Goal: Transaction & Acquisition: Purchase product/service

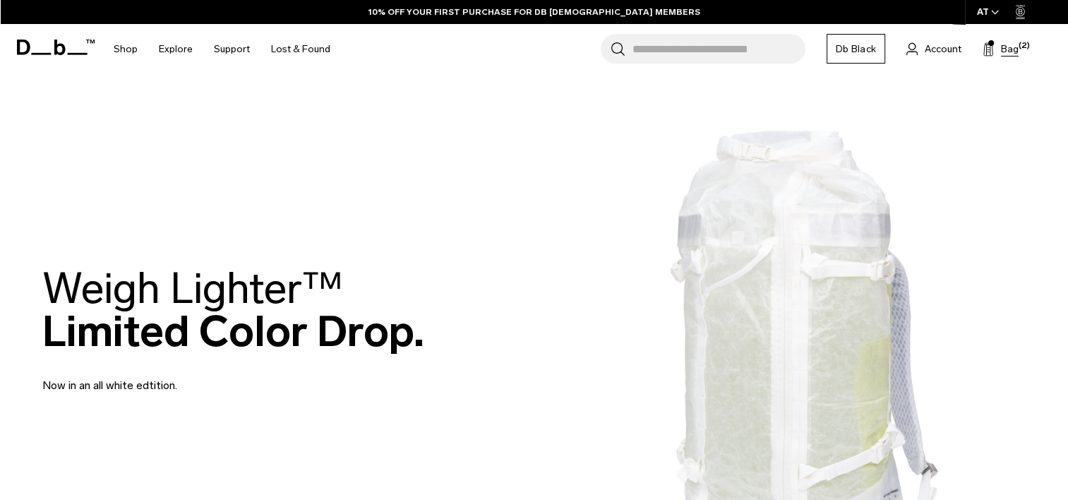
click at [998, 54] on button "Bag (2)" at bounding box center [1000, 48] width 36 height 17
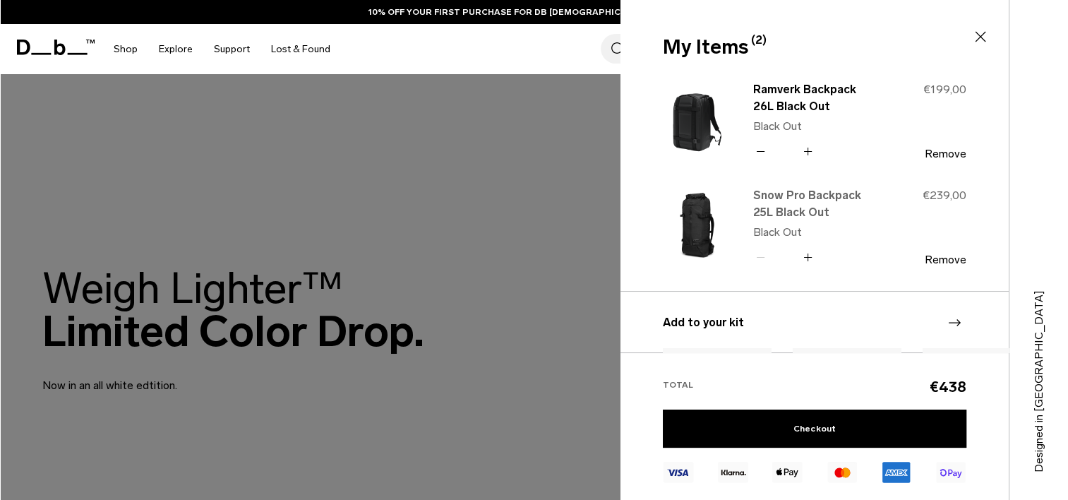
click at [831, 215] on link "Snow Pro Backpack 25L Black Out" at bounding box center [815, 204] width 124 height 34
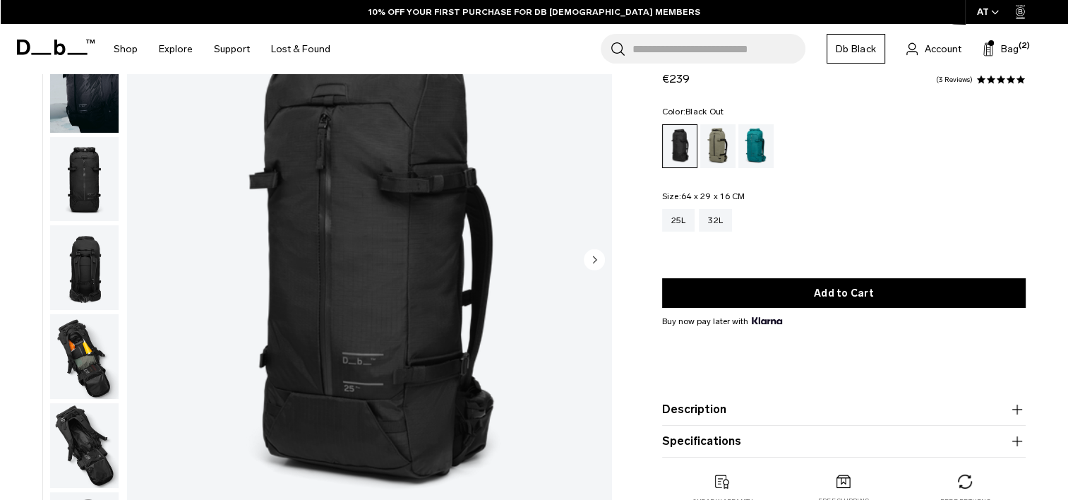
scroll to position [93, 0]
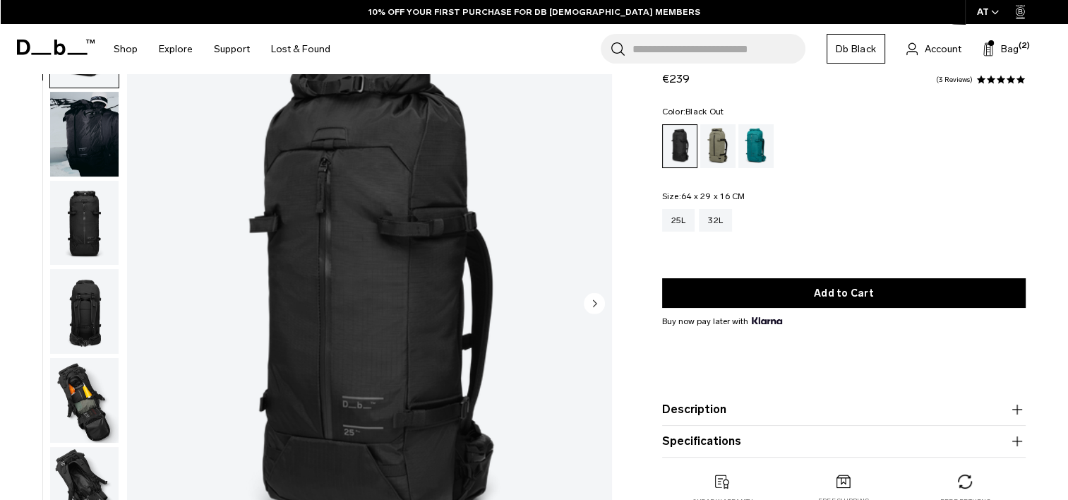
click at [99, 236] on img "button" at bounding box center [84, 223] width 68 height 85
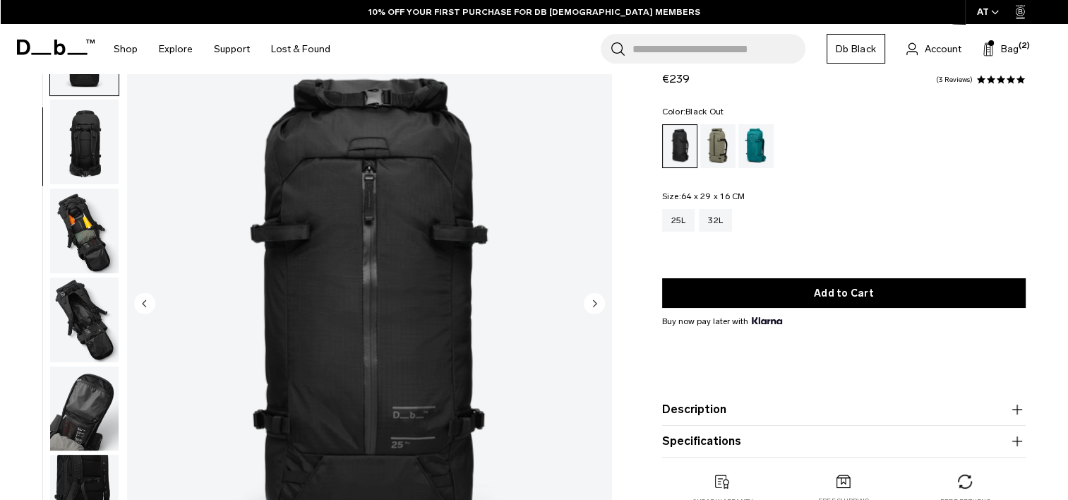
scroll to position [178, 0]
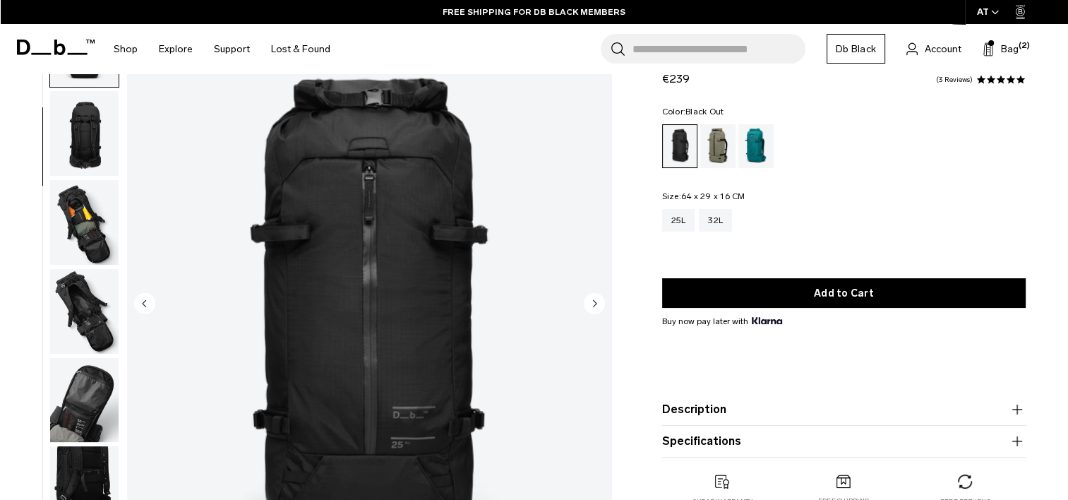
click at [83, 242] on img "button" at bounding box center [84, 222] width 68 height 85
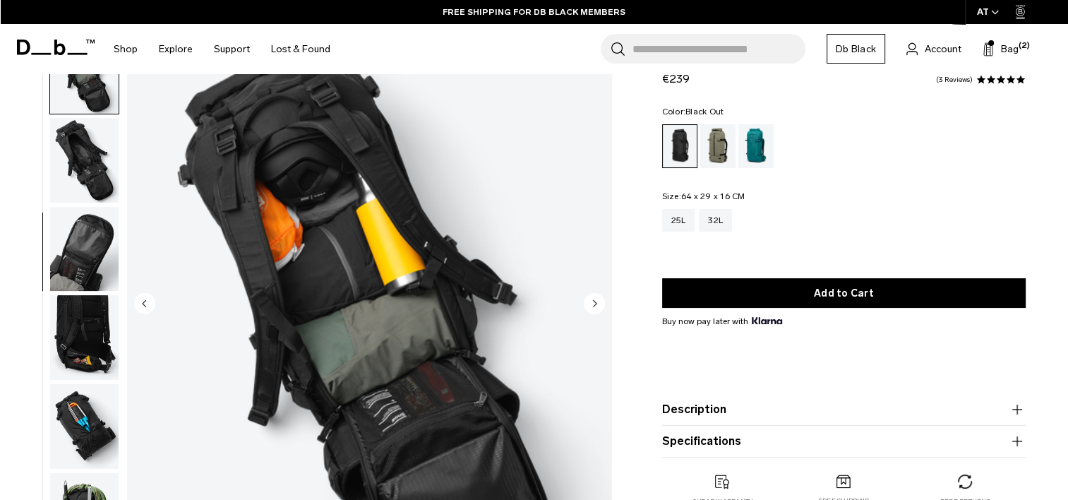
scroll to position [356, 0]
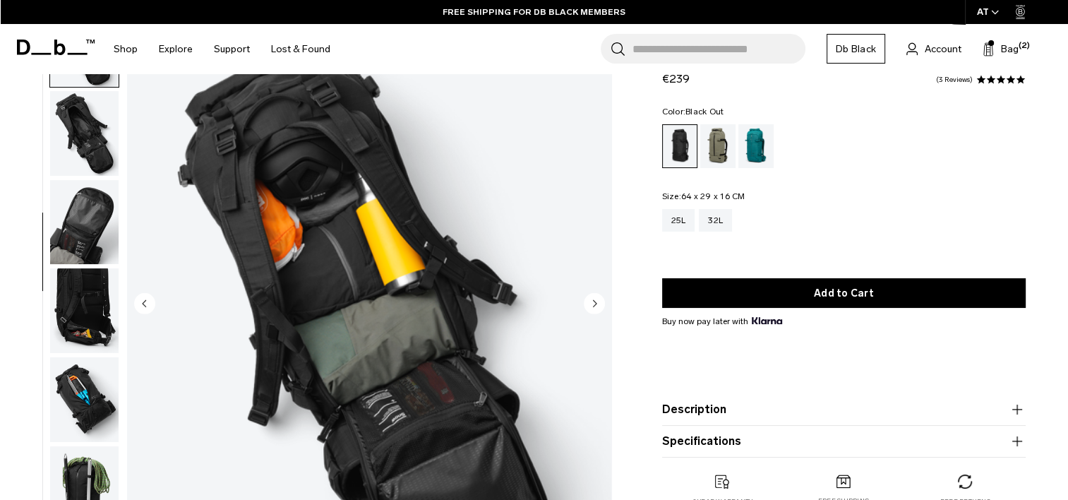
click at [76, 212] on img "button" at bounding box center [84, 222] width 68 height 85
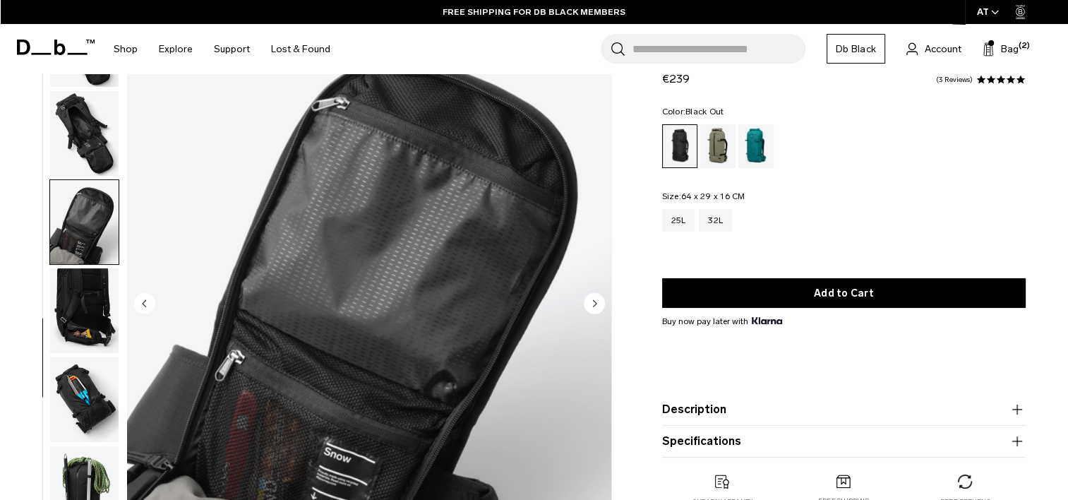
scroll to position [370, 0]
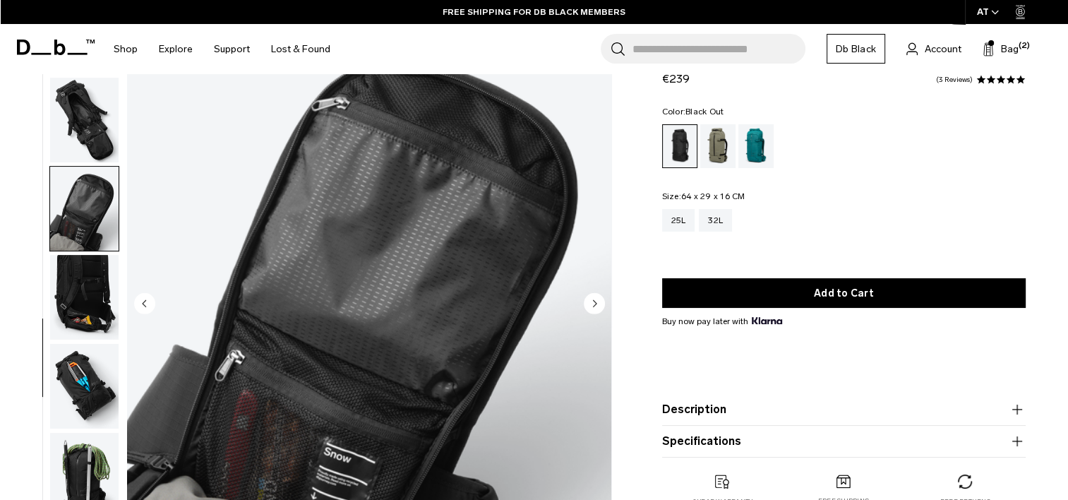
click at [78, 274] on img "button" at bounding box center [84, 297] width 68 height 85
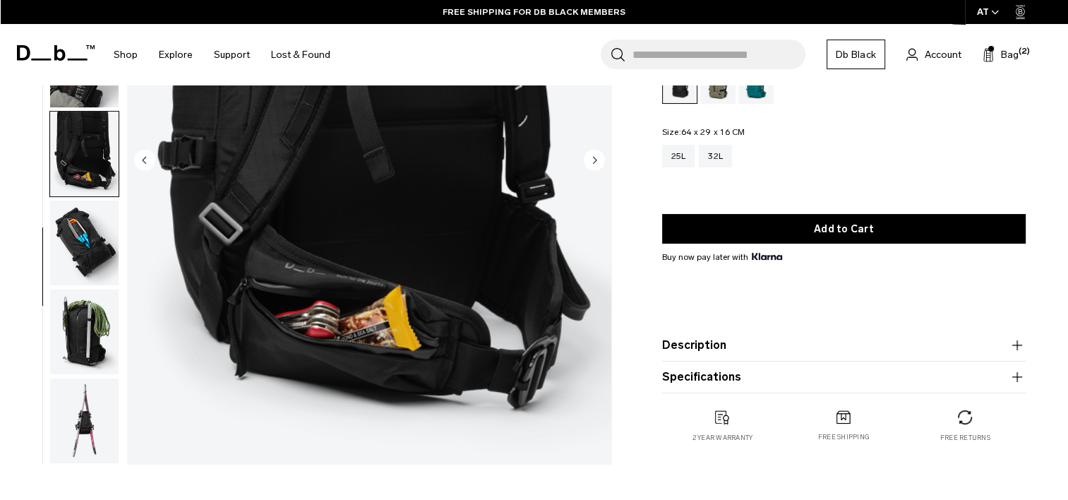
scroll to position [237, 0]
click at [78, 339] on img "button" at bounding box center [84, 331] width 68 height 85
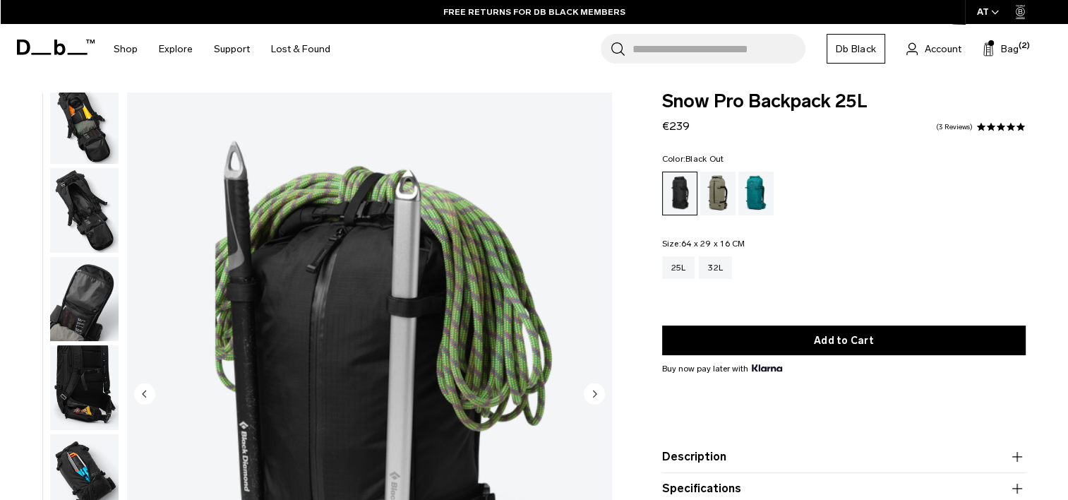
scroll to position [0, 0]
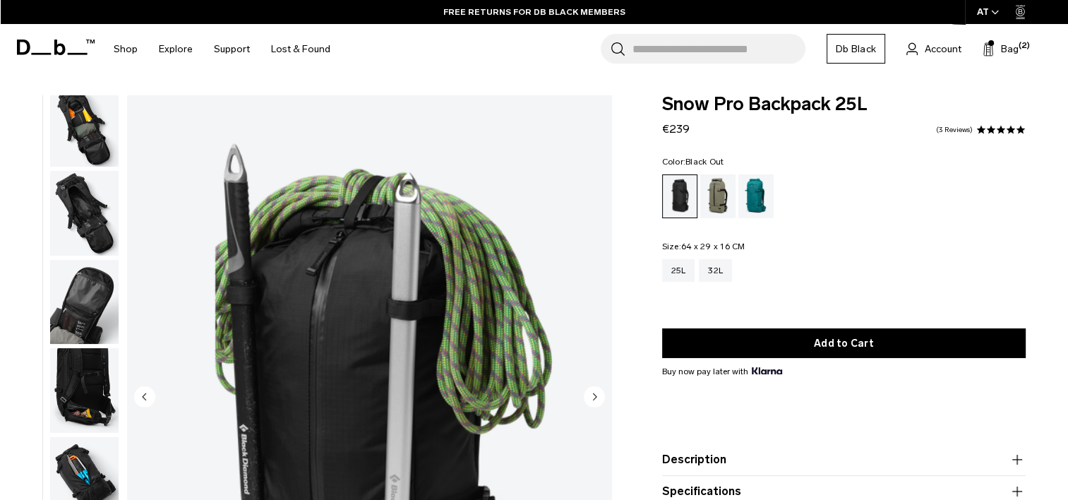
click at [104, 313] on img "button" at bounding box center [84, 302] width 68 height 85
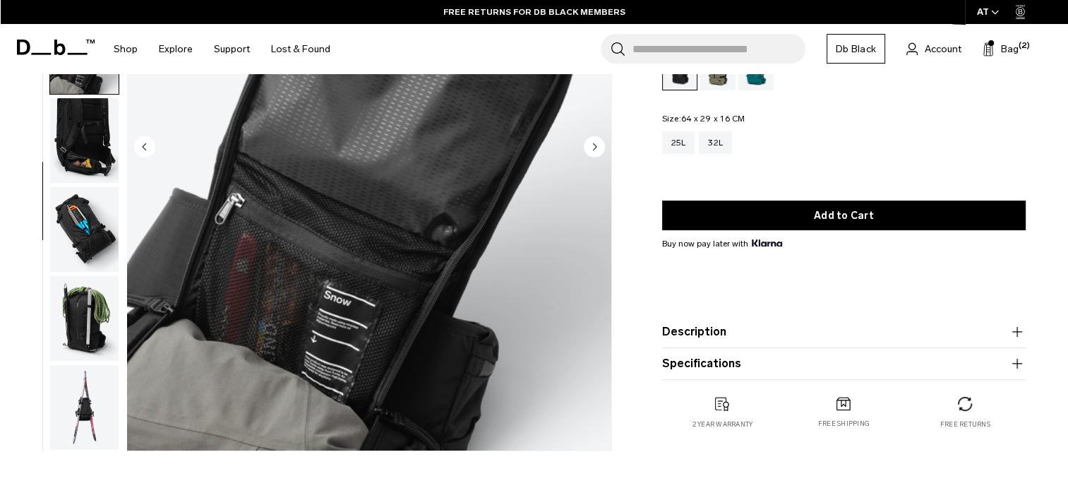
scroll to position [276, 0]
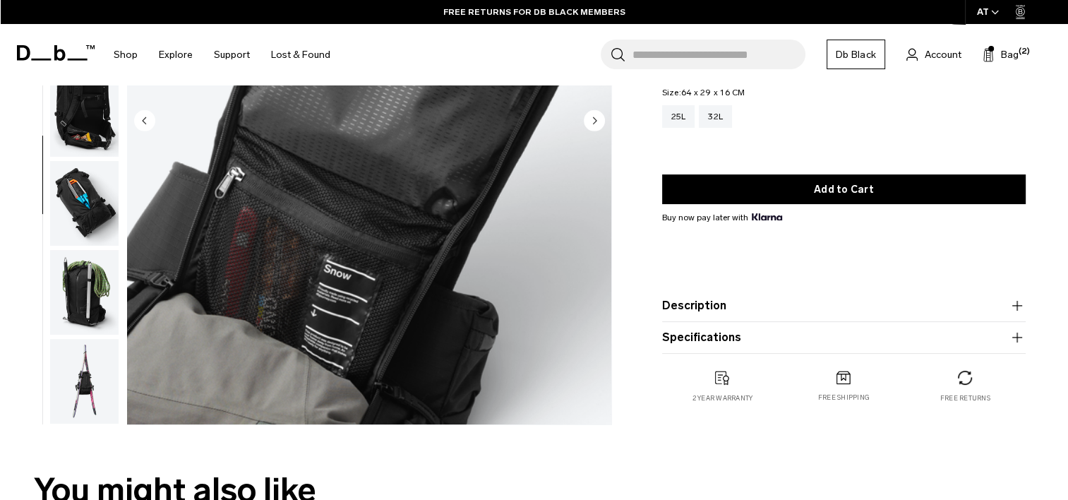
click at [81, 327] on img "button" at bounding box center [84, 292] width 68 height 85
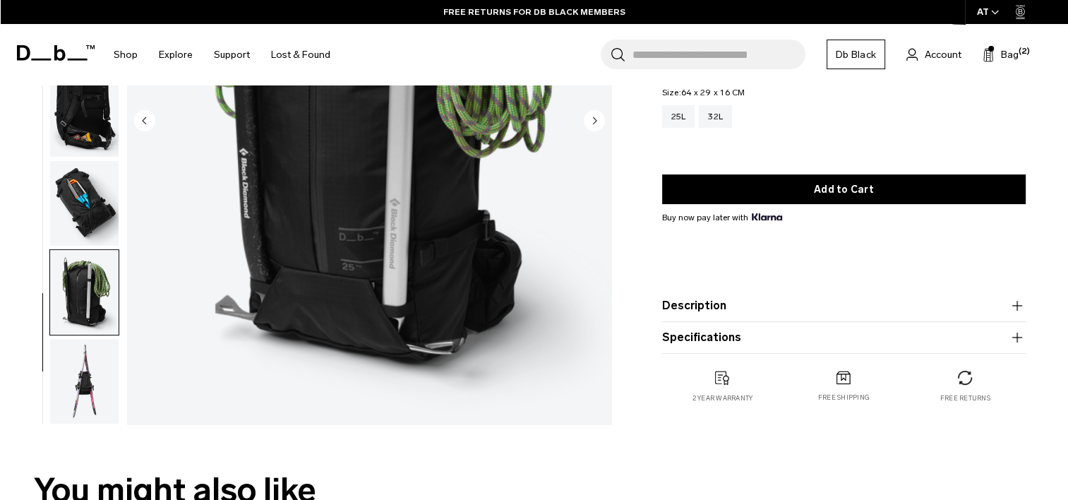
click at [59, 192] on img "button" at bounding box center [84, 203] width 68 height 85
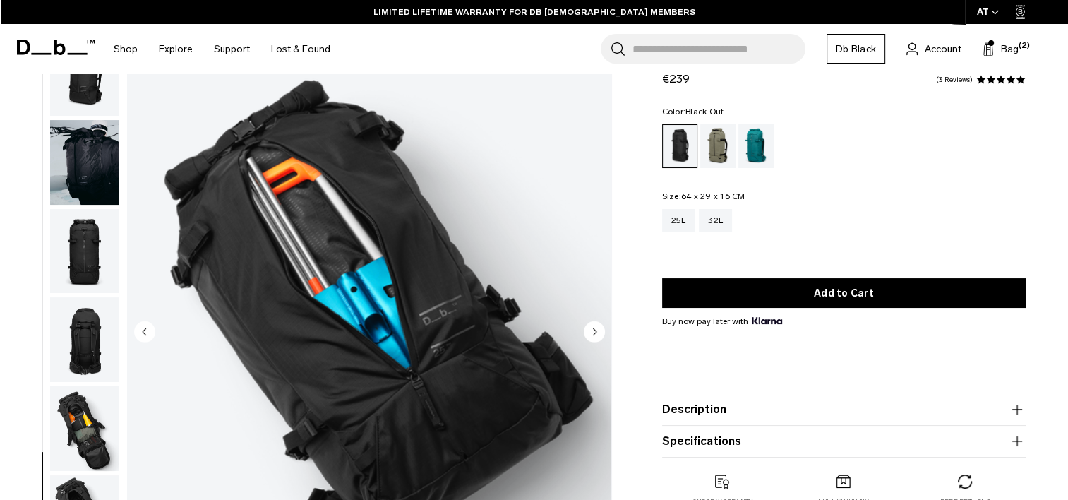
scroll to position [78, 0]
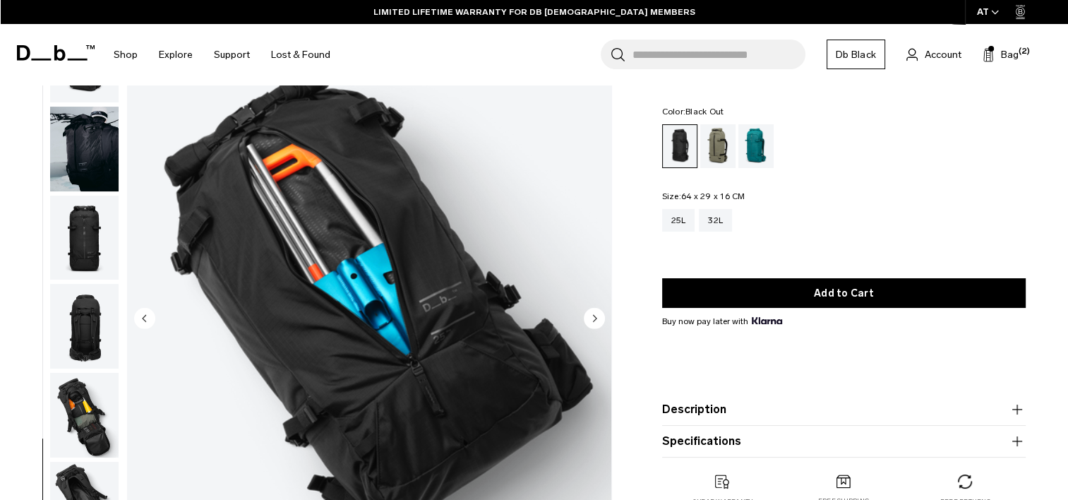
click at [85, 325] on img "button" at bounding box center [84, 326] width 68 height 85
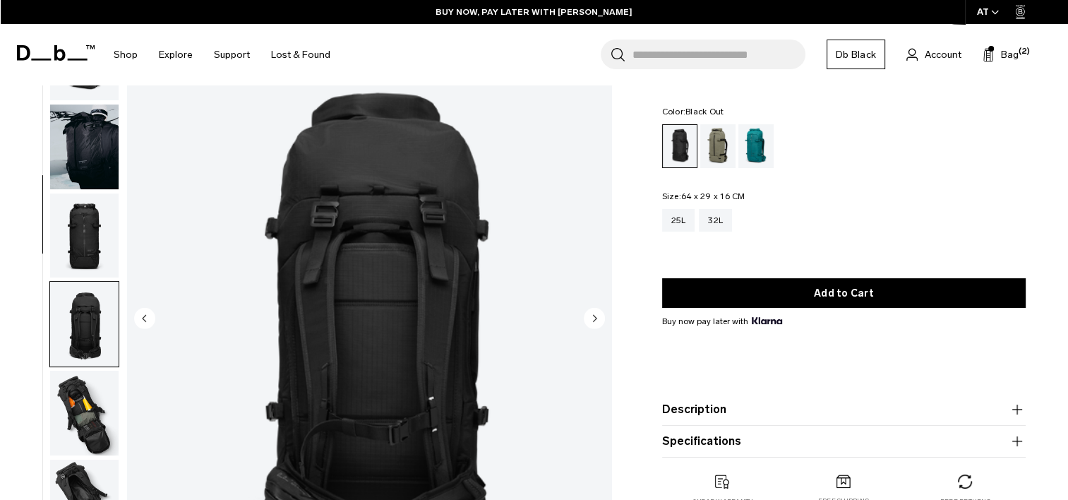
click at [83, 248] on img "button" at bounding box center [84, 235] width 68 height 85
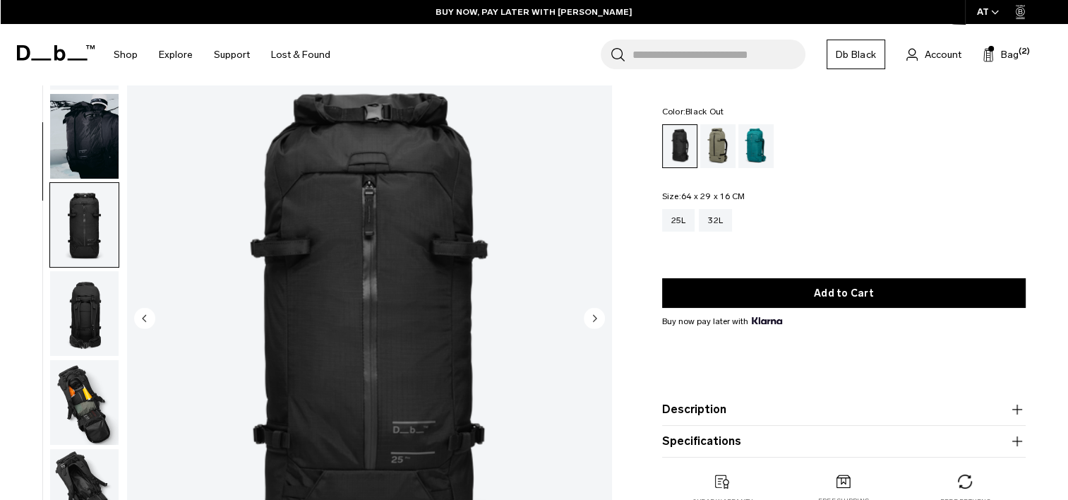
click at [83, 155] on img "button" at bounding box center [84, 136] width 68 height 85
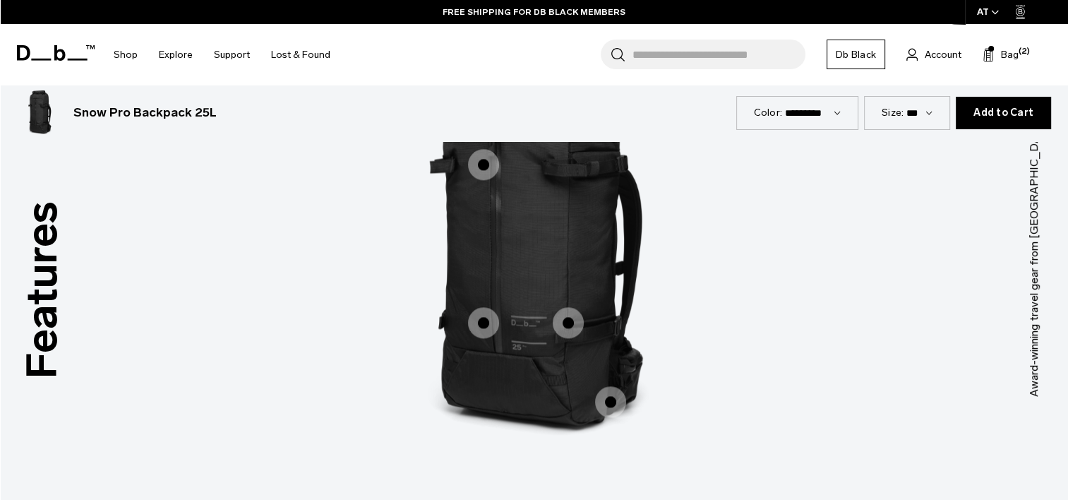
scroll to position [1856, 0]
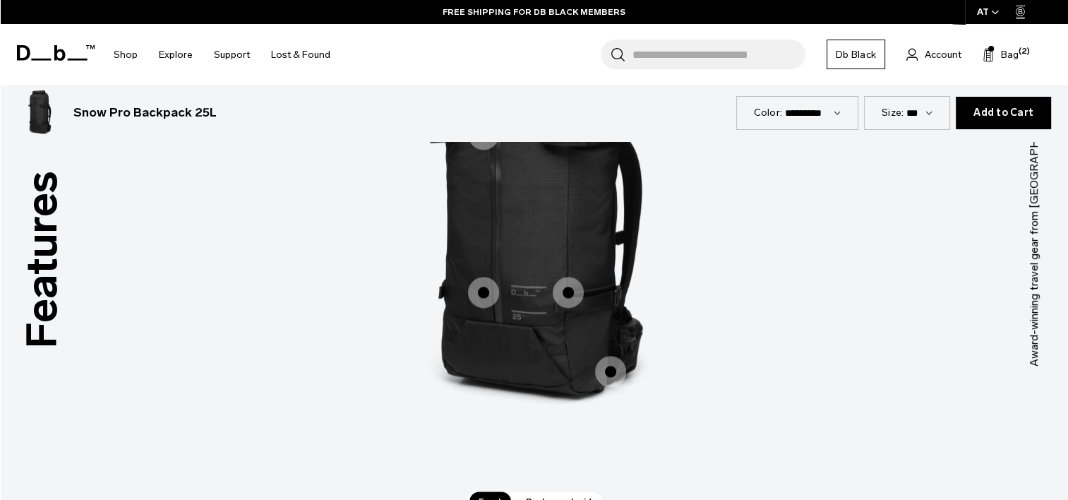
click at [489, 295] on span "1 / 3" at bounding box center [483, 292] width 31 height 31
click at [483, 288] on span "1 / 3" at bounding box center [483, 292] width 31 height 31
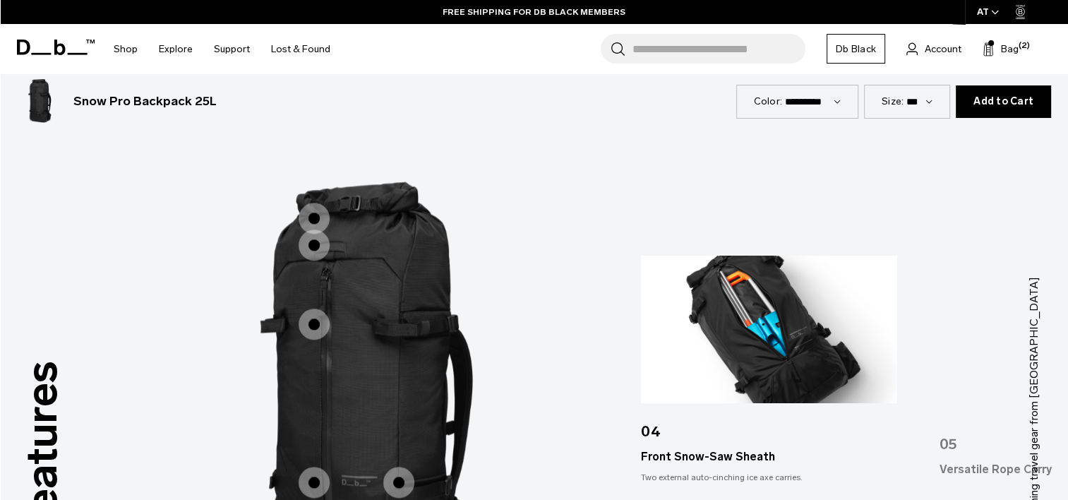
scroll to position [1663, 0]
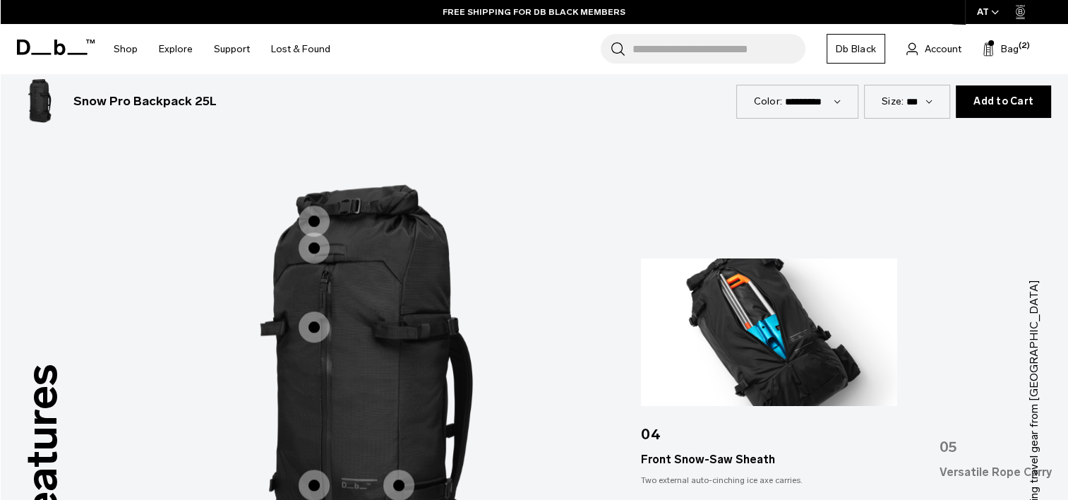
click at [305, 327] on span "1 / 3" at bounding box center [314, 326] width 31 height 31
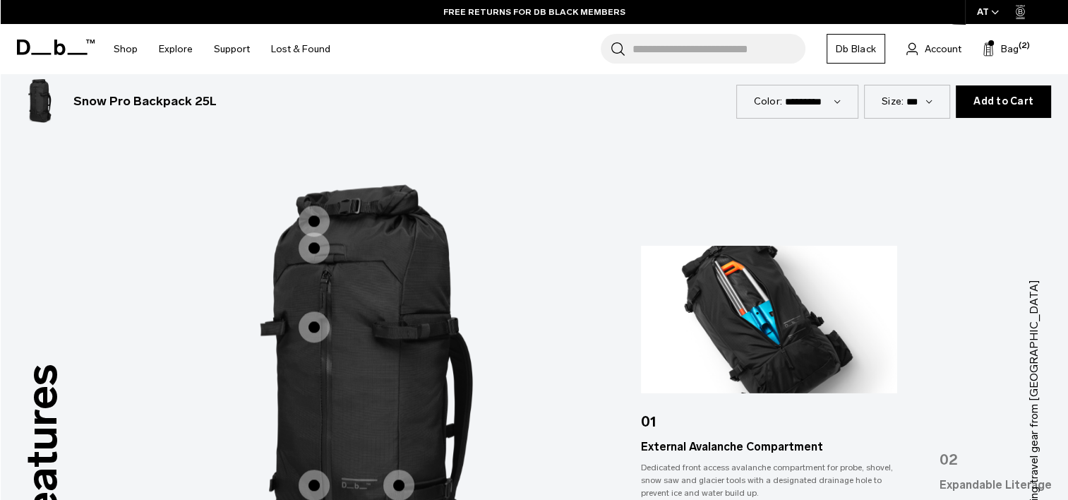
click at [310, 253] on span "1 / 3" at bounding box center [314, 247] width 31 height 31
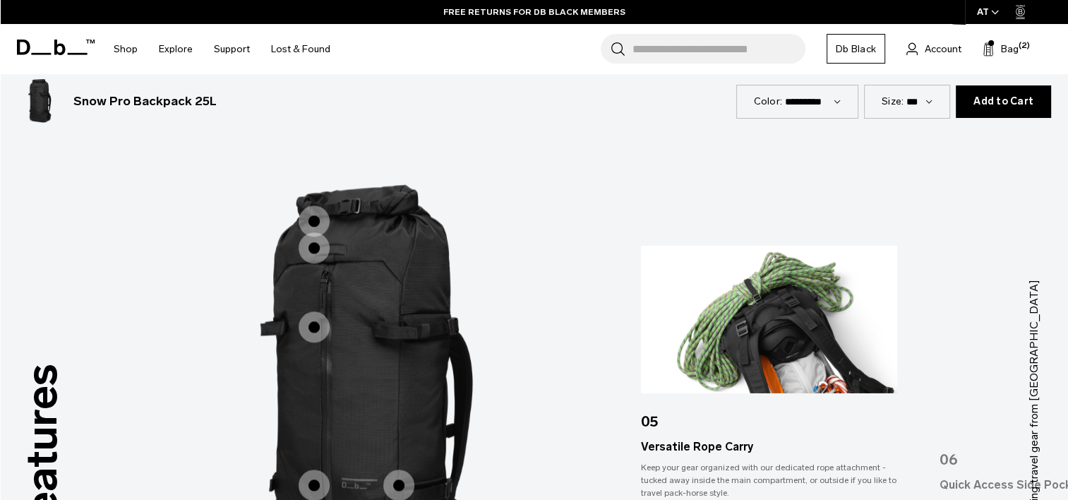
click at [316, 210] on span "1 / 3" at bounding box center [314, 220] width 31 height 31
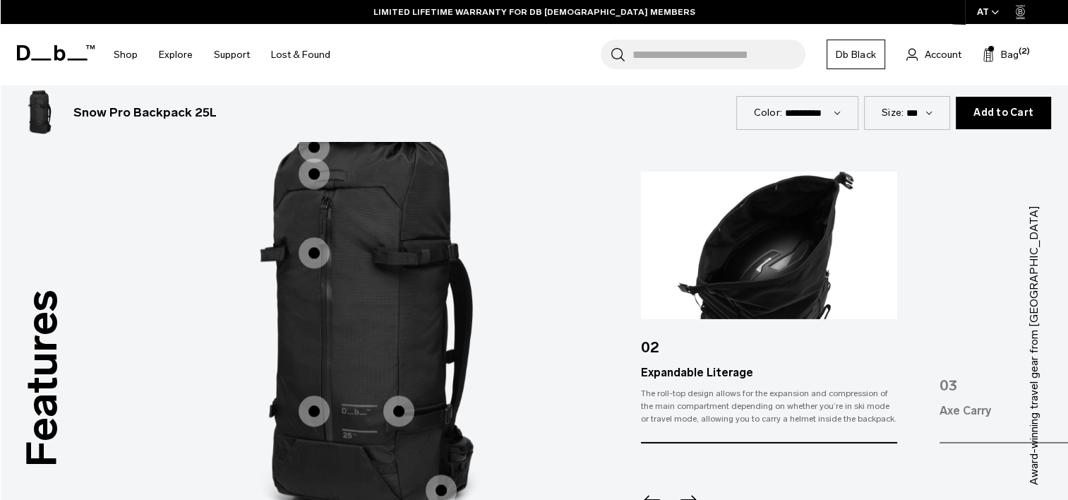
scroll to position [1790, 0]
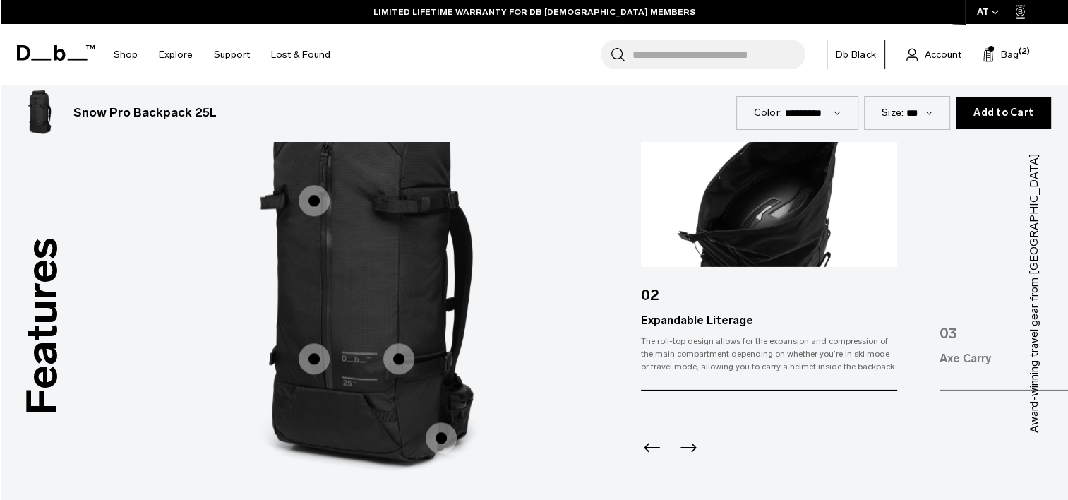
click at [397, 366] on span "1 / 3" at bounding box center [398, 358] width 31 height 31
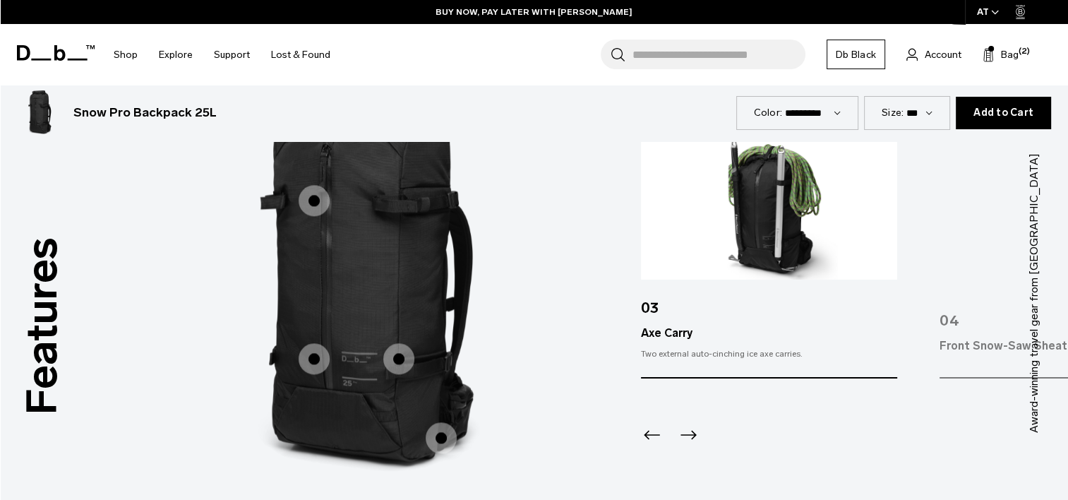
click at [437, 433] on span "1 / 3" at bounding box center [441, 437] width 31 height 31
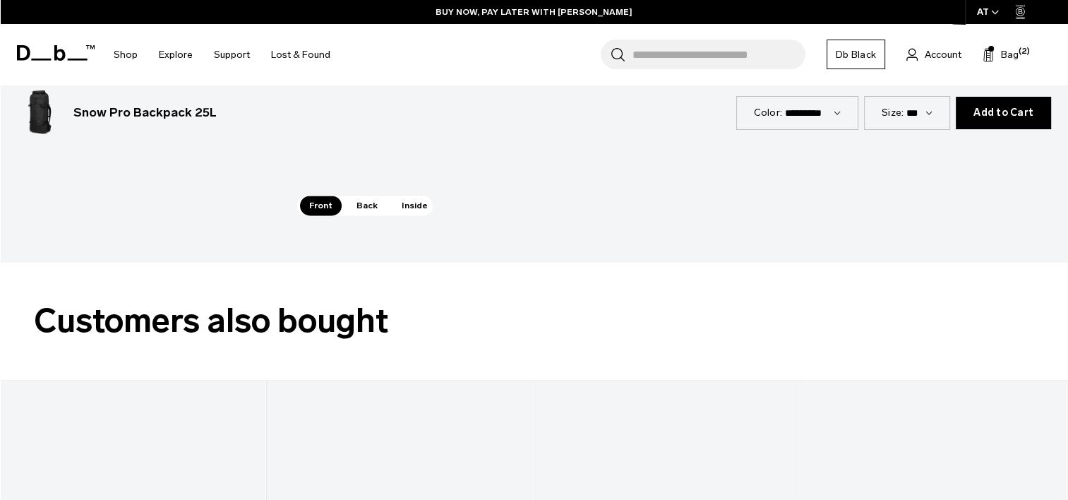
scroll to position [2188, 0]
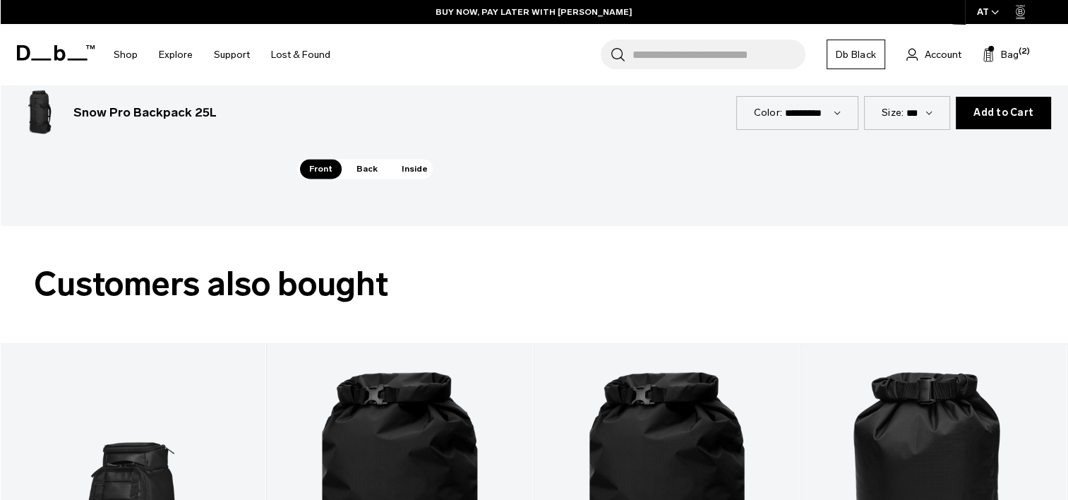
click at [420, 164] on span "Inside" at bounding box center [414, 169] width 44 height 20
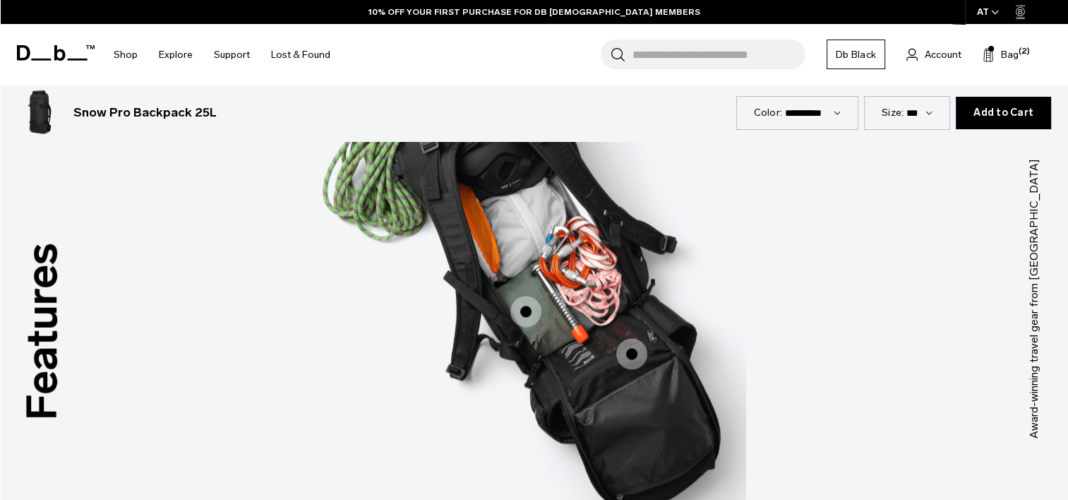
scroll to position [1784, 0]
click at [528, 308] on span "3 / 3" at bounding box center [525, 311] width 31 height 31
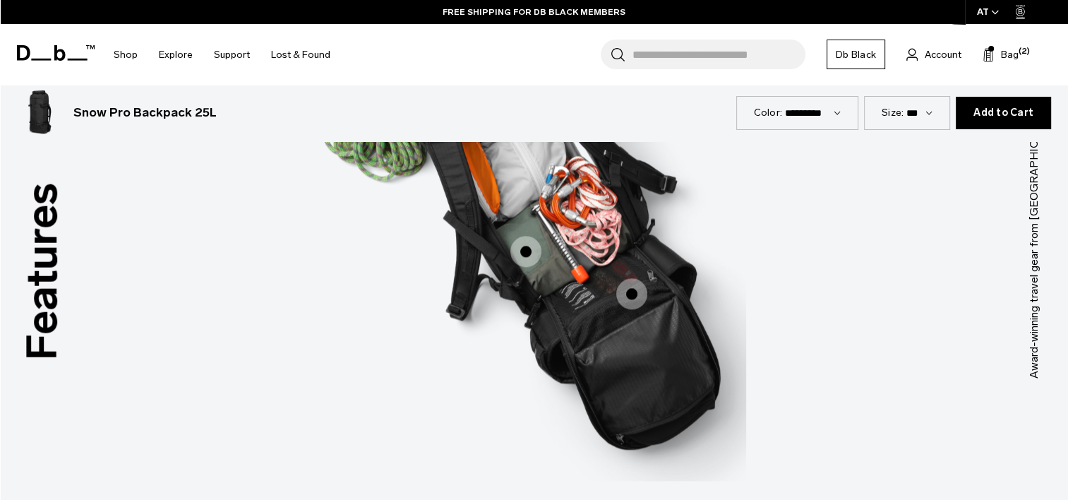
click at [529, 251] on span "3 / 3" at bounding box center [525, 251] width 31 height 31
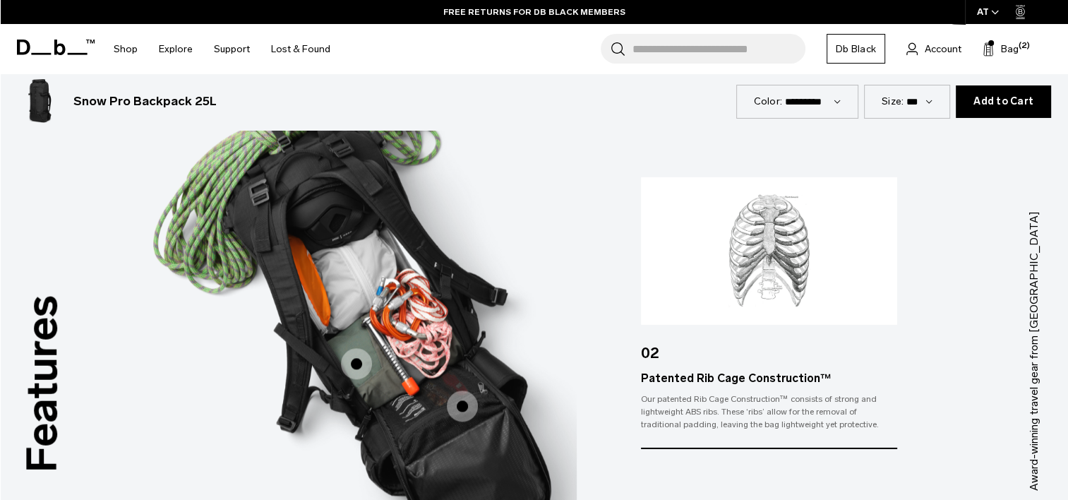
scroll to position [1687, 0]
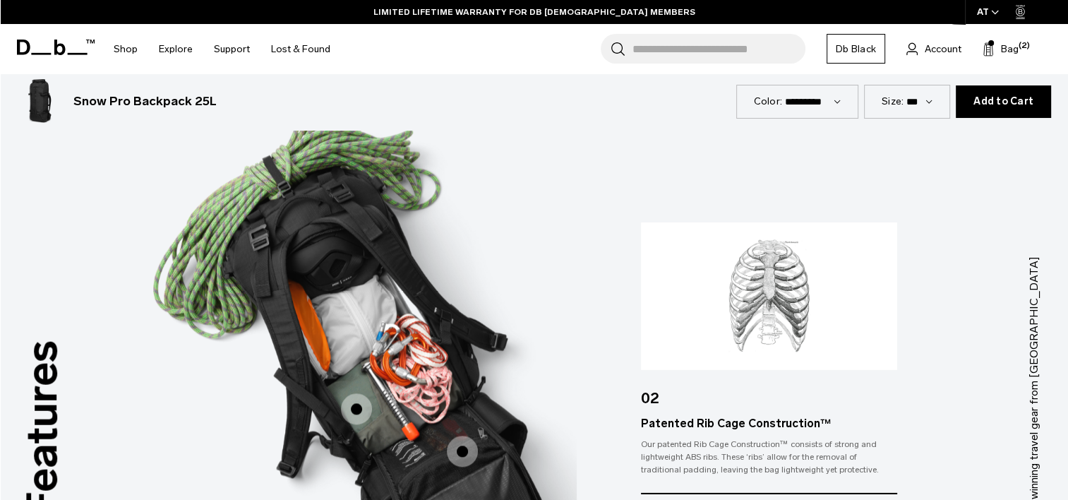
click at [465, 449] on span "3 / 3" at bounding box center [462, 450] width 31 height 31
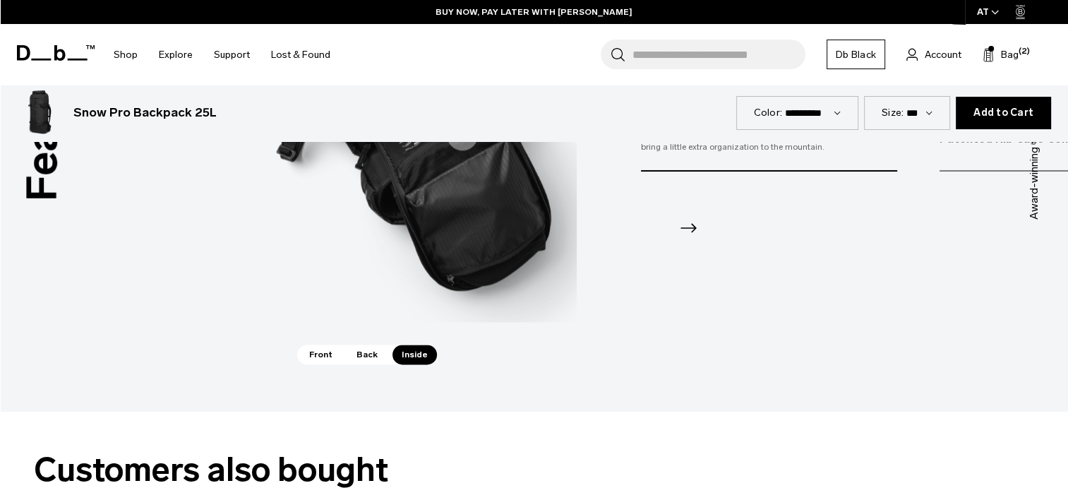
scroll to position [2022, 0]
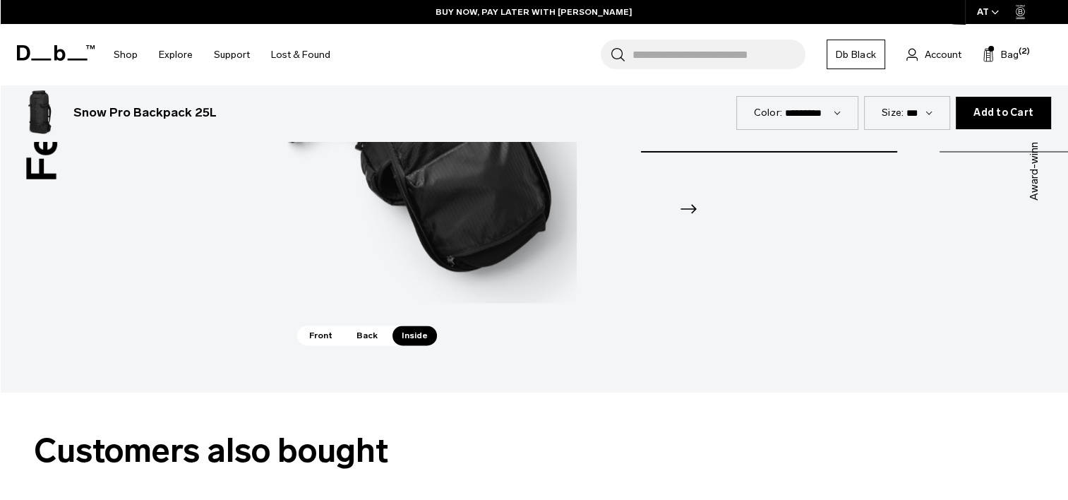
click at [370, 336] on span "Back" at bounding box center [367, 335] width 40 height 20
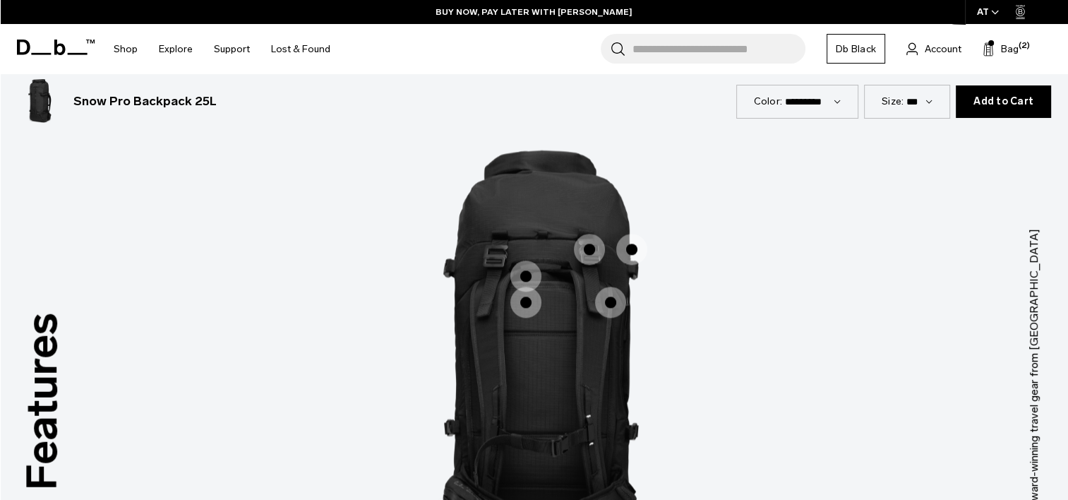
scroll to position [1693, 0]
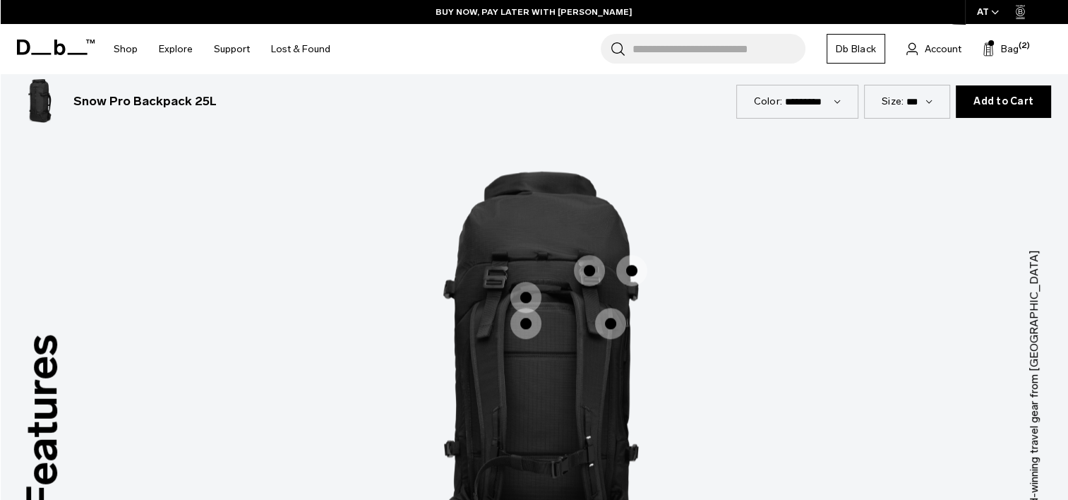
click at [528, 291] on span "2 / 3" at bounding box center [525, 297] width 31 height 31
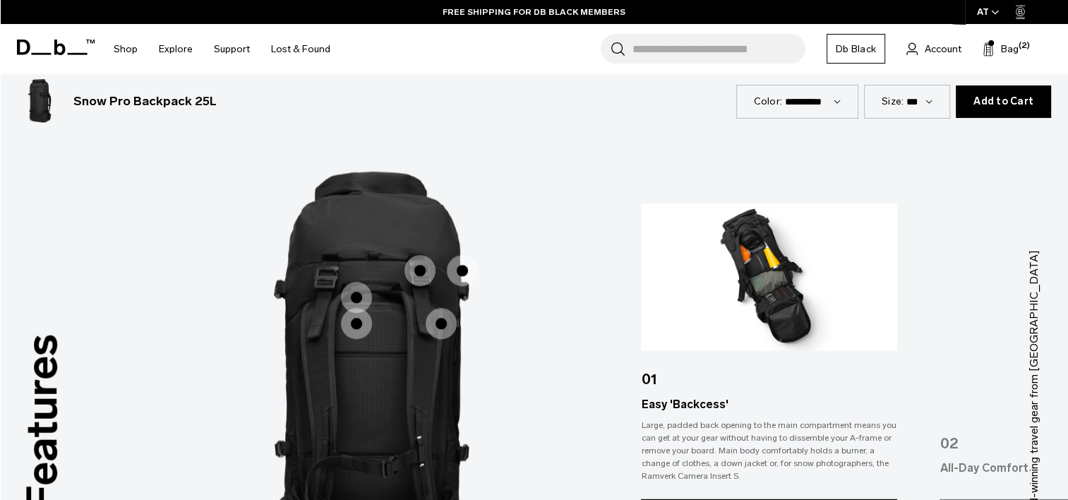
click at [414, 264] on span "2 / 3" at bounding box center [419, 270] width 31 height 31
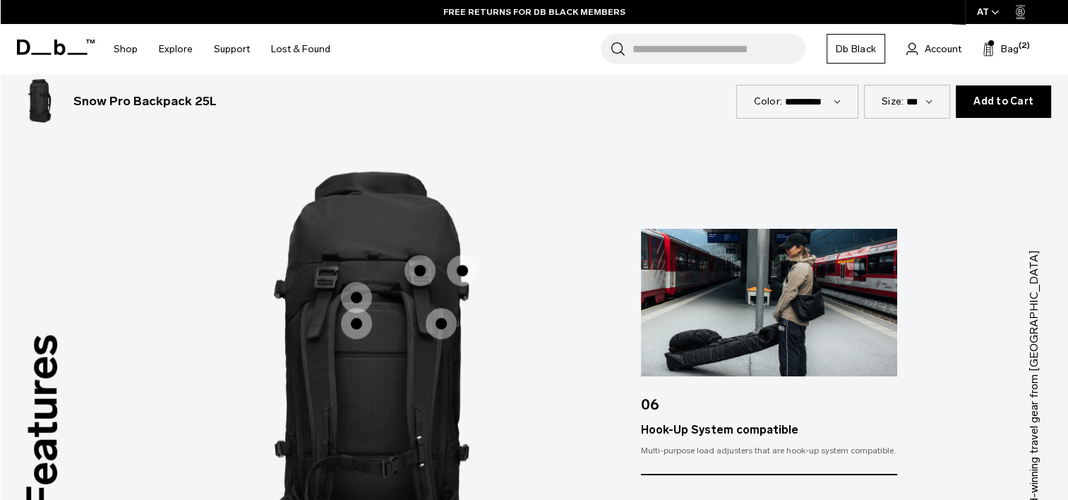
click at [455, 272] on span "2 / 3" at bounding box center [462, 270] width 31 height 31
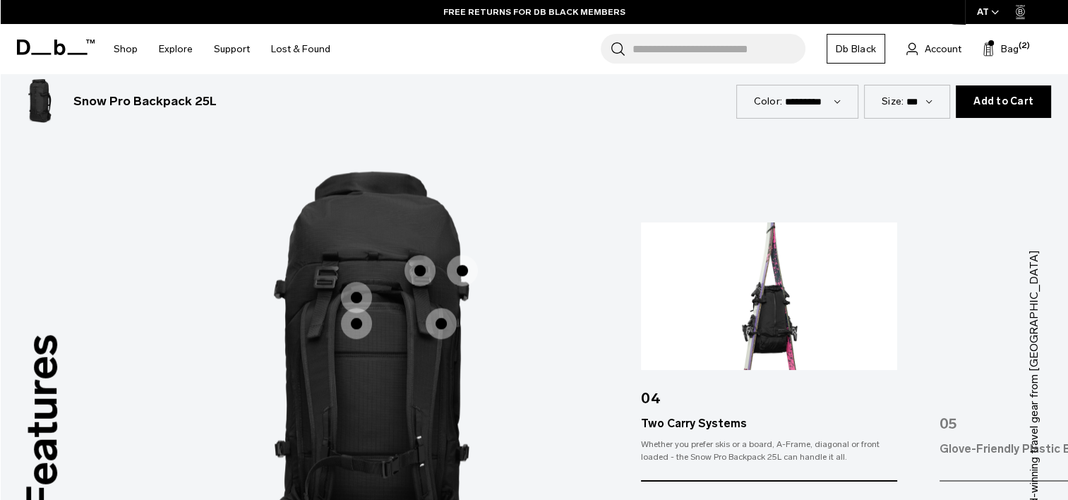
click at [438, 327] on span "2 / 3" at bounding box center [441, 323] width 31 height 31
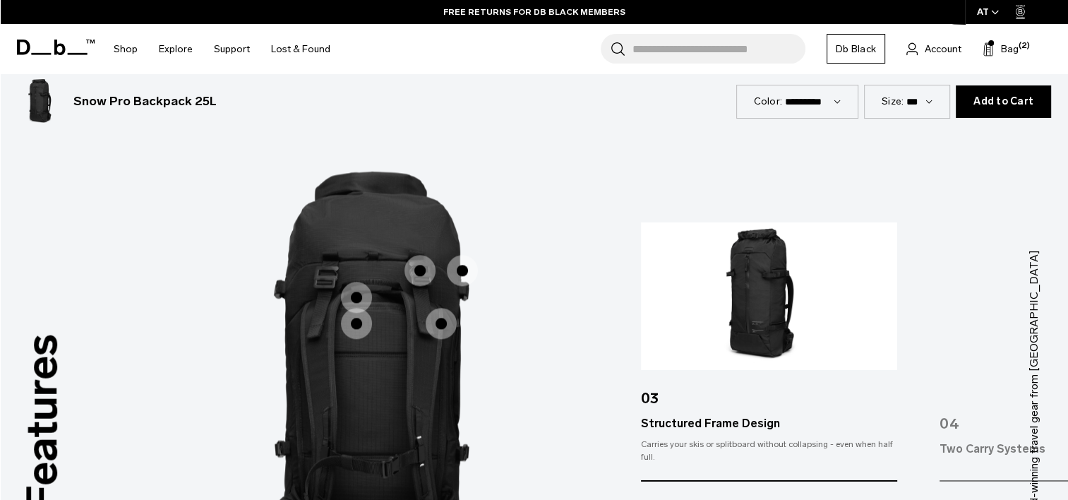
click at [460, 270] on span "2 / 3" at bounding box center [462, 270] width 31 height 31
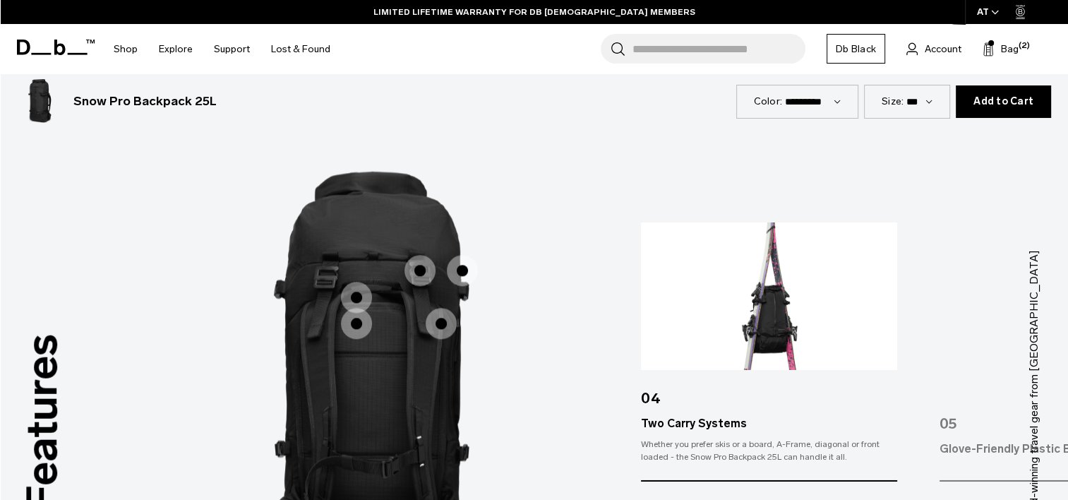
click at [434, 325] on span "2 / 3" at bounding box center [441, 323] width 31 height 31
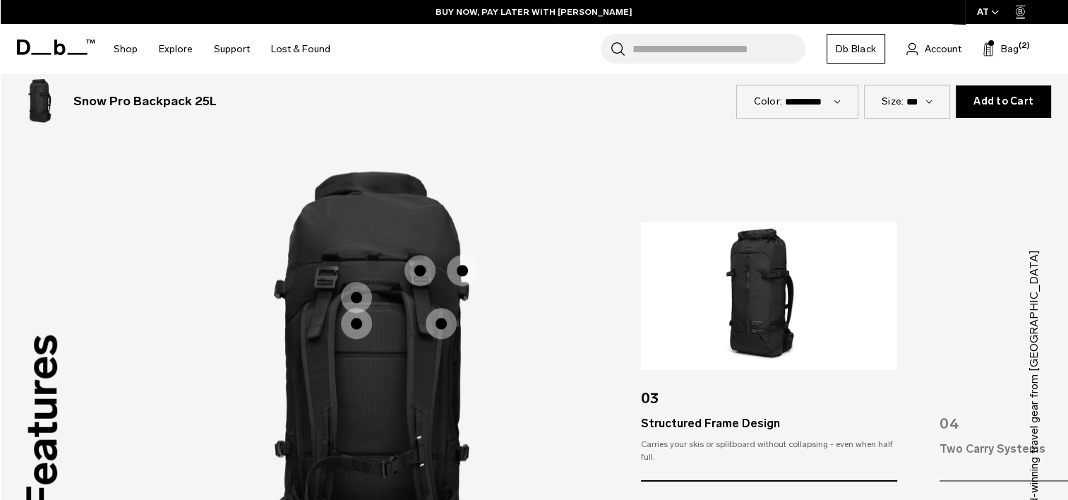
click at [355, 325] on span "2 / 3" at bounding box center [356, 323] width 31 height 31
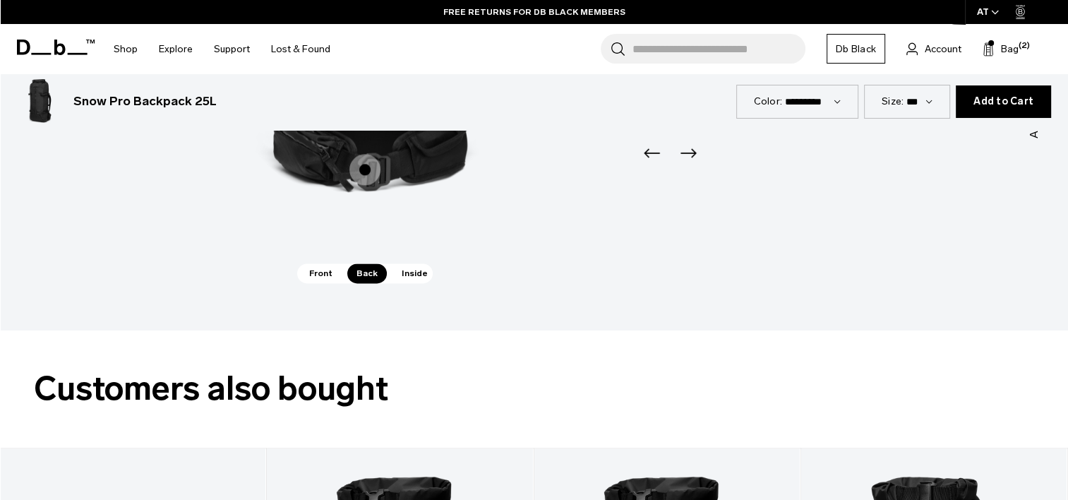
scroll to position [2083, 0]
click at [997, 54] on button "Bag (2)" at bounding box center [1000, 48] width 36 height 17
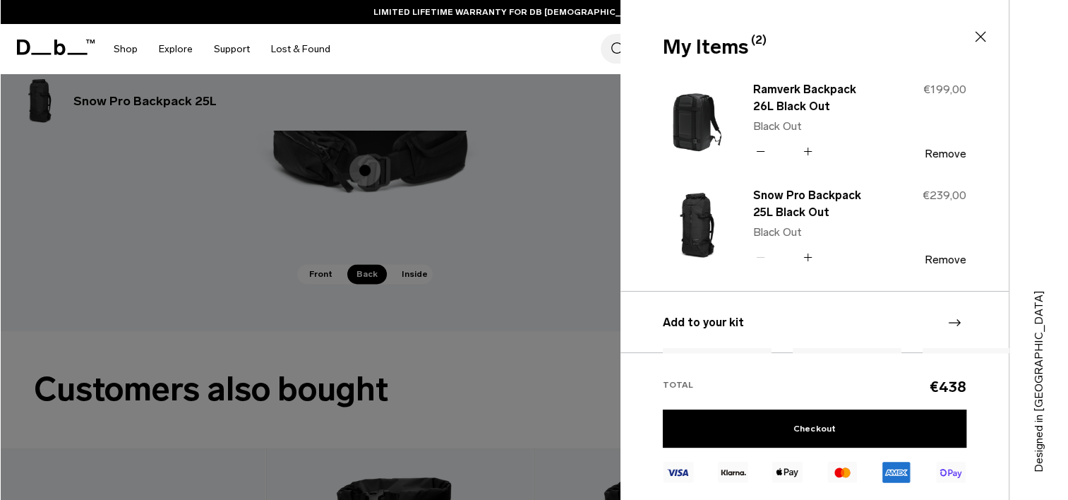
click at [418, 275] on div at bounding box center [534, 250] width 1068 height 500
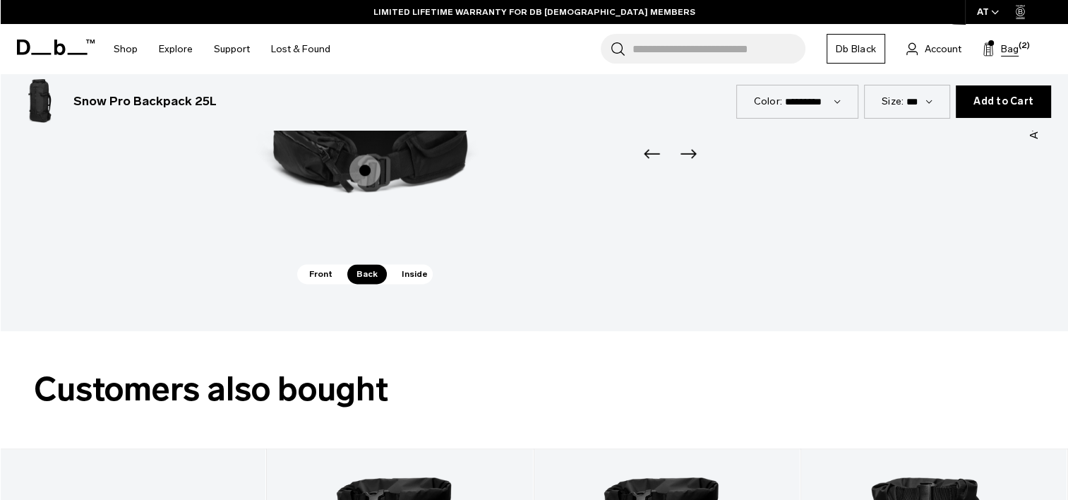
click at [994, 56] on button "Bag (2)" at bounding box center [1000, 48] width 36 height 17
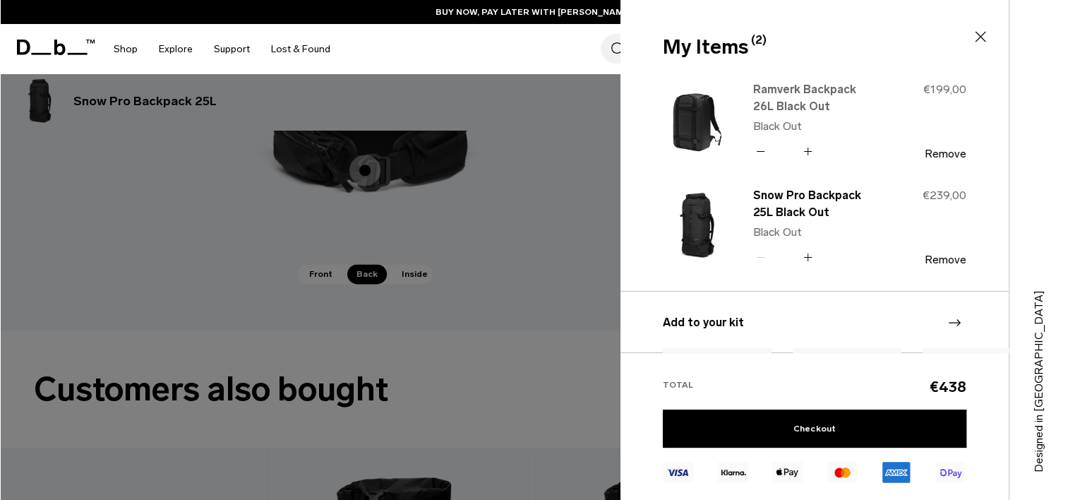
click at [788, 91] on link "Ramverk Backpack 26L Black Out" at bounding box center [815, 98] width 124 height 34
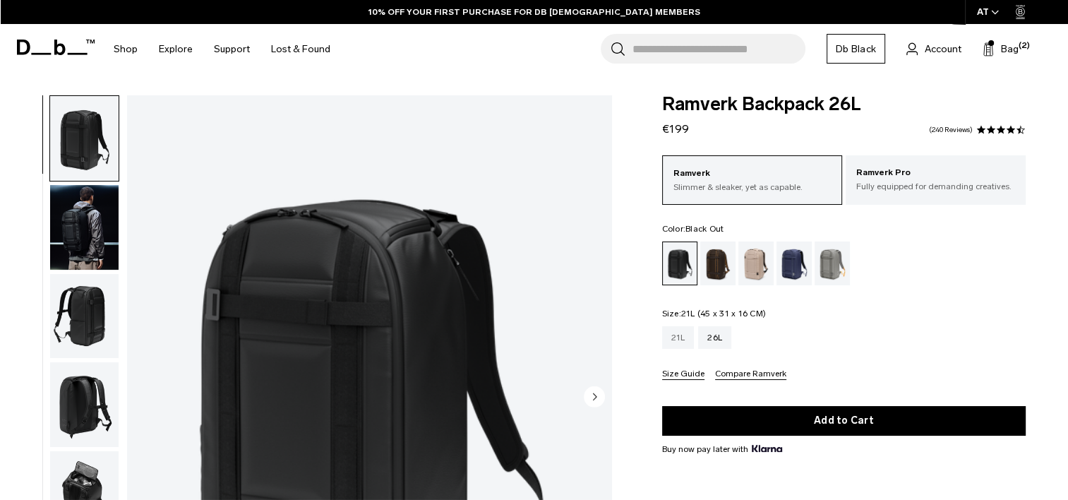
click at [681, 339] on div "21L" at bounding box center [678, 337] width 32 height 23
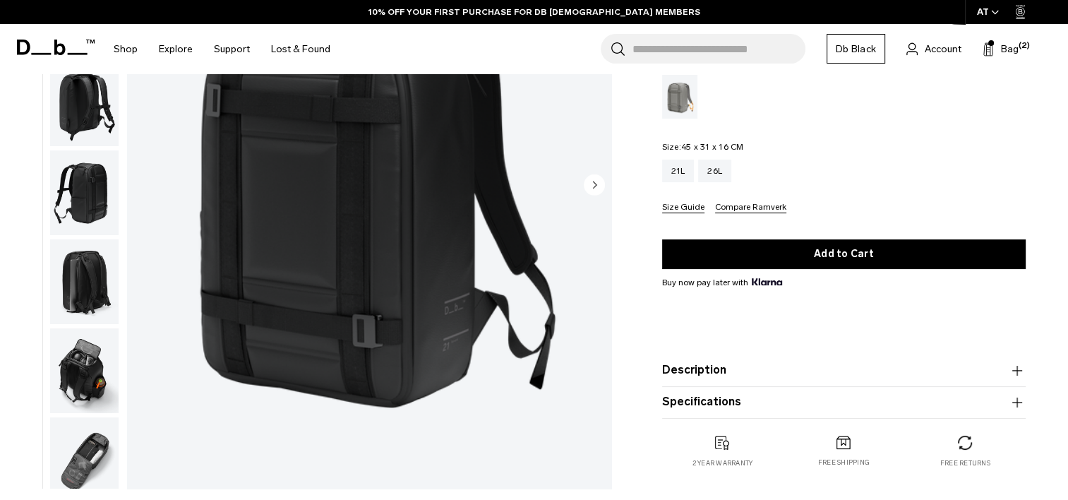
click at [79, 300] on img "button" at bounding box center [84, 282] width 68 height 85
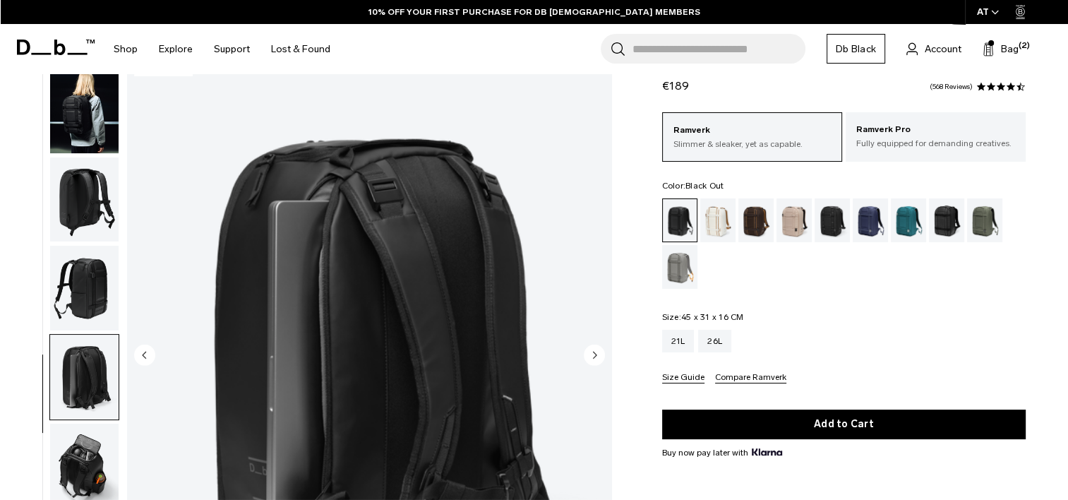
scroll to position [242, 0]
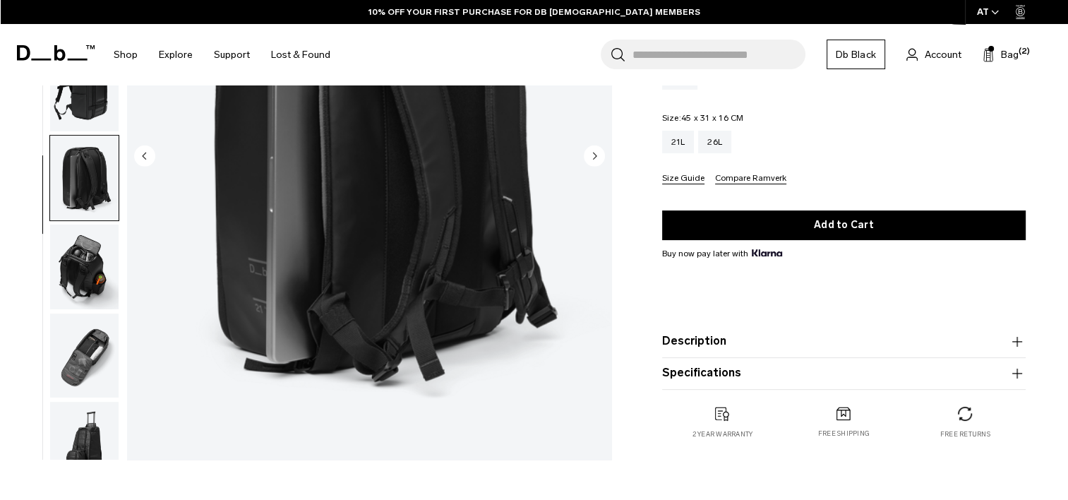
click at [66, 363] on img "button" at bounding box center [84, 355] width 68 height 85
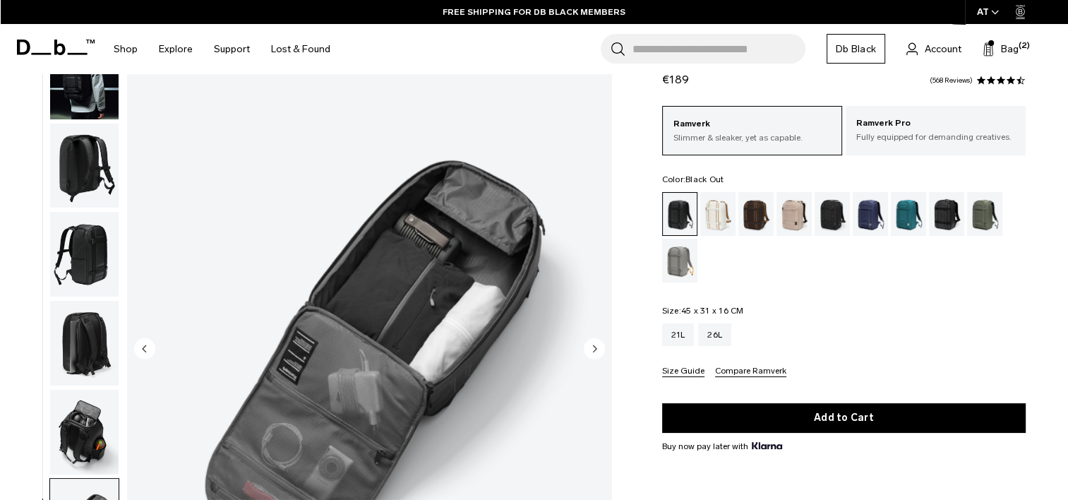
scroll to position [53, 0]
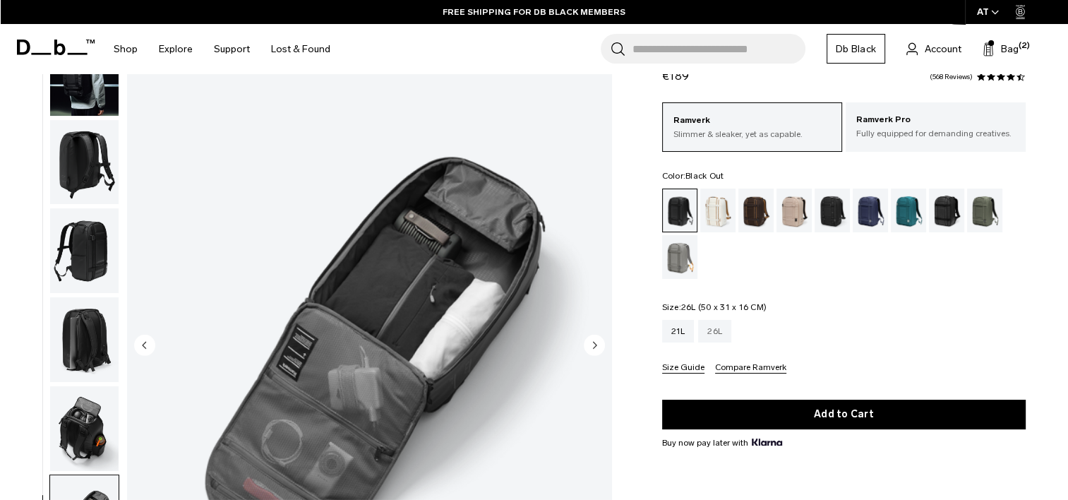
click at [721, 327] on div "26L" at bounding box center [714, 331] width 33 height 23
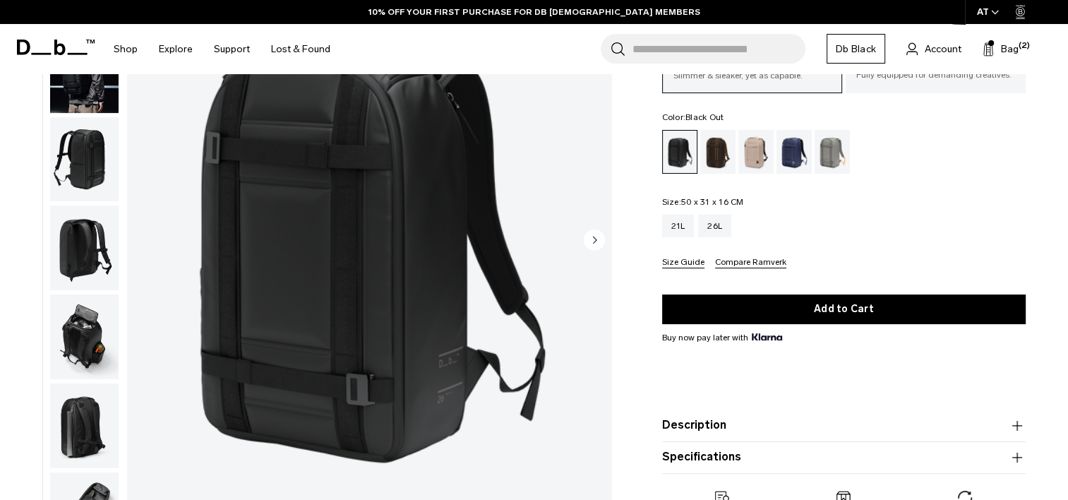
click at [76, 348] on img "button" at bounding box center [84, 336] width 68 height 85
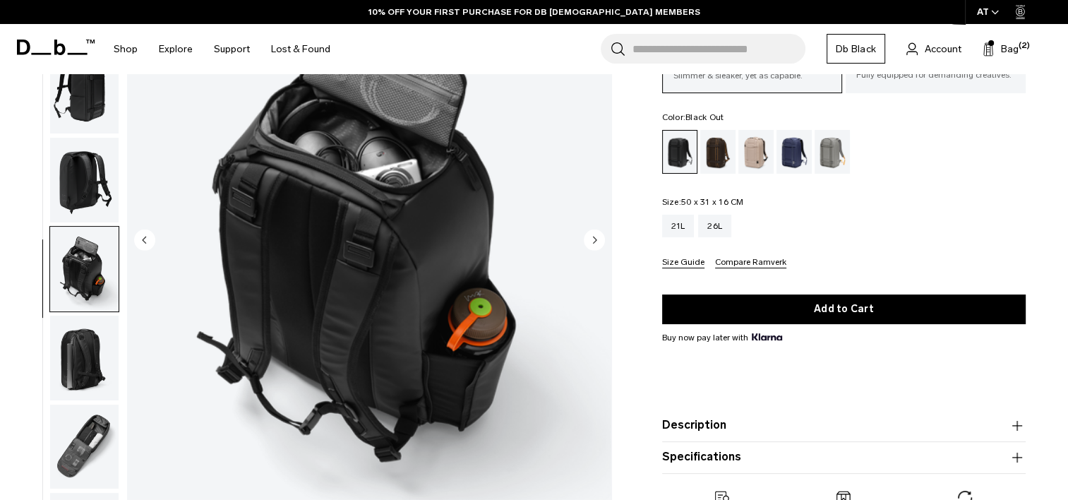
scroll to position [103, 0]
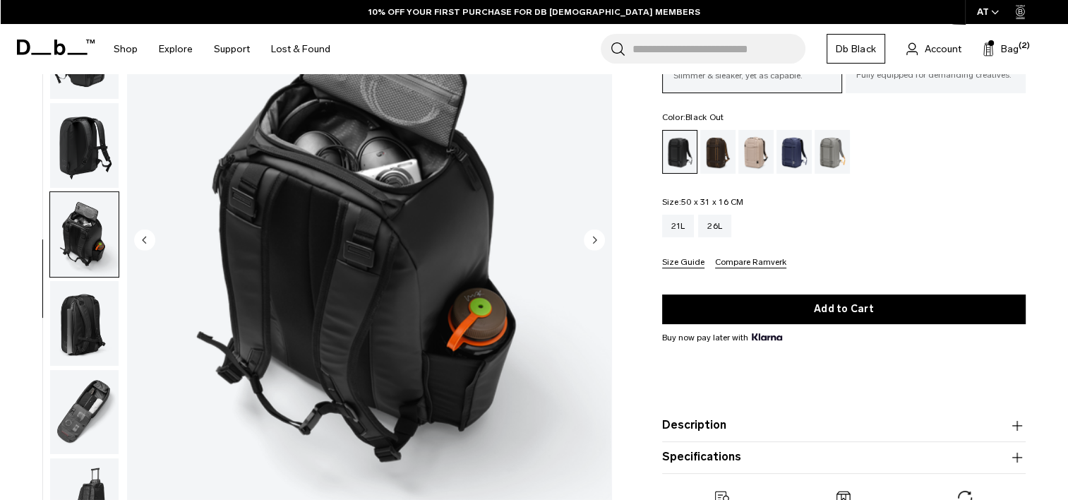
click at [73, 378] on img "button" at bounding box center [84, 412] width 68 height 85
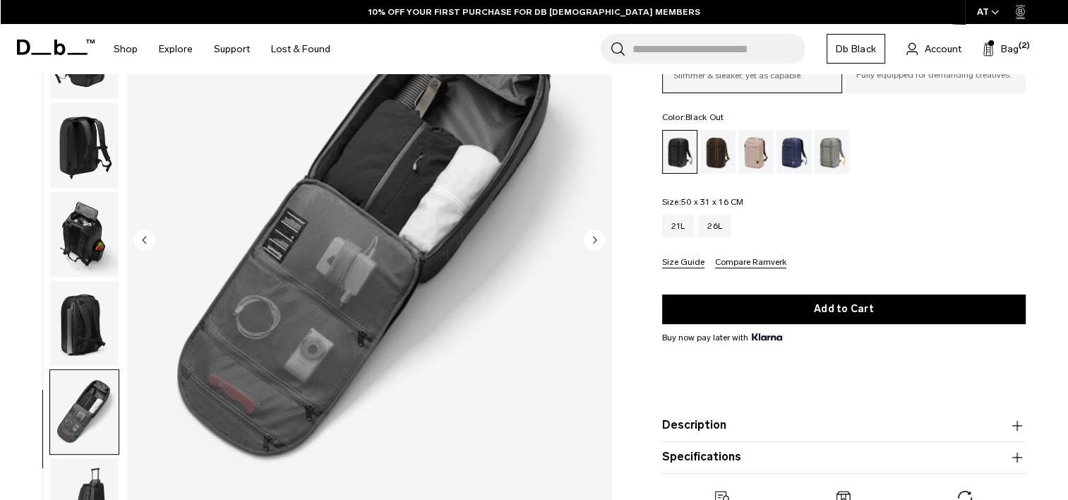
click at [76, 311] on img "button" at bounding box center [84, 323] width 68 height 85
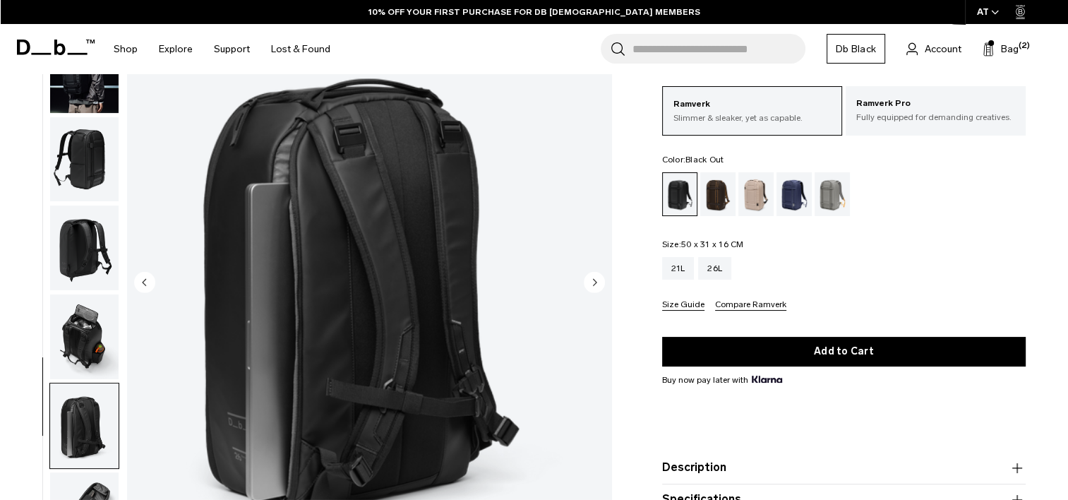
scroll to position [0, 0]
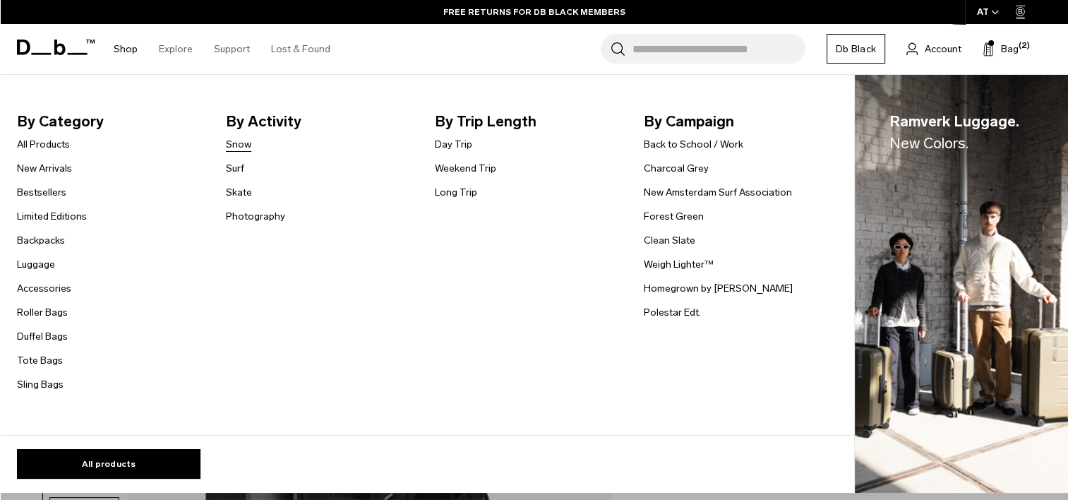
click at [231, 144] on link "Snow" at bounding box center [238, 144] width 25 height 15
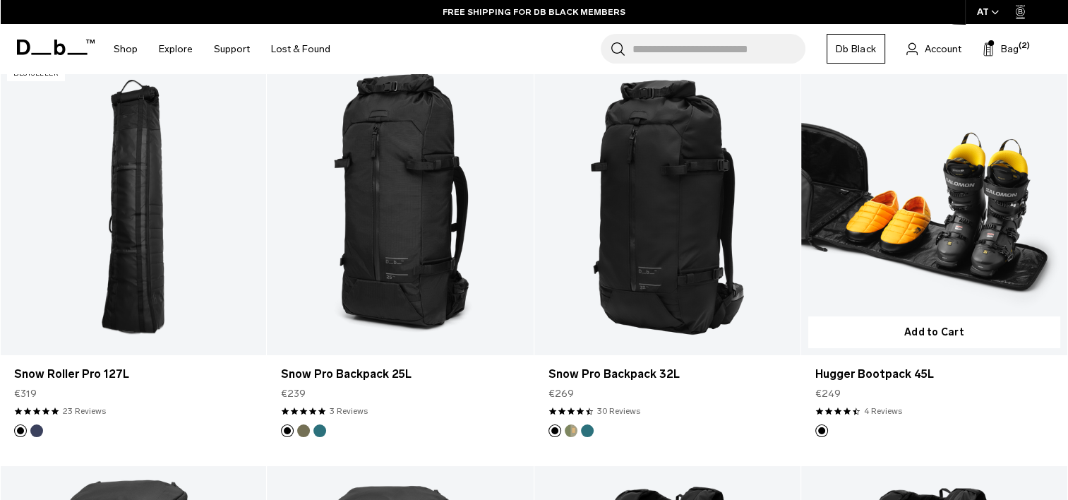
click at [929, 240] on link "Hugger Bootpack 45L" at bounding box center [934, 207] width 266 height 296
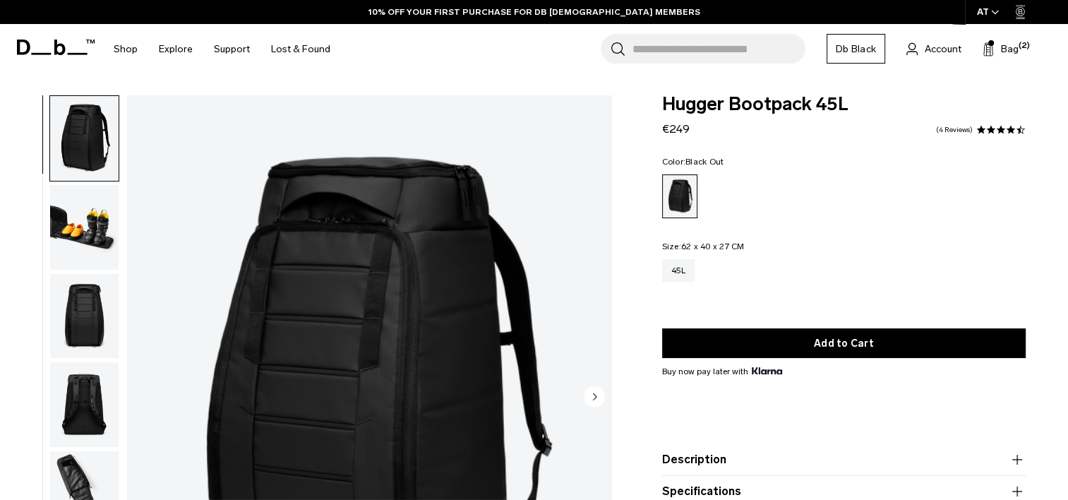
click at [71, 241] on img "button" at bounding box center [84, 227] width 68 height 85
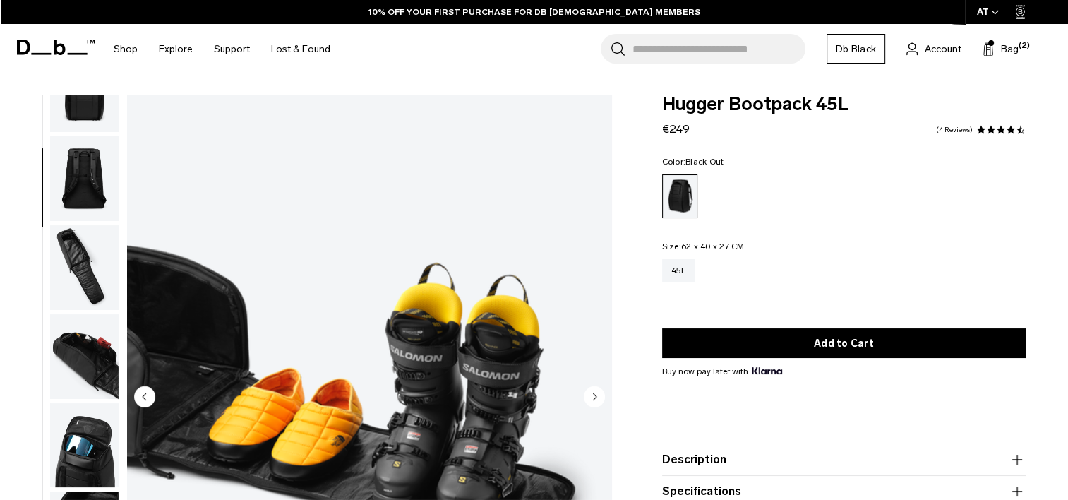
scroll to position [229, 0]
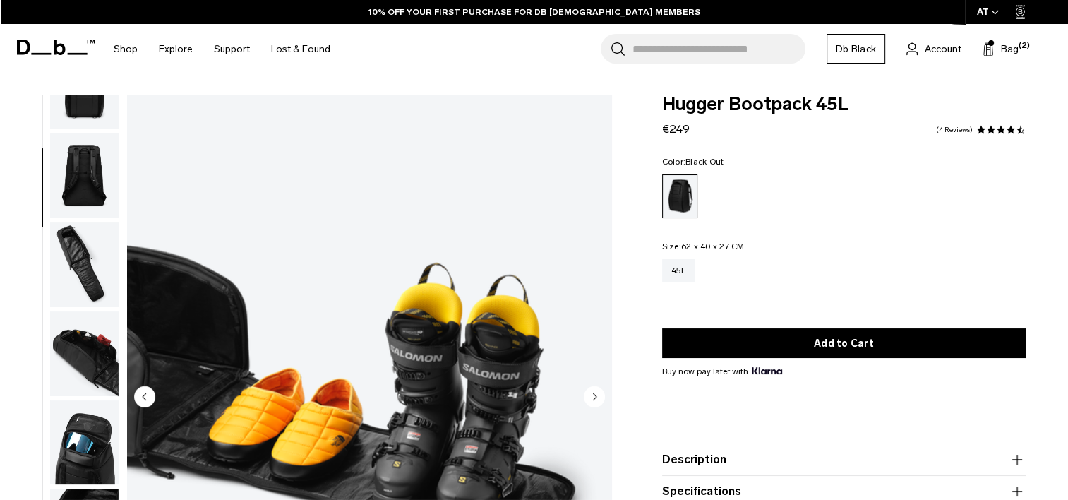
click at [71, 291] on img "button" at bounding box center [84, 264] width 68 height 85
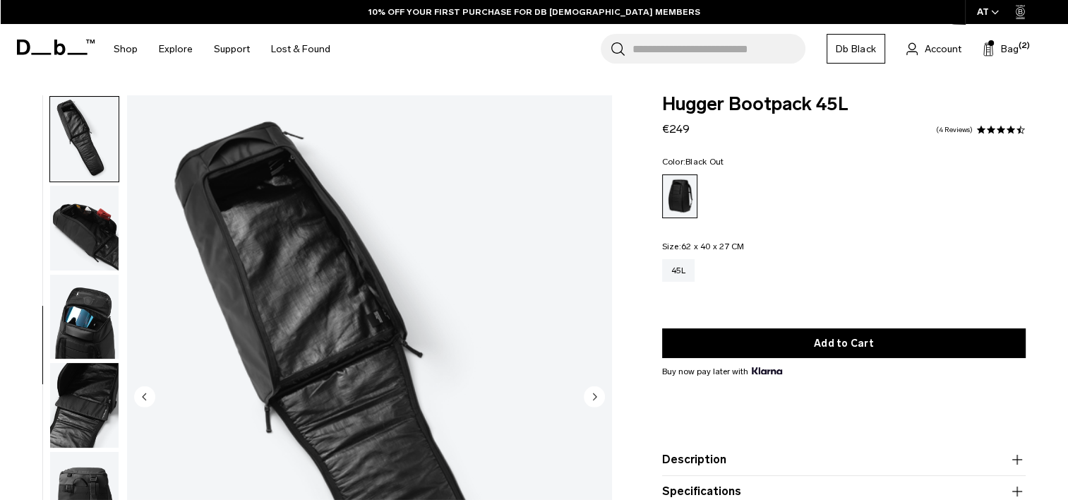
scroll to position [356, 0]
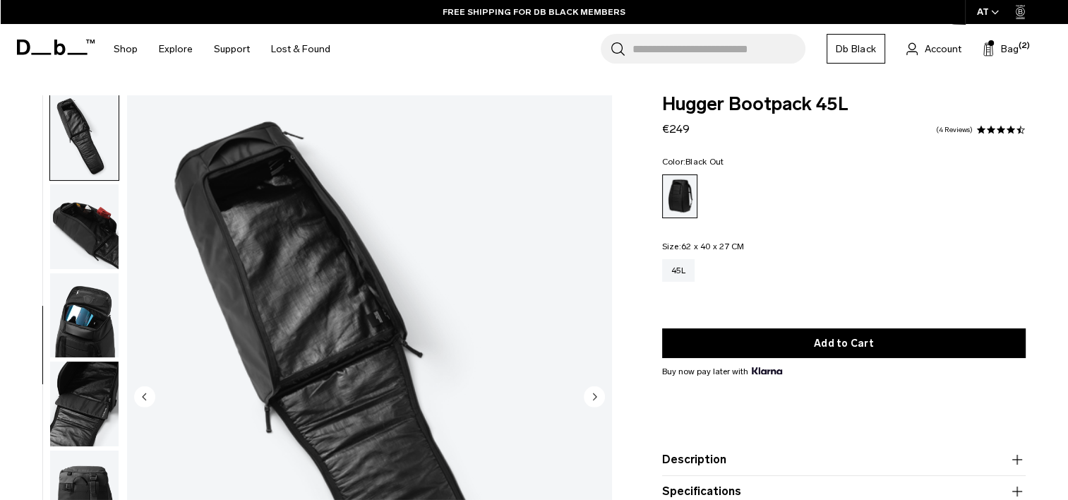
click at [71, 246] on img "button" at bounding box center [84, 226] width 68 height 85
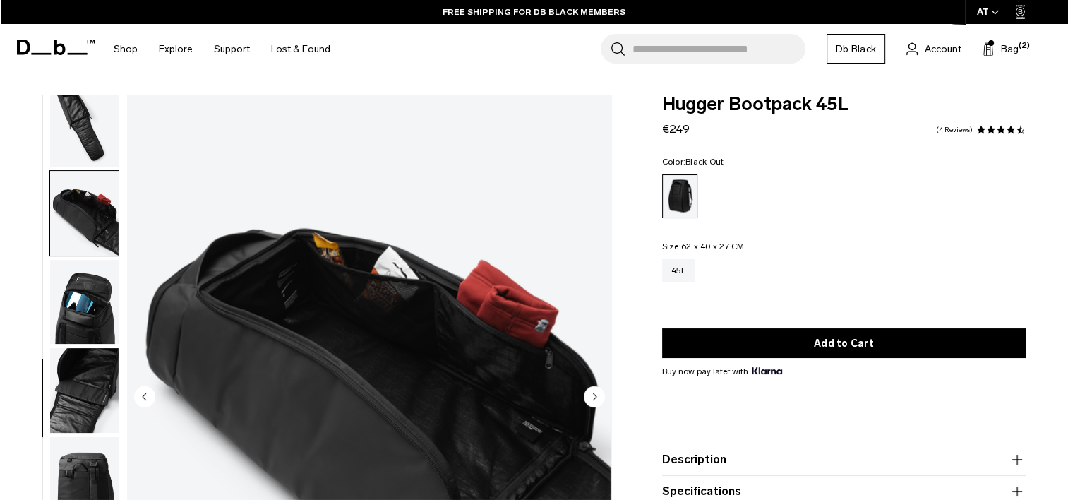
click at [66, 278] on img "button" at bounding box center [84, 302] width 68 height 85
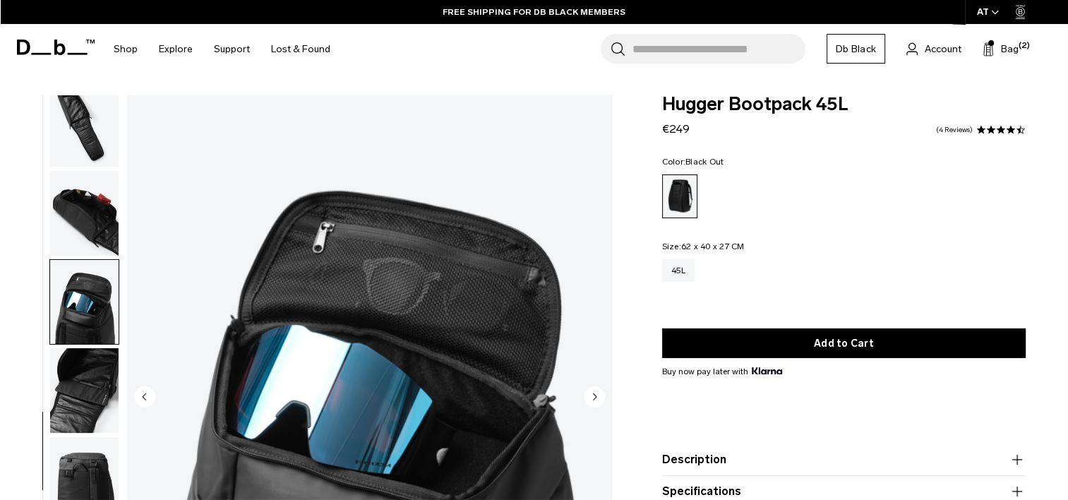
click at [71, 366] on img "button" at bounding box center [84, 390] width 68 height 85
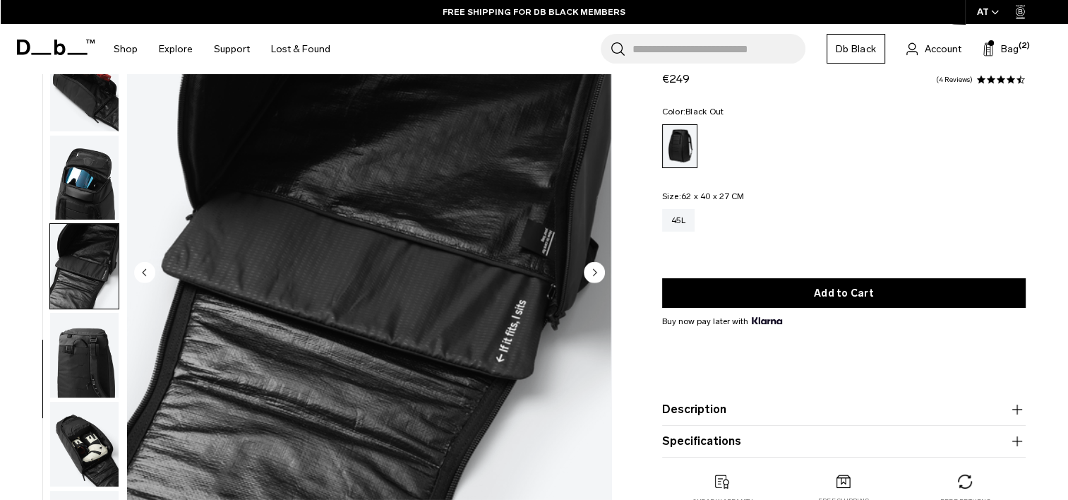
scroll to position [150, 0]
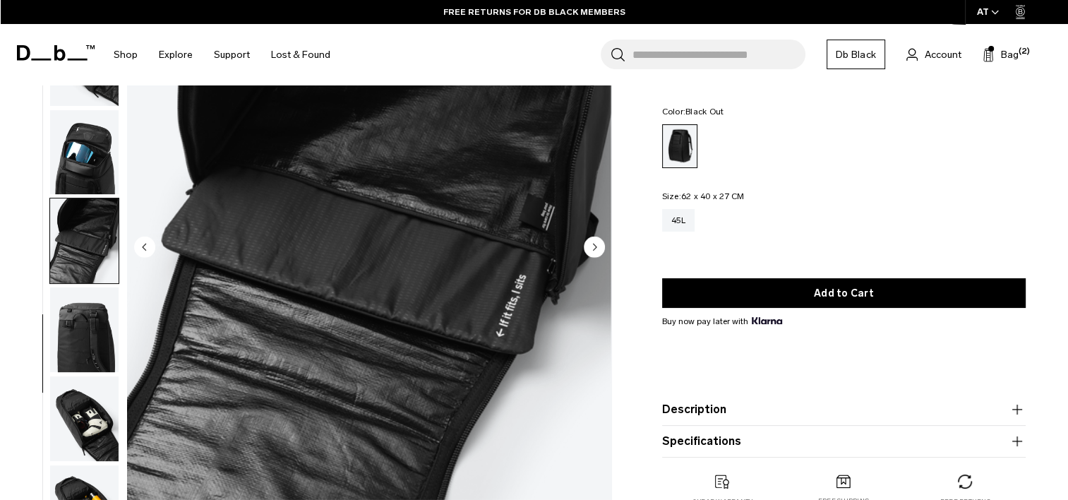
click at [112, 234] on img "button" at bounding box center [84, 240] width 68 height 85
click at [96, 319] on img "button" at bounding box center [84, 329] width 68 height 85
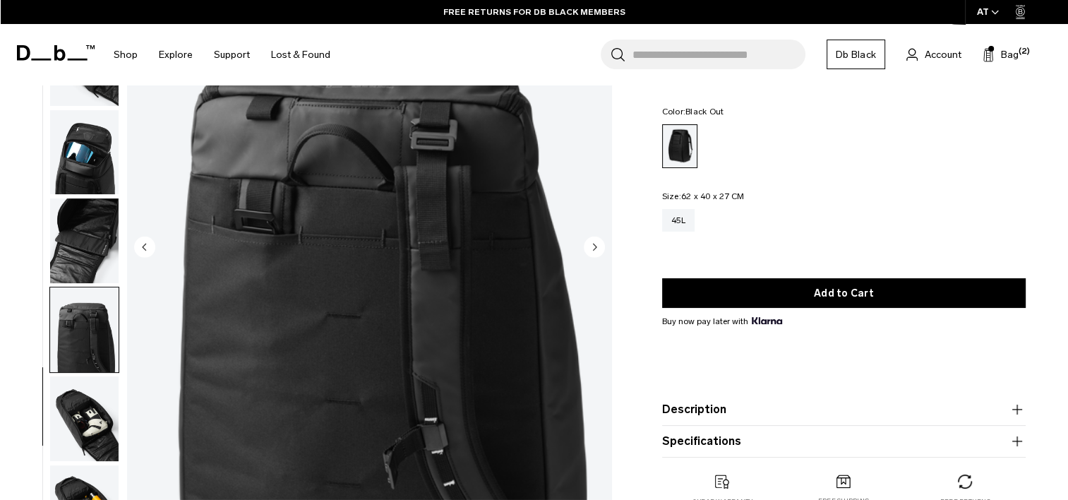
click at [90, 407] on img "button" at bounding box center [84, 418] width 68 height 85
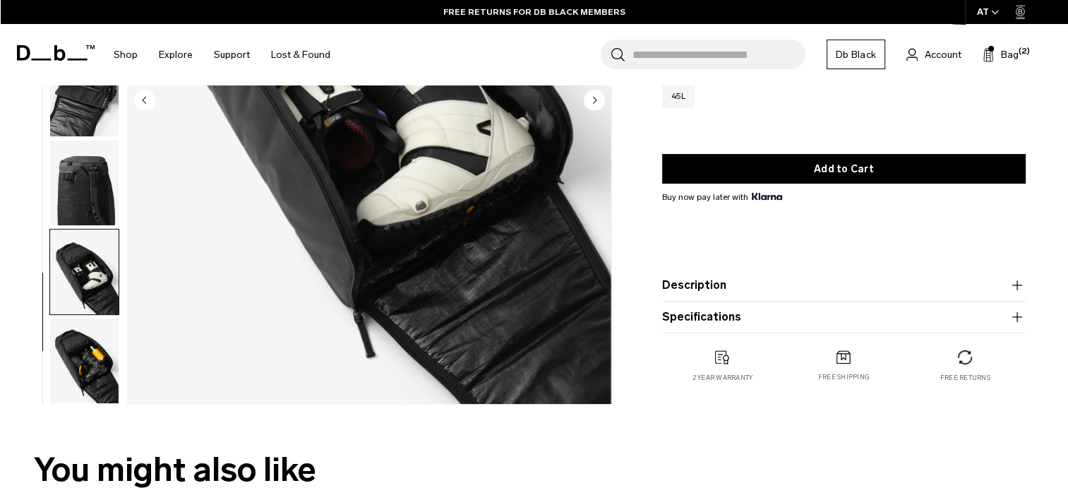
scroll to position [296, 0]
click at [90, 370] on img "button" at bounding box center [84, 360] width 68 height 85
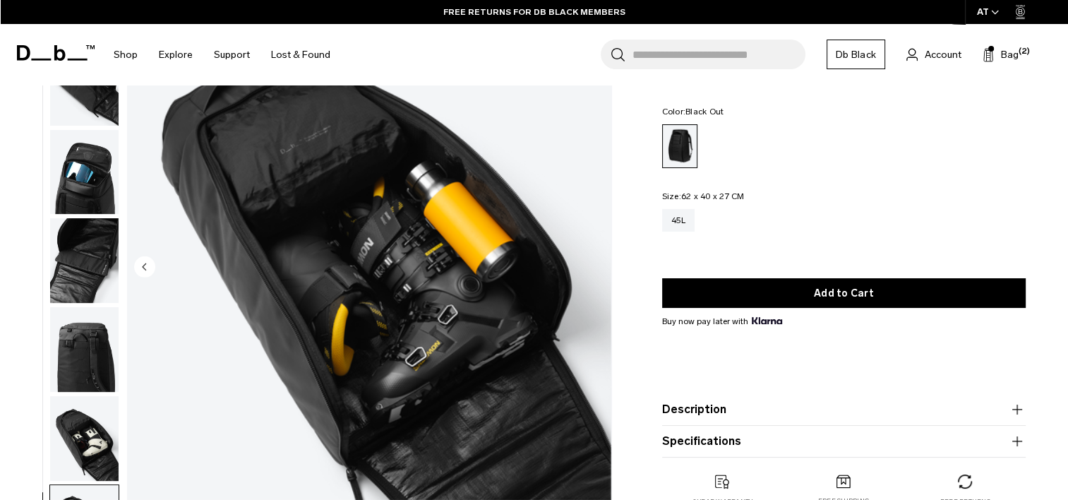
scroll to position [114, 0]
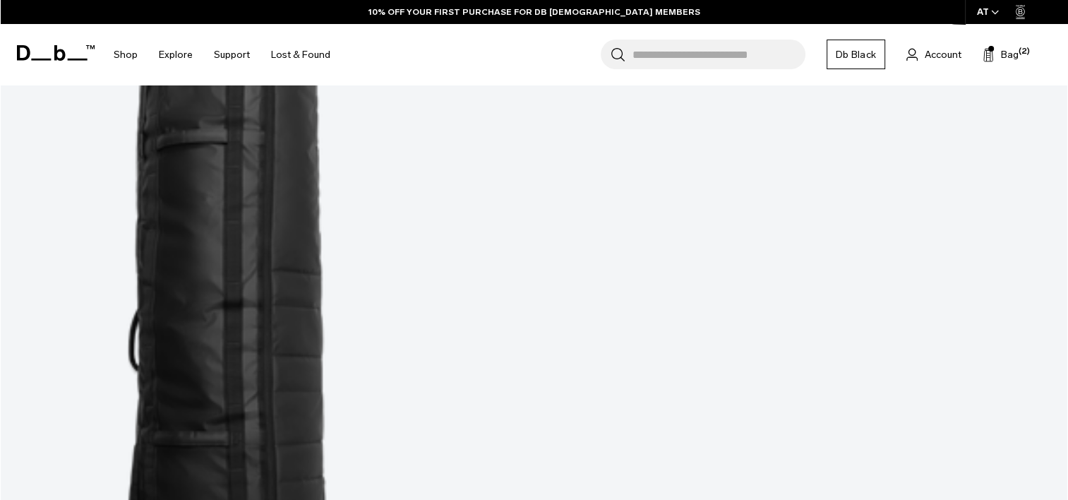
scroll to position [675, 0]
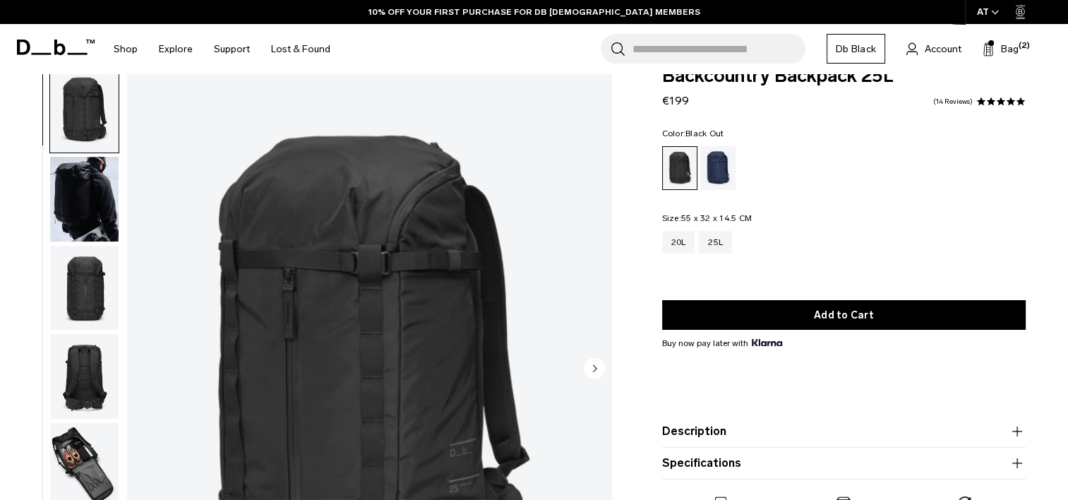
click at [85, 198] on img "button" at bounding box center [84, 199] width 68 height 85
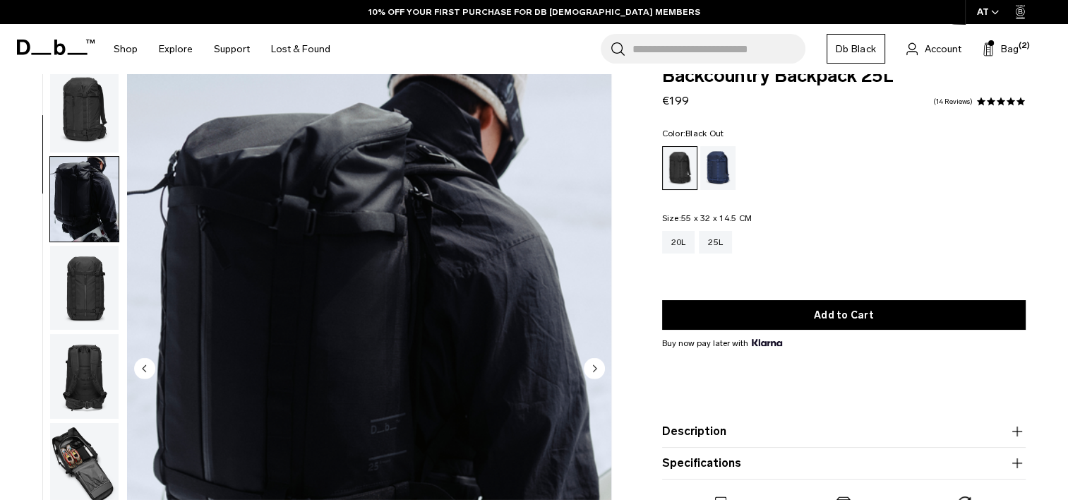
scroll to position [89, 0]
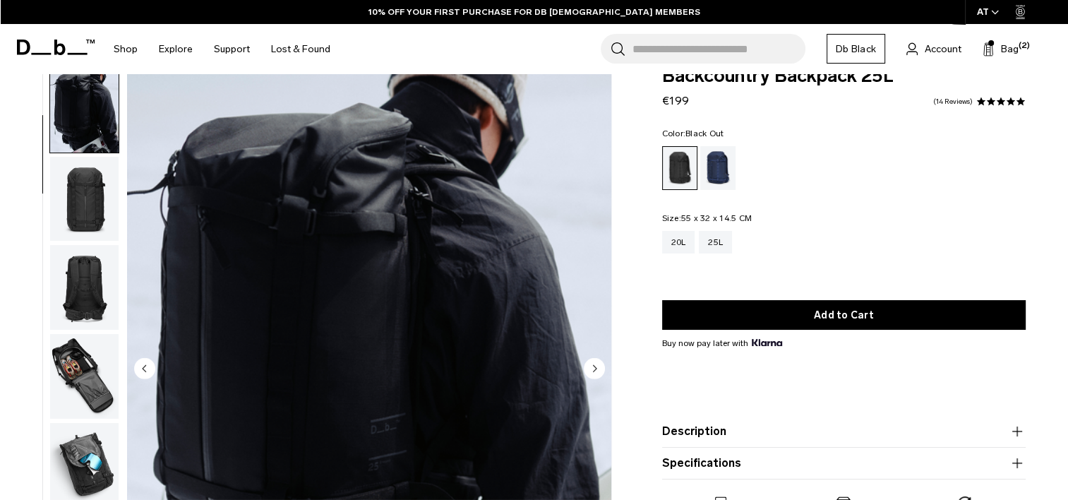
click at [88, 205] on img "button" at bounding box center [84, 199] width 68 height 85
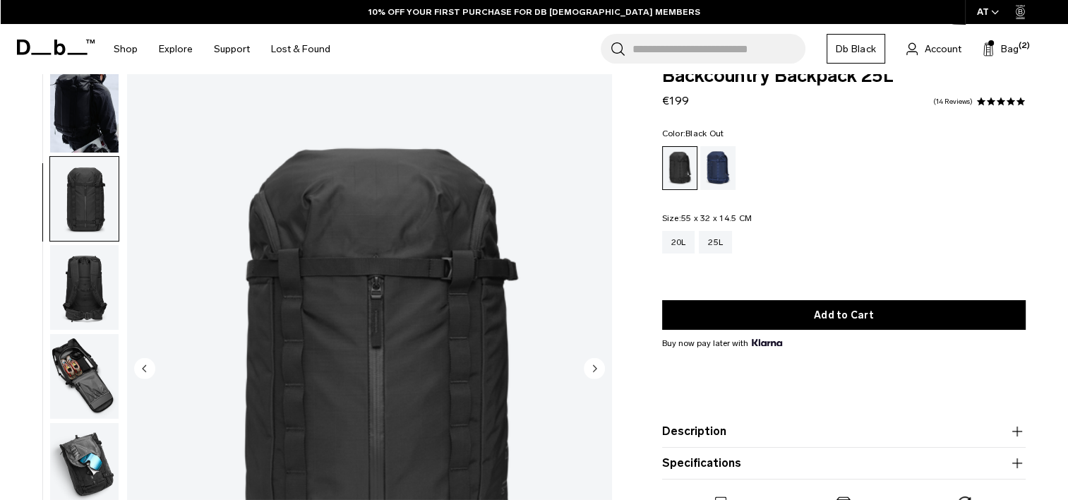
scroll to position [178, 0]
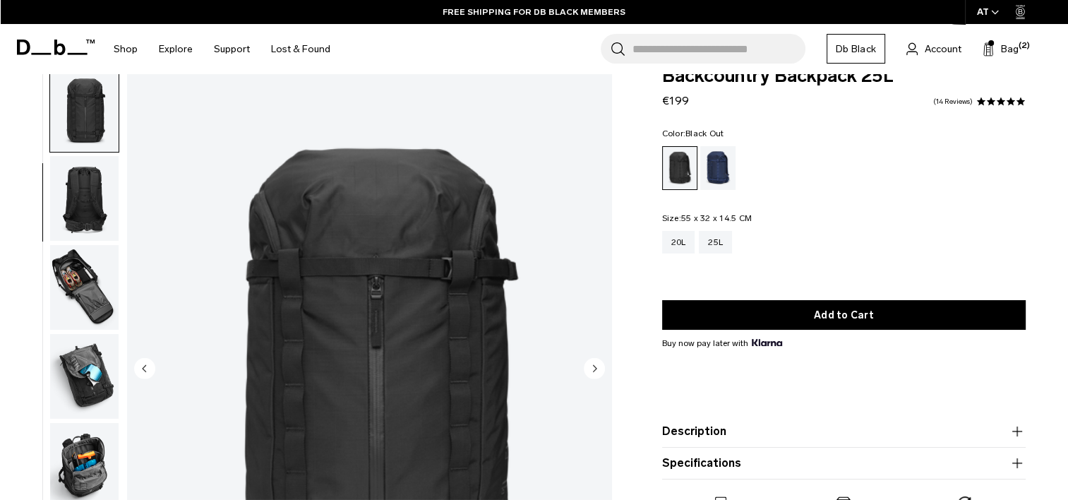
click at [88, 214] on img "button" at bounding box center [84, 198] width 68 height 85
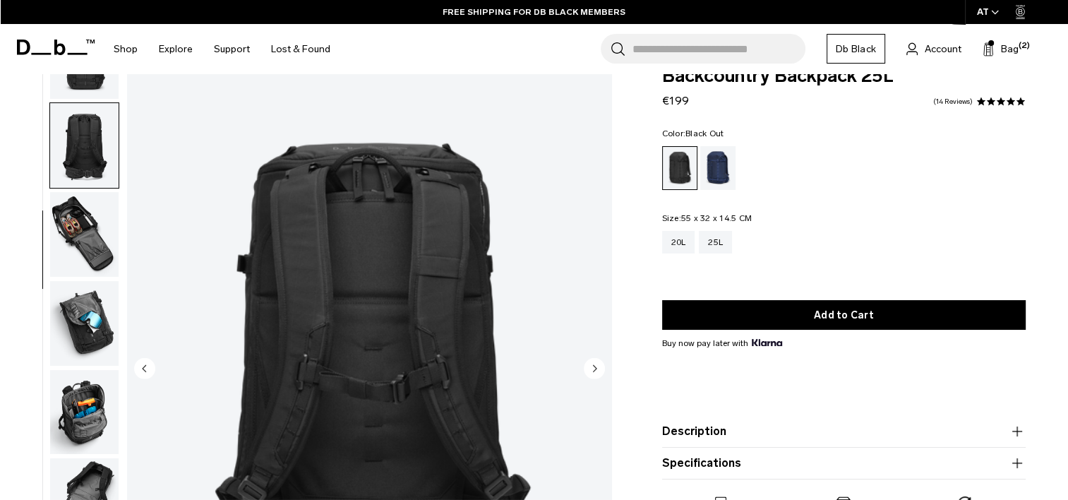
scroll to position [267, 0]
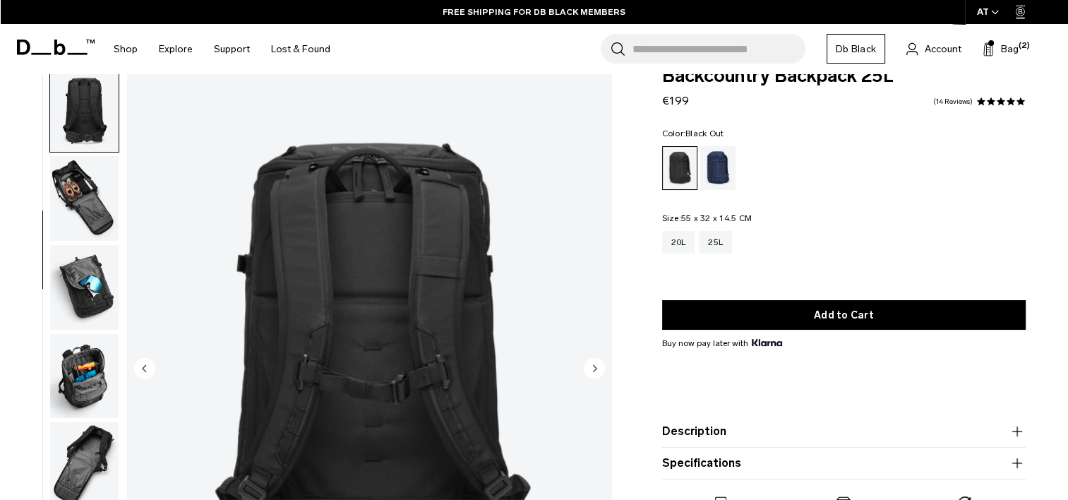
click at [88, 198] on img "button" at bounding box center [84, 198] width 68 height 85
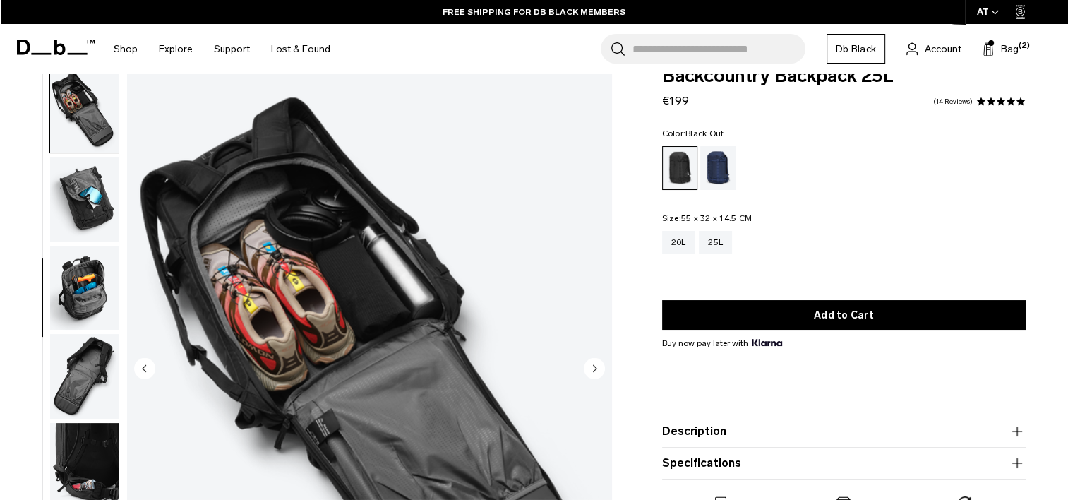
scroll to position [356, 0]
click at [88, 209] on img "button" at bounding box center [84, 198] width 68 height 85
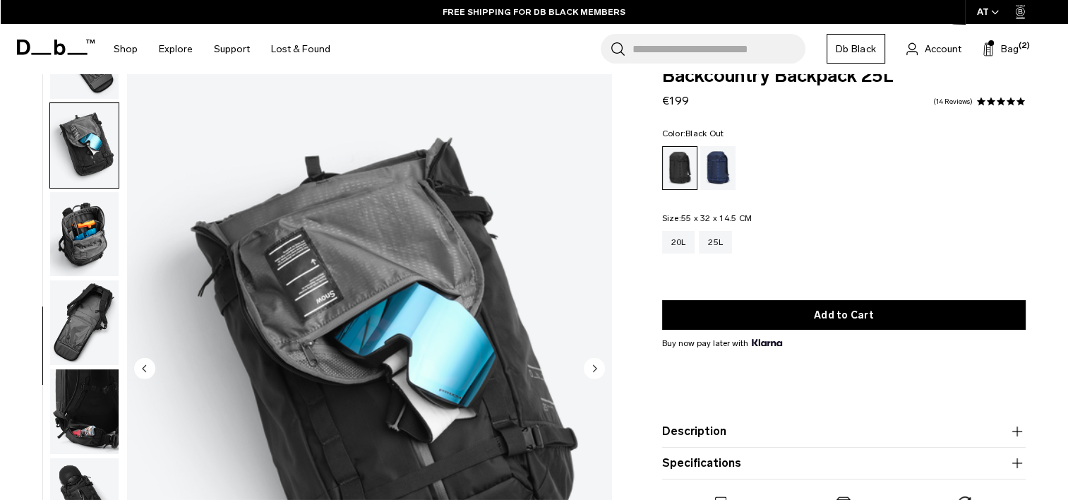
scroll to position [443, 0]
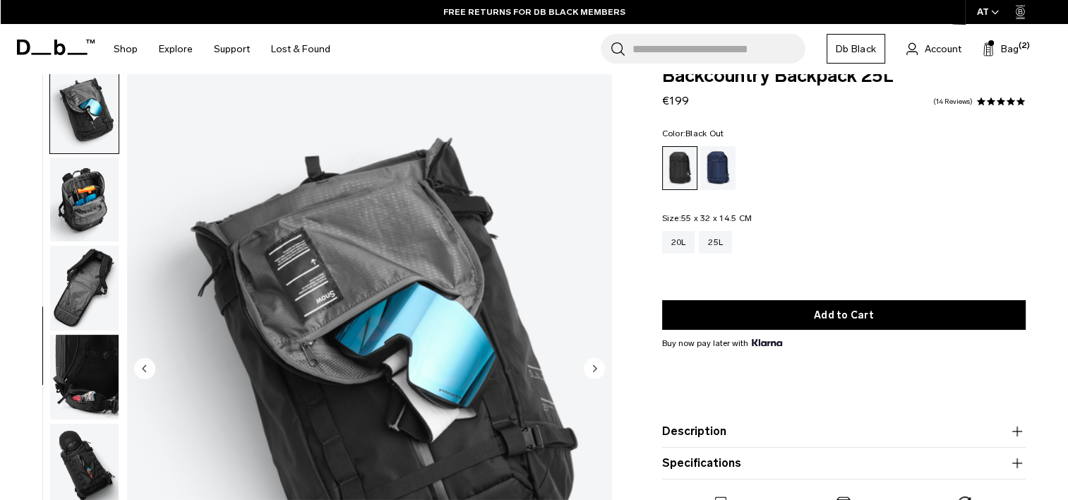
click at [89, 207] on img "button" at bounding box center [84, 199] width 68 height 85
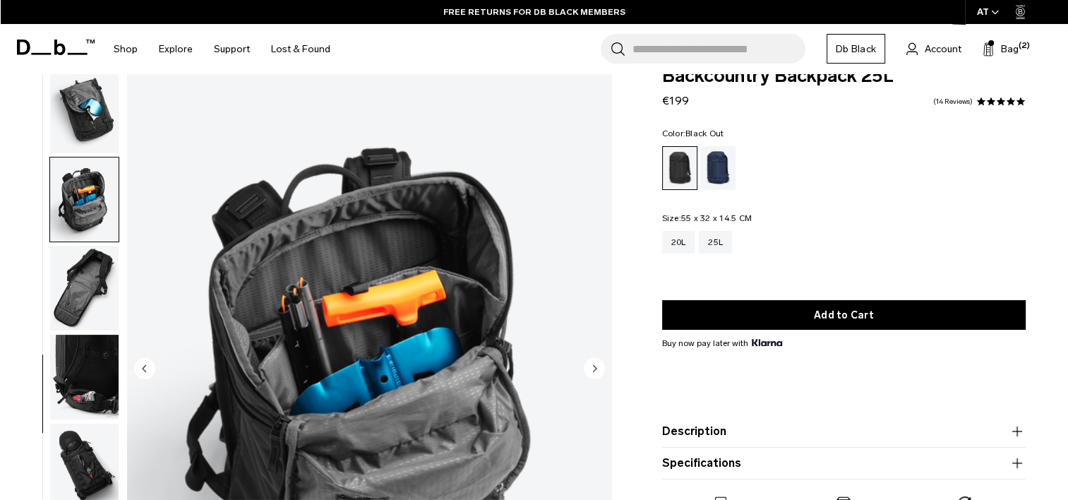
scroll to position [458, 0]
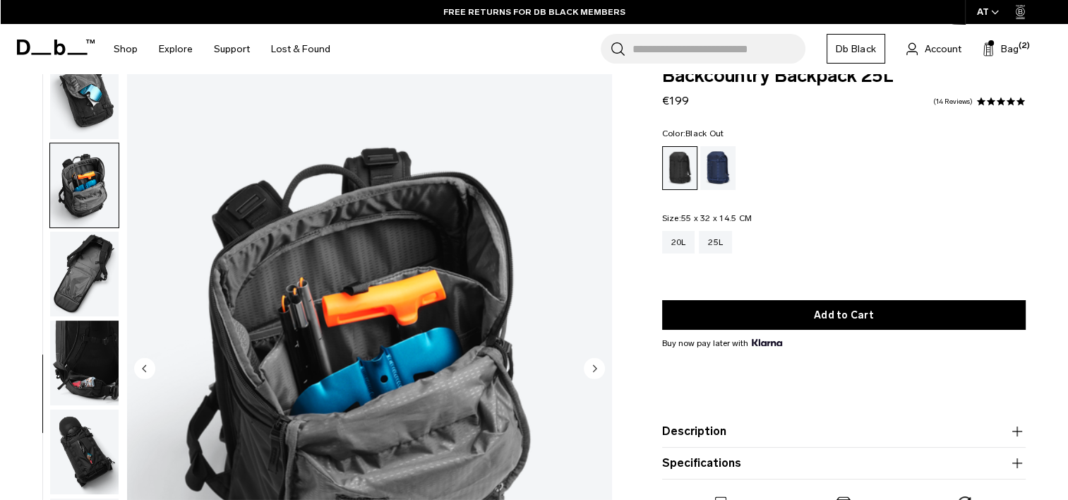
click at [79, 270] on img "button" at bounding box center [84, 273] width 68 height 85
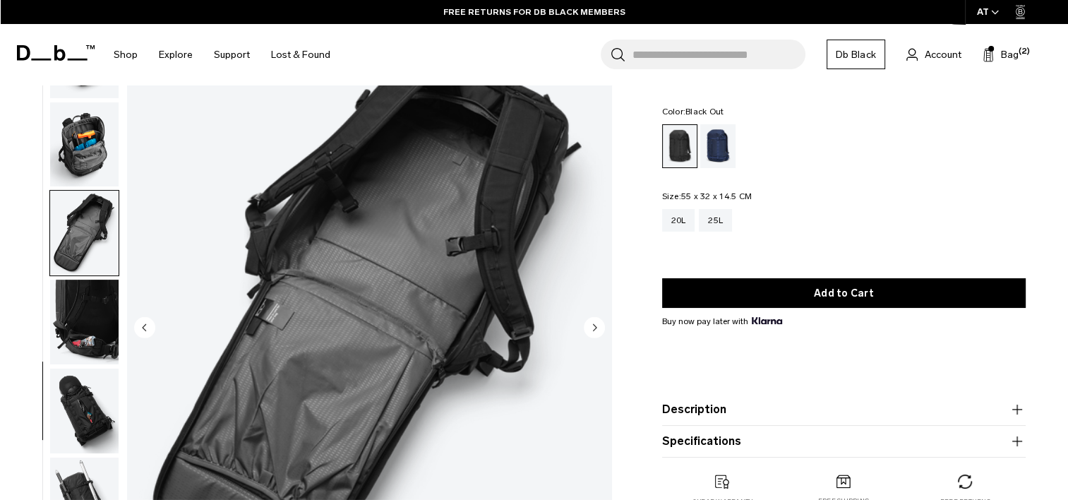
scroll to position [117, 0]
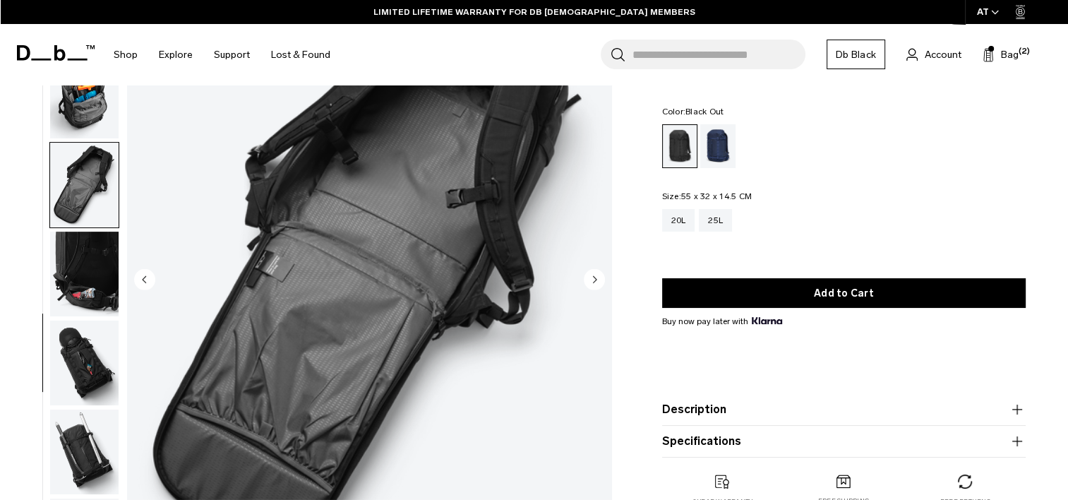
click at [88, 291] on img "button" at bounding box center [84, 273] width 68 height 85
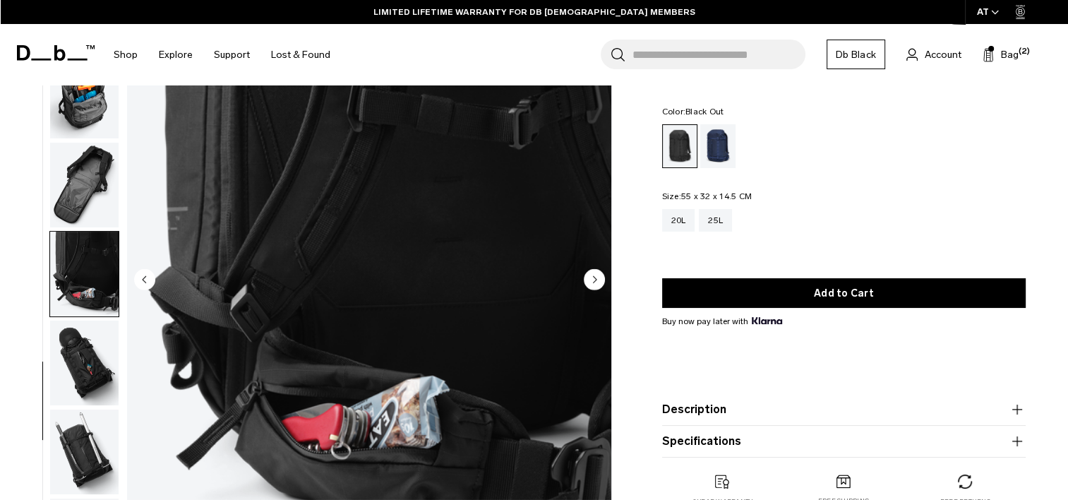
click at [84, 362] on img "button" at bounding box center [84, 362] width 68 height 85
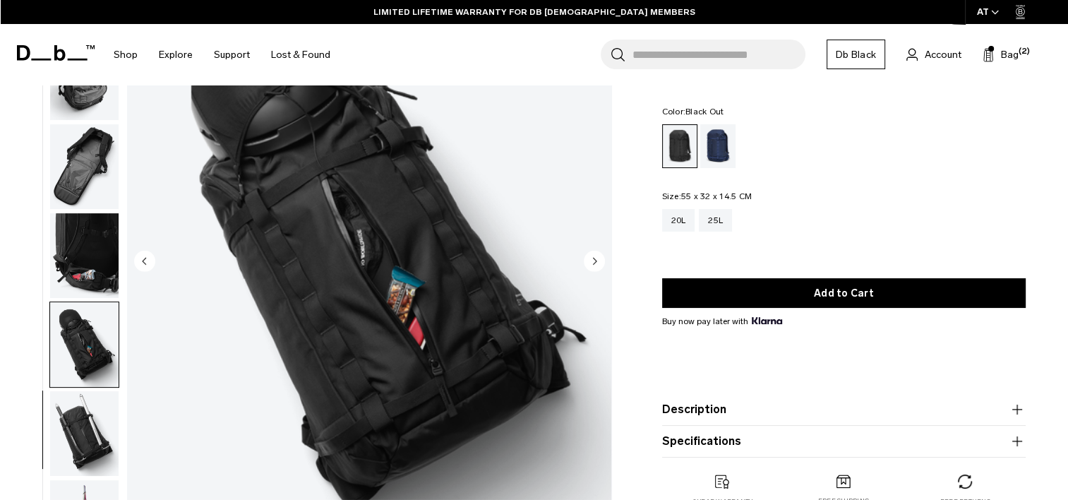
scroll to position [137, 0]
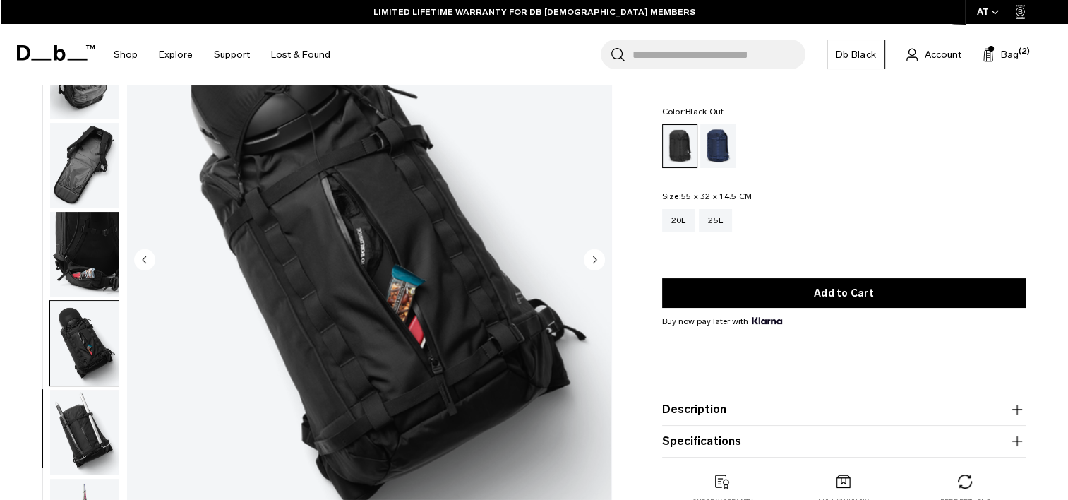
click at [79, 425] on img "button" at bounding box center [84, 432] width 68 height 85
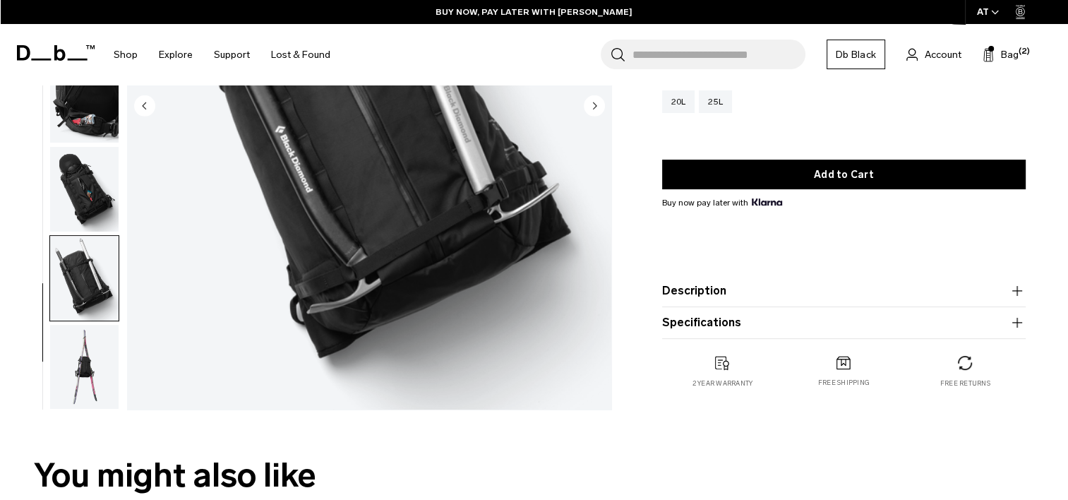
scroll to position [291, 0]
click at [75, 351] on img "button" at bounding box center [84, 366] width 68 height 85
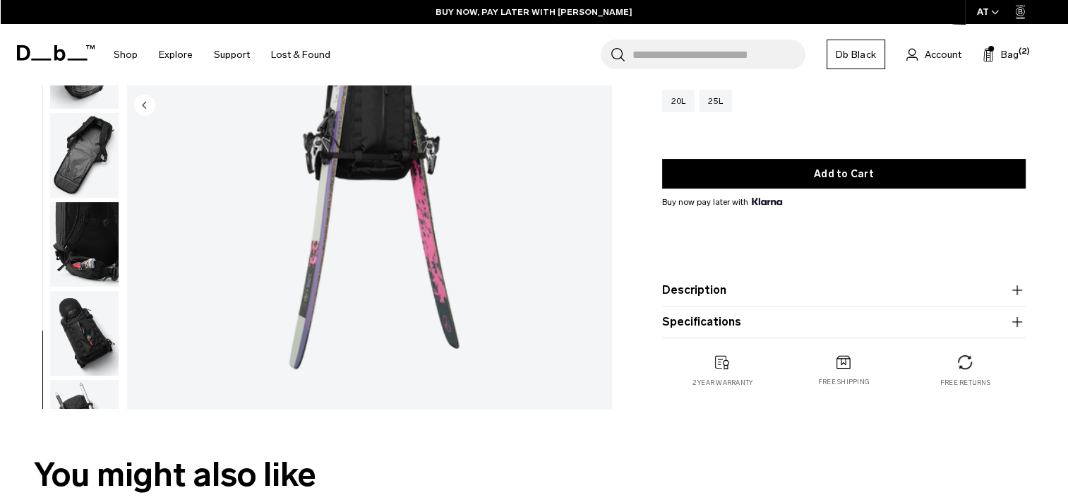
scroll to position [285, 0]
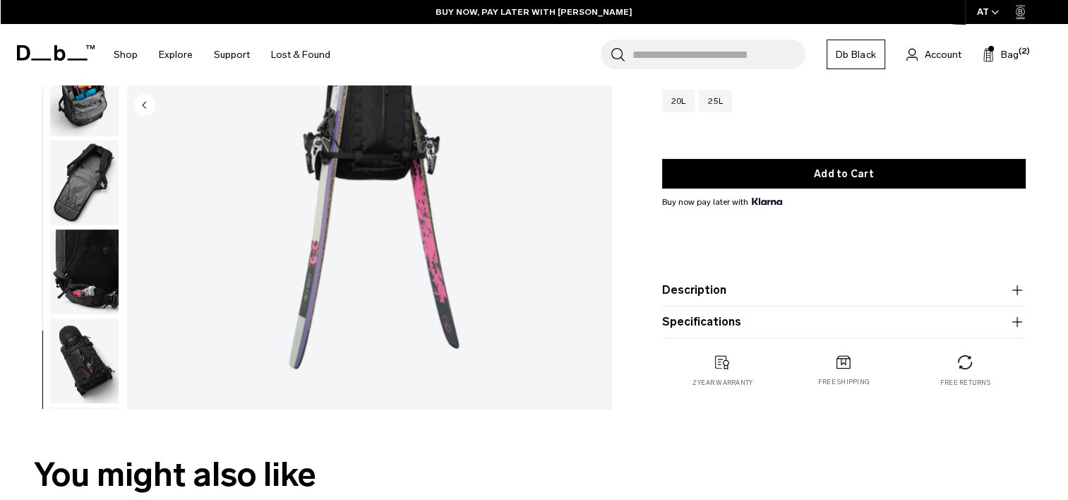
click at [90, 185] on img "button" at bounding box center [84, 182] width 68 height 85
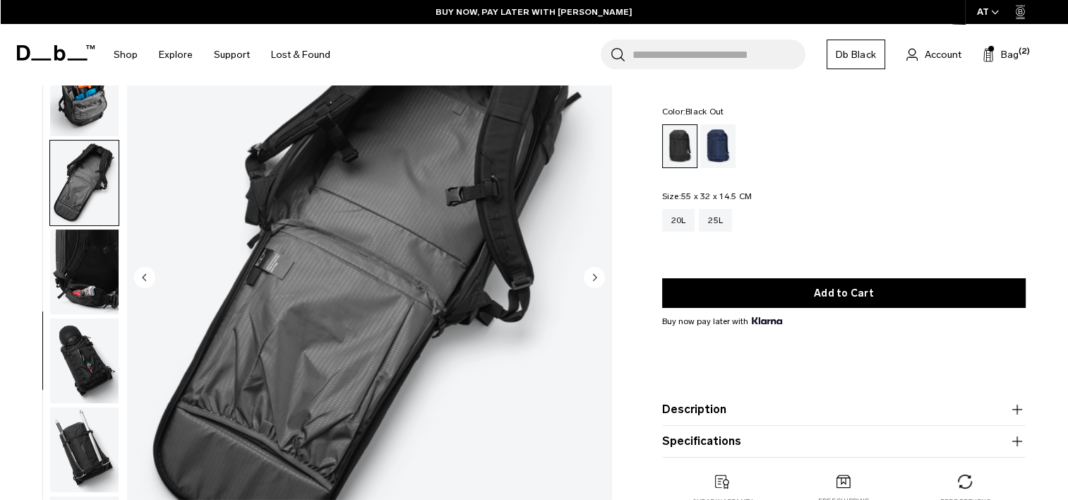
scroll to position [56, 0]
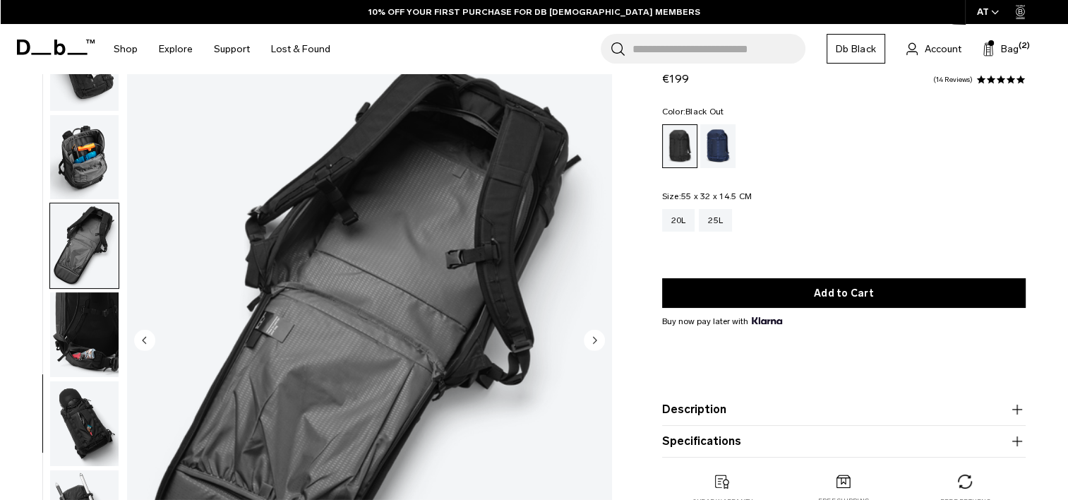
click at [92, 145] on img "button" at bounding box center [84, 157] width 68 height 85
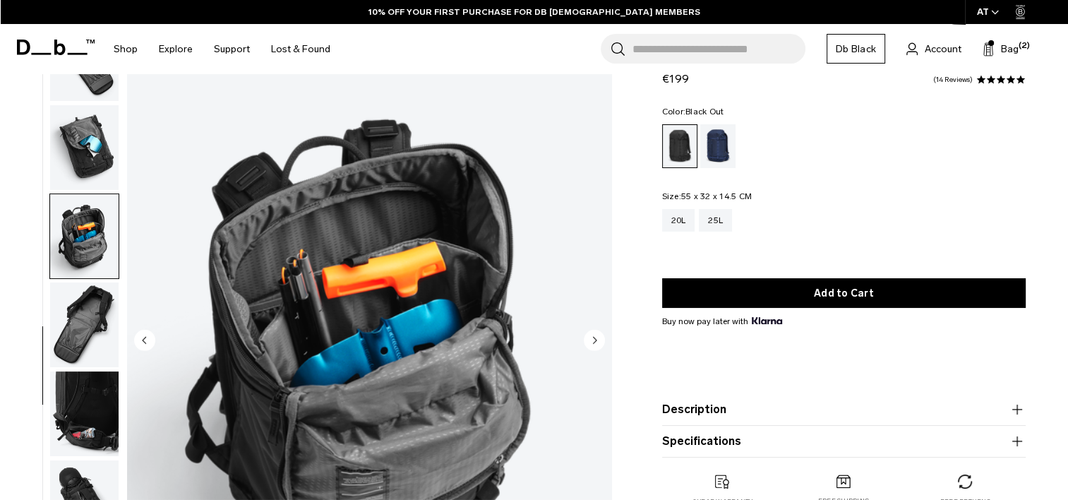
scroll to position [328, 0]
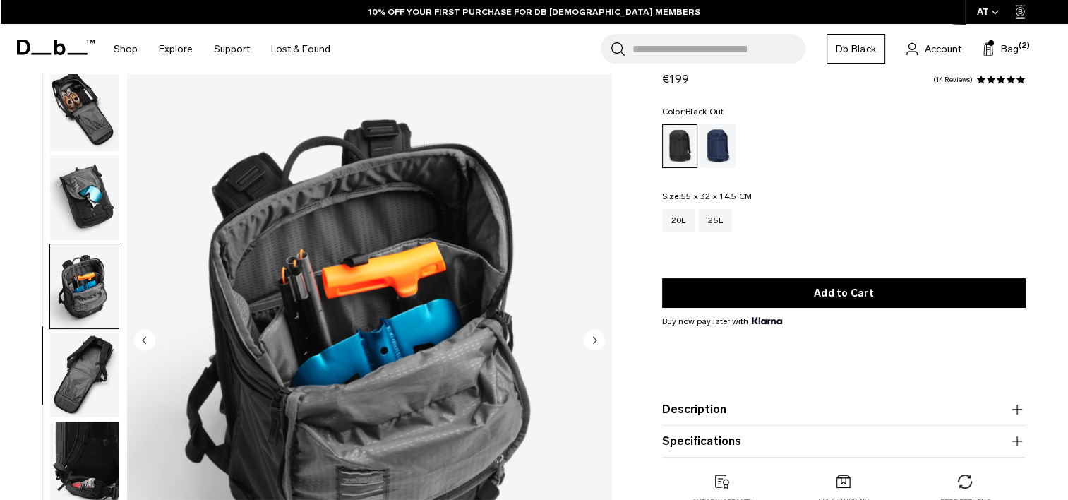
click at [83, 201] on img "button" at bounding box center [84, 197] width 68 height 85
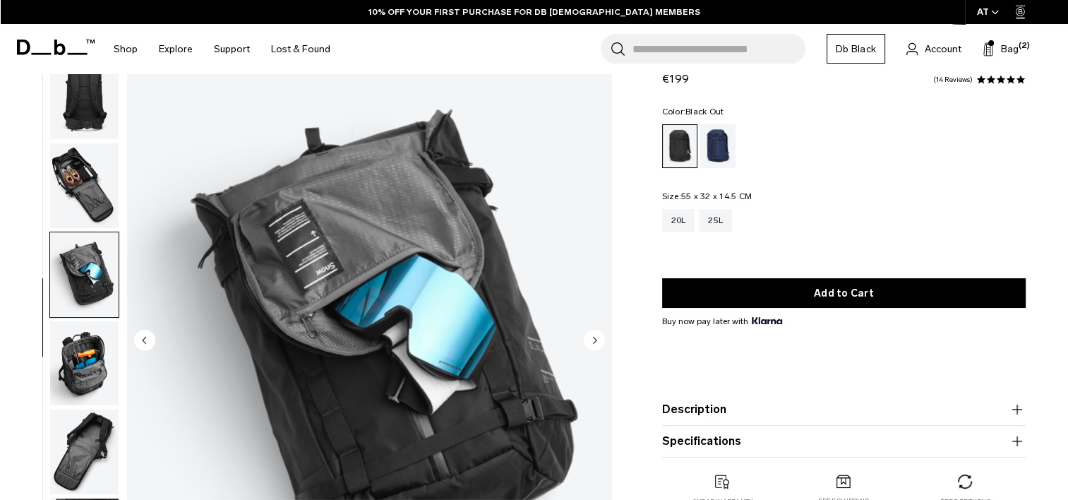
scroll to position [250, 0]
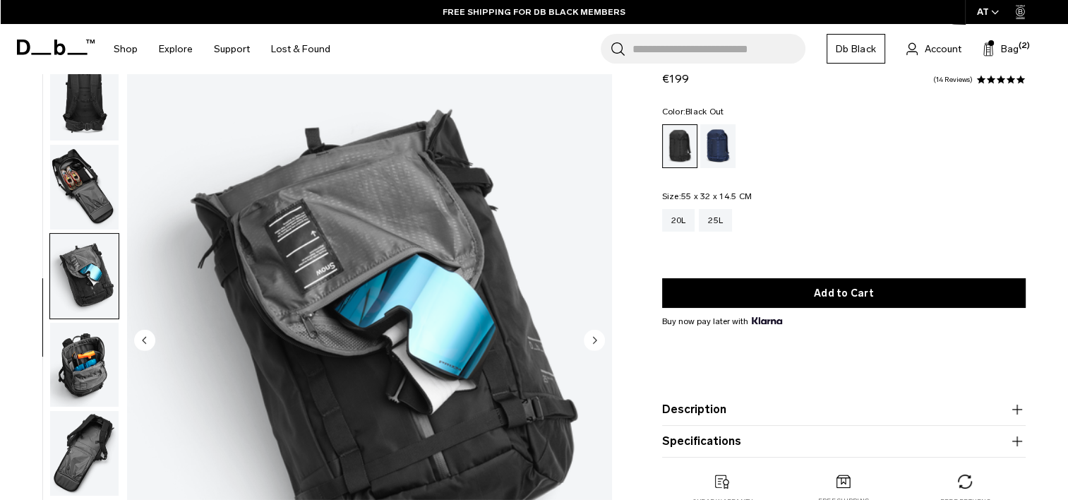
click at [87, 200] on img "button" at bounding box center [84, 187] width 68 height 85
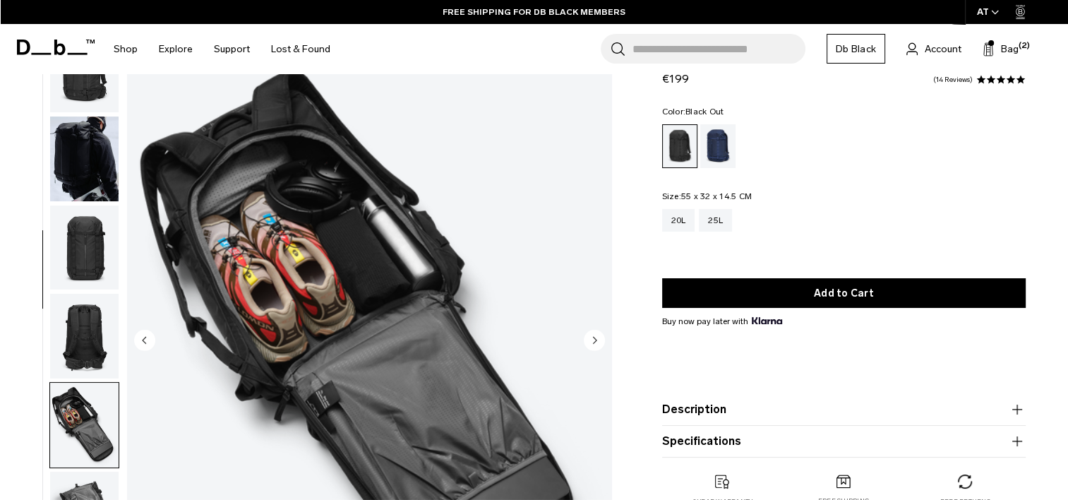
scroll to position [0, 0]
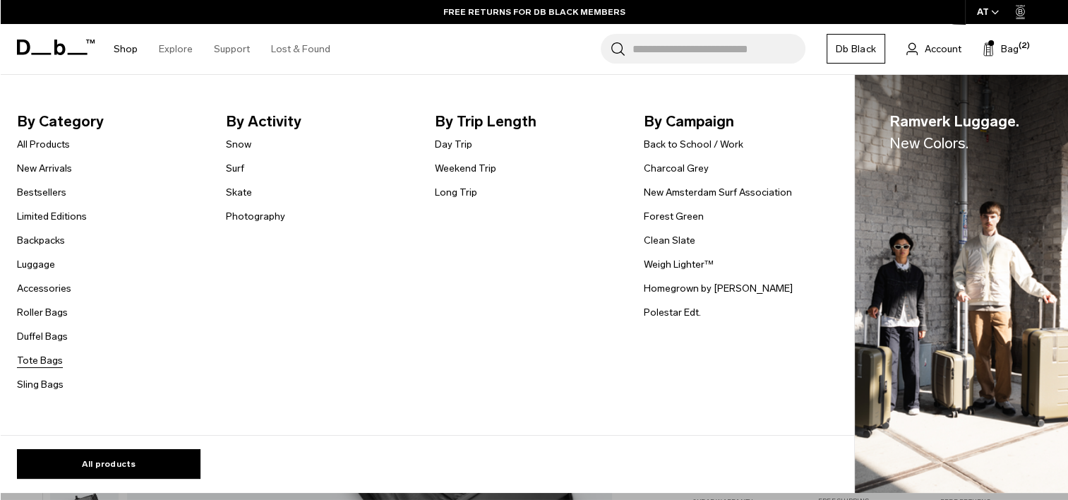
click at [45, 359] on link "Tote Bags" at bounding box center [40, 360] width 46 height 15
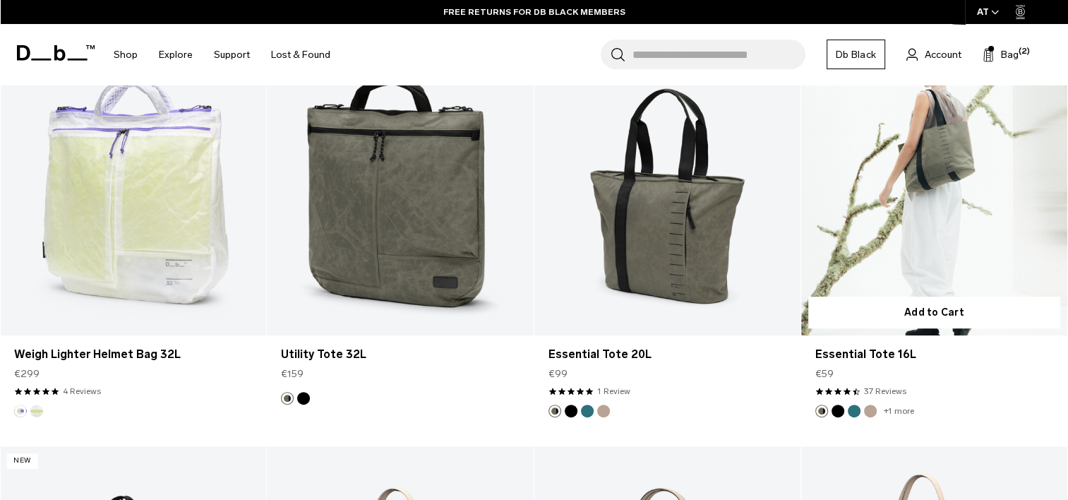
scroll to position [729, 0]
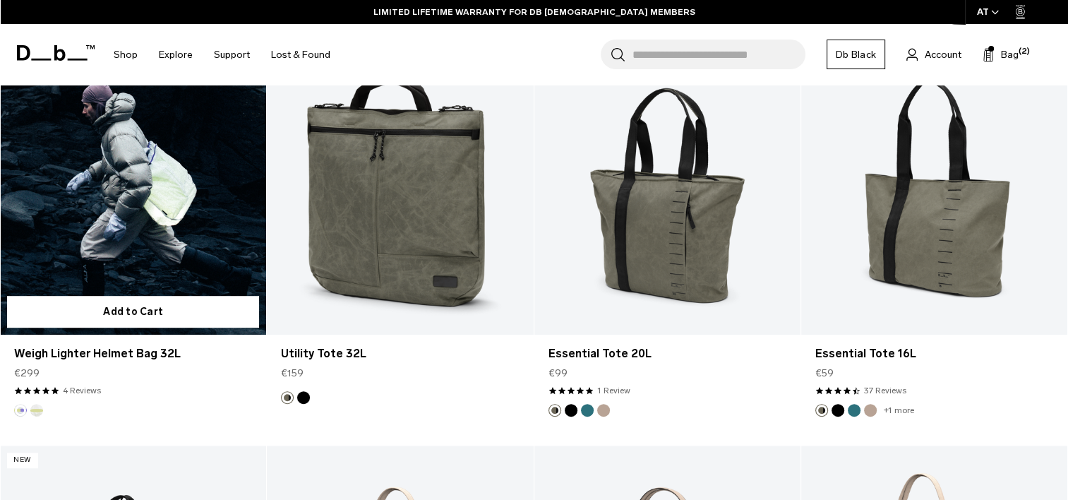
click at [121, 188] on link "Weigh Lighter Helmet Bag 32L" at bounding box center [133, 187] width 266 height 296
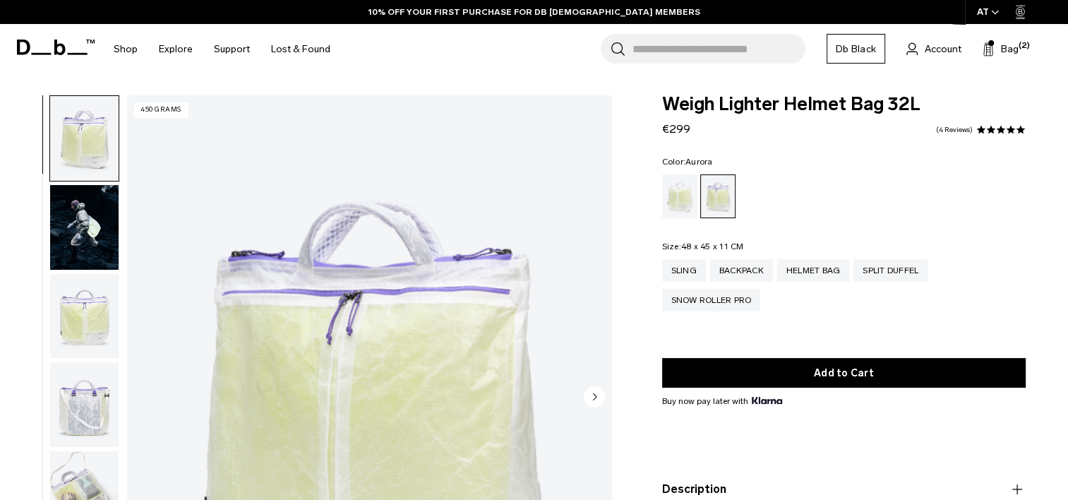
click at [92, 344] on img "button" at bounding box center [84, 316] width 68 height 85
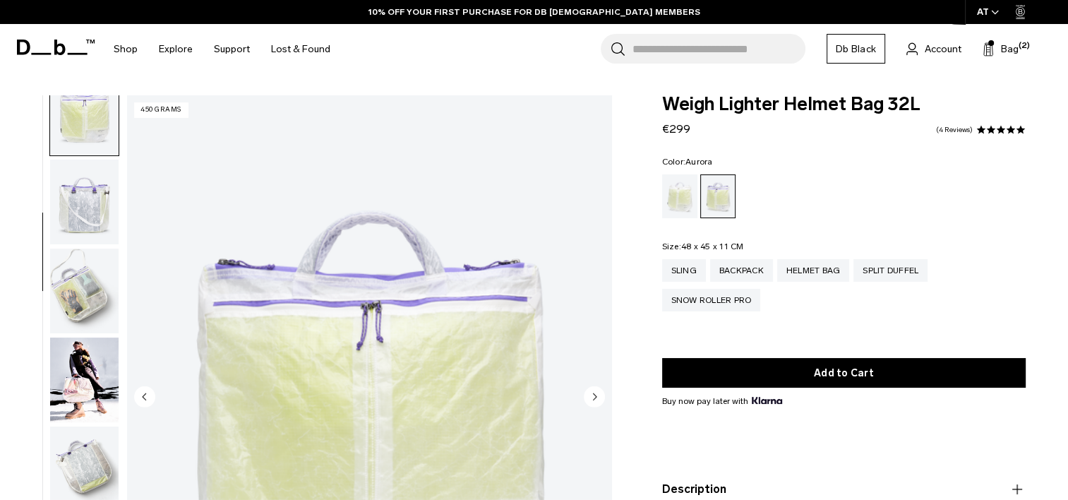
scroll to position [280, 0]
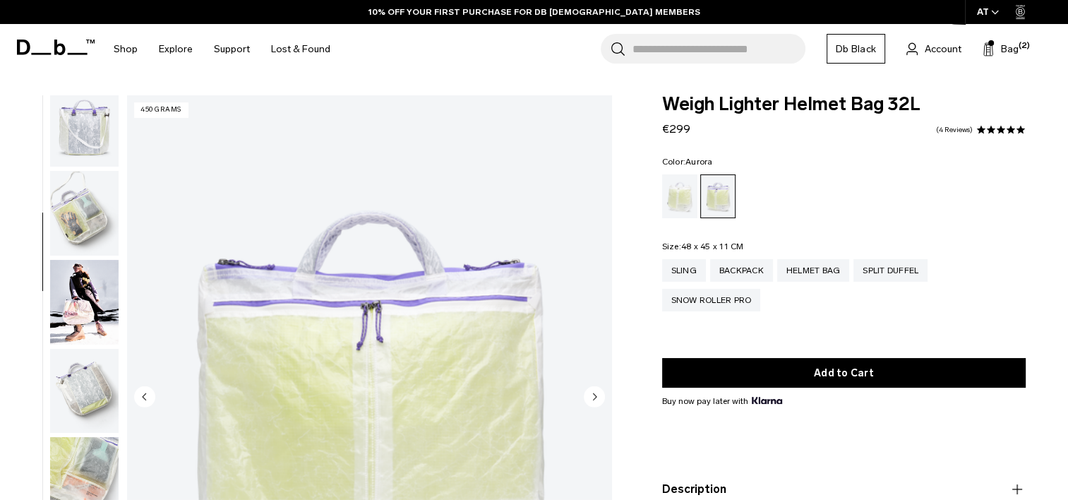
click at [92, 238] on img "button" at bounding box center [84, 213] width 68 height 85
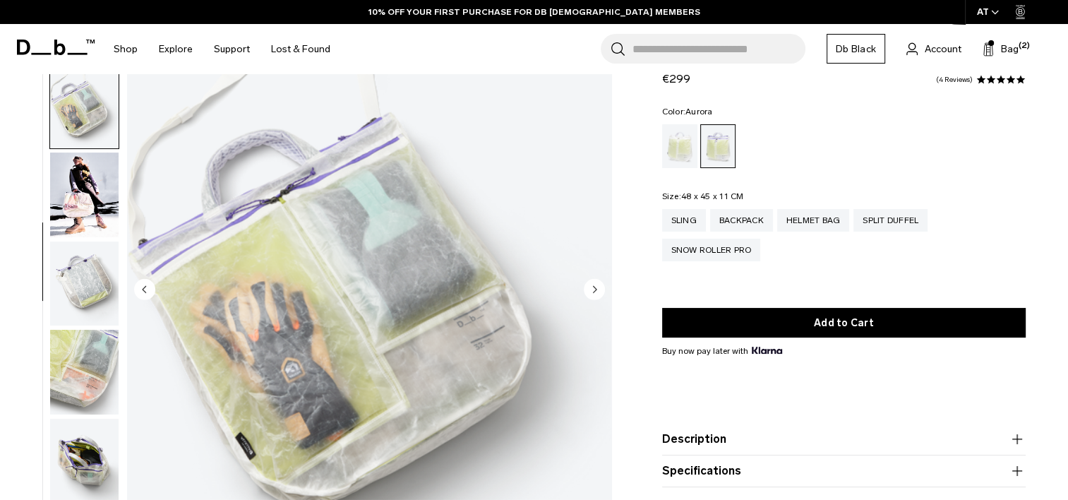
scroll to position [145, 0]
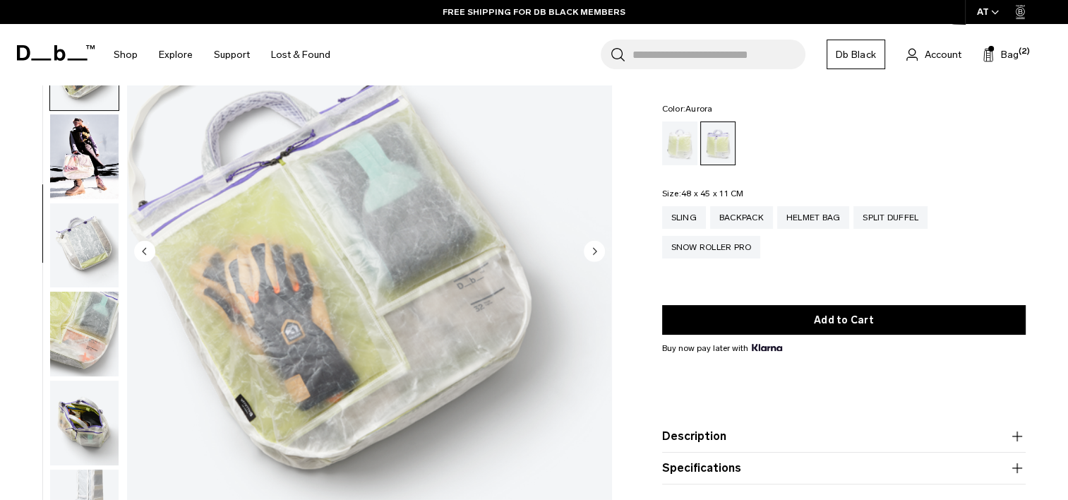
click at [85, 184] on img "button" at bounding box center [84, 156] width 68 height 85
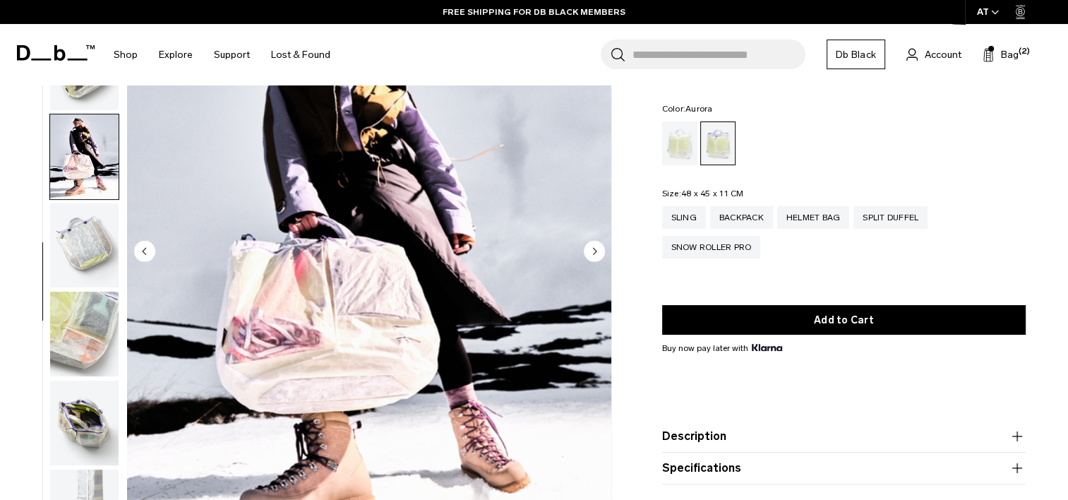
scroll to position [281, 0]
click at [65, 254] on img "button" at bounding box center [84, 245] width 68 height 85
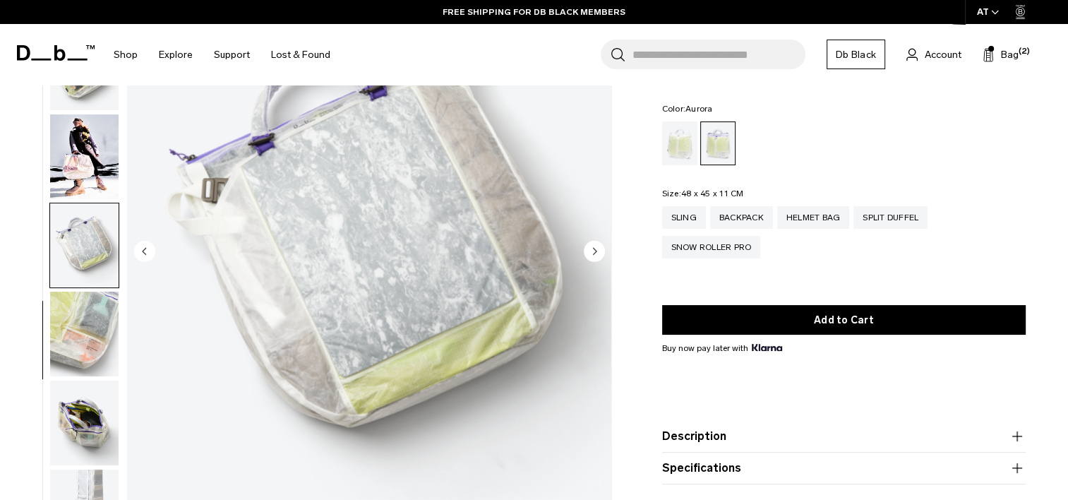
scroll to position [280, 0]
click at [57, 372] on img "button" at bounding box center [84, 333] width 68 height 85
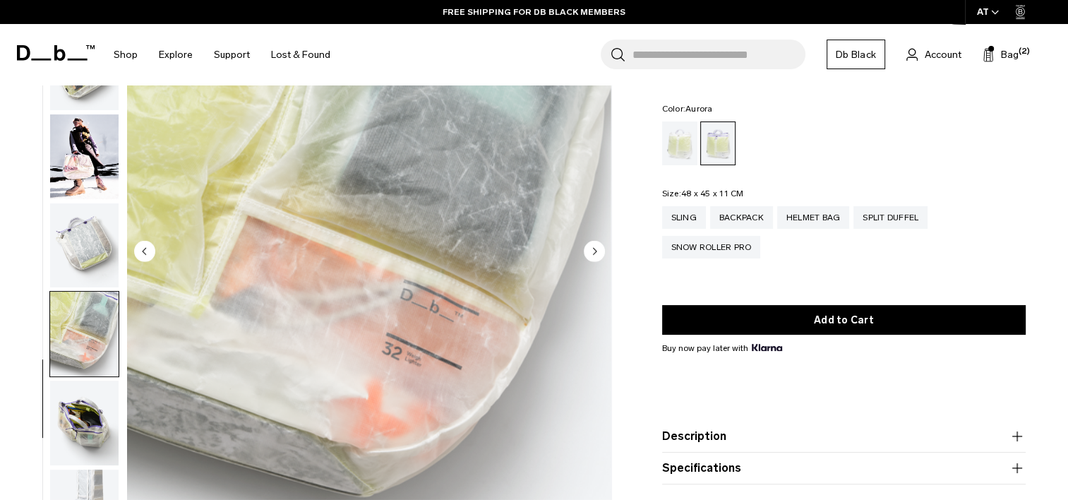
click at [72, 412] on img "button" at bounding box center [84, 422] width 68 height 85
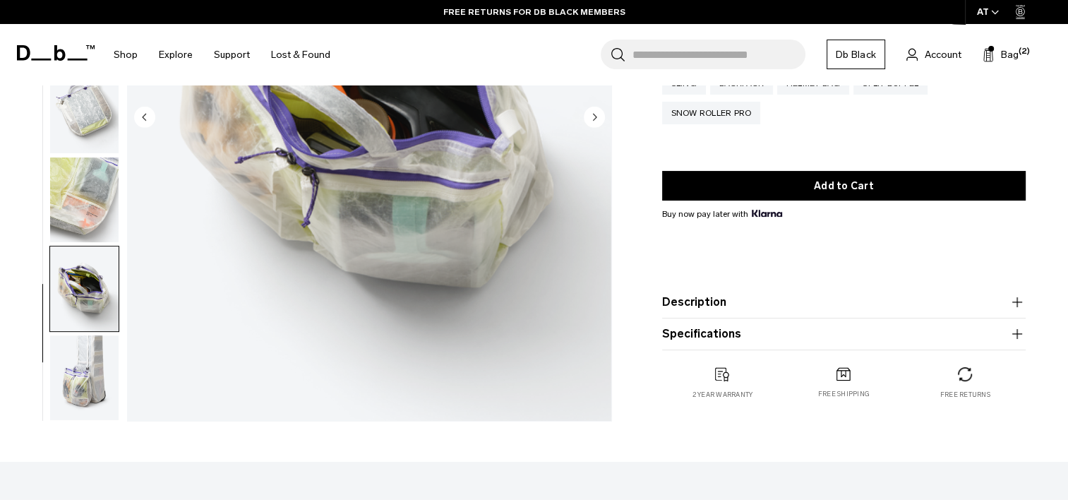
scroll to position [338, 0]
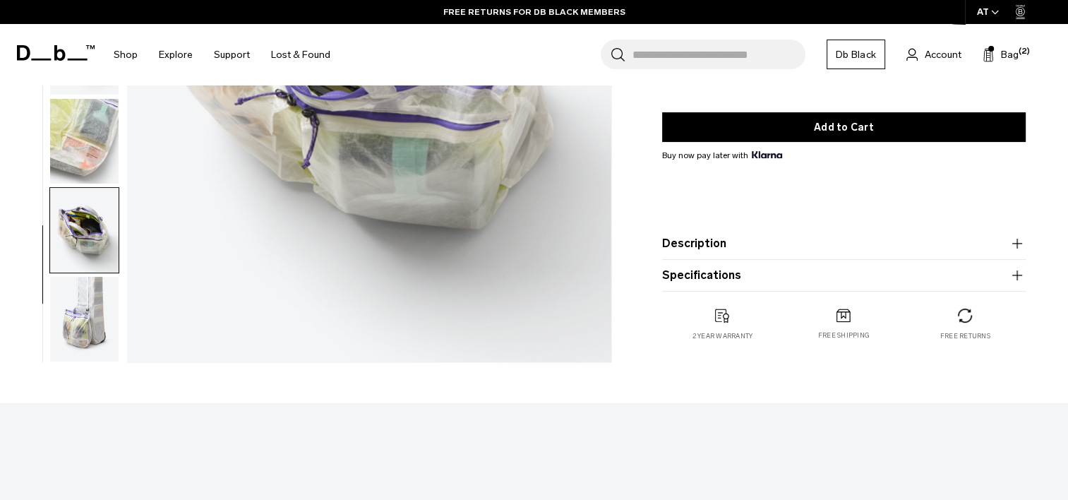
click at [111, 318] on img "button" at bounding box center [84, 319] width 68 height 85
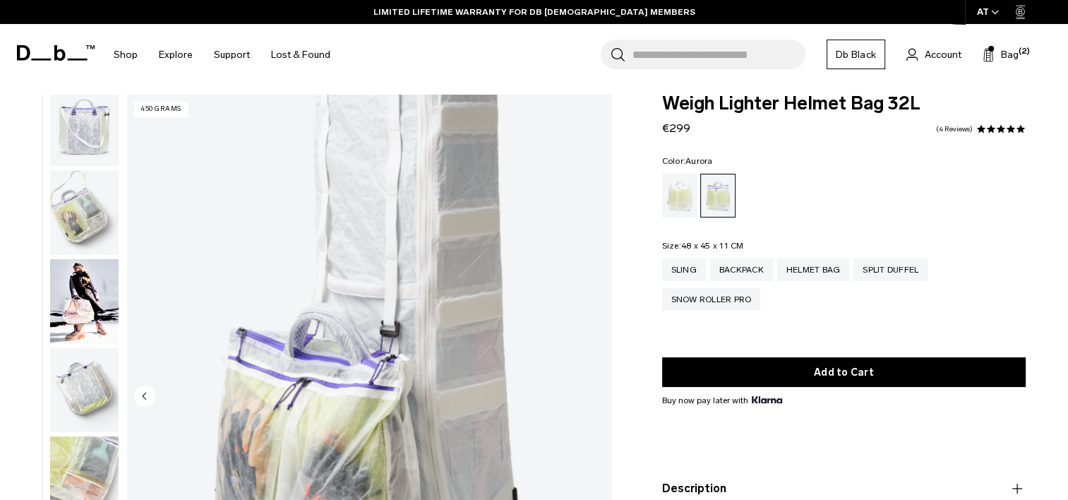
scroll to position [0, 0]
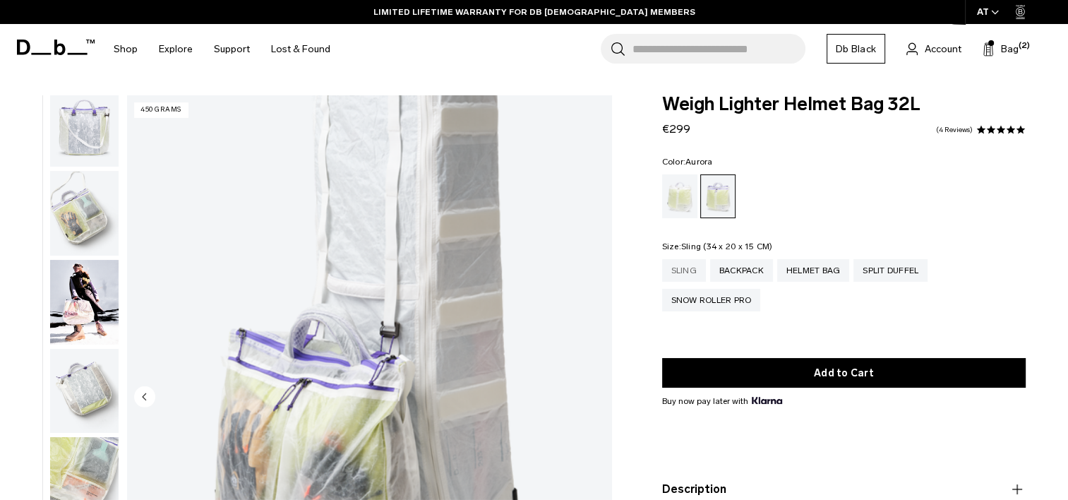
click at [684, 282] on div "Sling" at bounding box center [684, 270] width 44 height 23
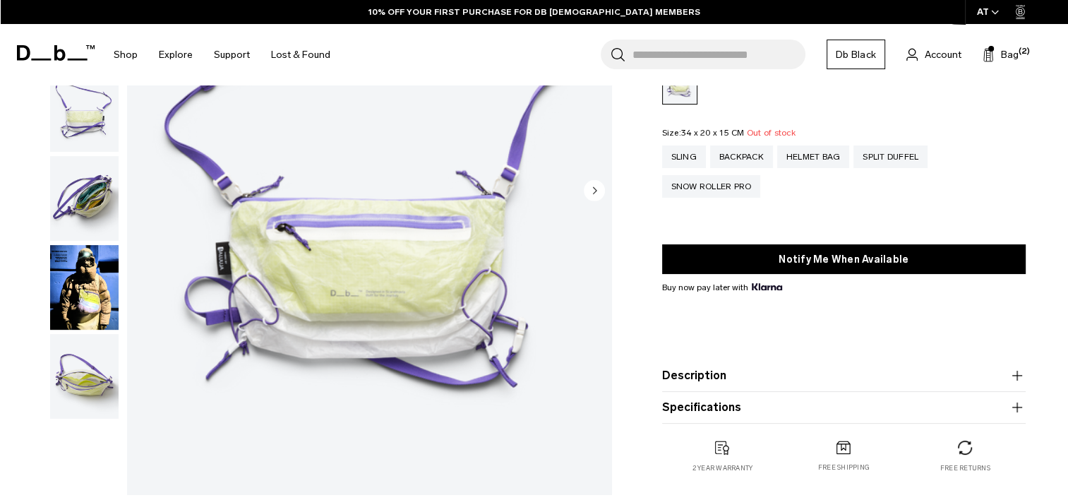
click at [70, 295] on img "button" at bounding box center [84, 287] width 68 height 85
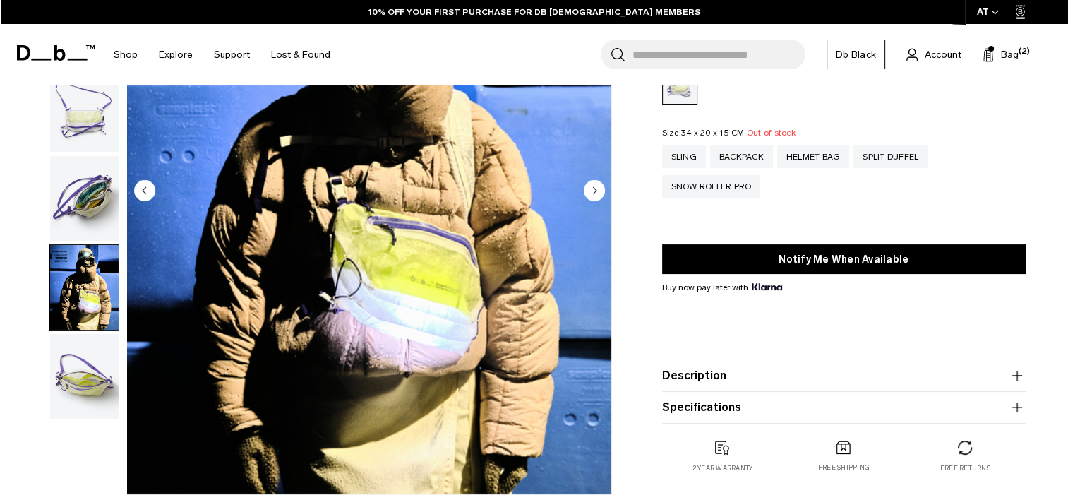
click at [68, 363] on img "button" at bounding box center [84, 376] width 68 height 85
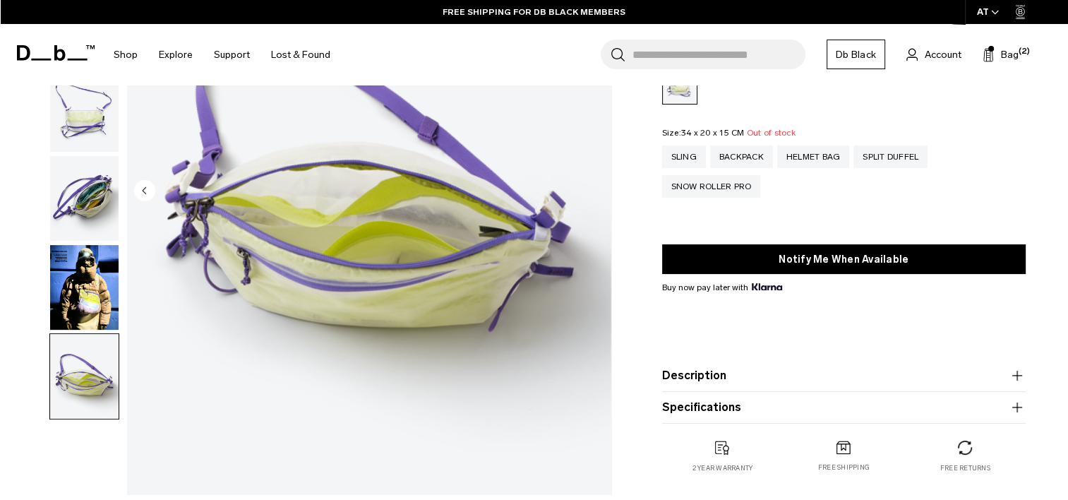
click at [802, 379] on button "Description" at bounding box center [843, 375] width 363 height 17
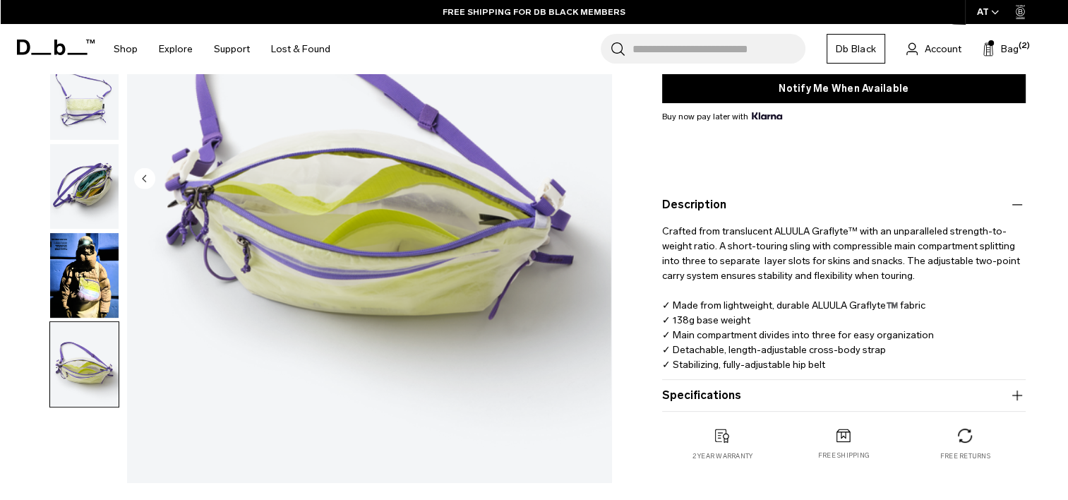
scroll to position [306, 0]
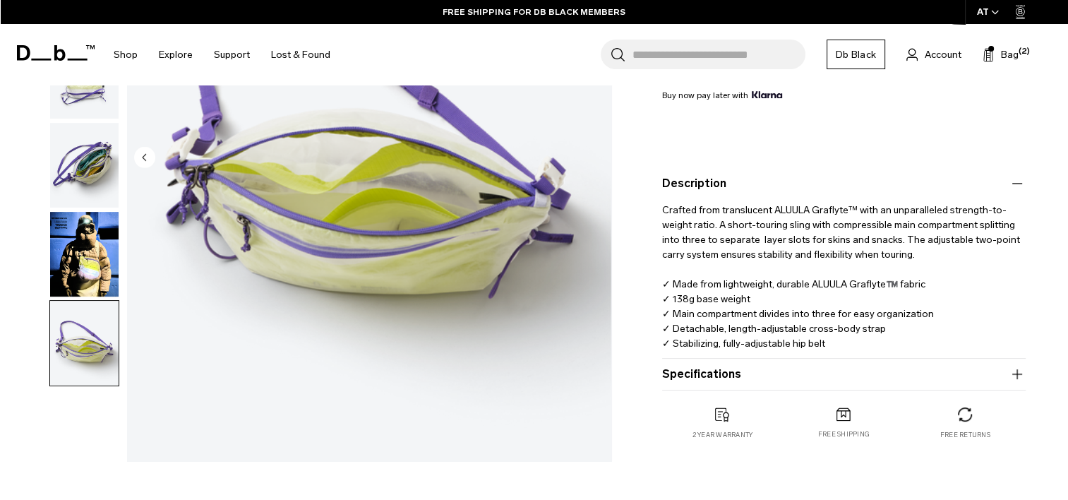
click at [756, 378] on button "Specifications" at bounding box center [843, 374] width 363 height 17
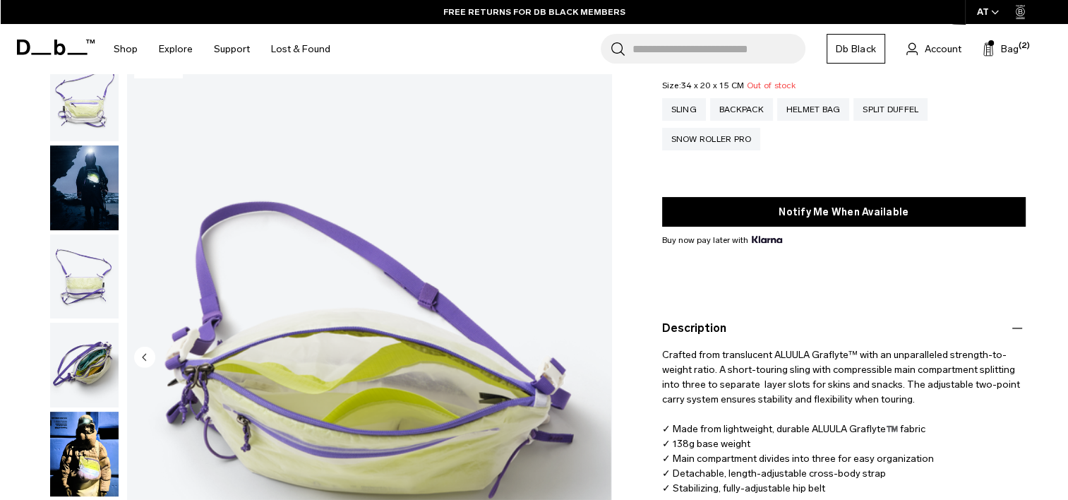
scroll to position [90, 0]
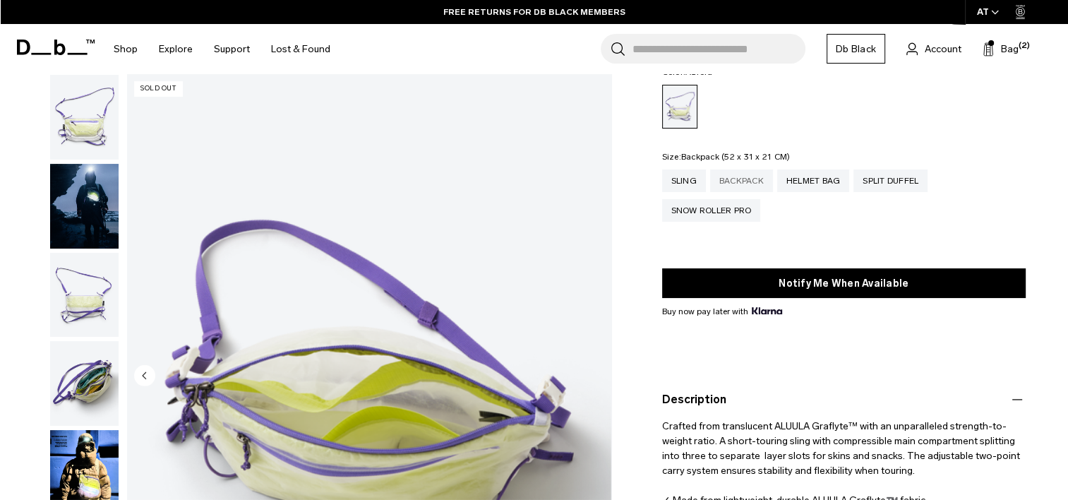
click at [755, 182] on div "Backpack" at bounding box center [741, 180] width 63 height 23
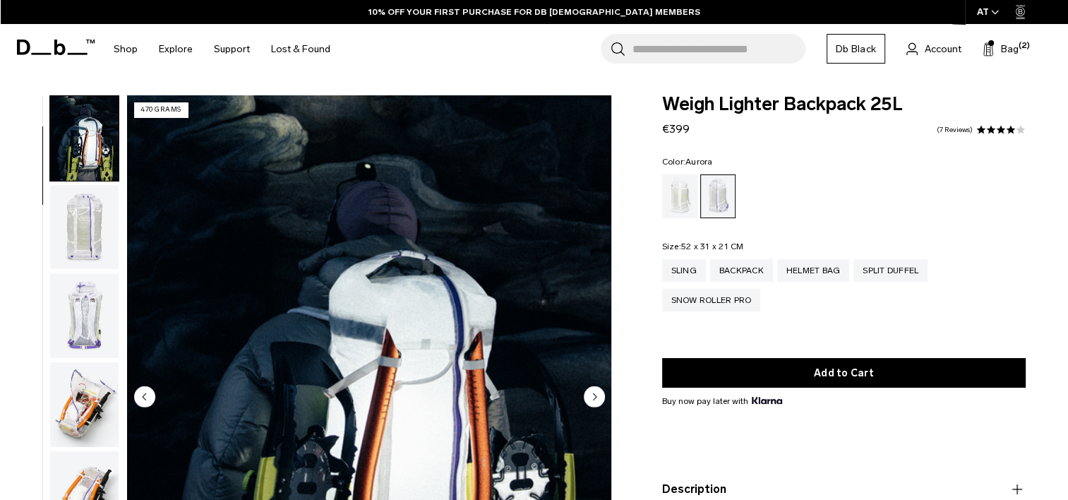
click at [92, 231] on img "button" at bounding box center [84, 227] width 68 height 85
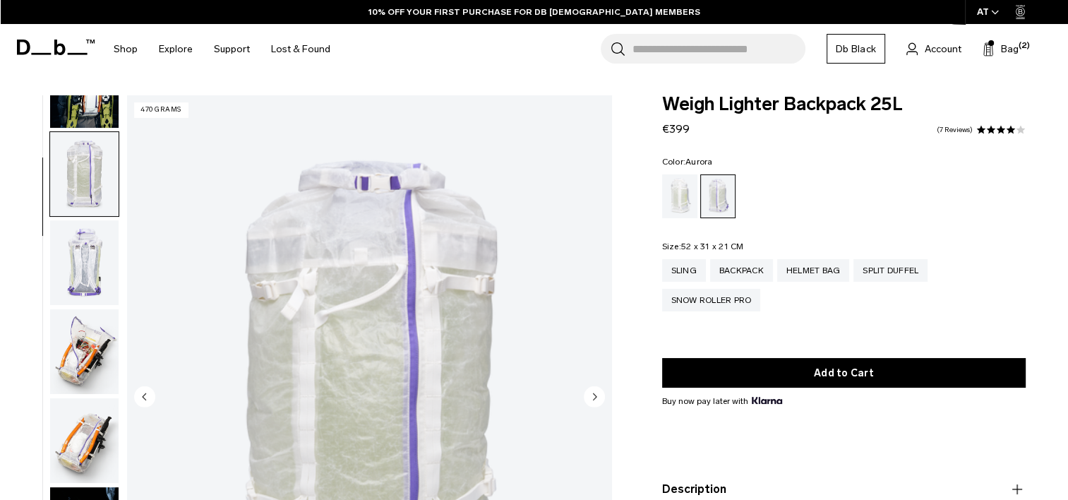
scroll to position [178, 0]
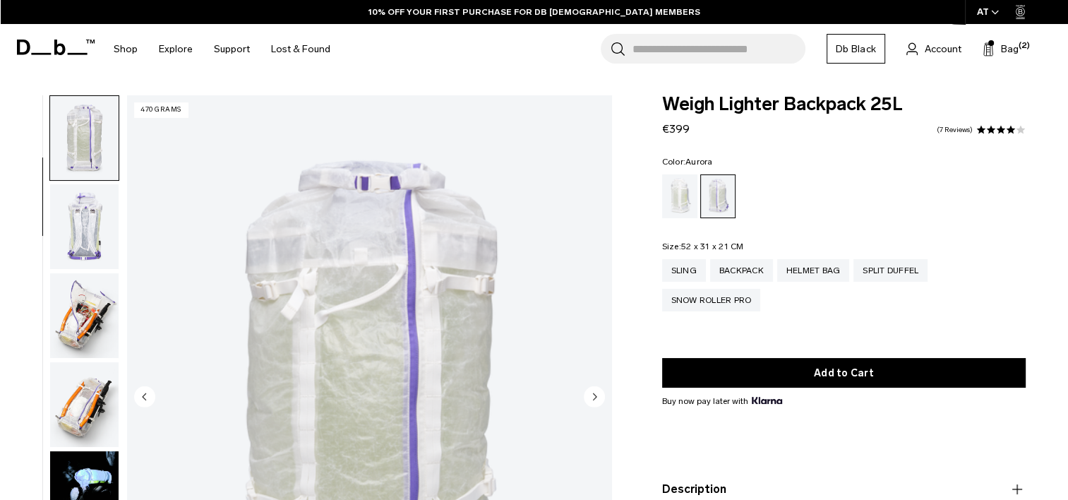
click at [88, 251] on img "button" at bounding box center [84, 226] width 68 height 85
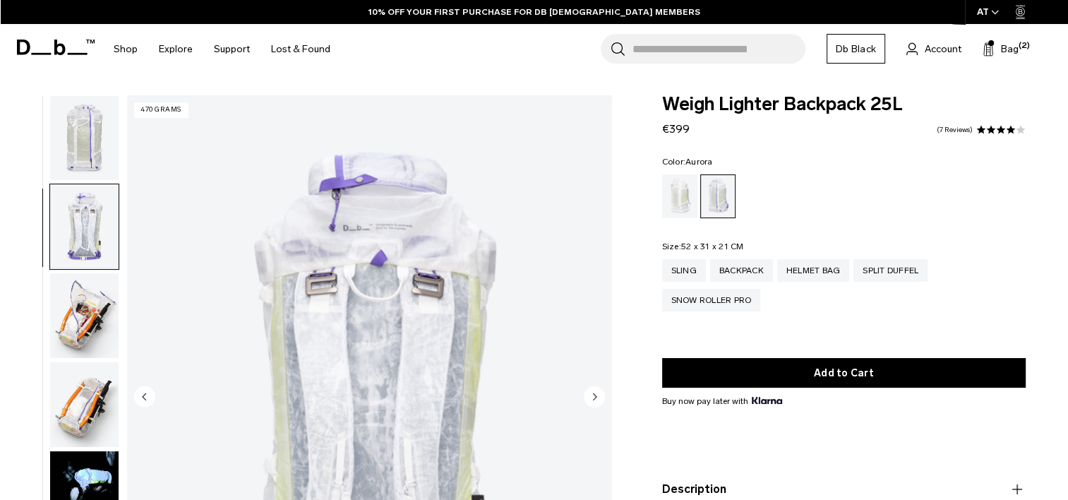
scroll to position [267, 0]
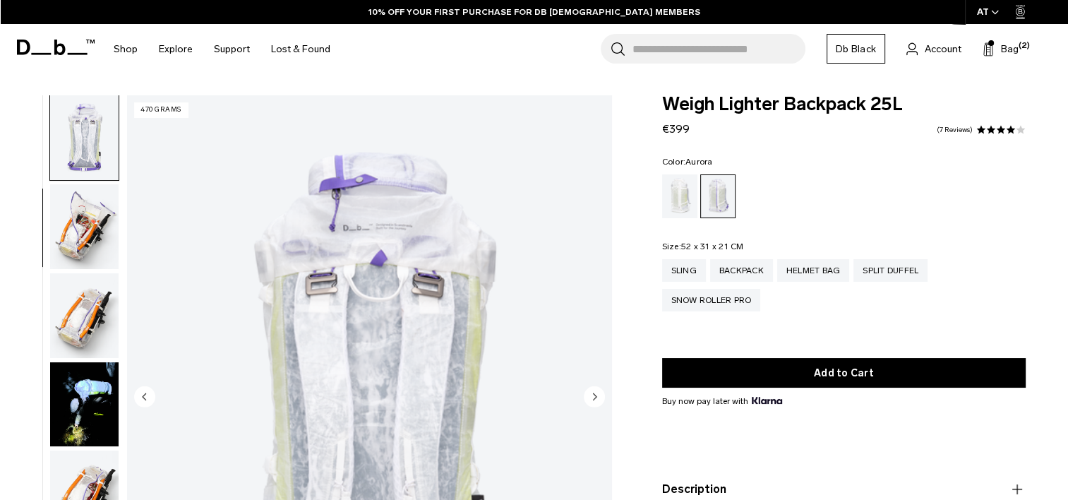
click at [82, 263] on img "button" at bounding box center [84, 226] width 68 height 85
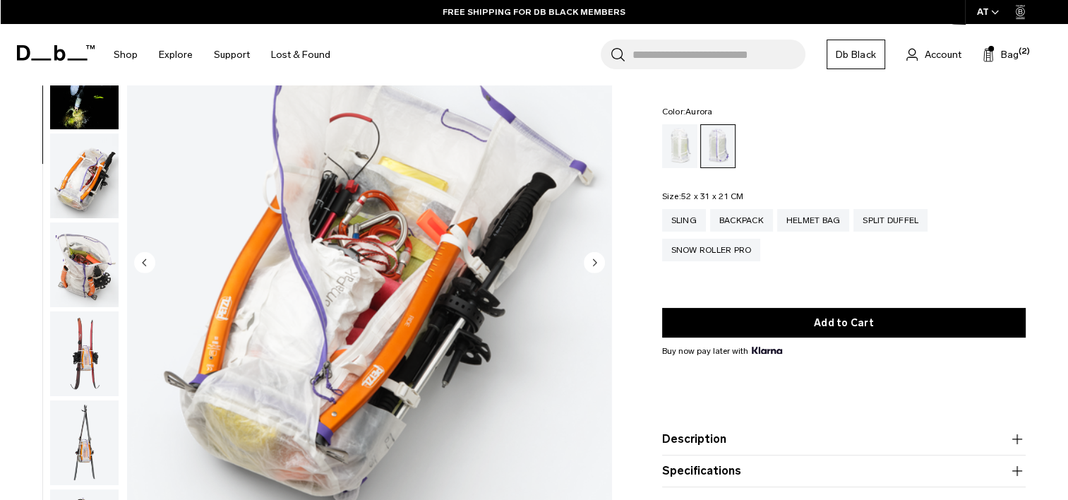
scroll to position [135, 0]
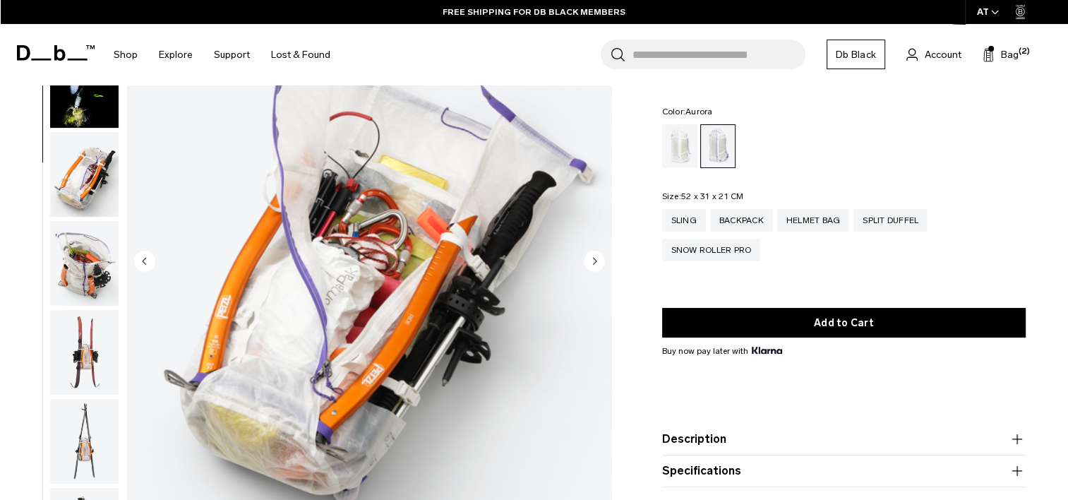
click at [88, 170] on img "button" at bounding box center [84, 174] width 68 height 85
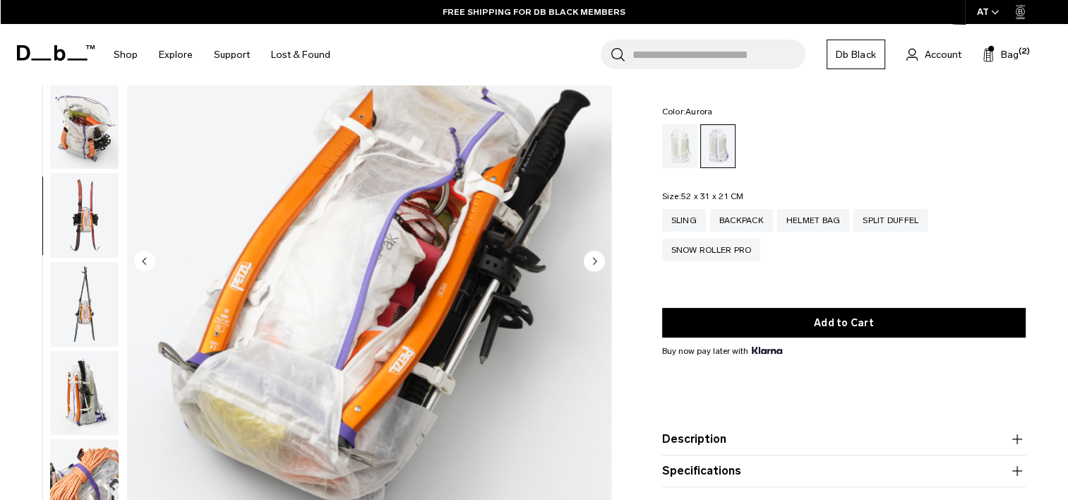
scroll to position [621, 0]
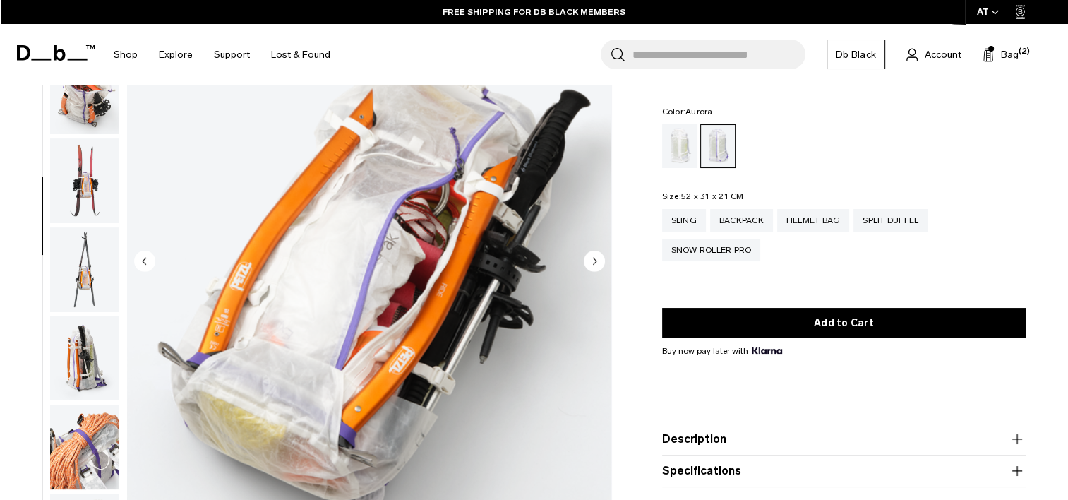
click at [88, 162] on img "button" at bounding box center [84, 180] width 68 height 85
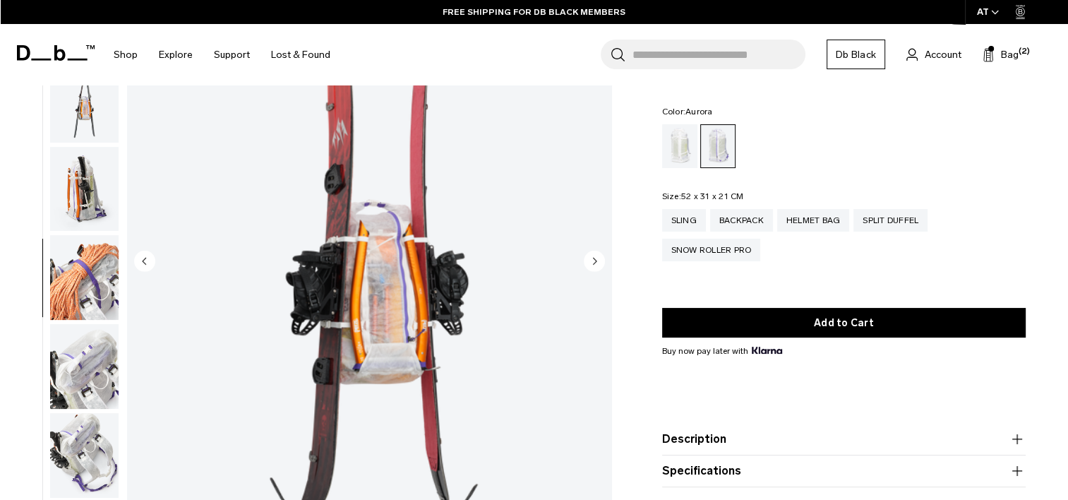
scroll to position [799, 0]
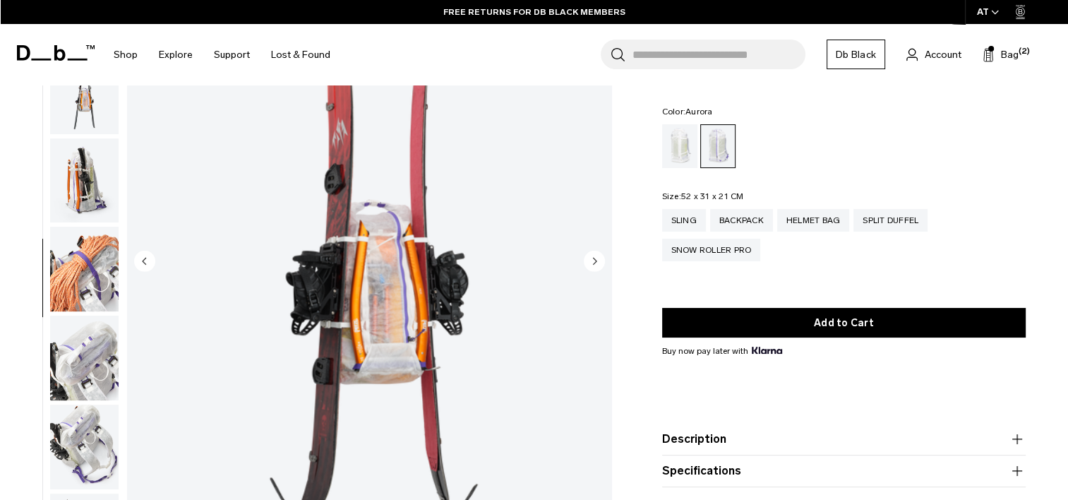
click at [85, 159] on img "button" at bounding box center [84, 180] width 68 height 85
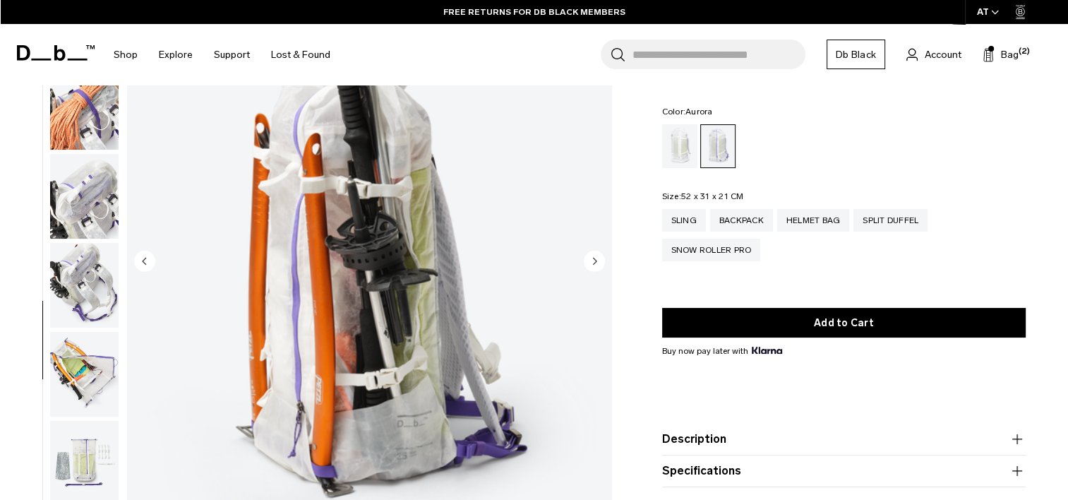
scroll to position [977, 0]
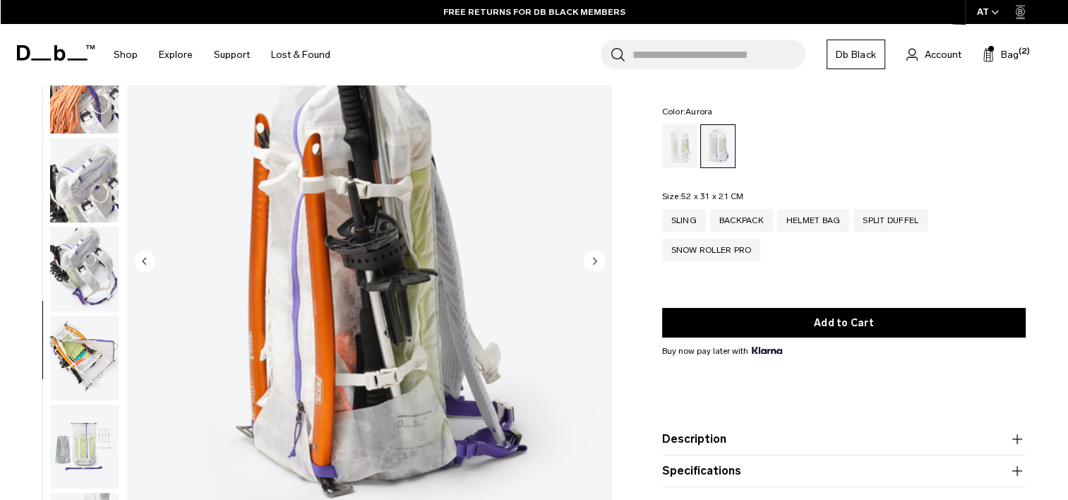
click at [90, 154] on img "button" at bounding box center [84, 180] width 68 height 85
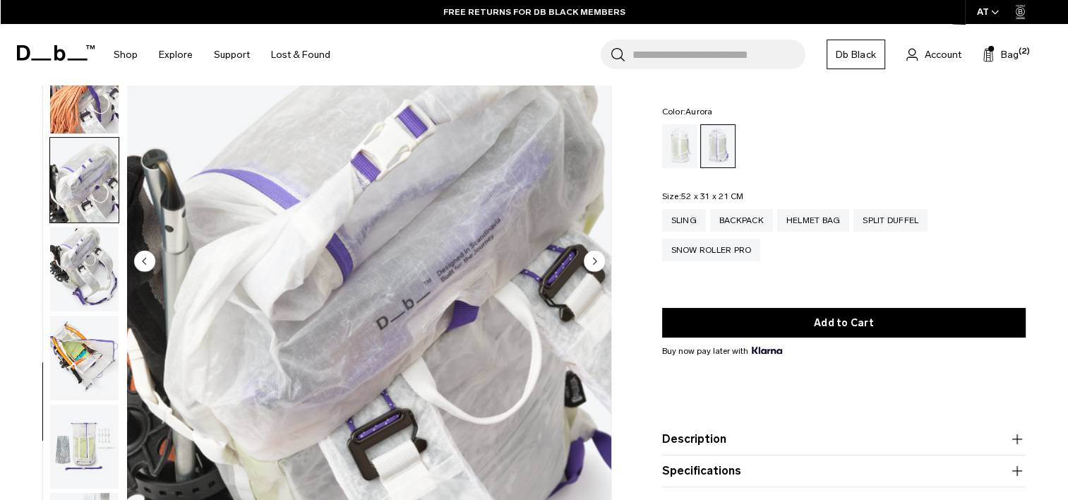
scroll to position [991, 0]
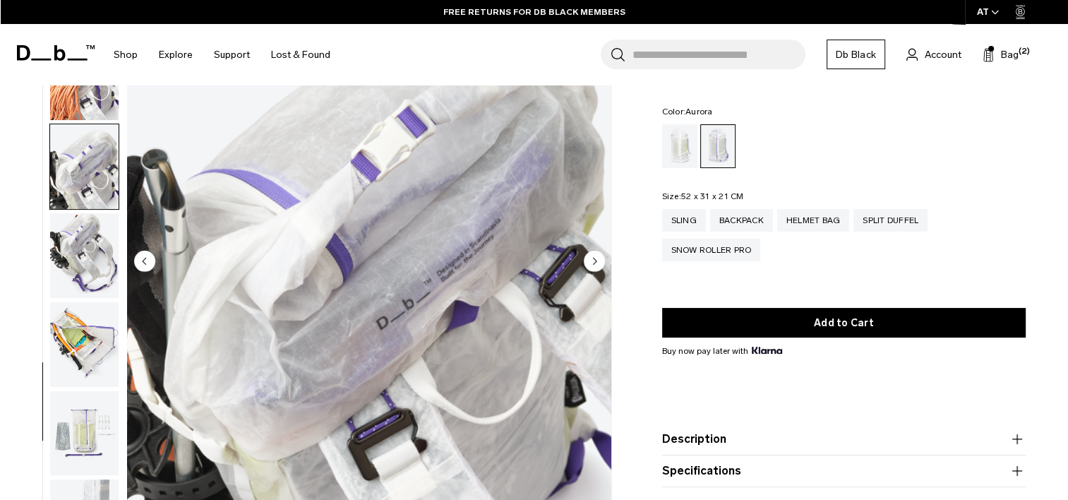
click at [83, 206] on img "button" at bounding box center [84, 166] width 68 height 85
click at [73, 240] on img "button" at bounding box center [84, 255] width 68 height 85
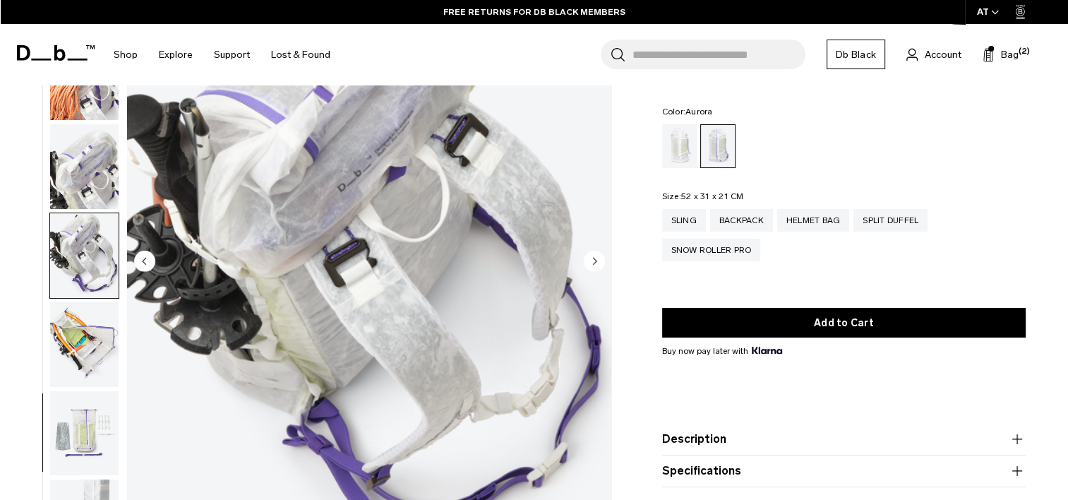
click at [65, 289] on img "button" at bounding box center [84, 255] width 68 height 85
click at [63, 366] on img "button" at bounding box center [84, 344] width 68 height 85
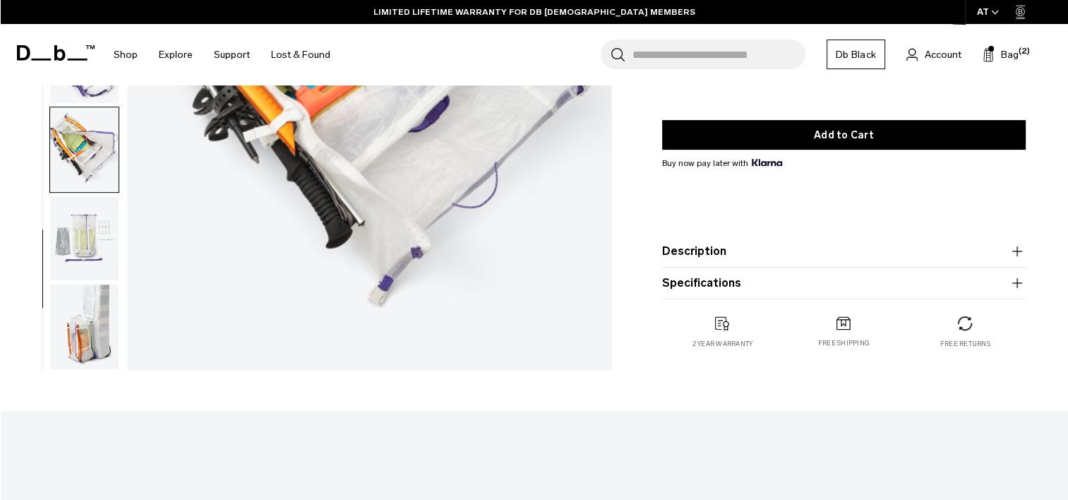
scroll to position [357, 0]
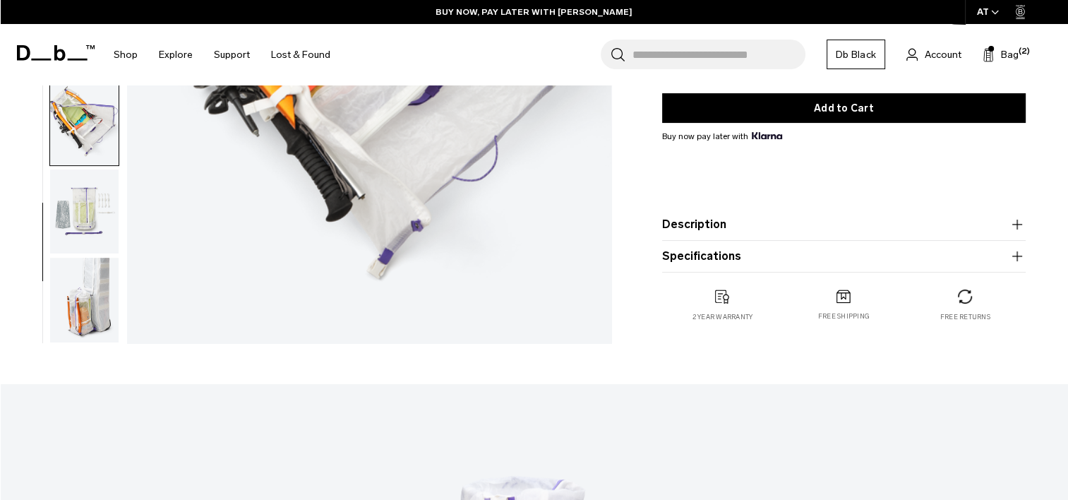
click at [91, 200] on img "button" at bounding box center [84, 211] width 68 height 85
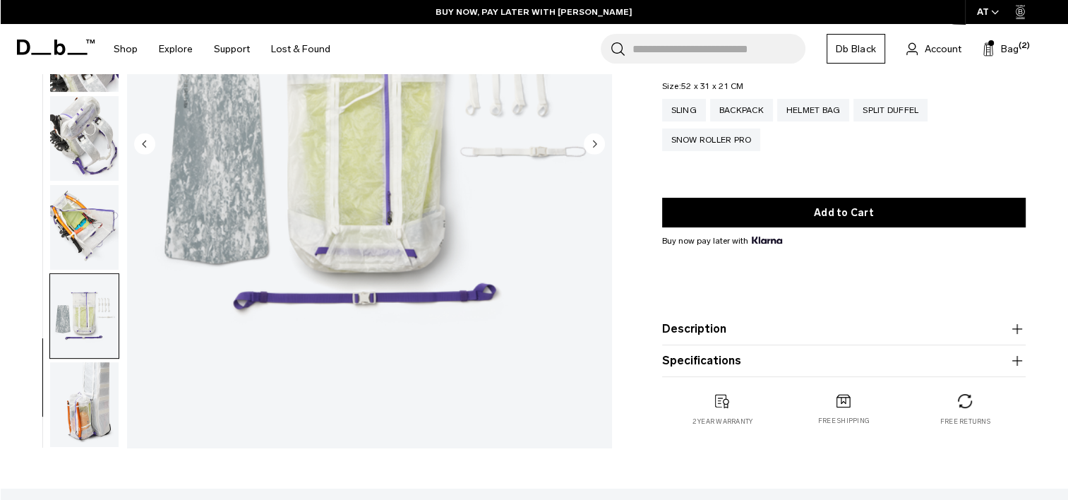
scroll to position [296, 0]
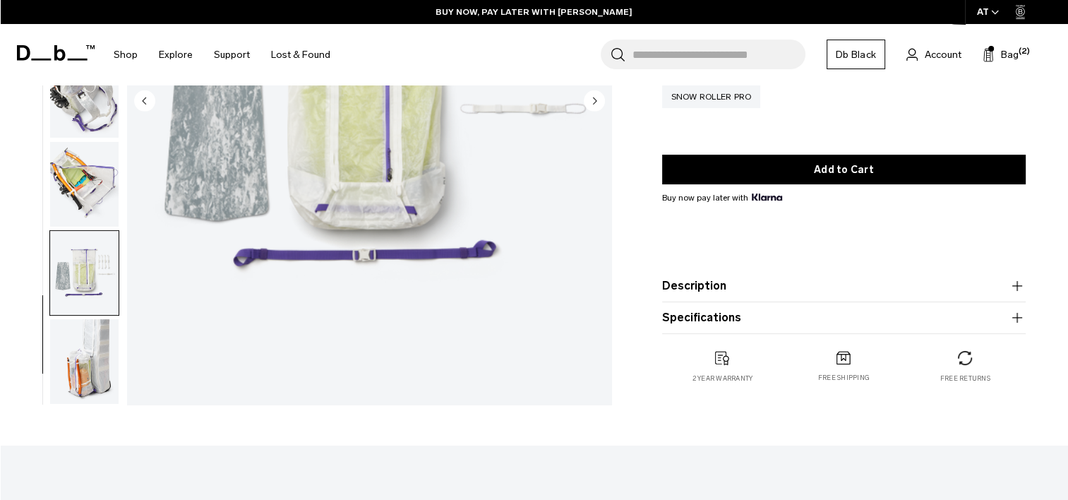
click at [720, 315] on button "Specifications" at bounding box center [843, 317] width 363 height 17
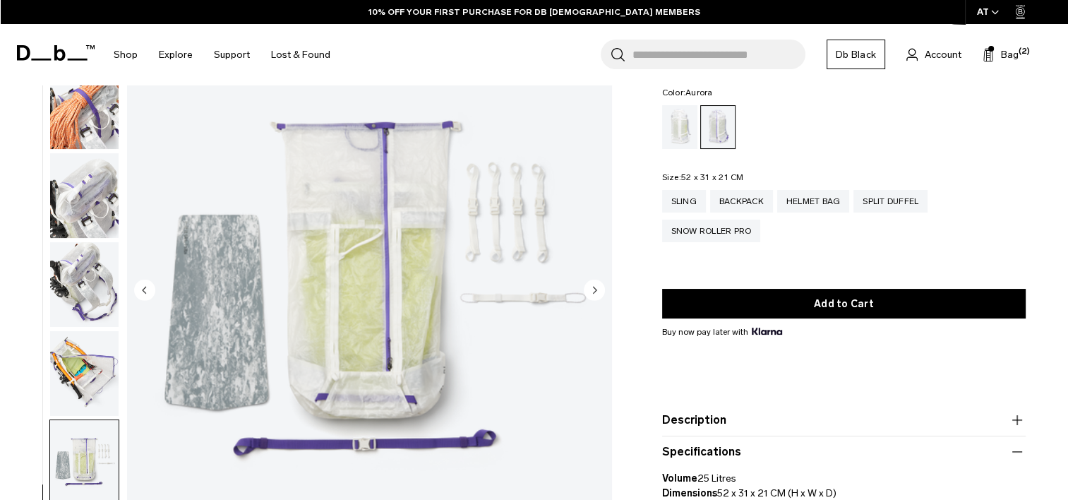
scroll to position [76, 0]
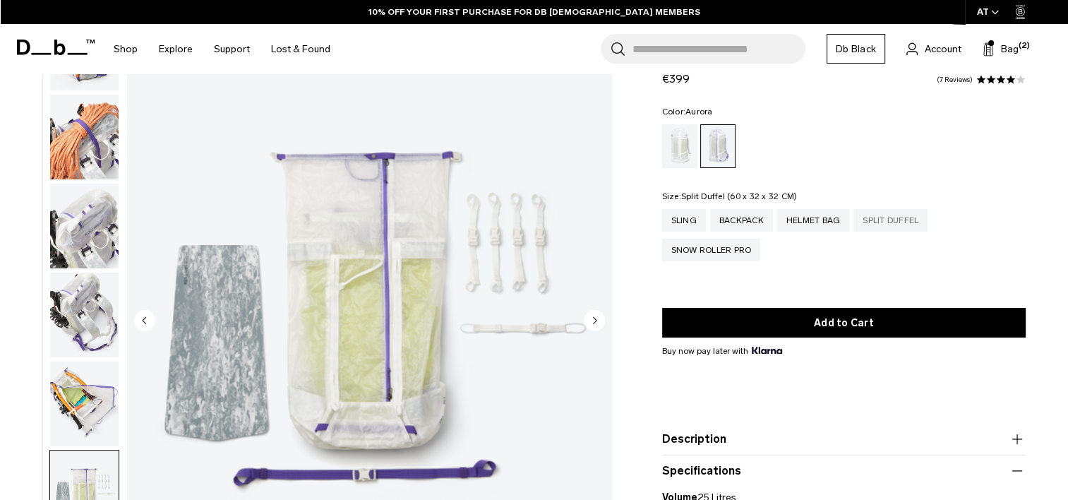
click at [876, 223] on div "Split Duffel" at bounding box center [890, 220] width 74 height 23
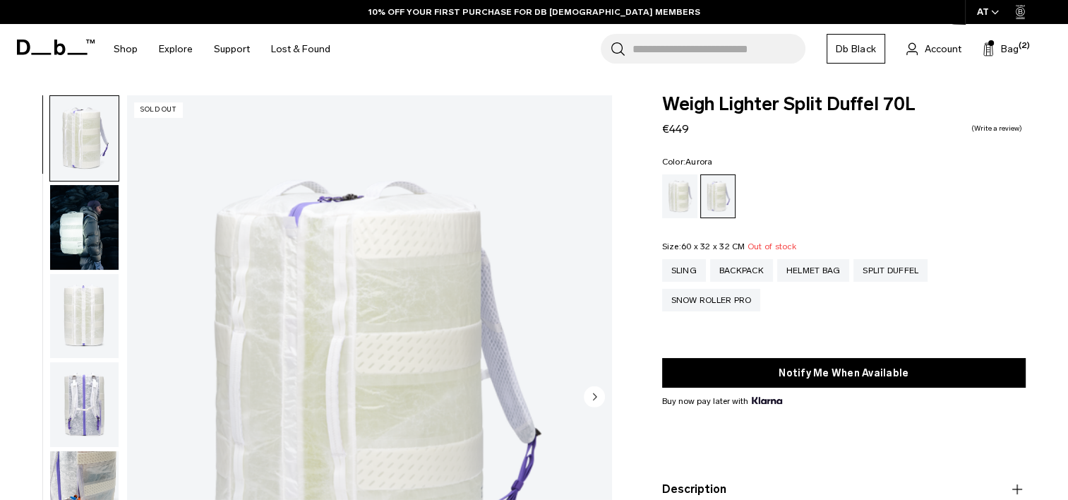
click at [78, 229] on img "button" at bounding box center [84, 227] width 68 height 85
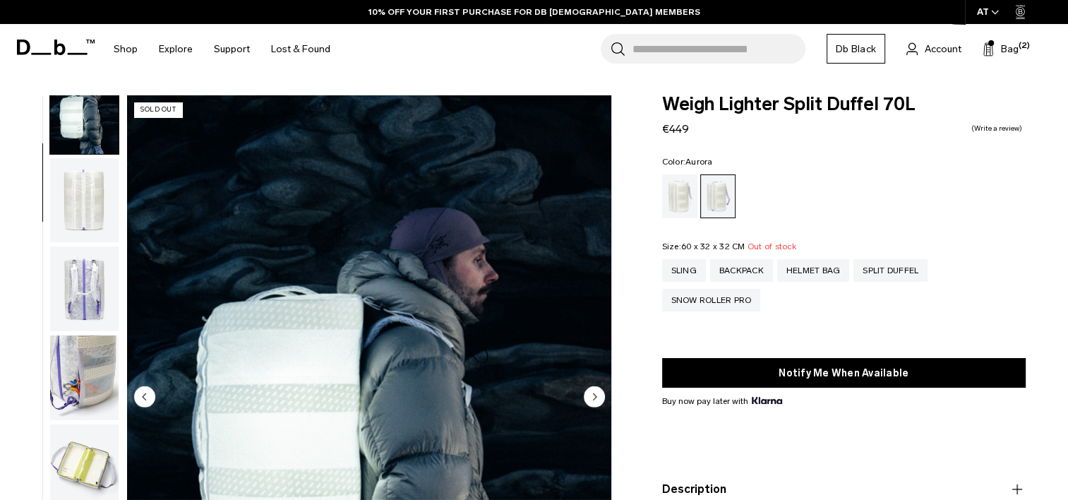
scroll to position [135, 0]
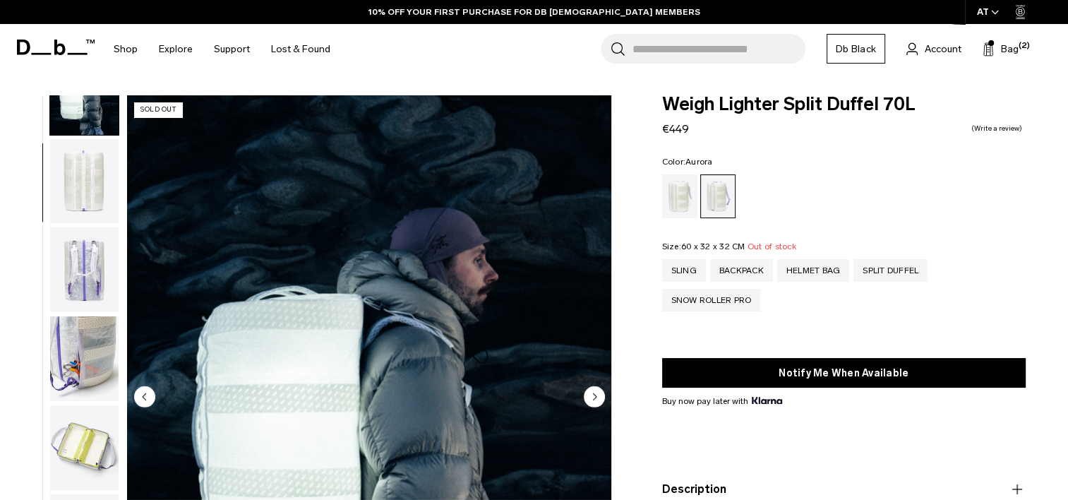
click at [73, 275] on img "button" at bounding box center [84, 269] width 68 height 85
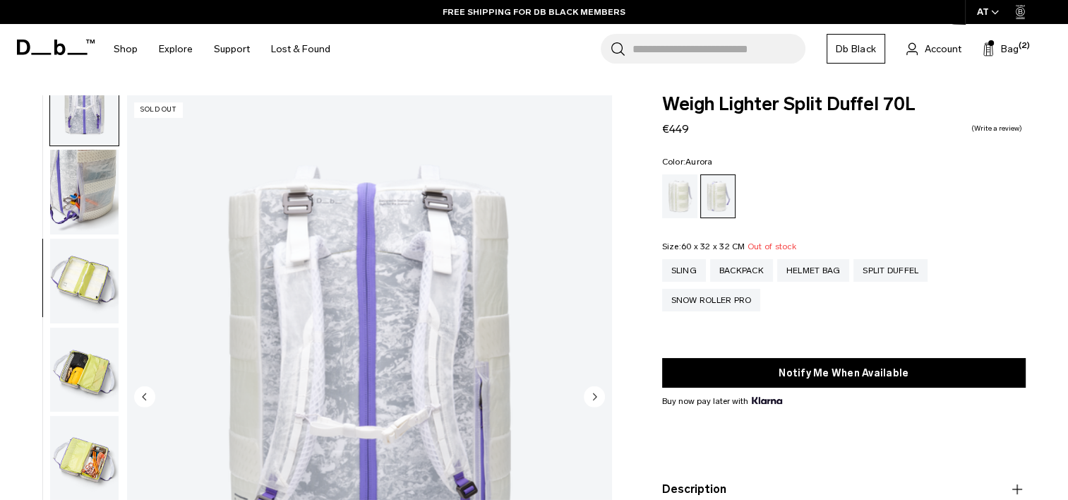
scroll to position [302, 0]
click at [85, 215] on img "button" at bounding box center [84, 191] width 68 height 85
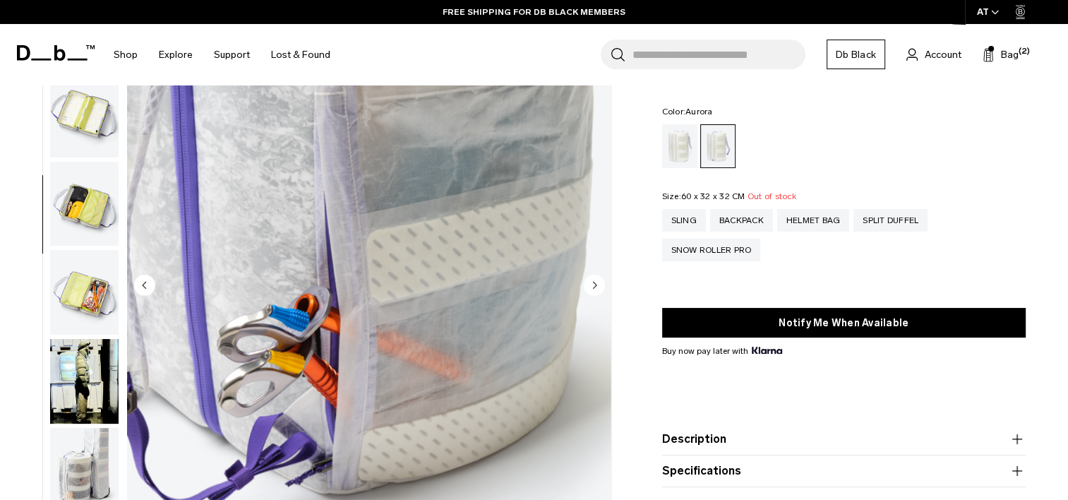
scroll to position [163, 0]
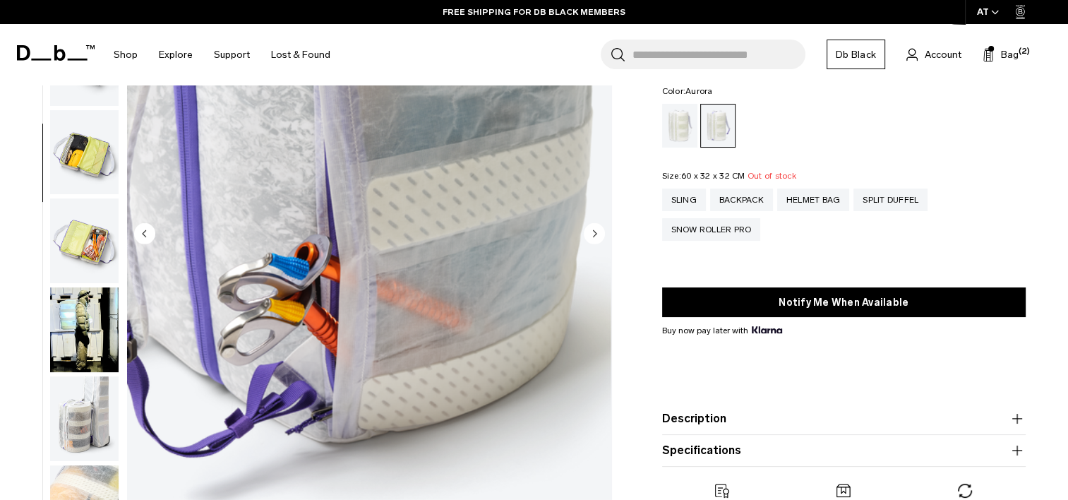
click at [95, 171] on img "button" at bounding box center [84, 152] width 68 height 85
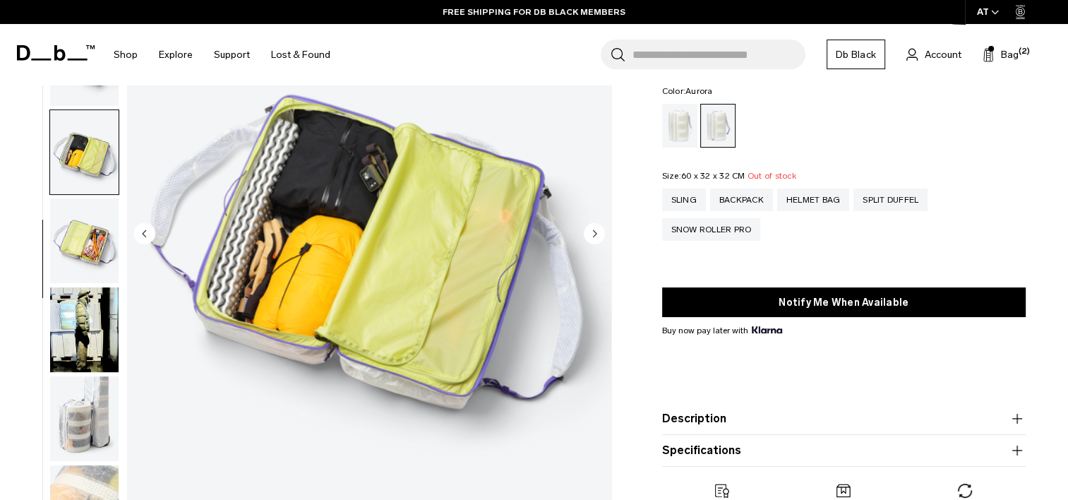
scroll to position [458, 0]
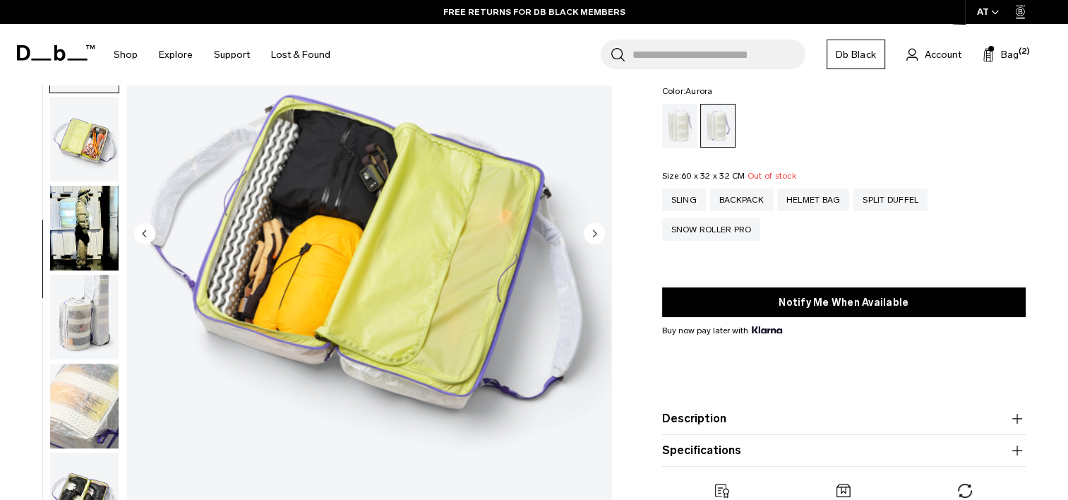
click at [76, 229] on img "button" at bounding box center [84, 228] width 68 height 85
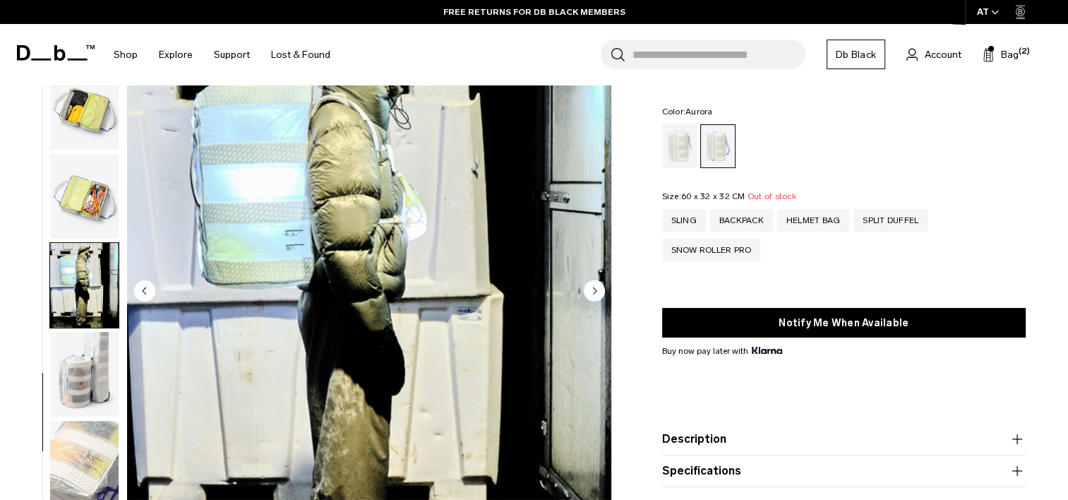
scroll to position [119, 0]
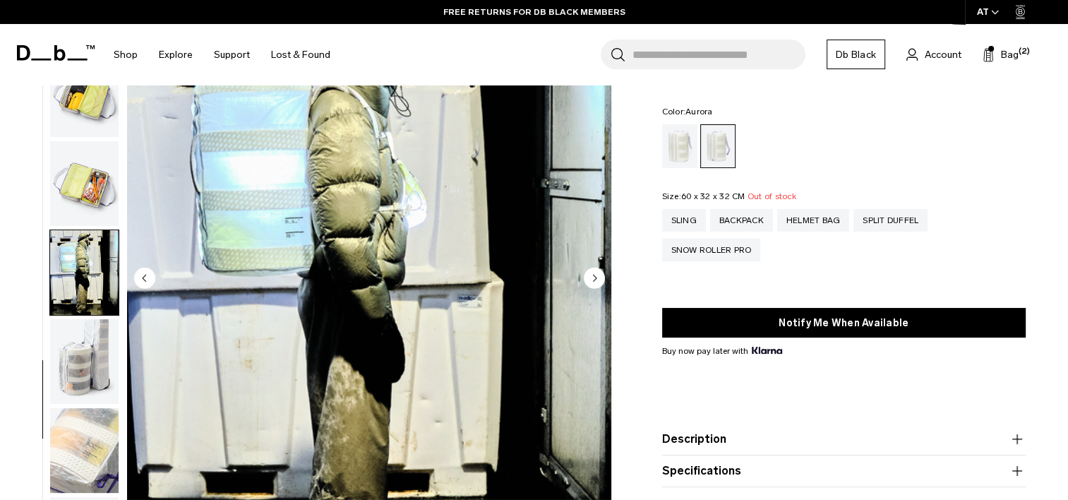
click at [92, 368] on img "button" at bounding box center [84, 361] width 68 height 85
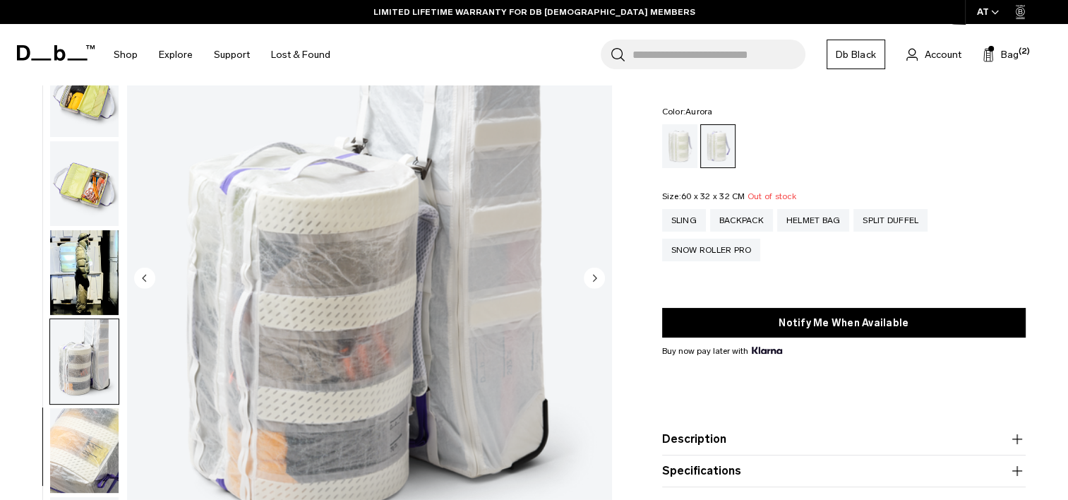
click at [85, 440] on img "button" at bounding box center [84, 450] width 68 height 85
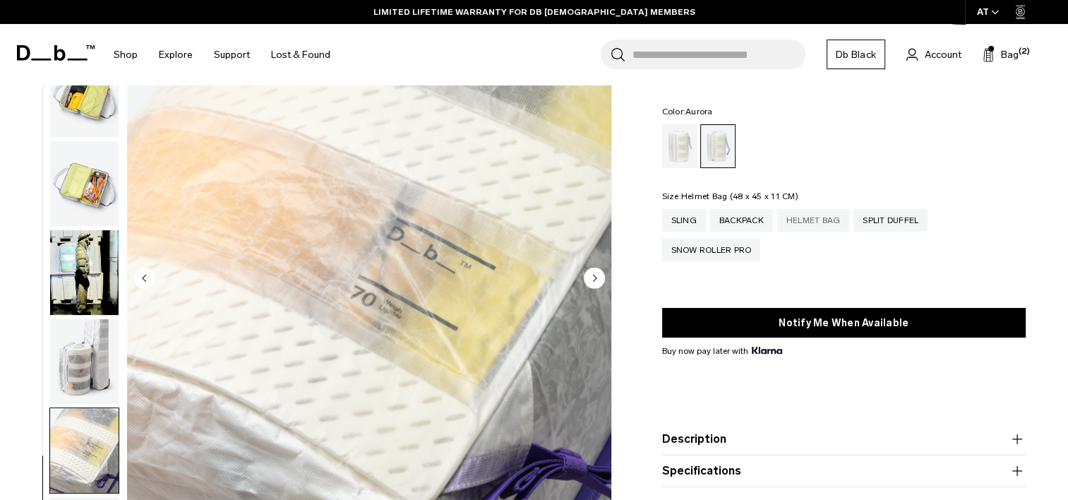
click at [801, 223] on div "Helmet Bag" at bounding box center [813, 220] width 73 height 23
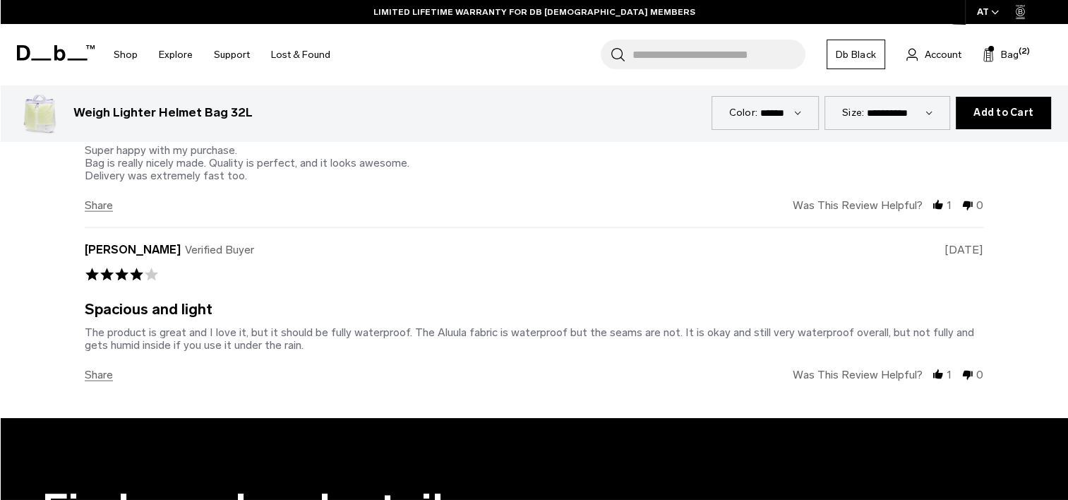
scroll to position [3035, 0]
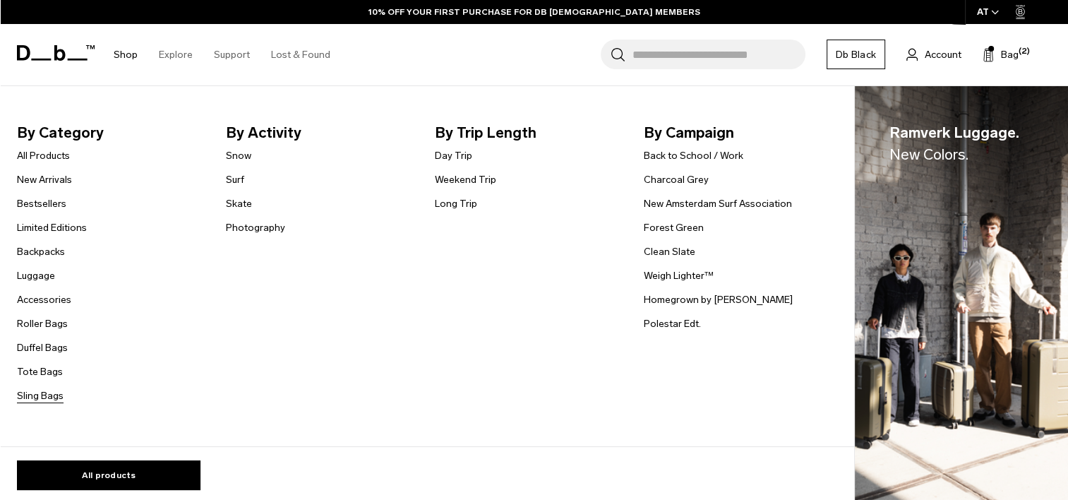
click at [40, 397] on link "Sling Bags" at bounding box center [40, 395] width 47 height 15
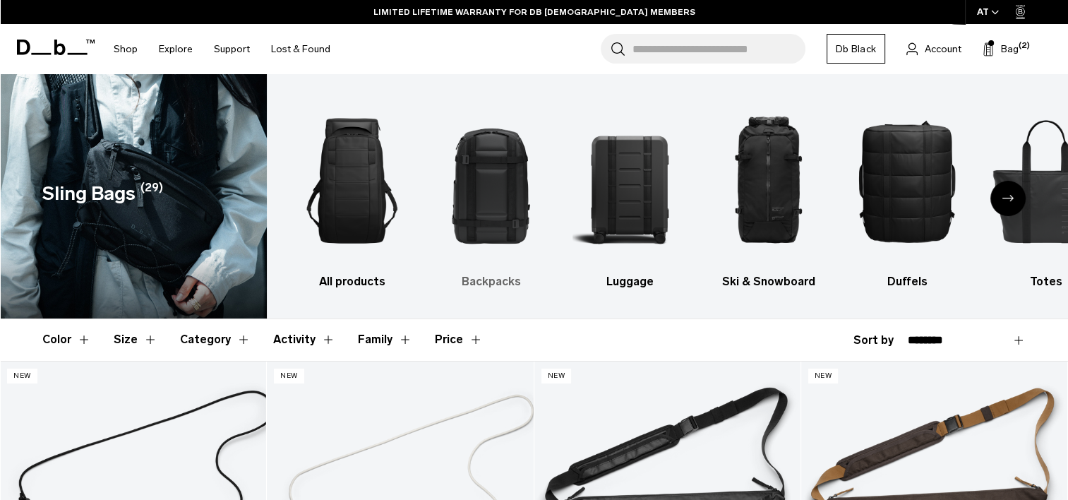
click at [524, 222] on img "2 / 10" at bounding box center [491, 180] width 114 height 171
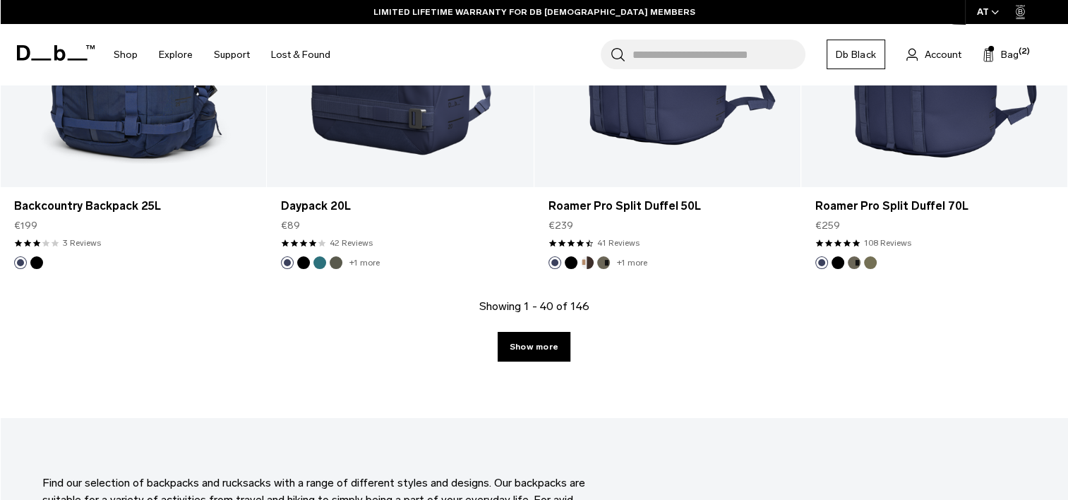
scroll to position [4076, 0]
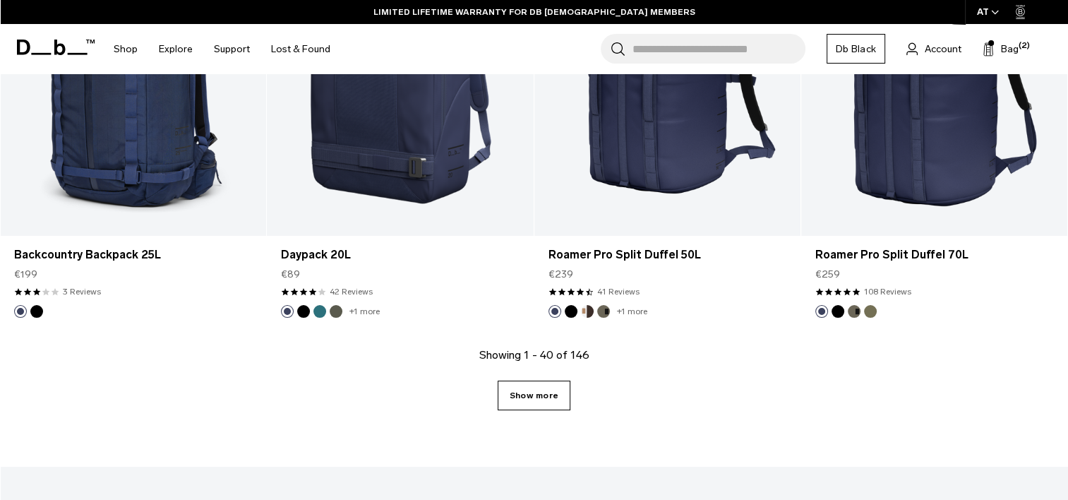
click at [548, 399] on link "Show more" at bounding box center [534, 395] width 73 height 30
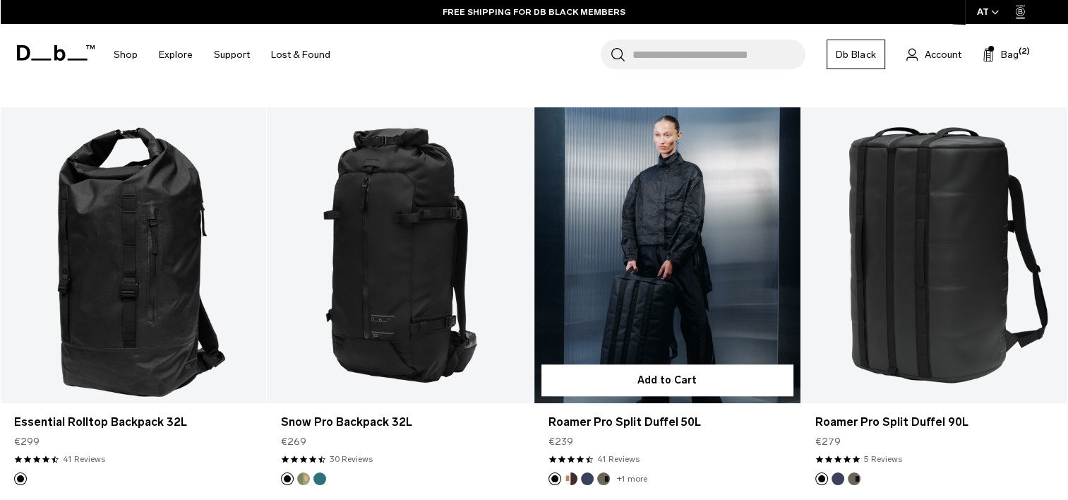
scroll to position [6361, 0]
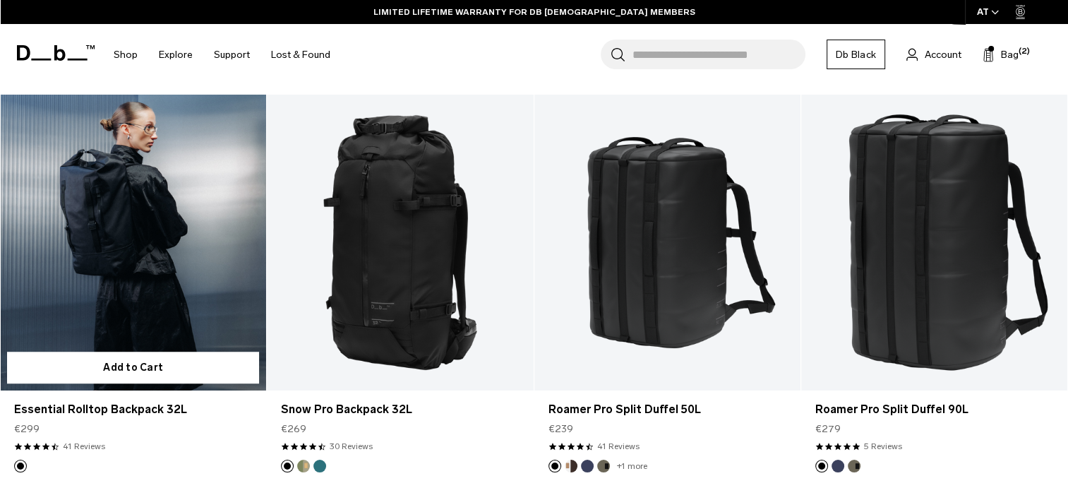
click at [215, 186] on link "Essential Rolltop Backpack 32L" at bounding box center [133, 243] width 266 height 296
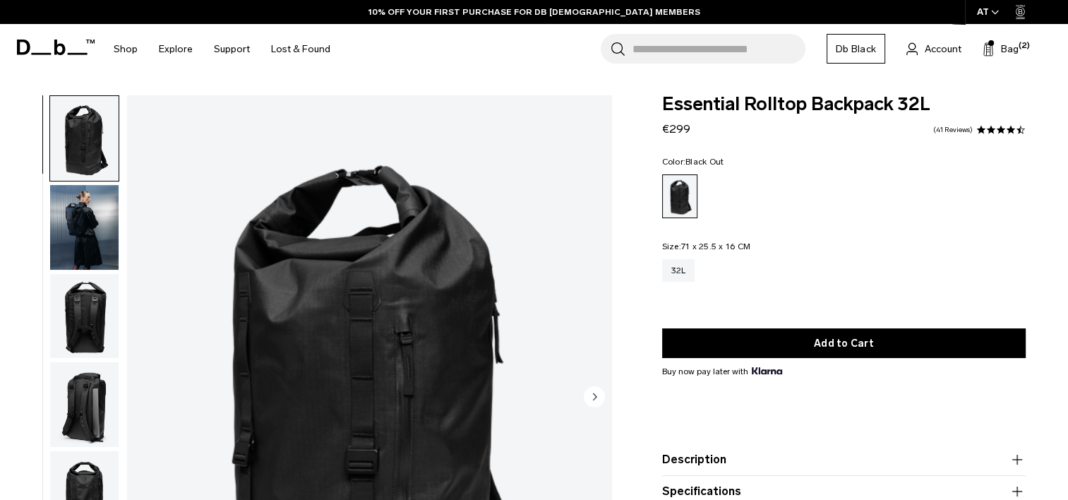
click at [96, 231] on img "button" at bounding box center [84, 227] width 68 height 85
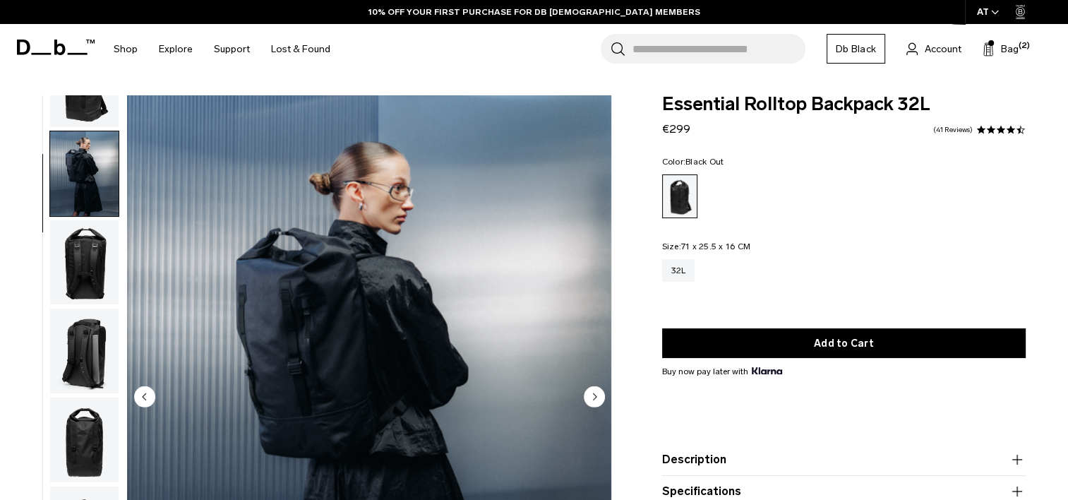
scroll to position [89, 0]
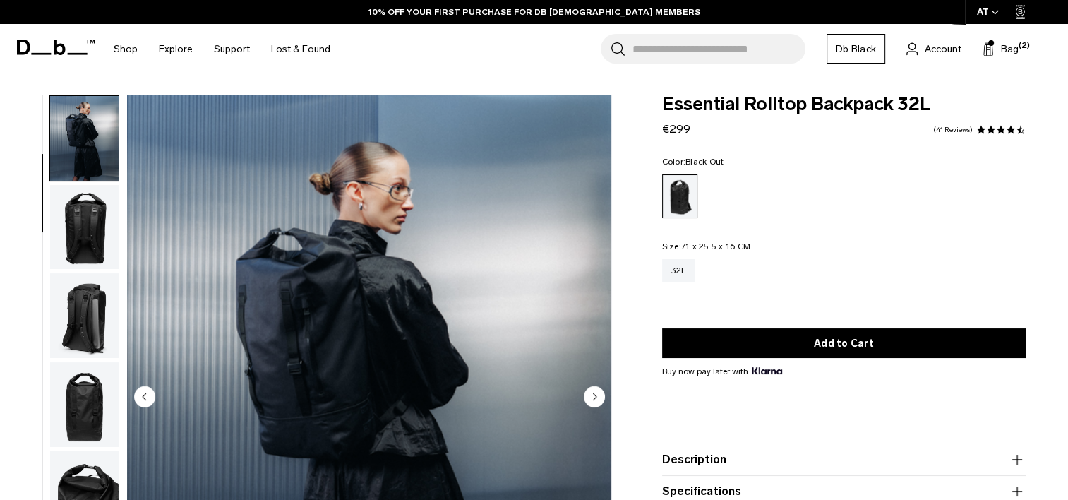
click at [102, 210] on img "button" at bounding box center [84, 227] width 68 height 85
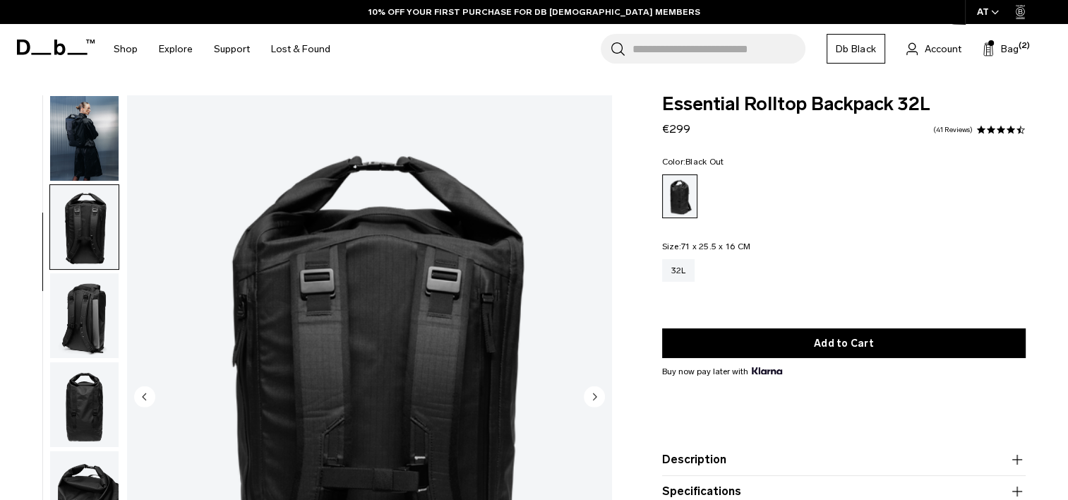
scroll to position [178, 0]
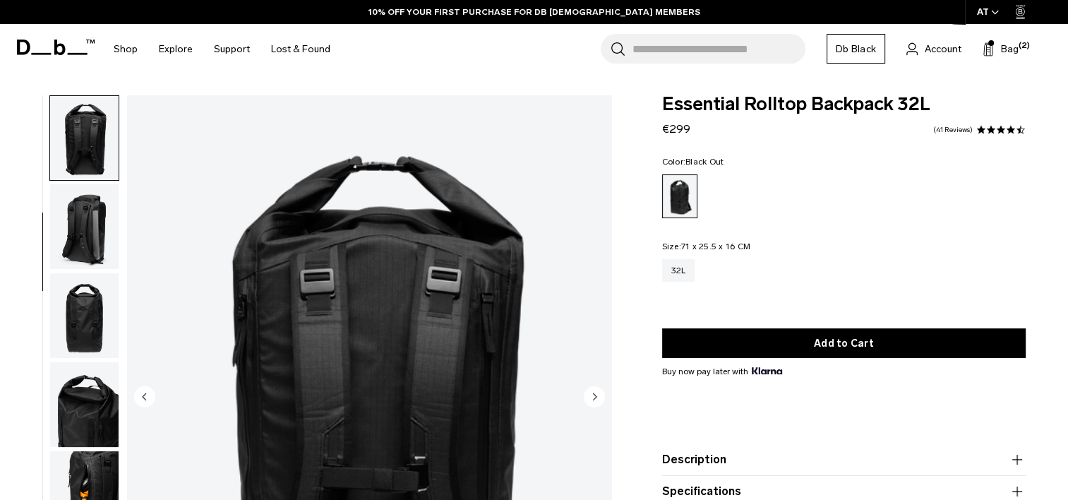
click at [93, 209] on img "button" at bounding box center [84, 226] width 68 height 85
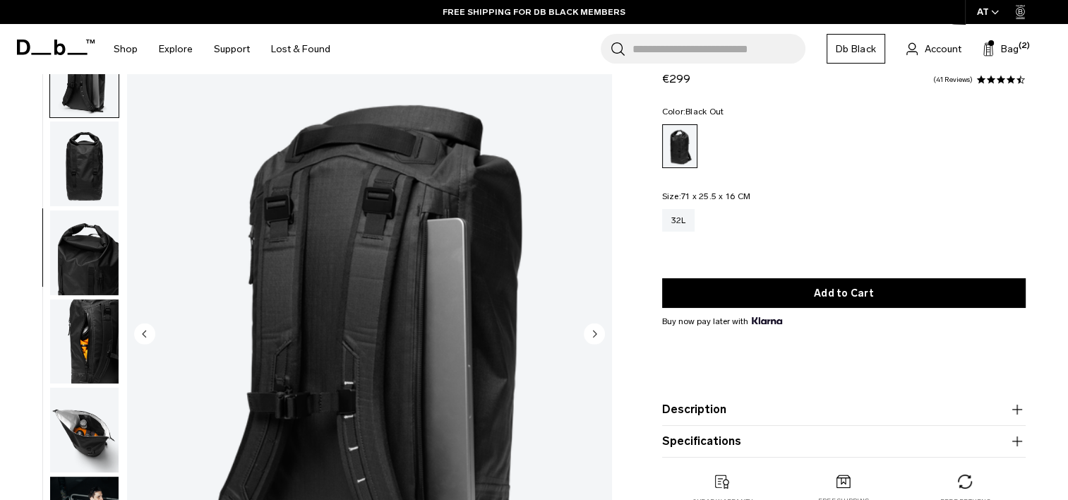
scroll to position [56, 0]
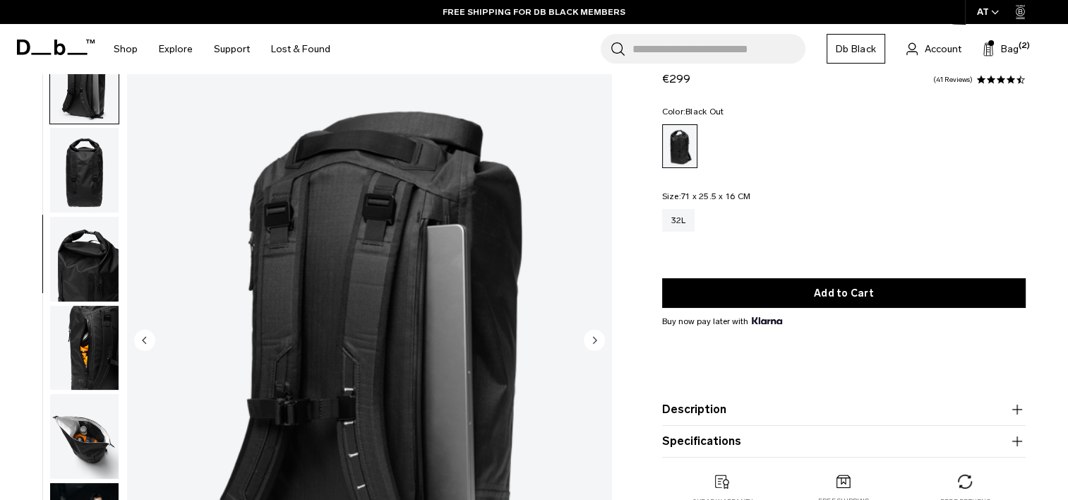
click at [90, 236] on img "button" at bounding box center [84, 259] width 68 height 85
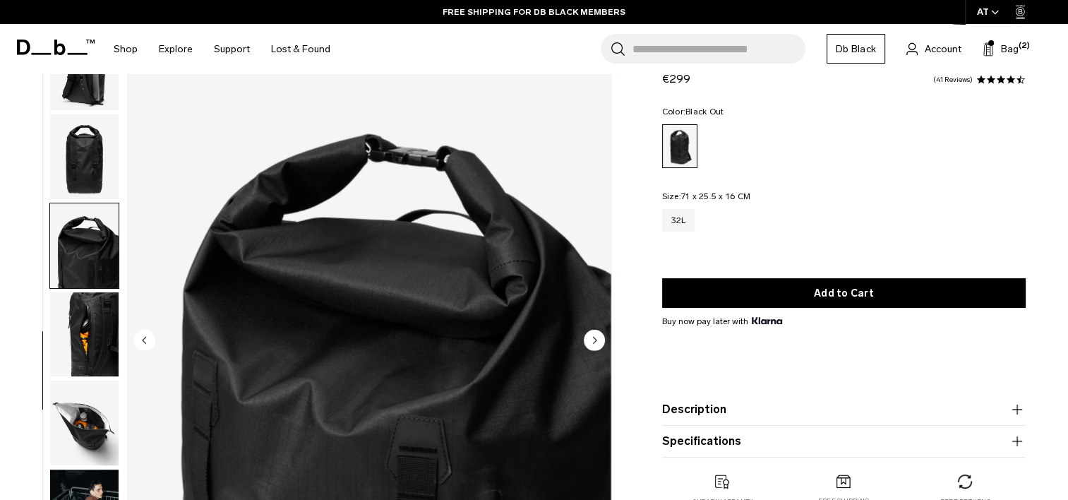
click at [80, 315] on img "button" at bounding box center [84, 334] width 68 height 85
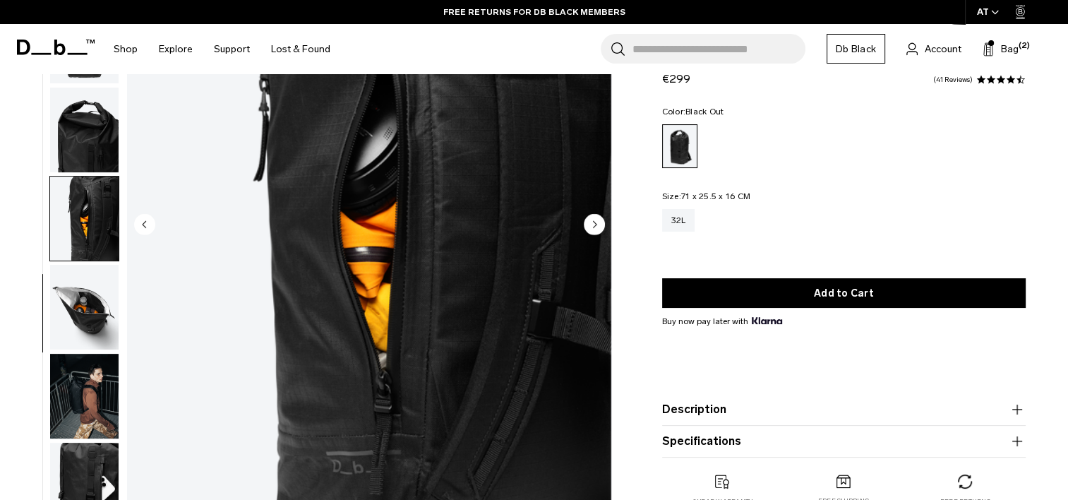
scroll to position [204, 0]
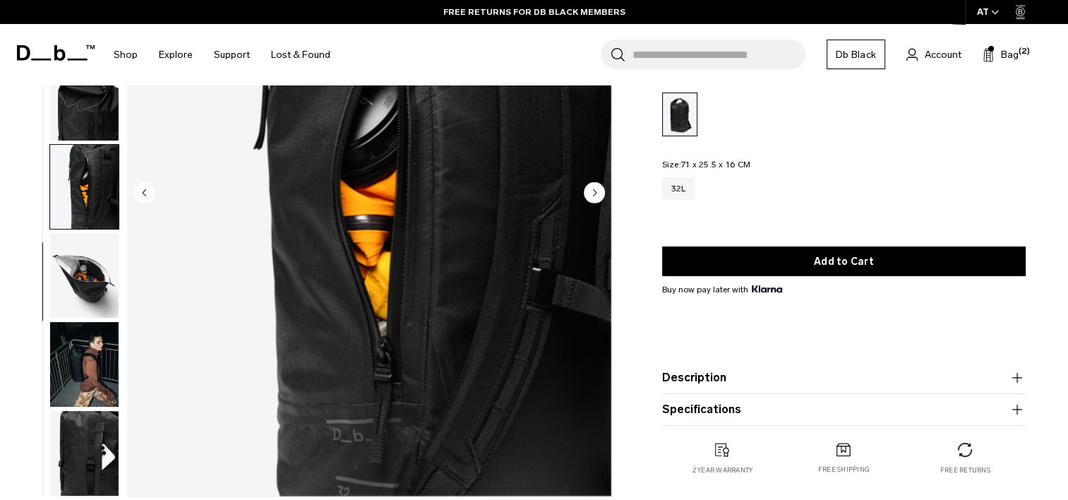
click at [89, 291] on img "button" at bounding box center [84, 275] width 68 height 85
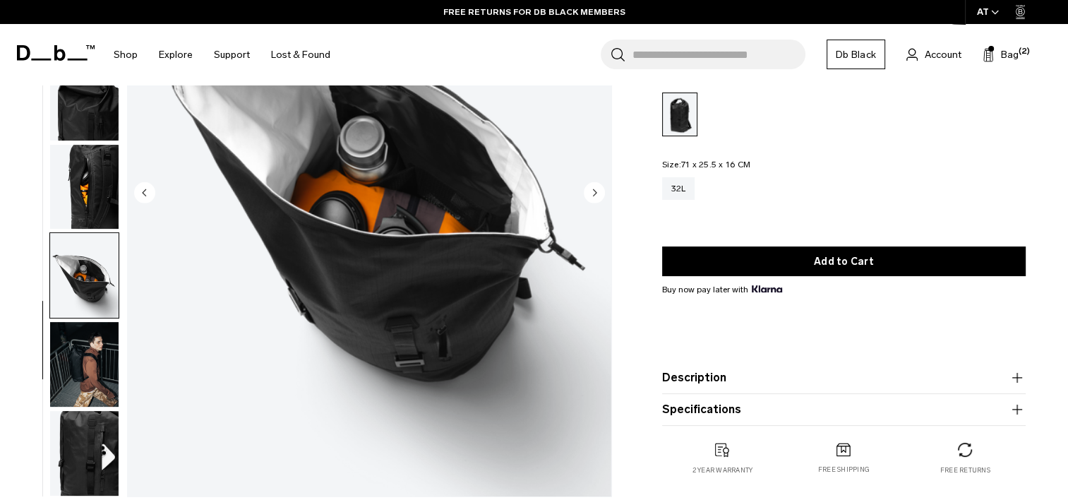
scroll to position [281, 0]
click at [76, 364] on img "button" at bounding box center [84, 364] width 68 height 85
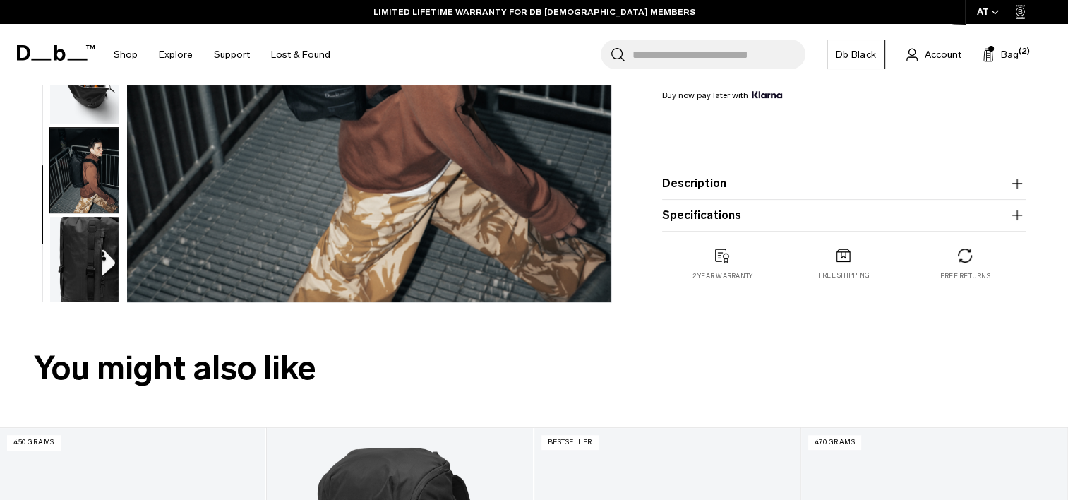
scroll to position [401, 0]
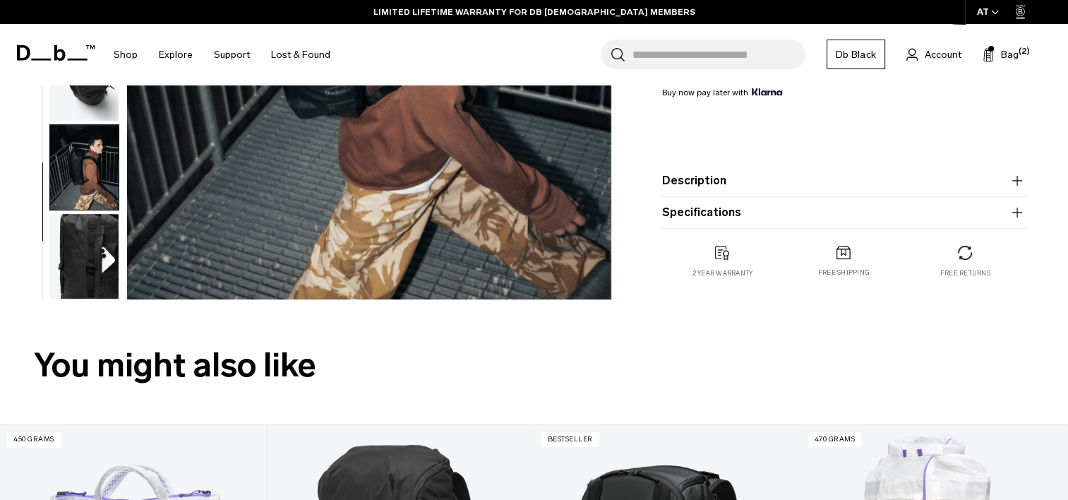
click at [112, 241] on img "button" at bounding box center [84, 256] width 68 height 85
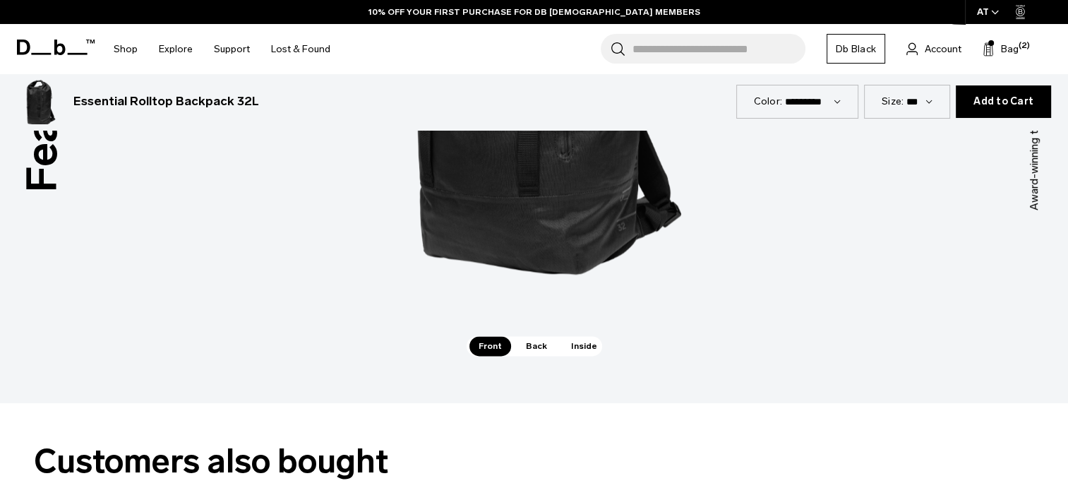
scroll to position [2006, 0]
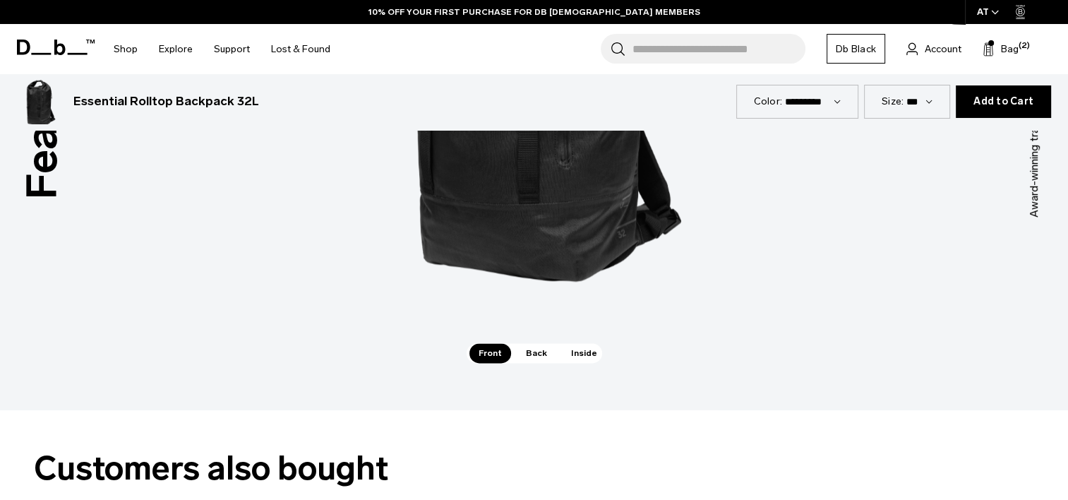
click at [581, 356] on span "Inside" at bounding box center [584, 353] width 44 height 20
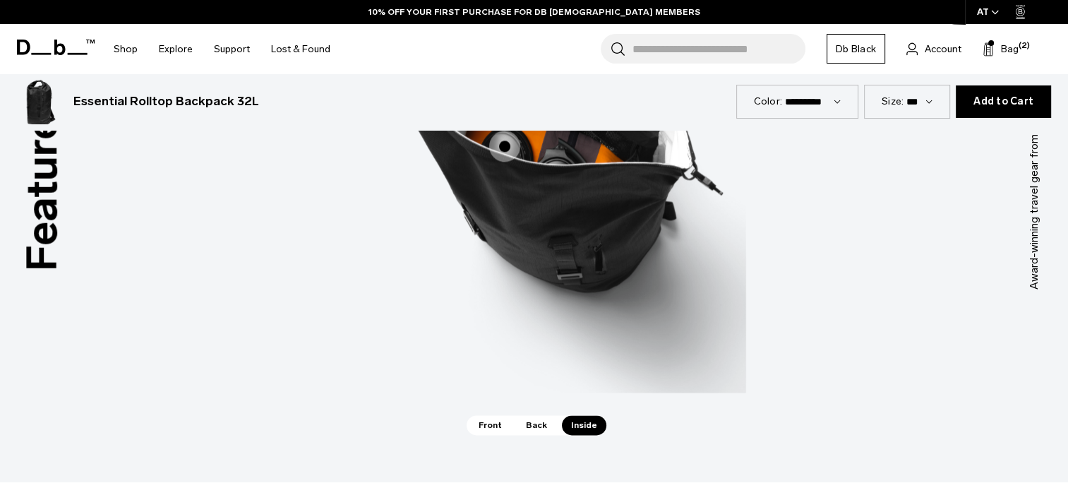
scroll to position [1970, 0]
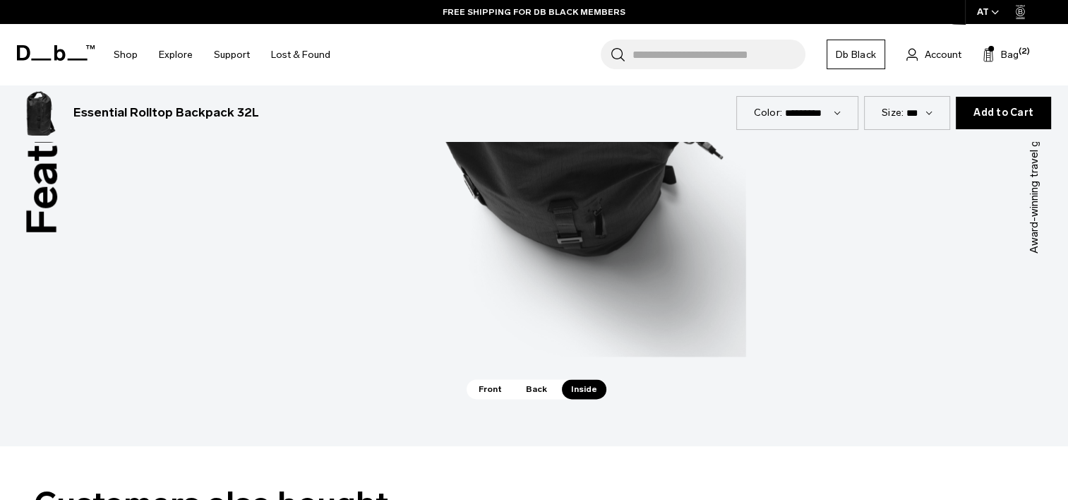
click at [533, 389] on span "Back" at bounding box center [537, 389] width 40 height 20
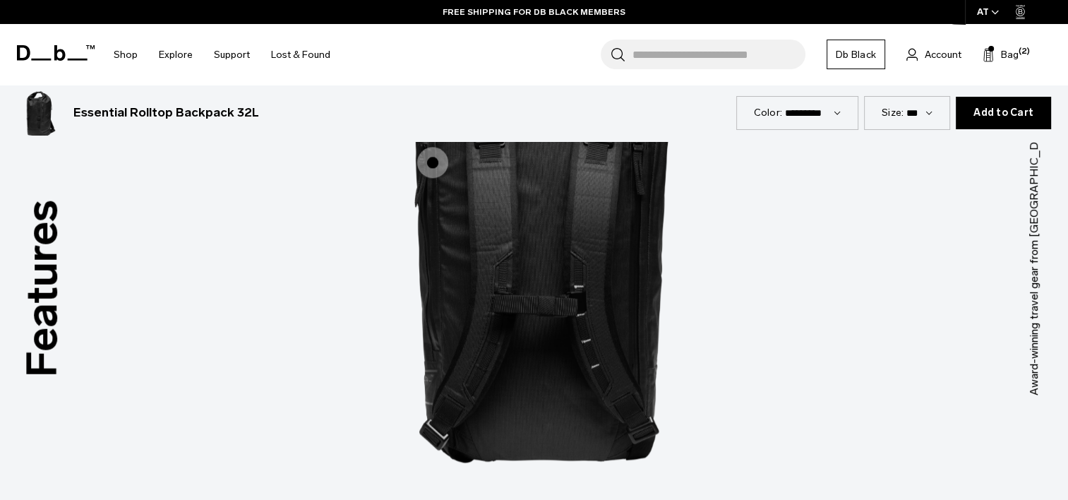
scroll to position [1795, 0]
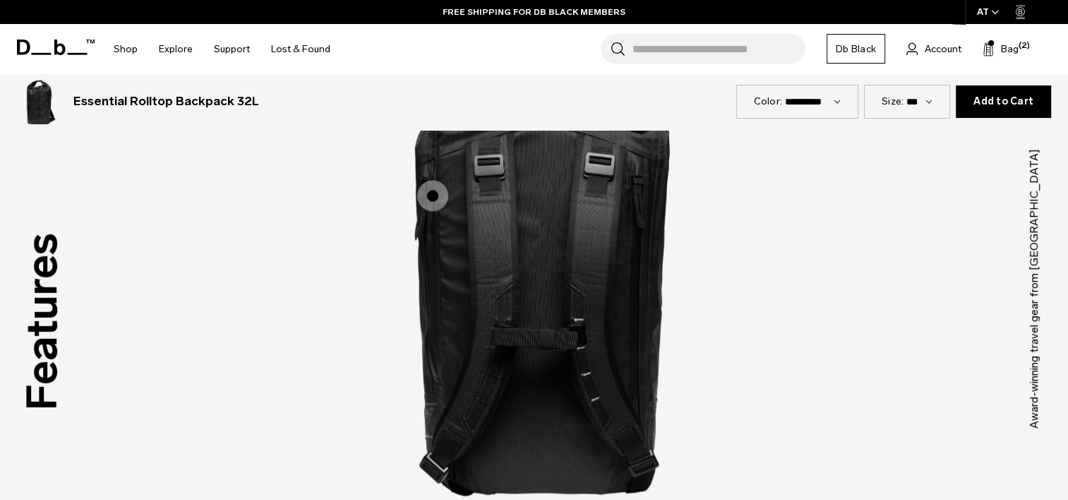
click at [438, 196] on span "2 / 3" at bounding box center [432, 195] width 31 height 31
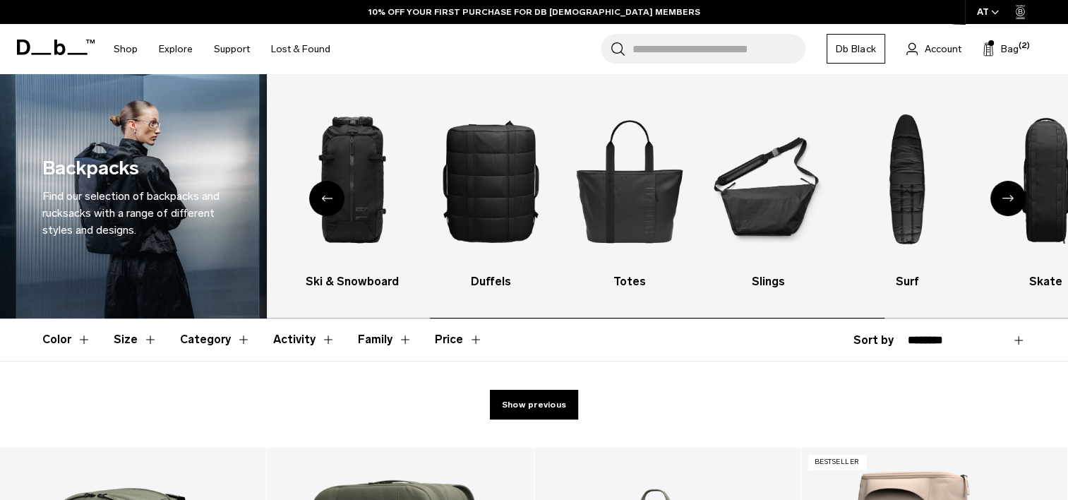
scroll to position [4943, 0]
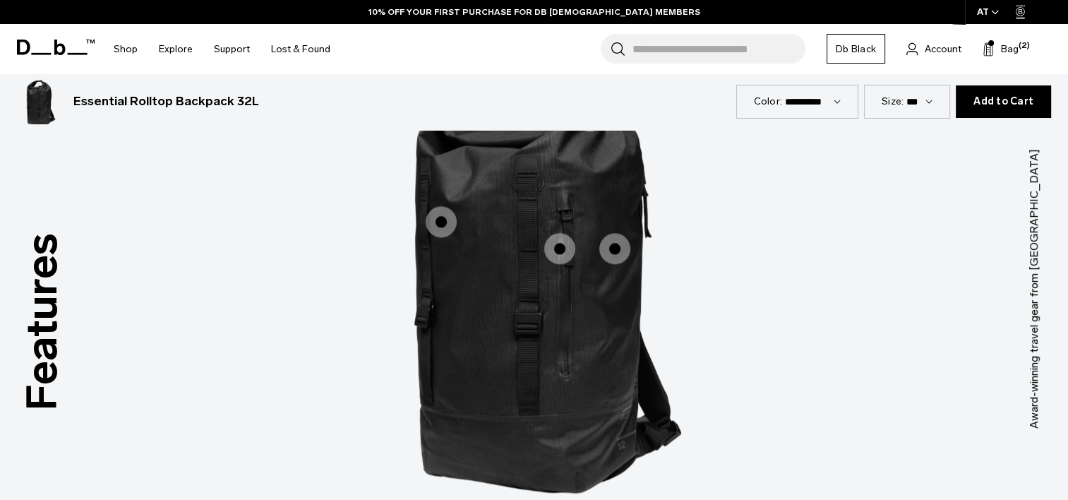
scroll to position [1833, 0]
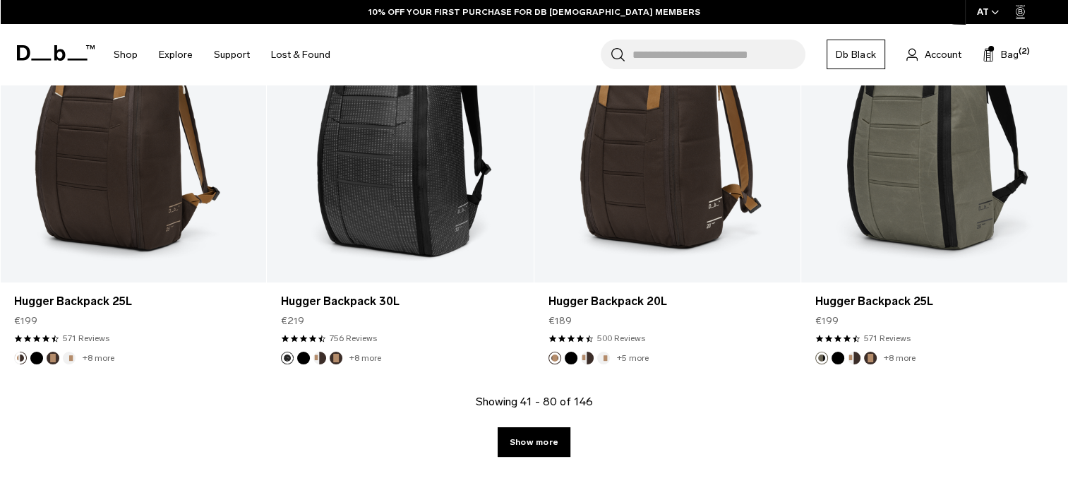
scroll to position [4146, 0]
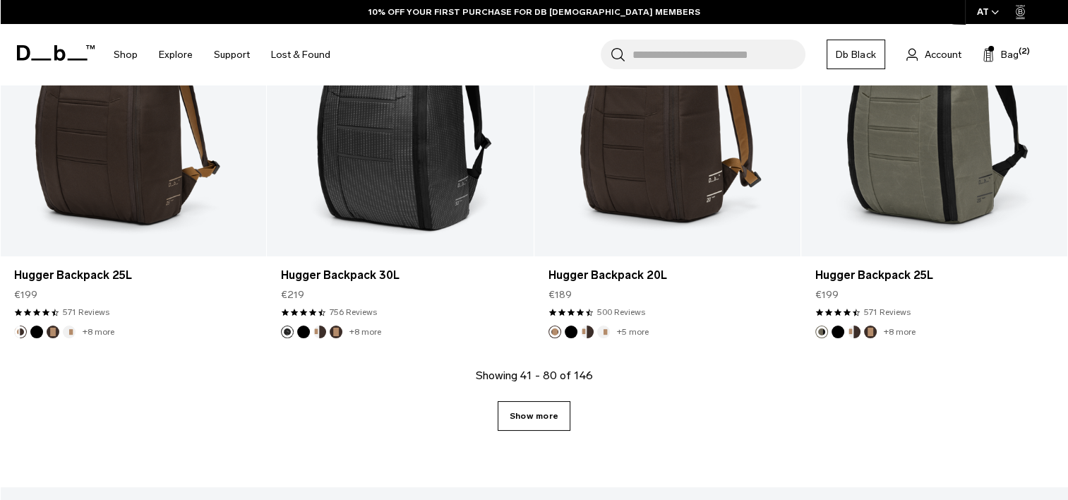
click at [545, 411] on link "Show more" at bounding box center [534, 416] width 73 height 30
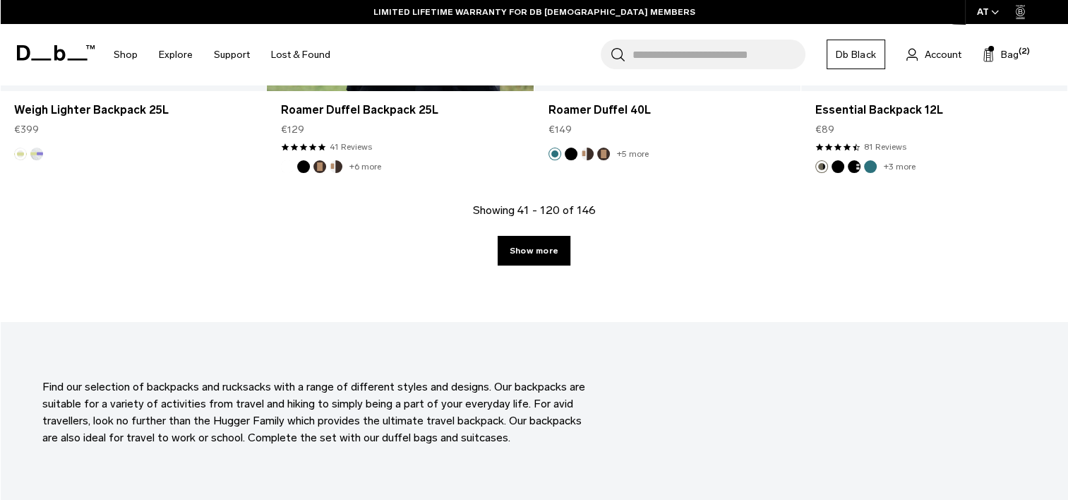
scroll to position [8381, 0]
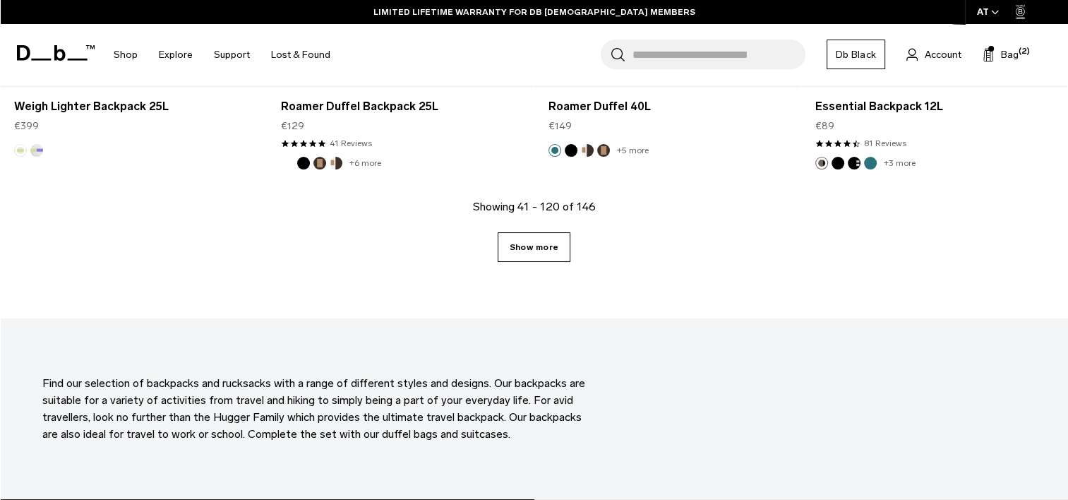
click at [534, 234] on link "Show more" at bounding box center [534, 247] width 73 height 30
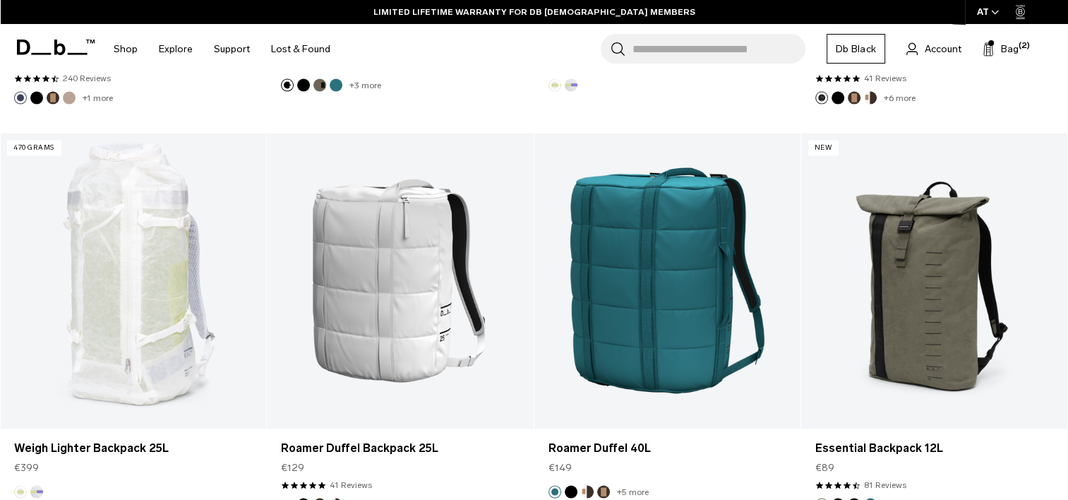
scroll to position [8036, 0]
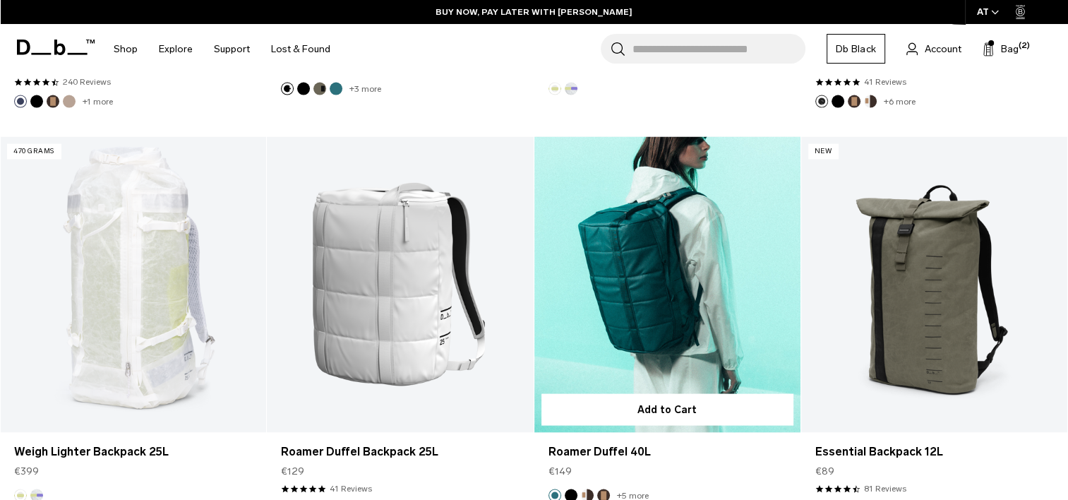
click at [723, 266] on link "Roamer Duffel 40L" at bounding box center [667, 285] width 266 height 296
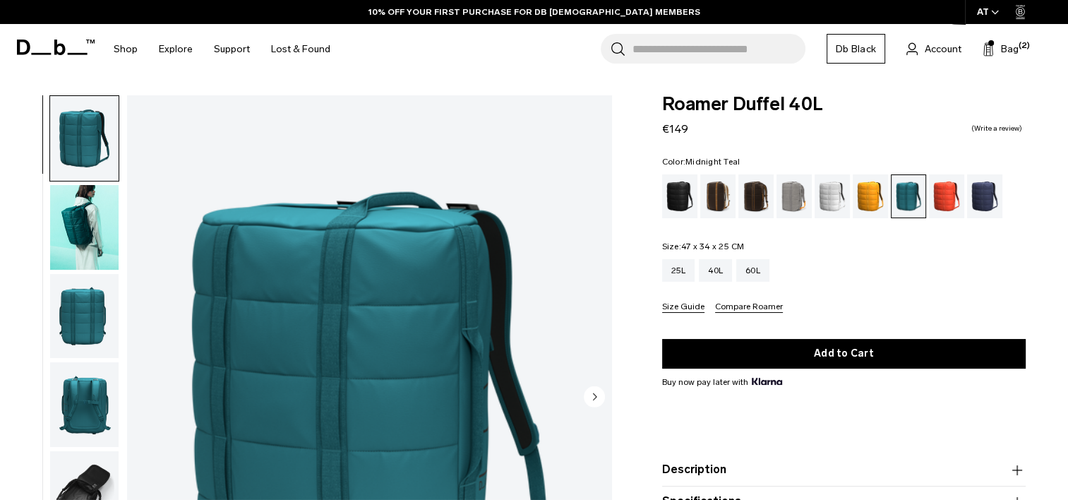
click at [67, 231] on img "button" at bounding box center [84, 227] width 68 height 85
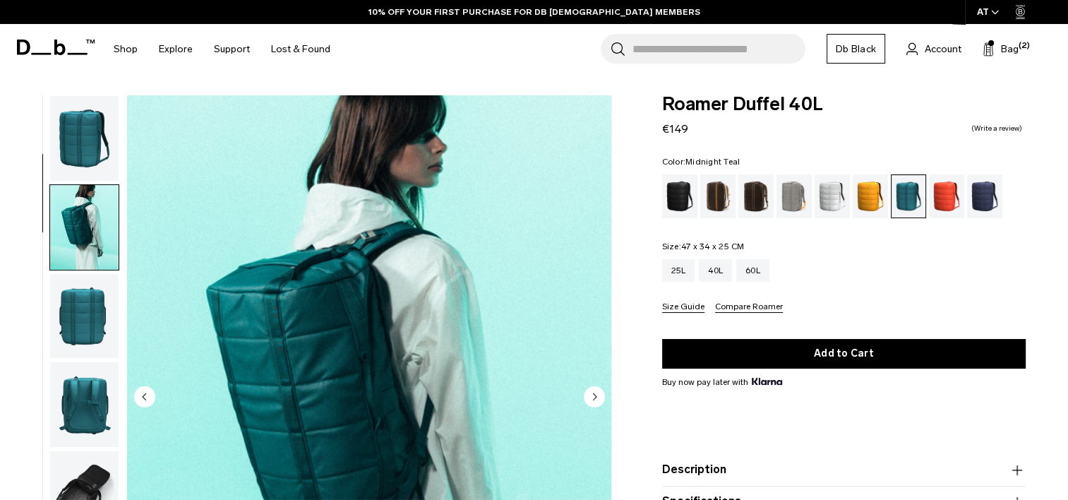
scroll to position [89, 0]
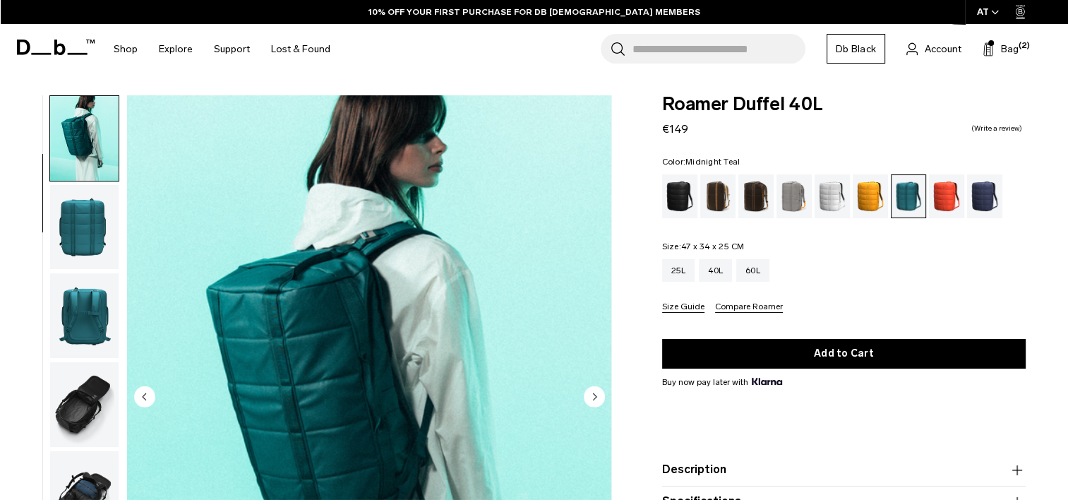
click at [83, 248] on img "button" at bounding box center [84, 227] width 68 height 85
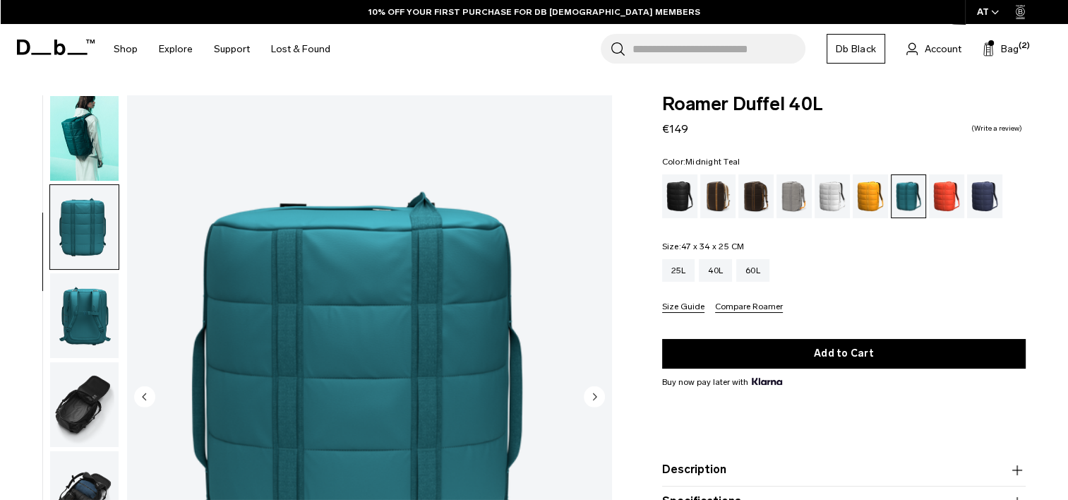
scroll to position [178, 0]
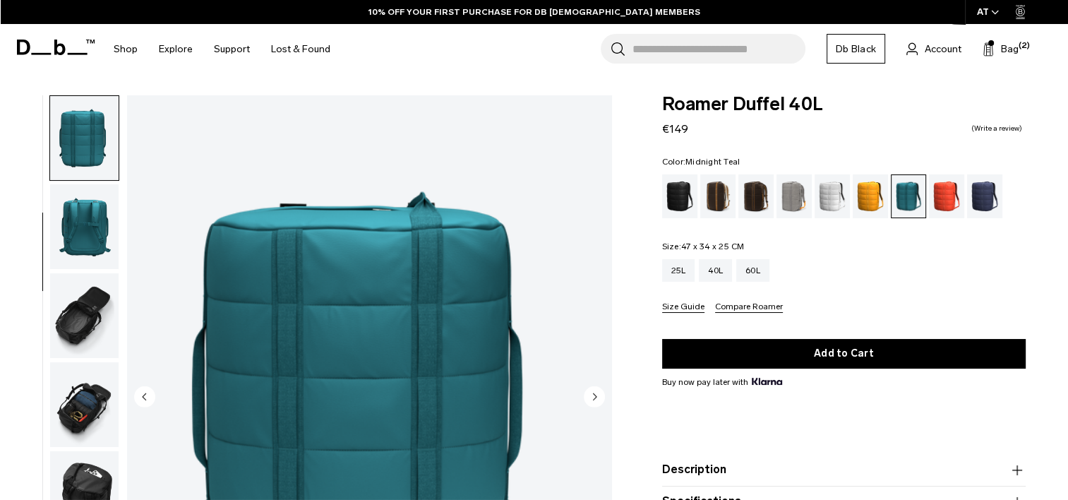
click at [94, 191] on img "button" at bounding box center [84, 226] width 68 height 85
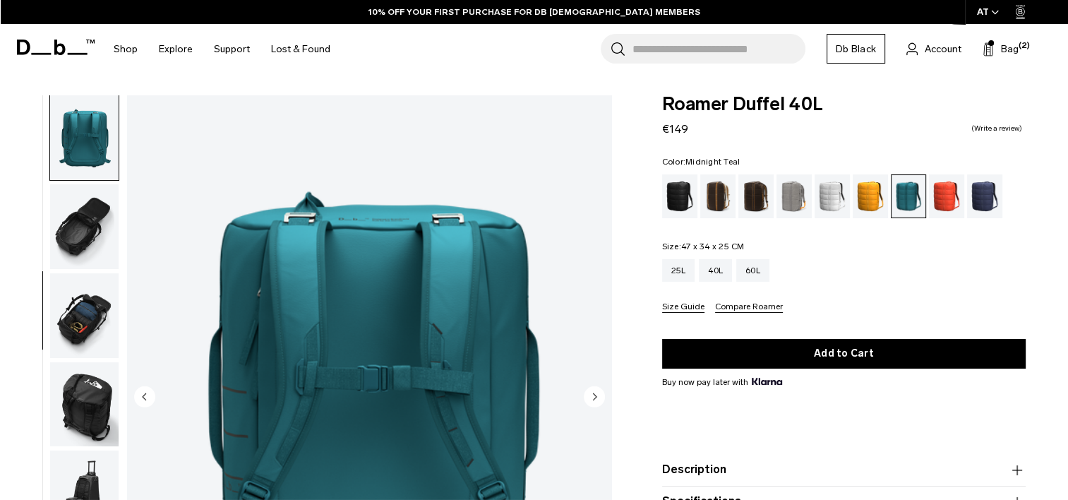
click at [90, 231] on img "button" at bounding box center [84, 226] width 68 height 85
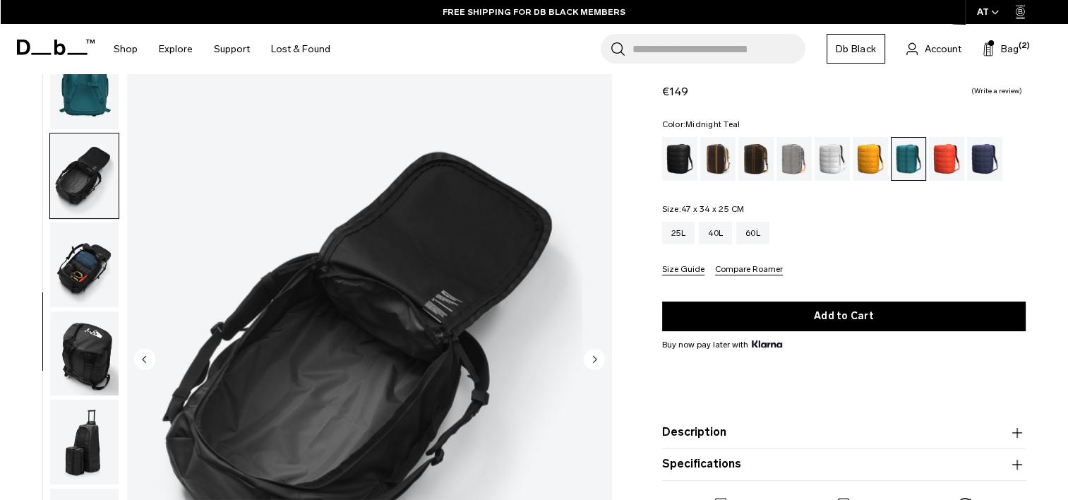
scroll to position [150, 0]
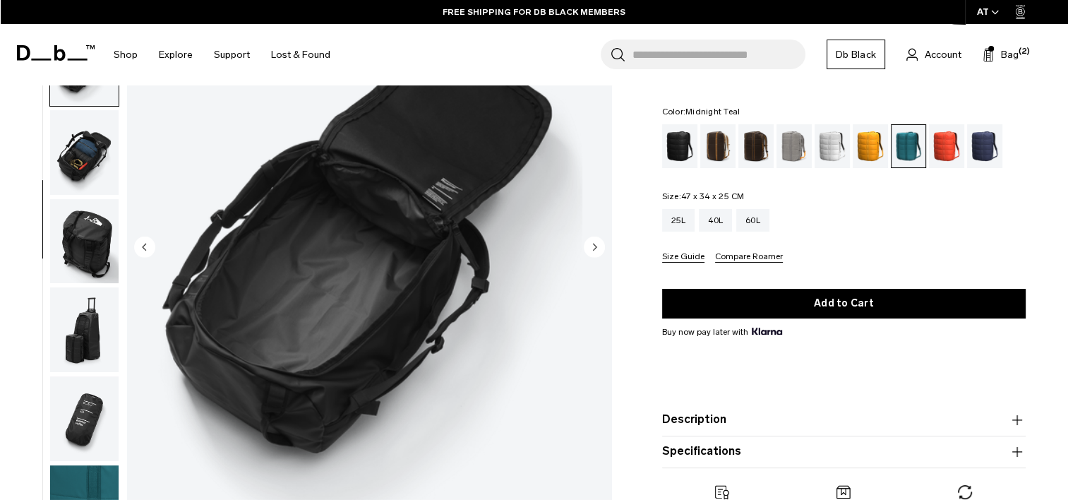
click at [78, 135] on img "button" at bounding box center [84, 152] width 68 height 85
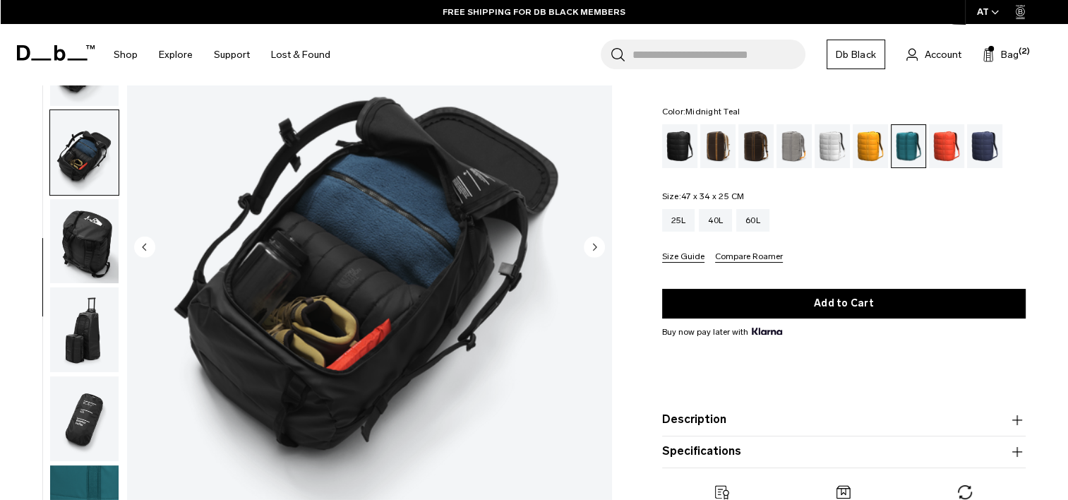
scroll to position [281, 0]
click at [79, 214] on img "button" at bounding box center [84, 241] width 68 height 85
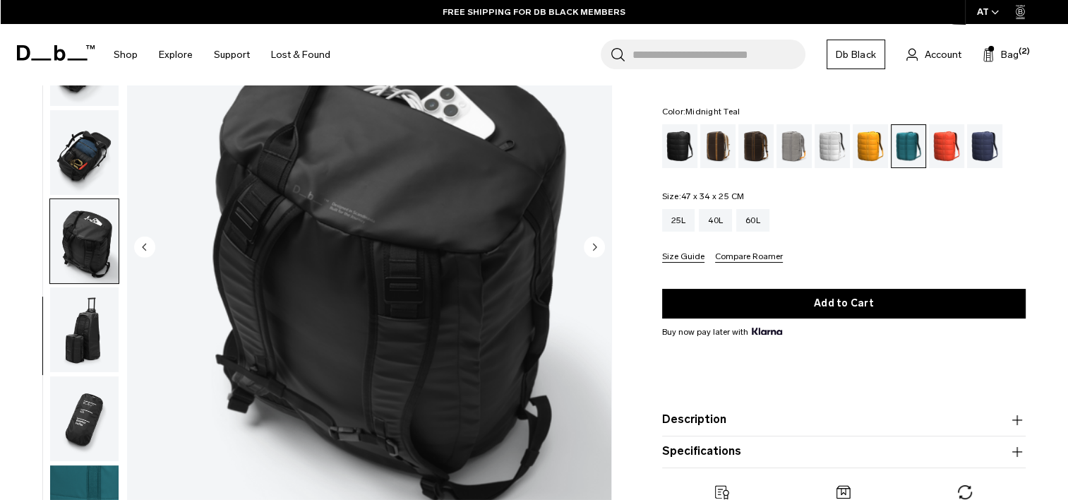
click at [83, 296] on img "button" at bounding box center [84, 329] width 68 height 85
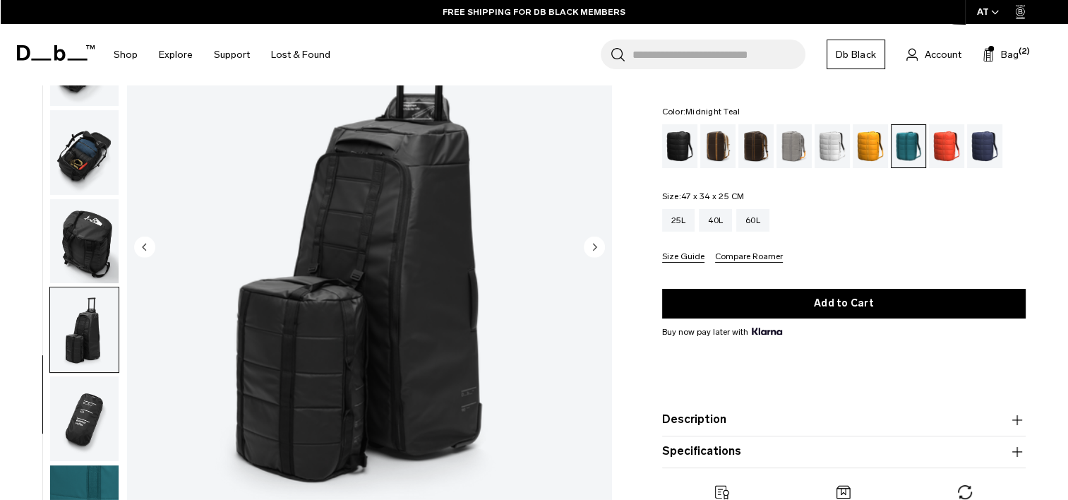
click at [88, 398] on img "button" at bounding box center [84, 418] width 68 height 85
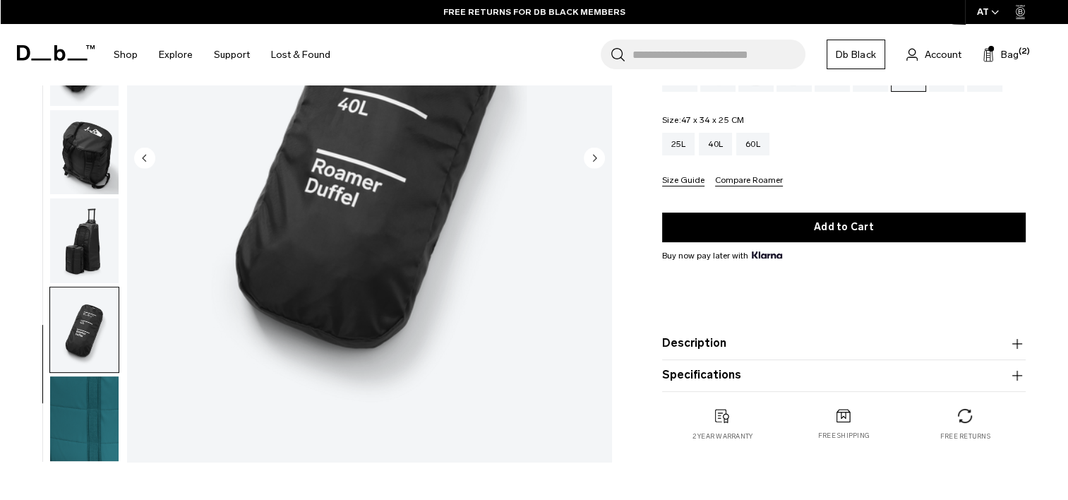
scroll to position [265, 0]
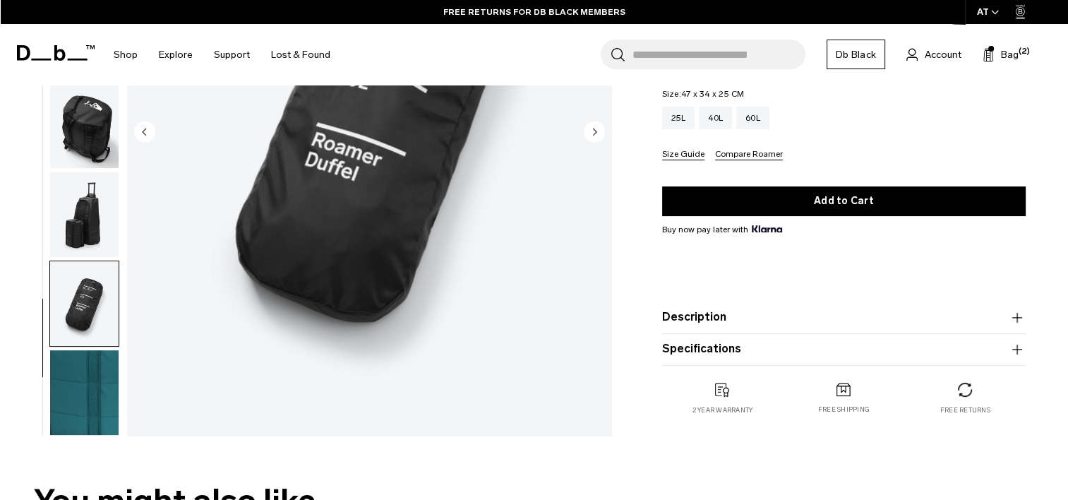
click at [73, 390] on img "button" at bounding box center [84, 392] width 68 height 85
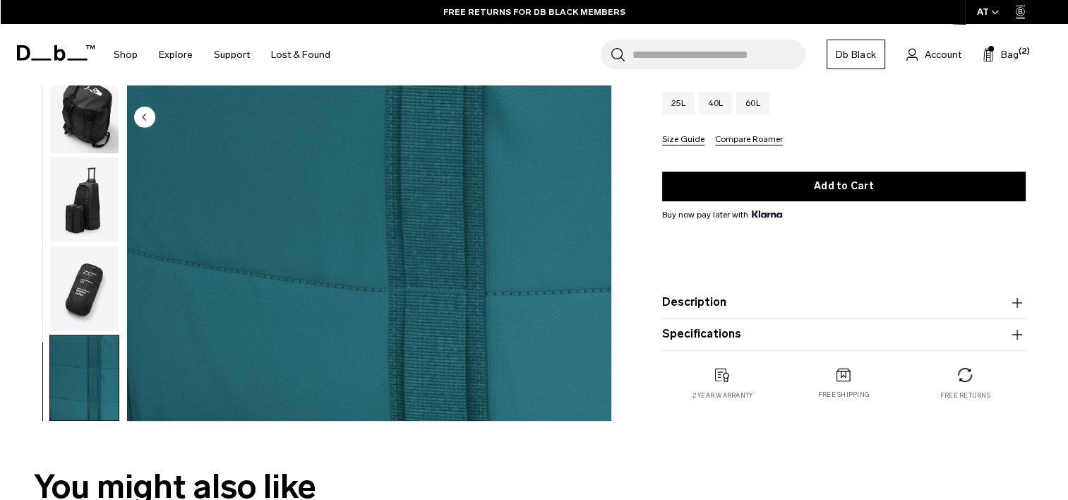
scroll to position [288, 0]
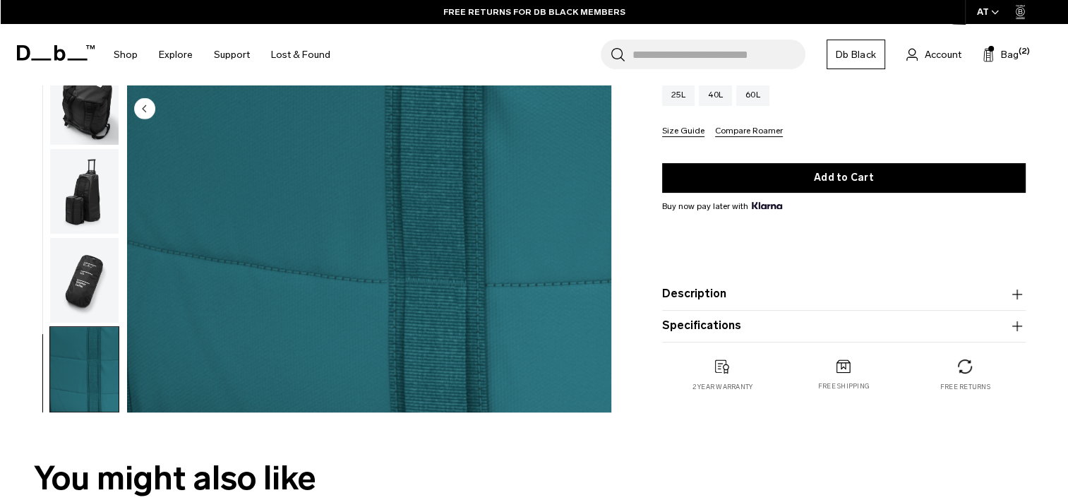
click at [677, 299] on button "Description" at bounding box center [843, 293] width 363 height 17
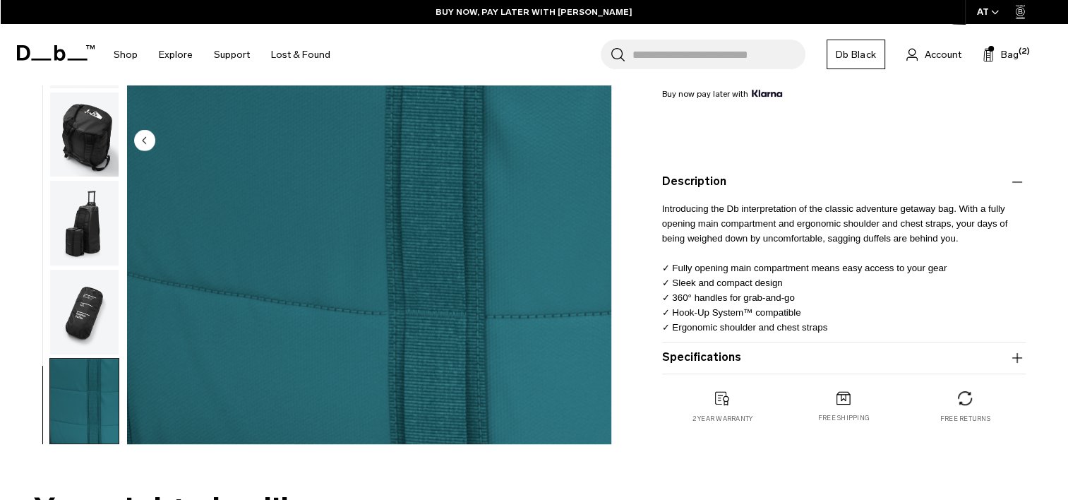
click at [713, 359] on button "Specifications" at bounding box center [843, 357] width 363 height 17
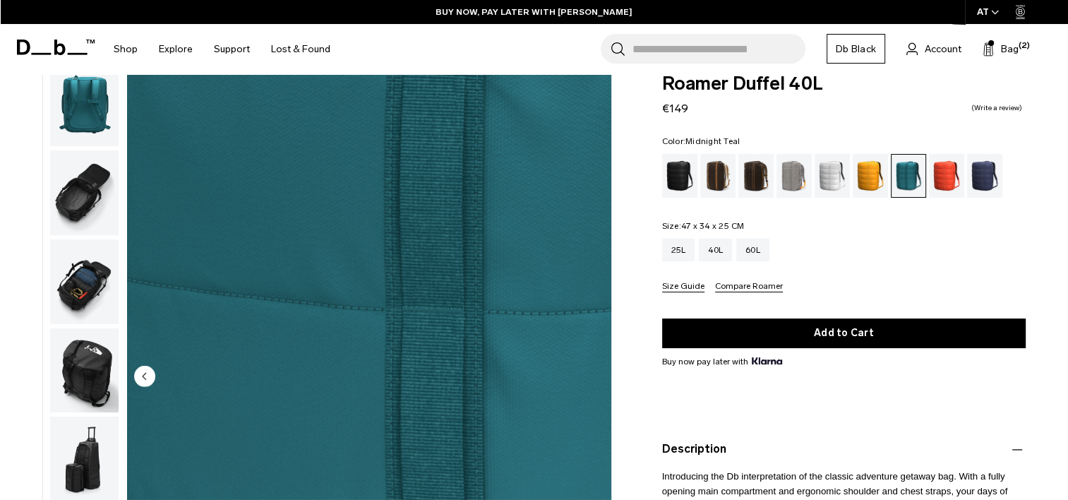
scroll to position [19, 0]
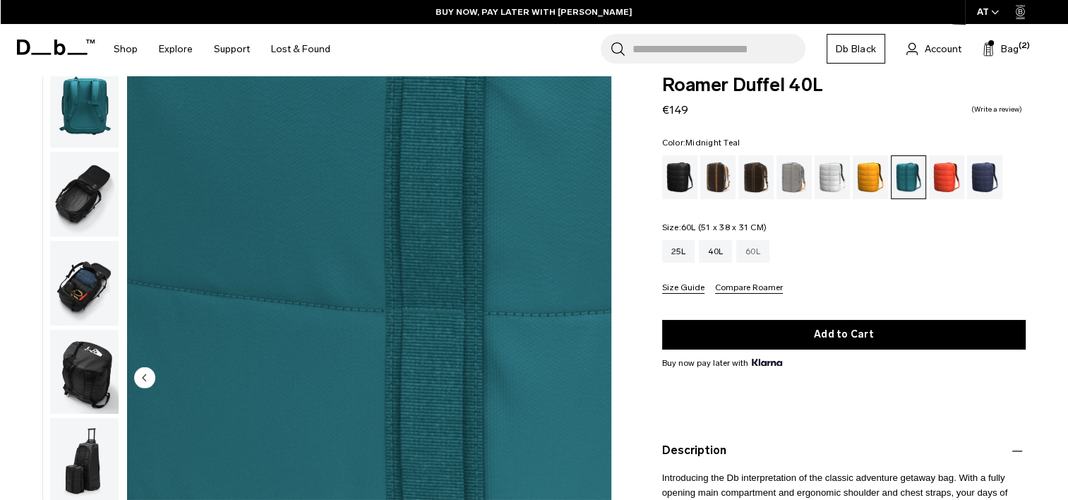
click at [767, 257] on div "60L" at bounding box center [752, 251] width 33 height 23
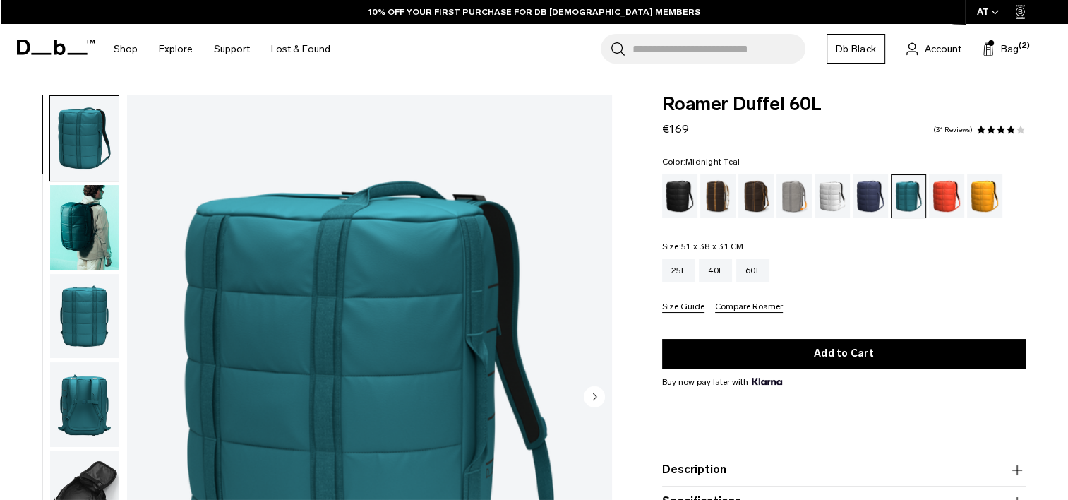
click at [95, 226] on img "button" at bounding box center [84, 227] width 68 height 85
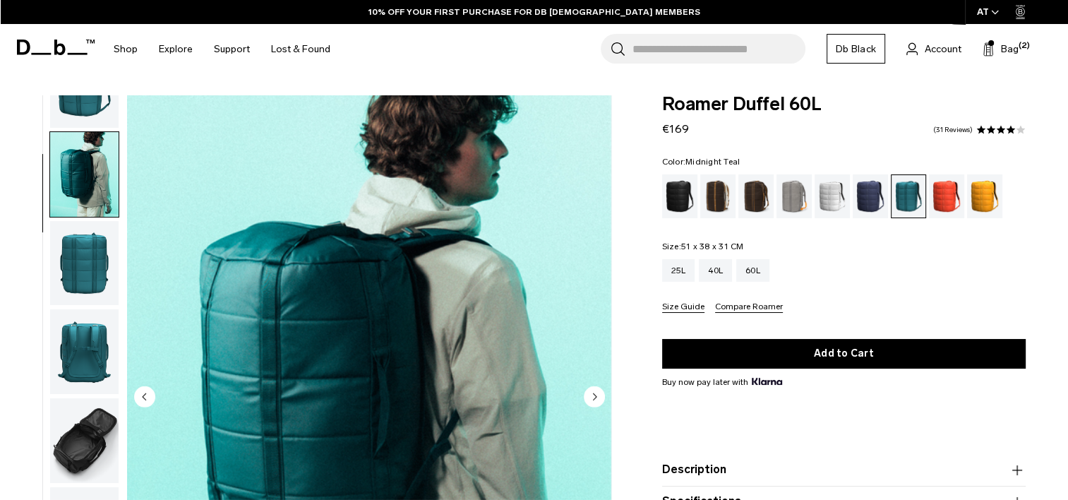
scroll to position [89, 0]
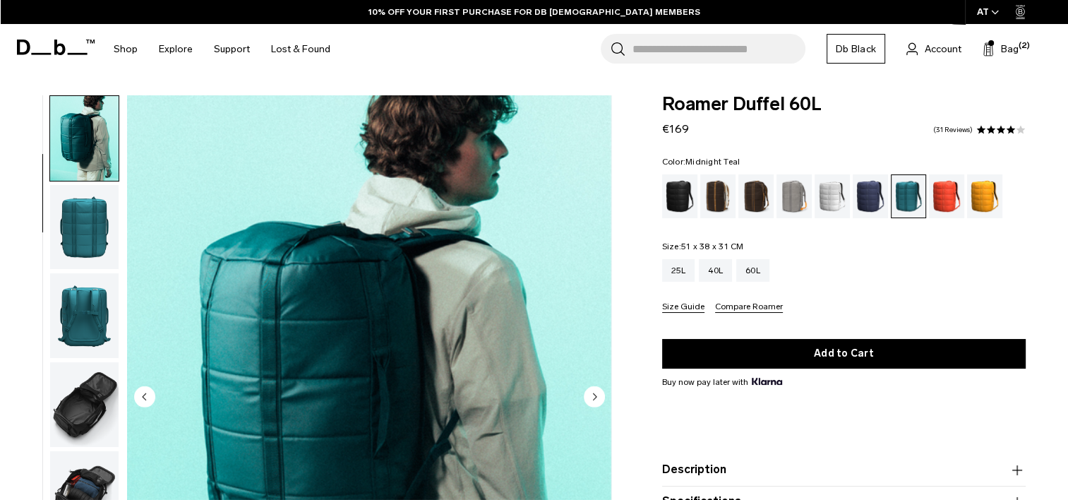
click at [89, 248] on img "button" at bounding box center [84, 227] width 68 height 85
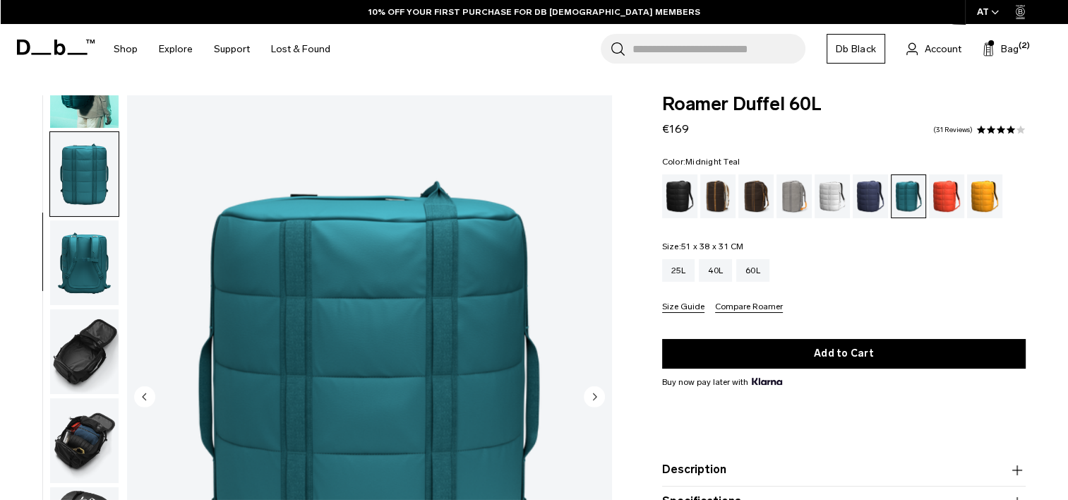
scroll to position [178, 0]
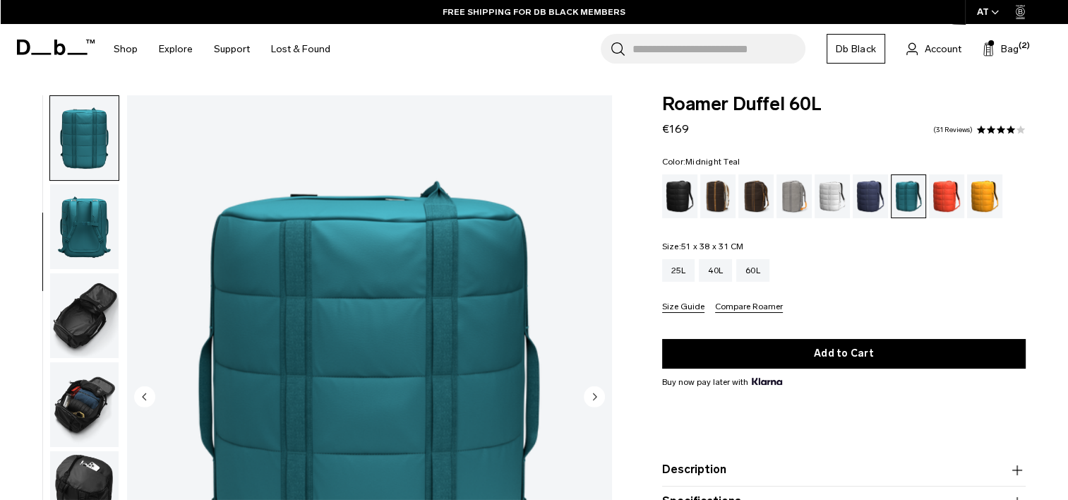
click at [87, 255] on img "button" at bounding box center [84, 226] width 68 height 85
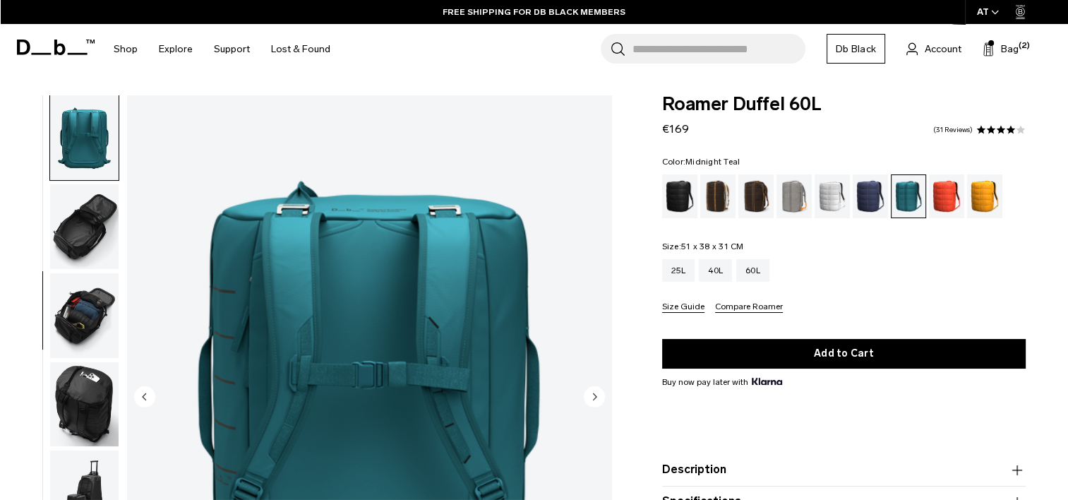
click at [92, 215] on img "button" at bounding box center [84, 226] width 68 height 85
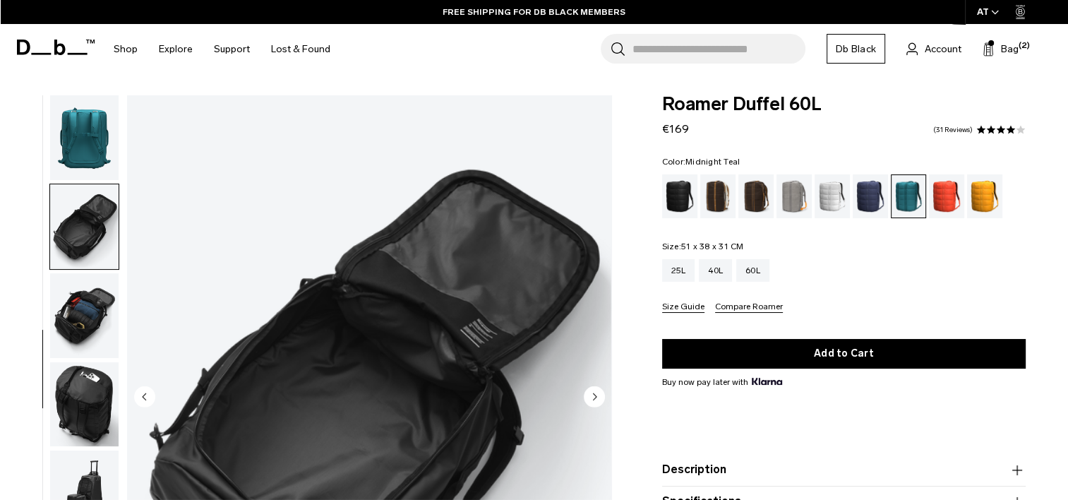
scroll to position [281, 0]
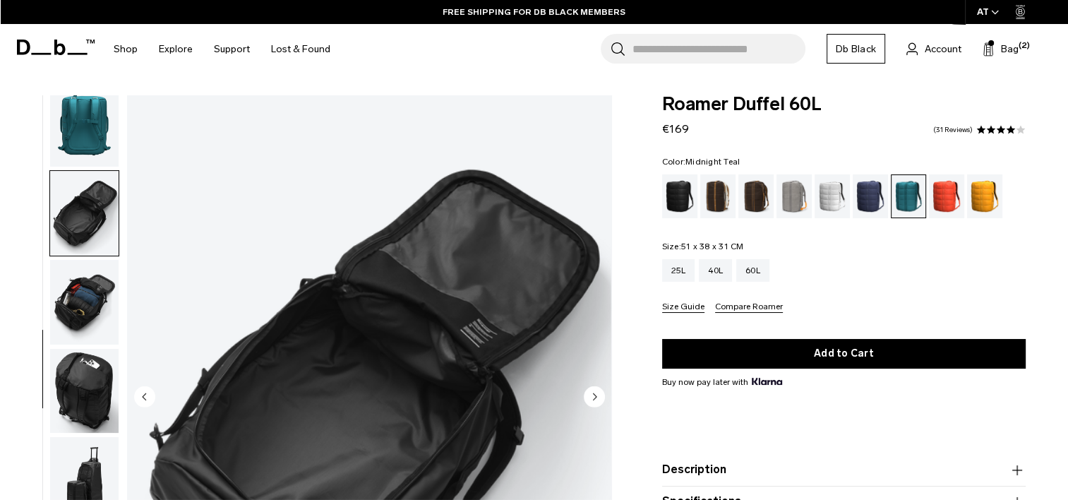
click at [79, 302] on img "button" at bounding box center [84, 302] width 68 height 85
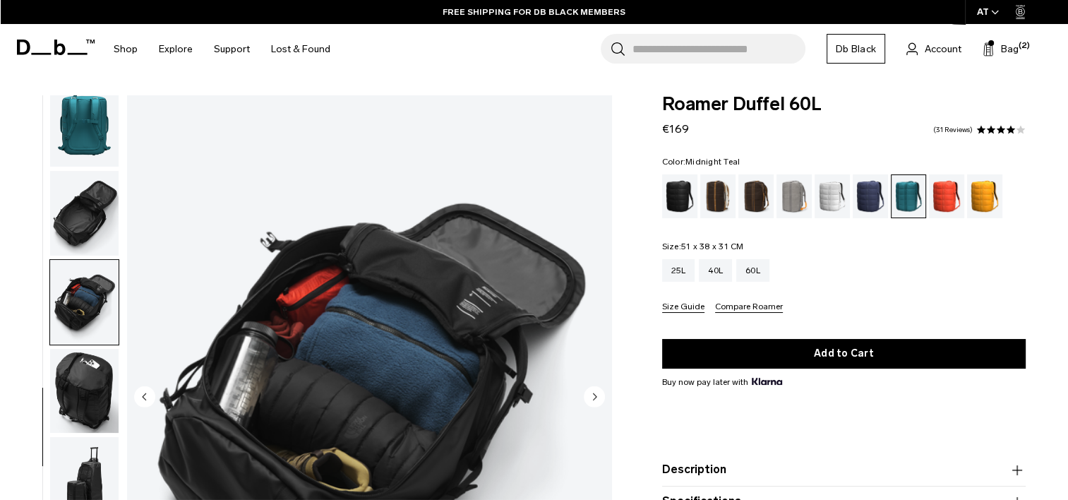
click at [79, 377] on img "button" at bounding box center [84, 391] width 68 height 85
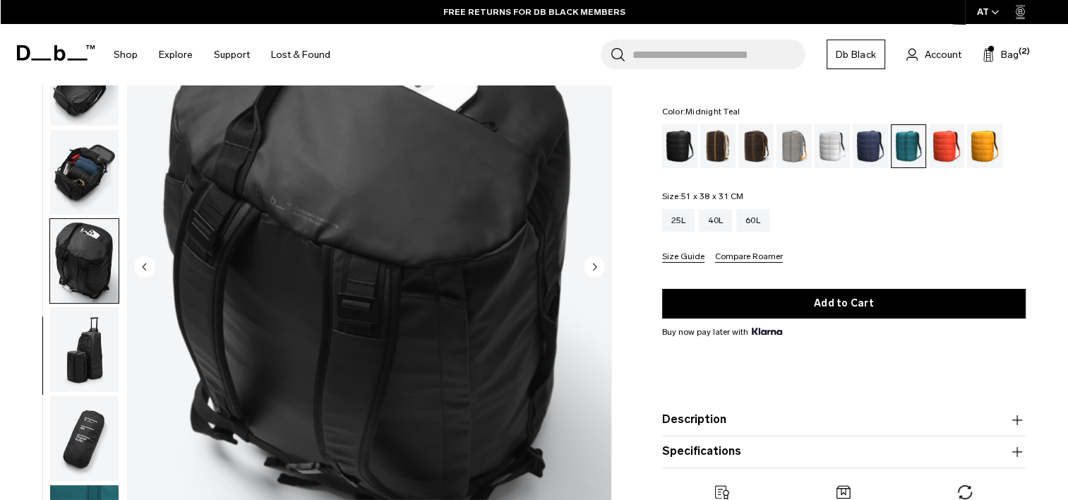
scroll to position [186, 0]
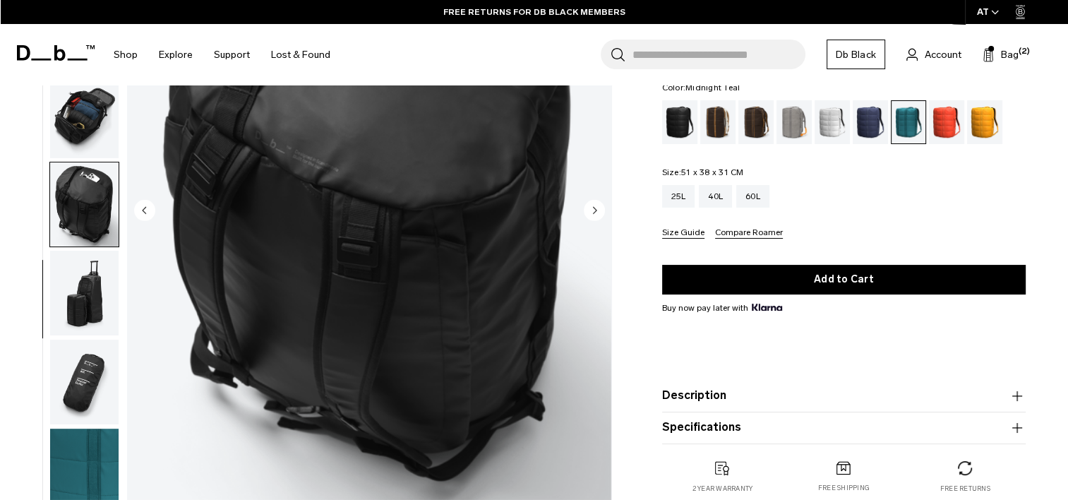
click at [90, 293] on img "button" at bounding box center [84, 293] width 68 height 85
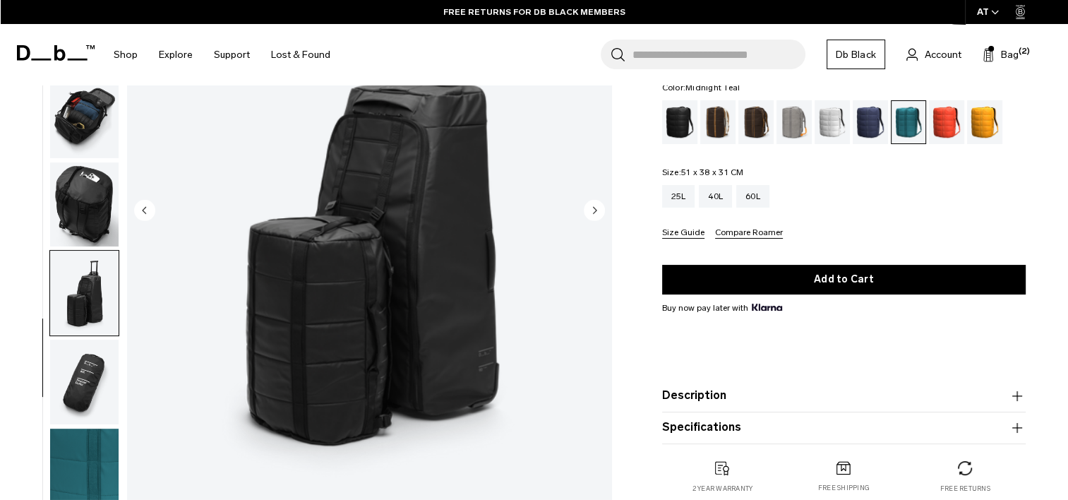
scroll to position [281, 0]
click at [85, 385] on img "button" at bounding box center [84, 381] width 68 height 85
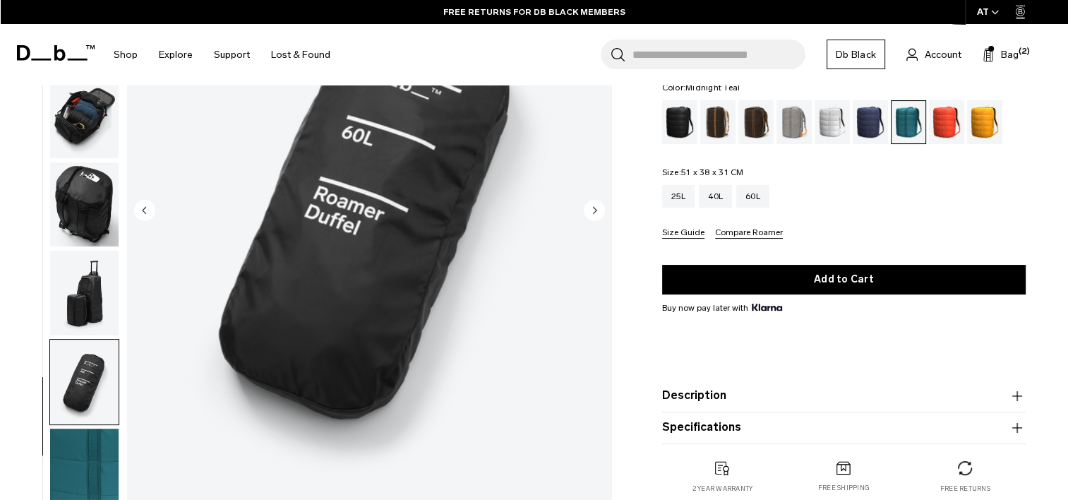
scroll to position [280, 0]
click at [73, 468] on img "button" at bounding box center [84, 470] width 68 height 85
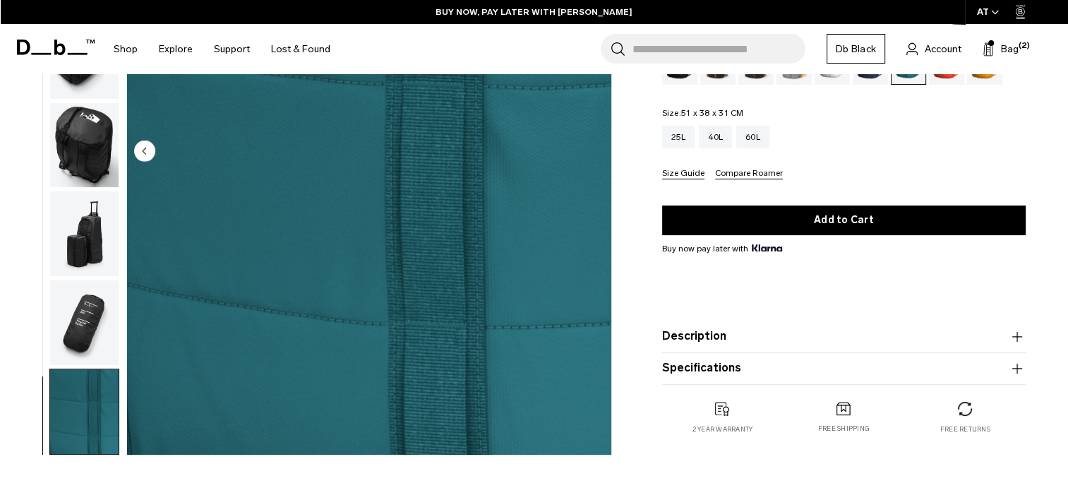
scroll to position [243, 0]
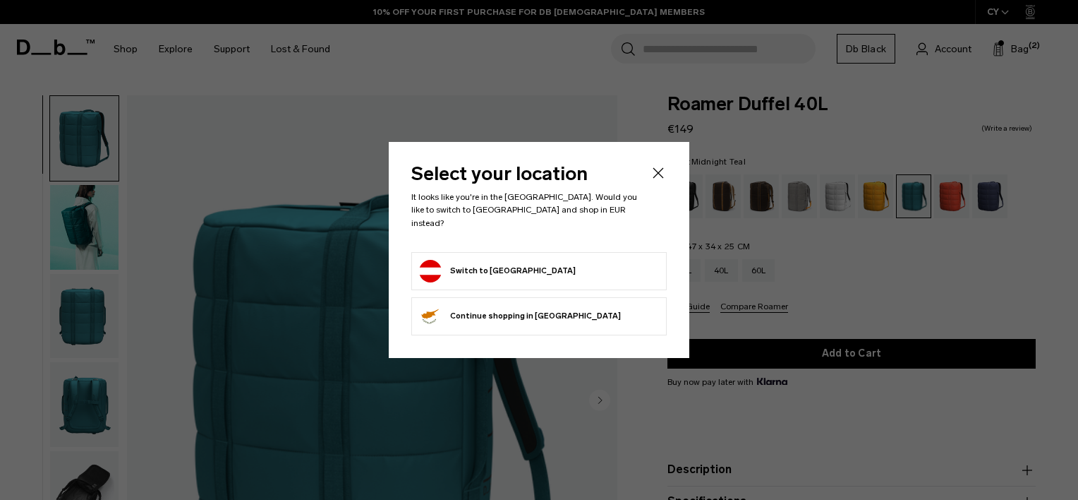
click at [539, 267] on form "Switch to [GEOGRAPHIC_DATA]" at bounding box center [539, 271] width 240 height 23
click at [474, 263] on button "Switch to [GEOGRAPHIC_DATA]" at bounding box center [497, 271] width 157 height 23
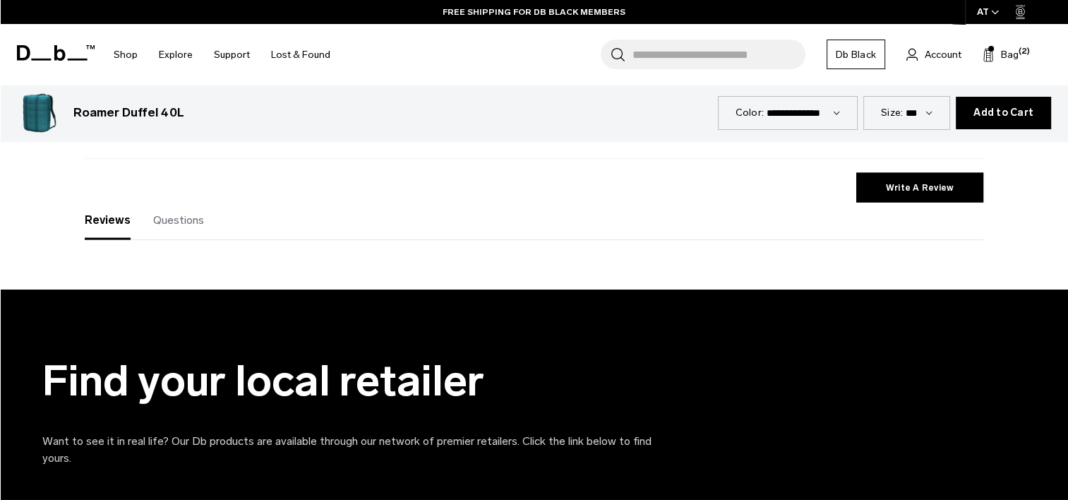
scroll to position [2846, 0]
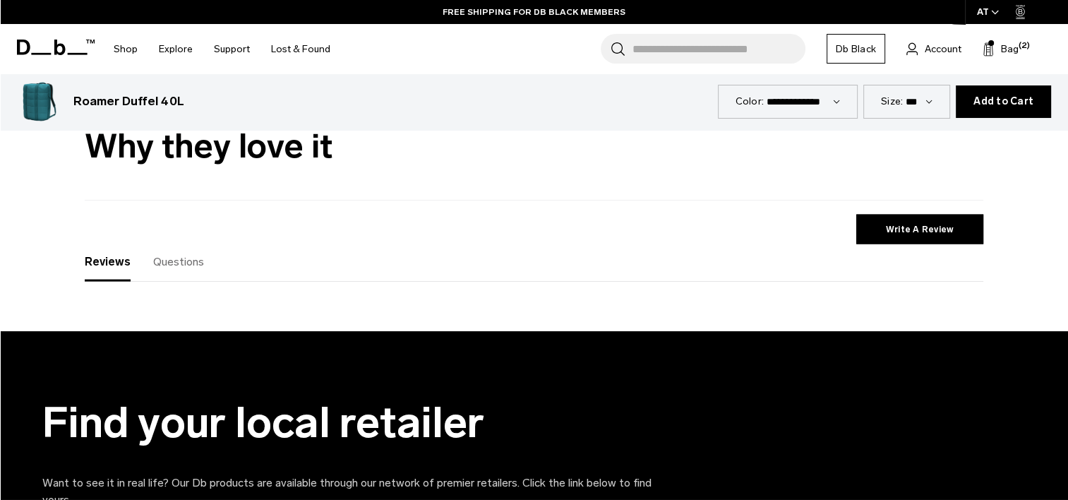
click at [188, 262] on span "Questions" at bounding box center [178, 261] width 51 height 13
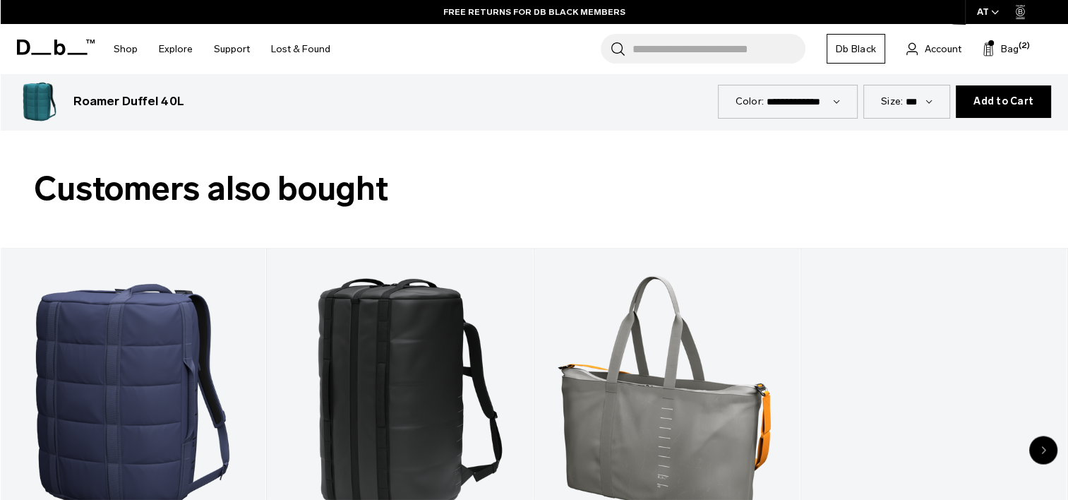
scroll to position [2237, 0]
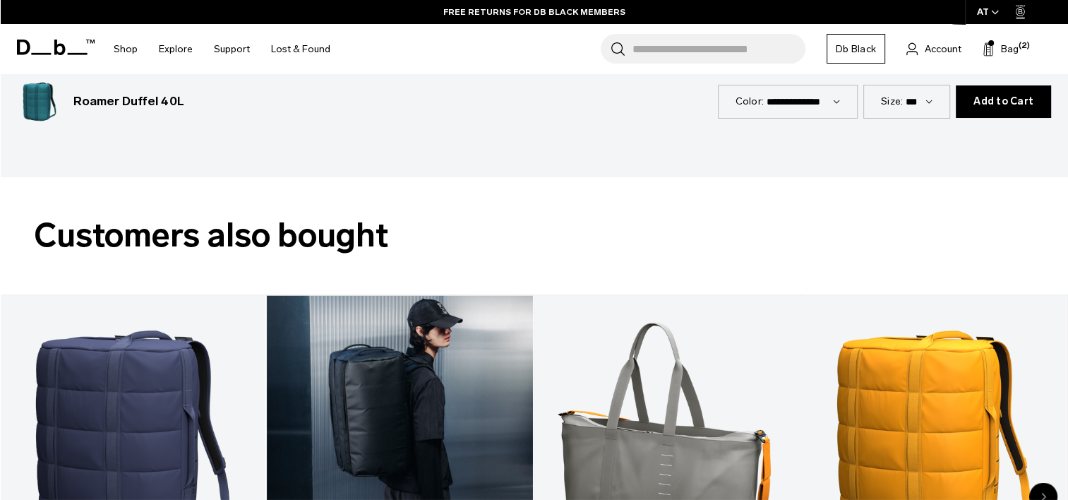
click at [384, 334] on link "Roamer Pro Split Duffel 70L" at bounding box center [399, 442] width 265 height 295
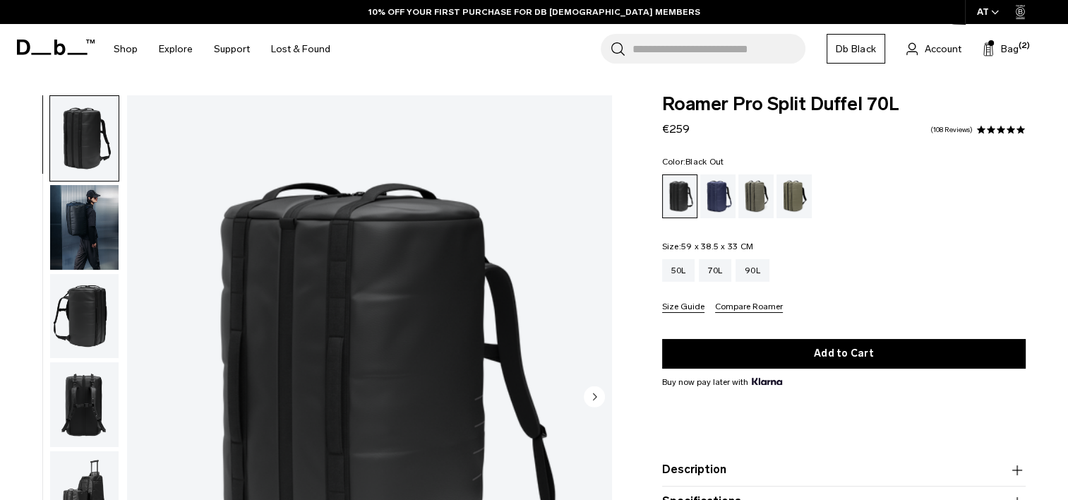
click at [92, 241] on img "button" at bounding box center [84, 227] width 68 height 85
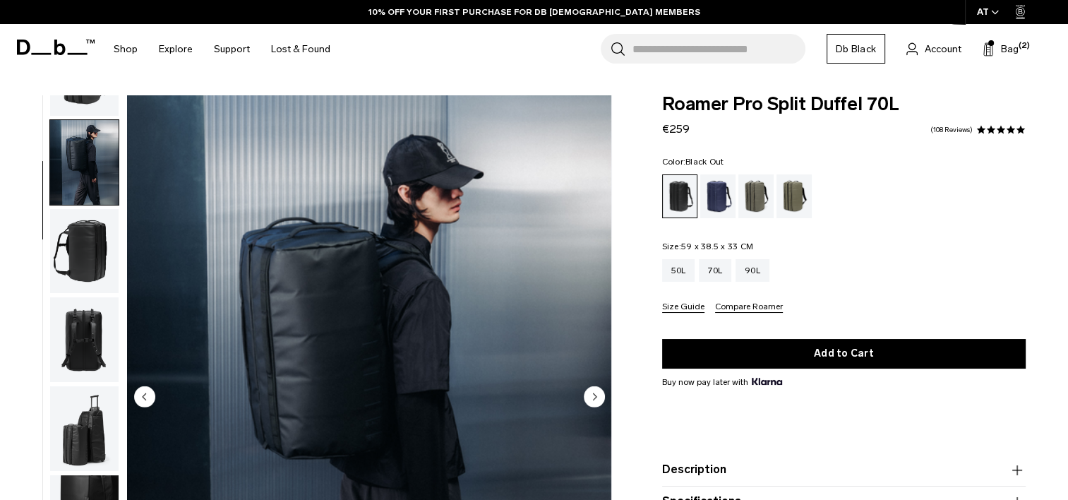
scroll to position [89, 0]
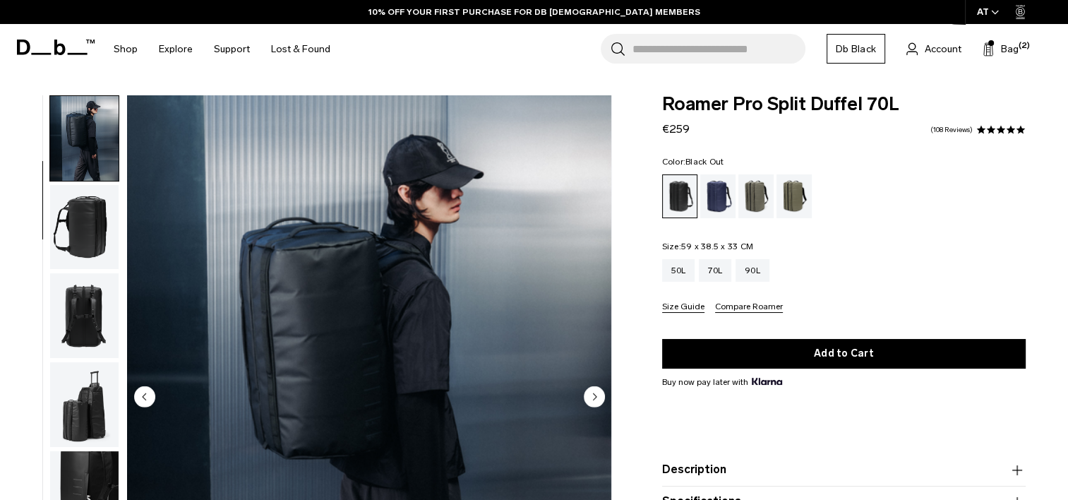
click at [88, 249] on img "button" at bounding box center [84, 227] width 68 height 85
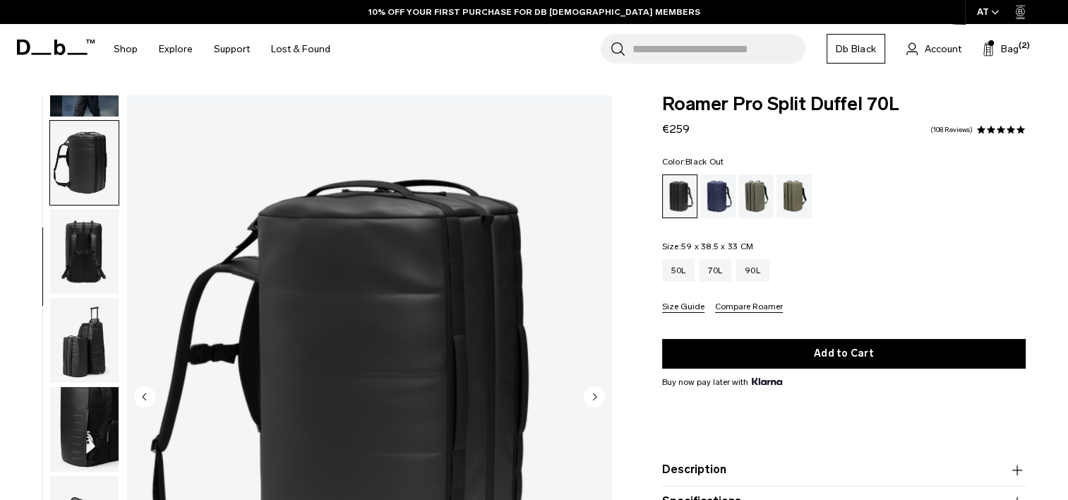
scroll to position [178, 0]
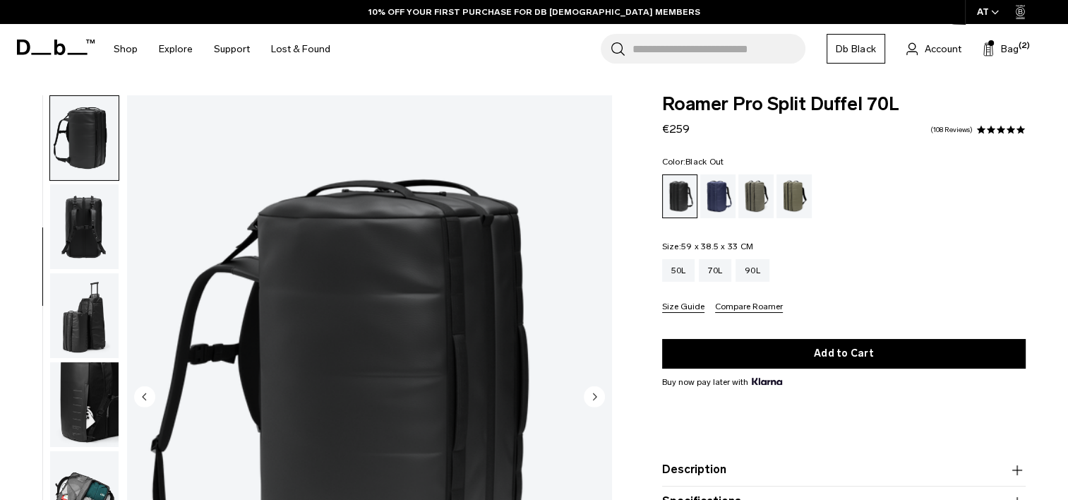
click at [88, 218] on img "button" at bounding box center [84, 226] width 68 height 85
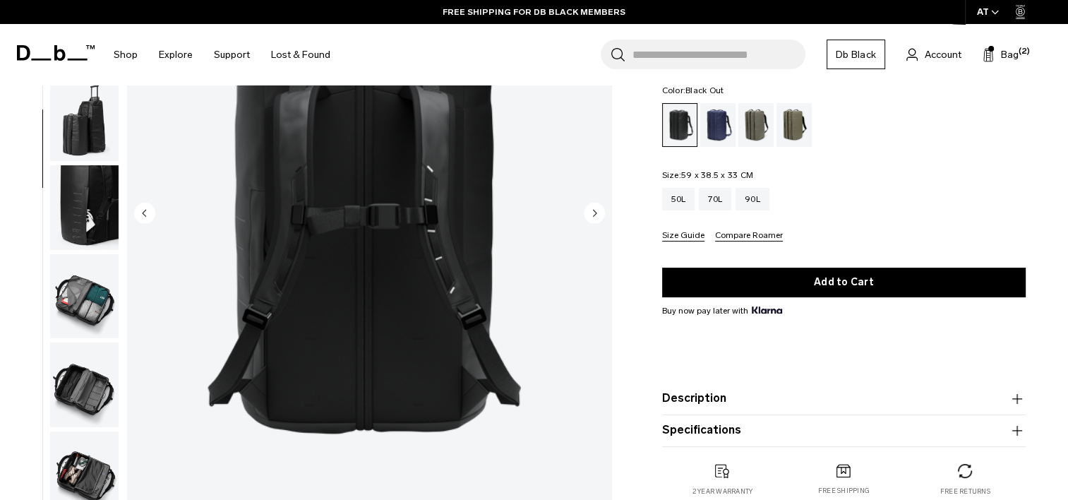
scroll to position [183, 0]
click at [77, 311] on img "button" at bounding box center [84, 296] width 68 height 85
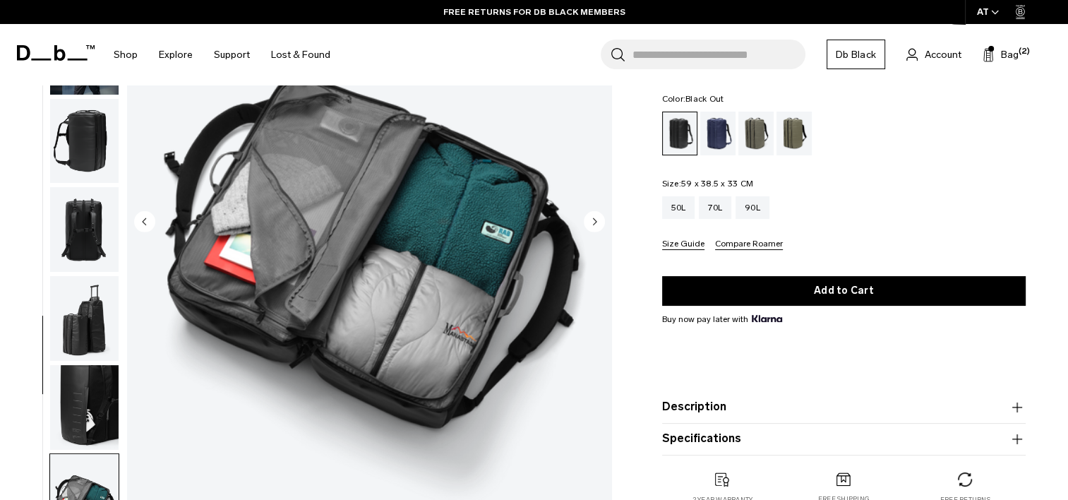
scroll to position [237, 0]
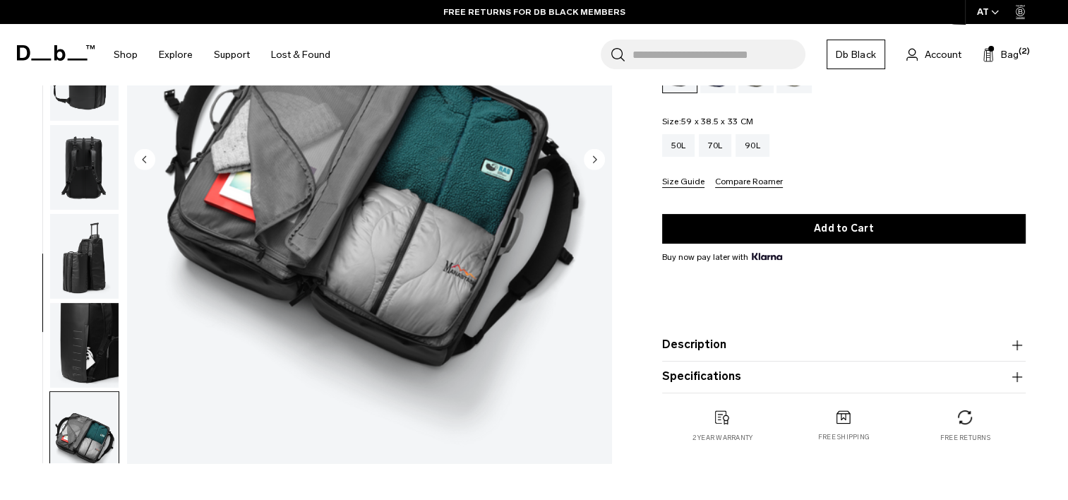
click at [84, 342] on img "button" at bounding box center [84, 345] width 68 height 85
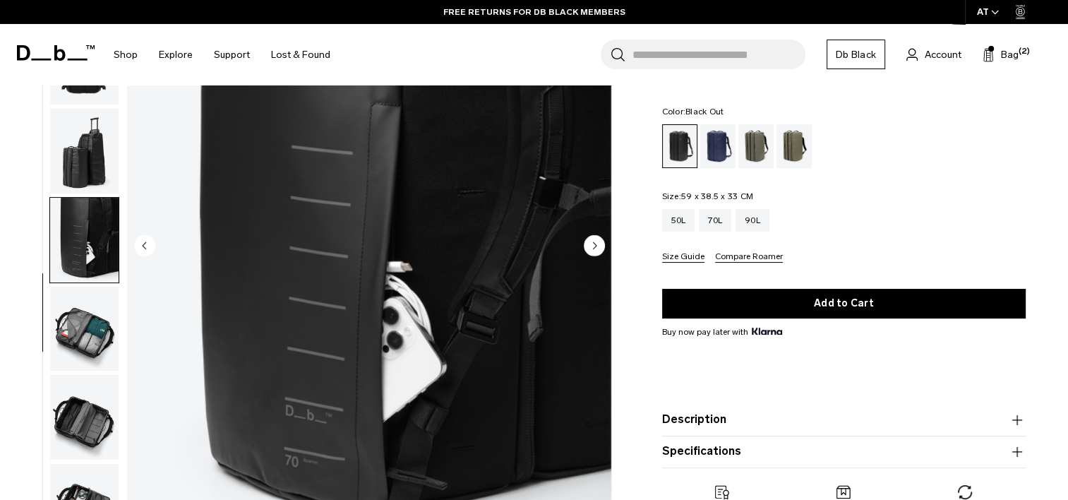
scroll to position [154, 0]
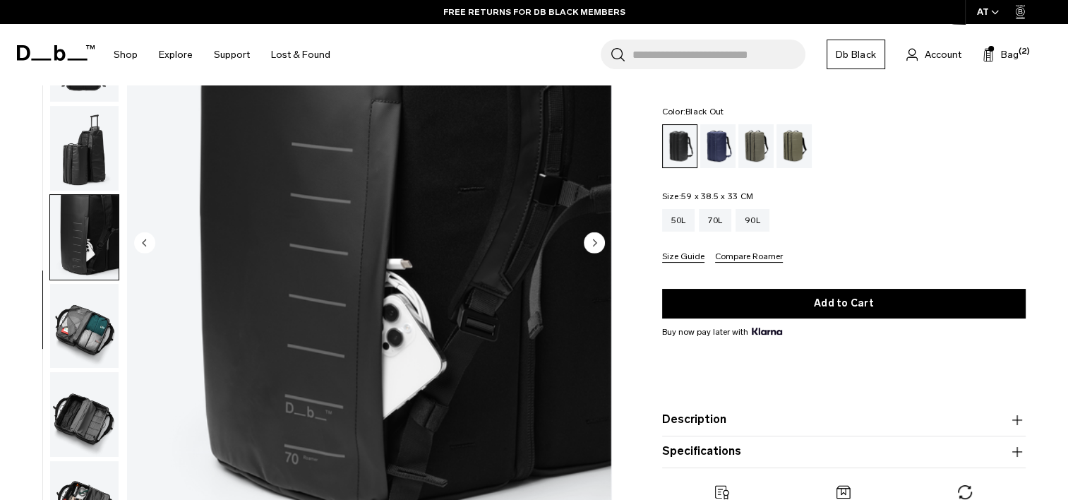
click at [99, 152] on img "button" at bounding box center [84, 148] width 68 height 85
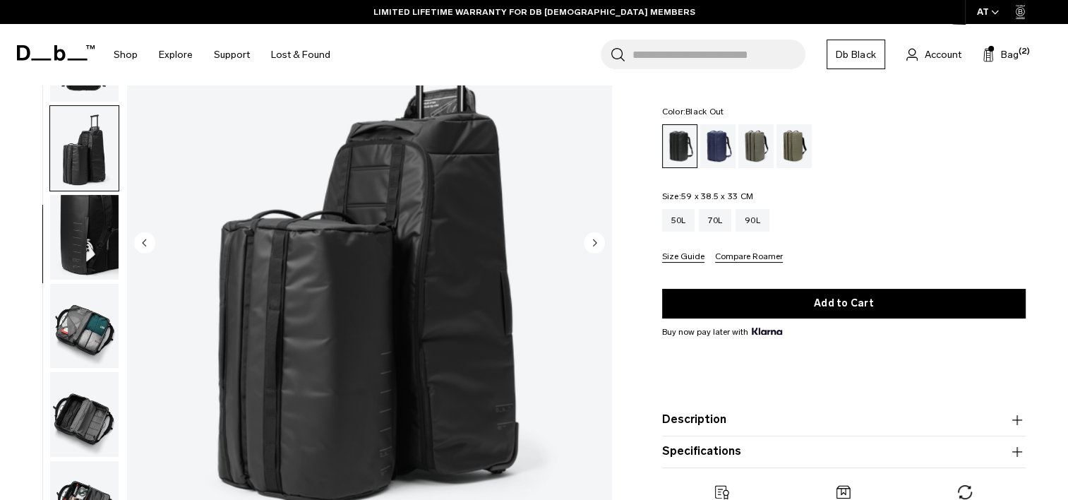
click at [78, 222] on img "button" at bounding box center [84, 237] width 68 height 85
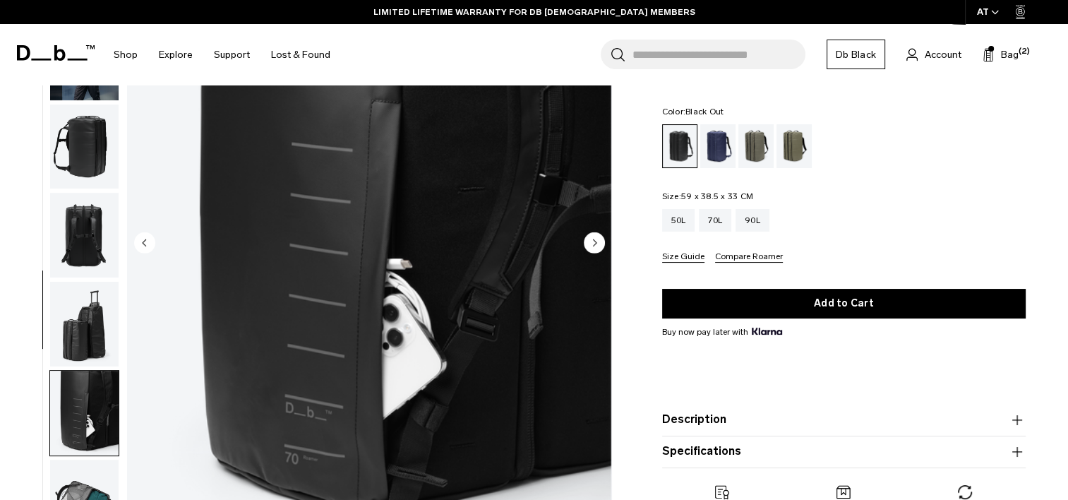
click at [91, 177] on img "button" at bounding box center [84, 146] width 68 height 85
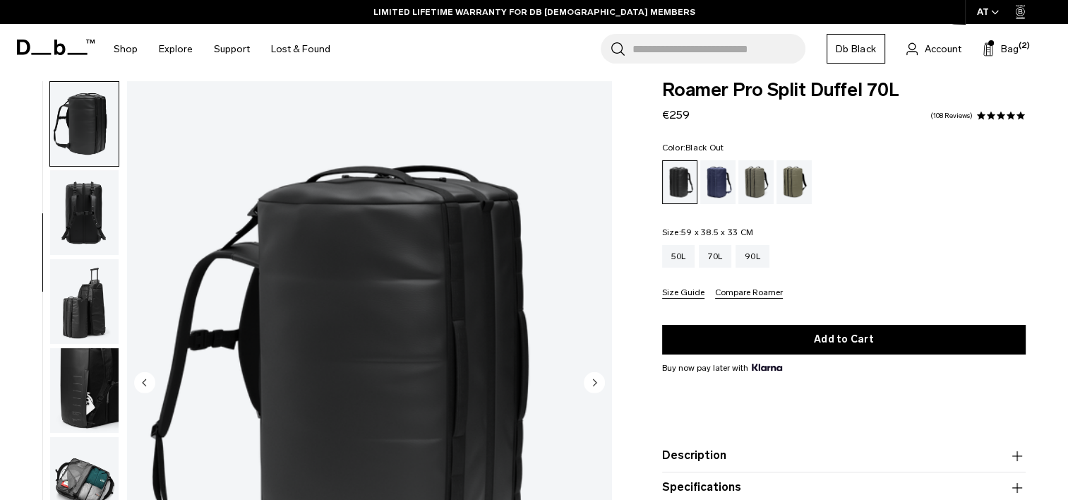
scroll to position [0, 0]
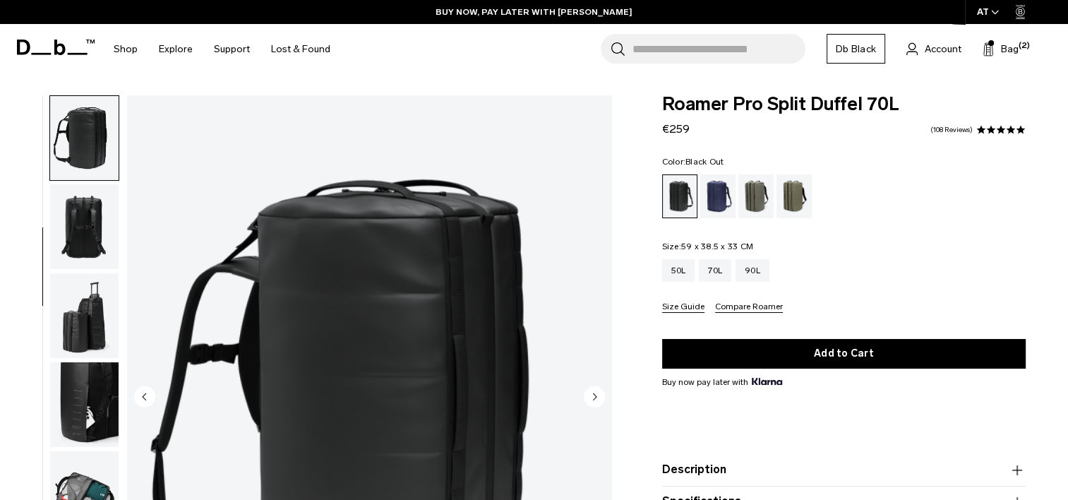
click at [91, 212] on img "button" at bounding box center [84, 226] width 68 height 85
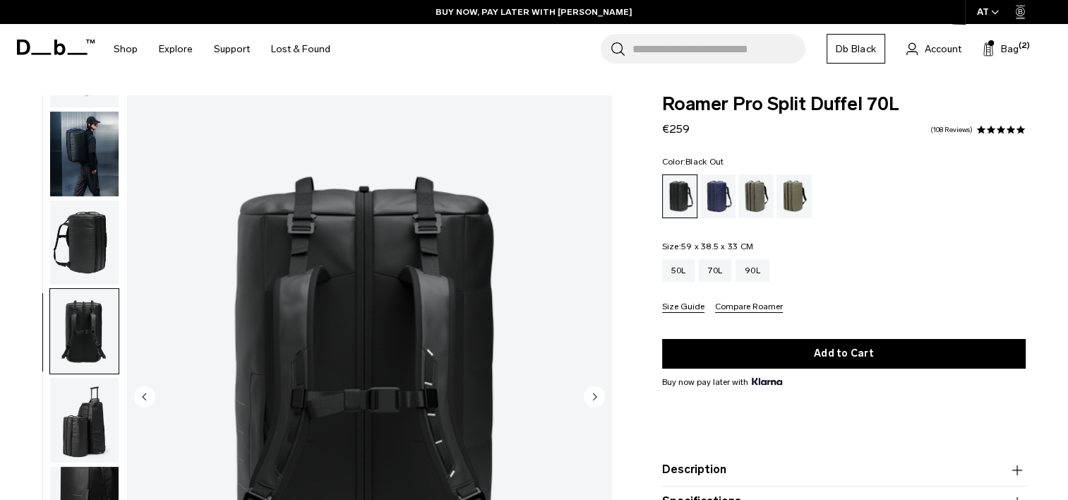
scroll to position [29, 0]
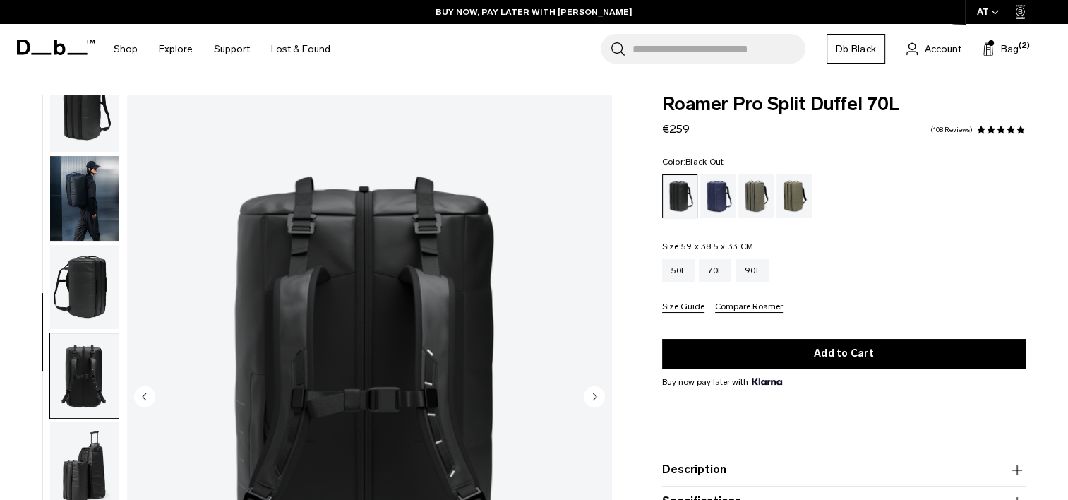
click at [82, 206] on img "button" at bounding box center [84, 198] width 68 height 85
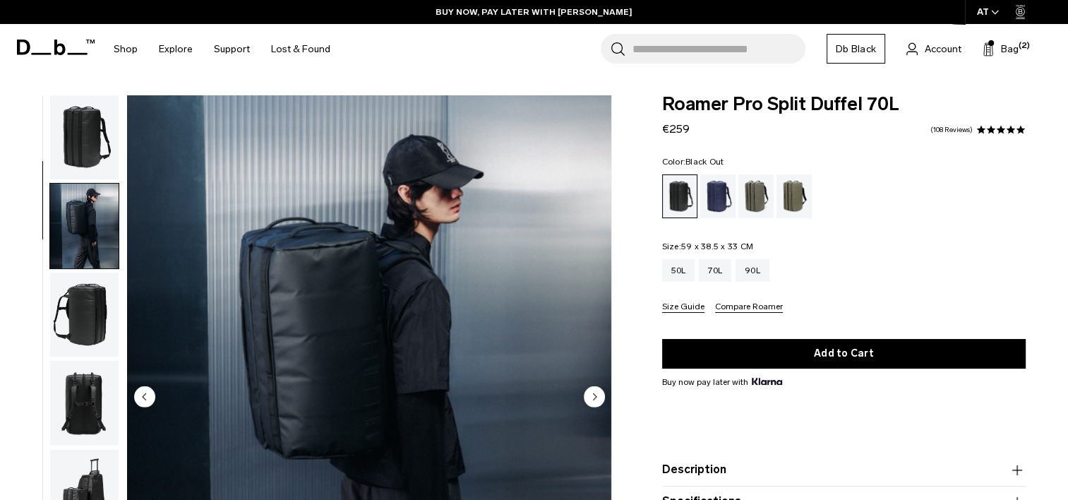
scroll to position [0, 0]
click at [93, 147] on img "button" at bounding box center [84, 138] width 68 height 85
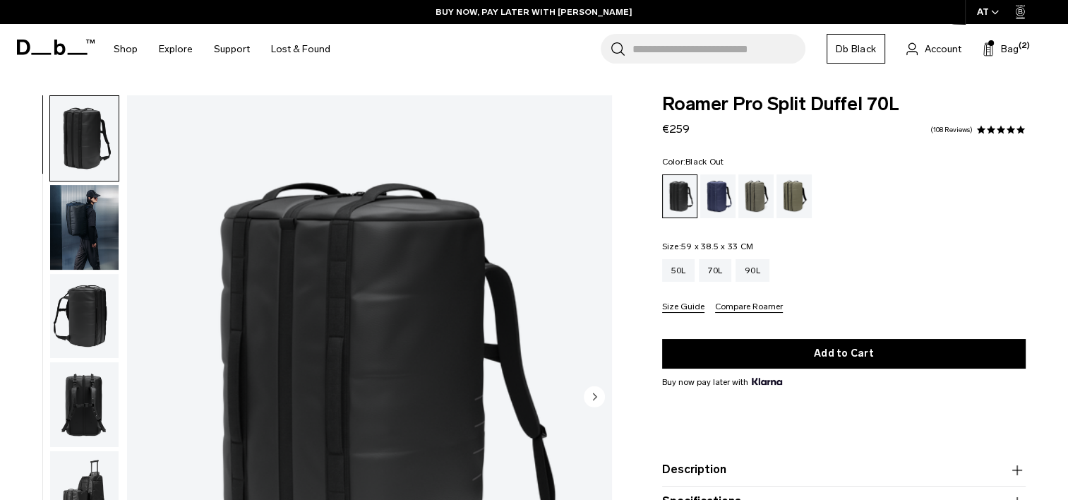
click at [79, 221] on img "button" at bounding box center [84, 227] width 68 height 85
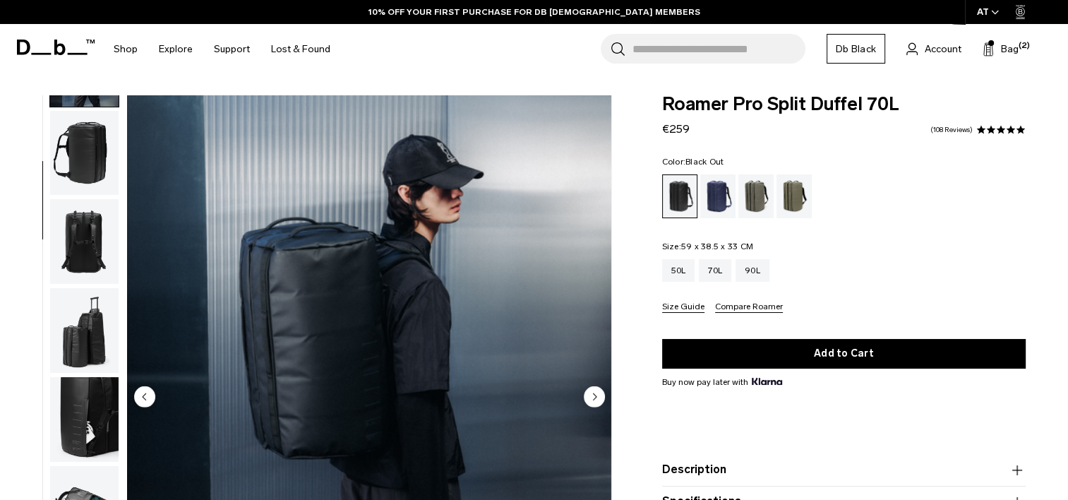
click at [86, 152] on img "button" at bounding box center [84, 153] width 68 height 85
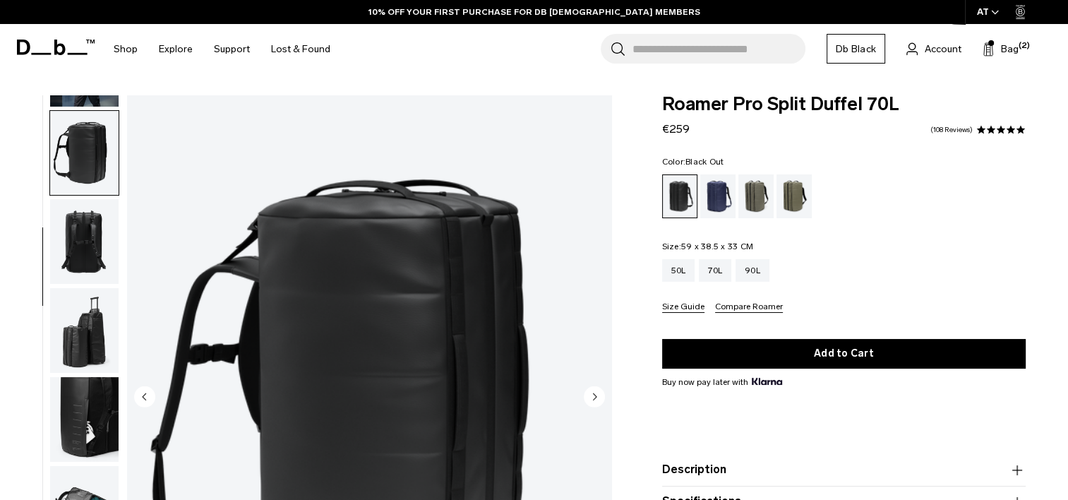
scroll to position [178, 0]
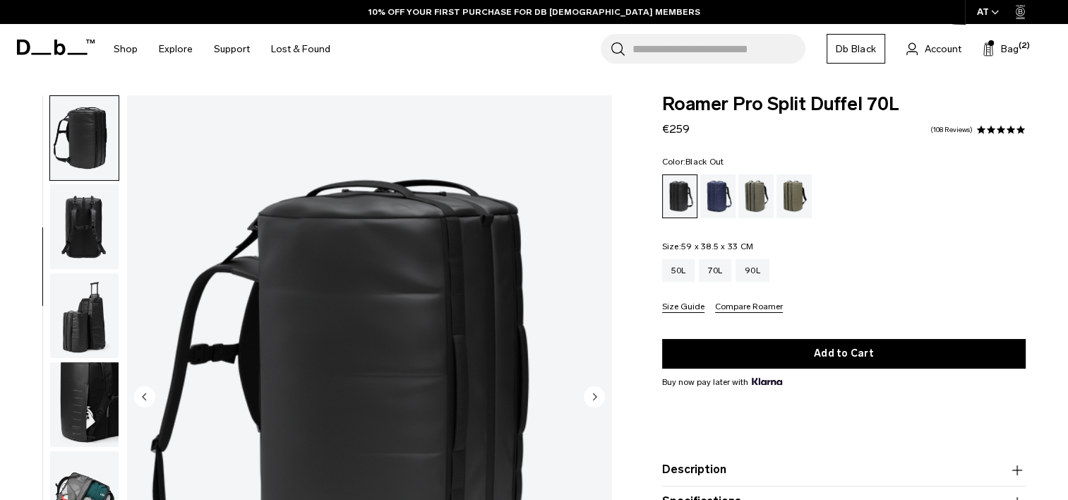
click at [81, 210] on img "button" at bounding box center [84, 226] width 68 height 85
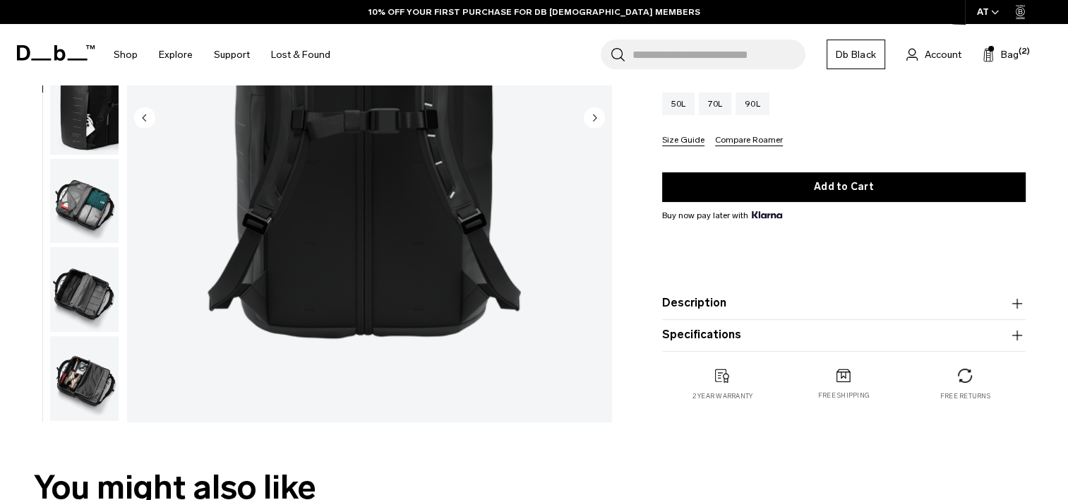
scroll to position [320, 0]
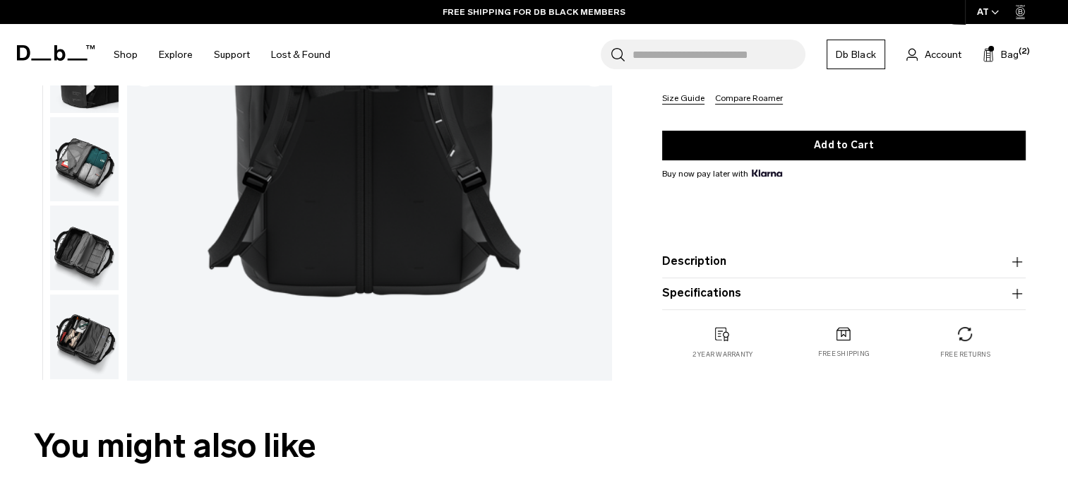
click at [759, 260] on button "Description" at bounding box center [843, 261] width 363 height 17
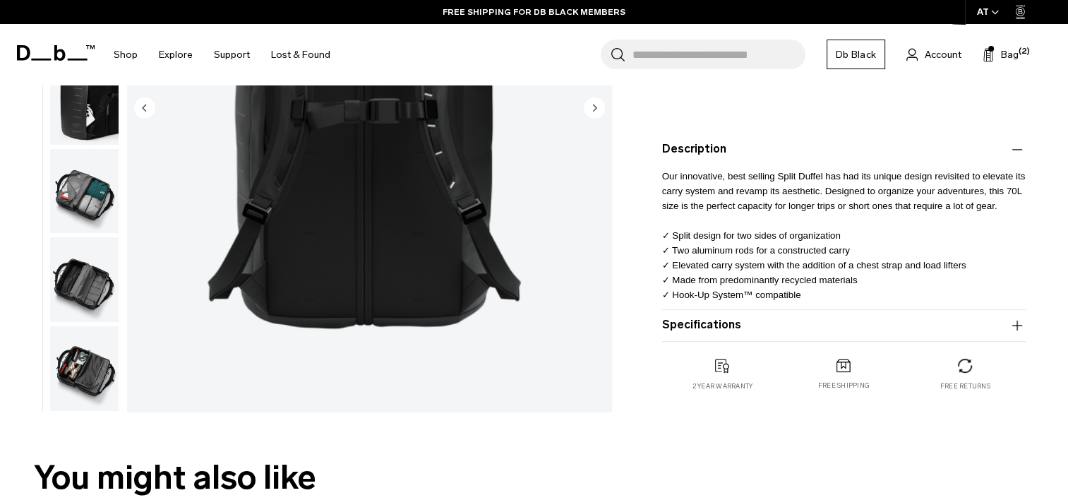
click at [742, 325] on button "Specifications" at bounding box center [843, 325] width 363 height 17
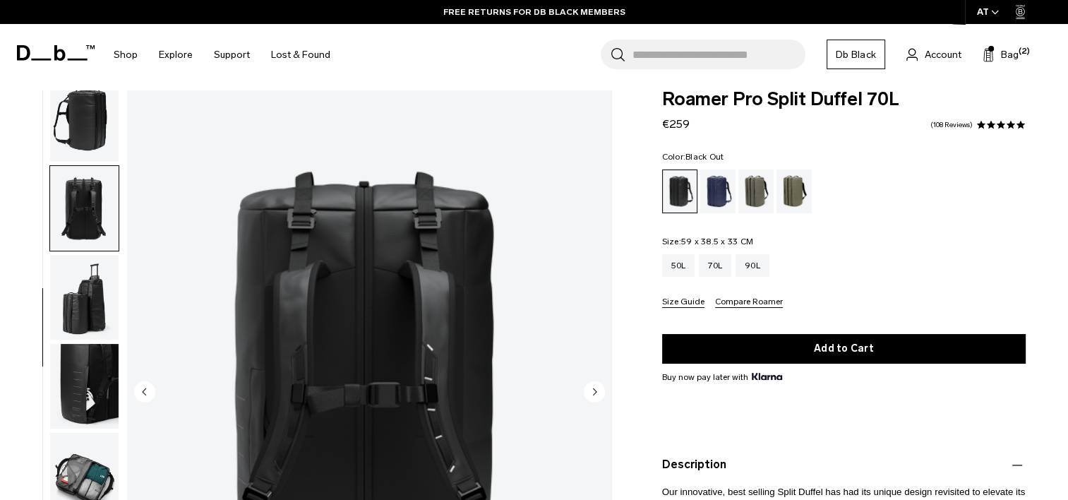
scroll to position [0, 0]
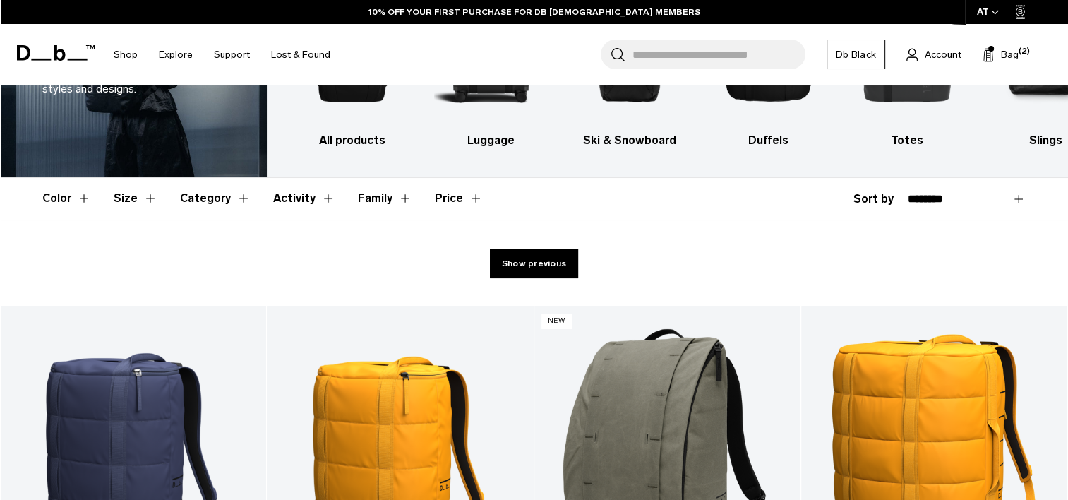
scroll to position [155, 0]
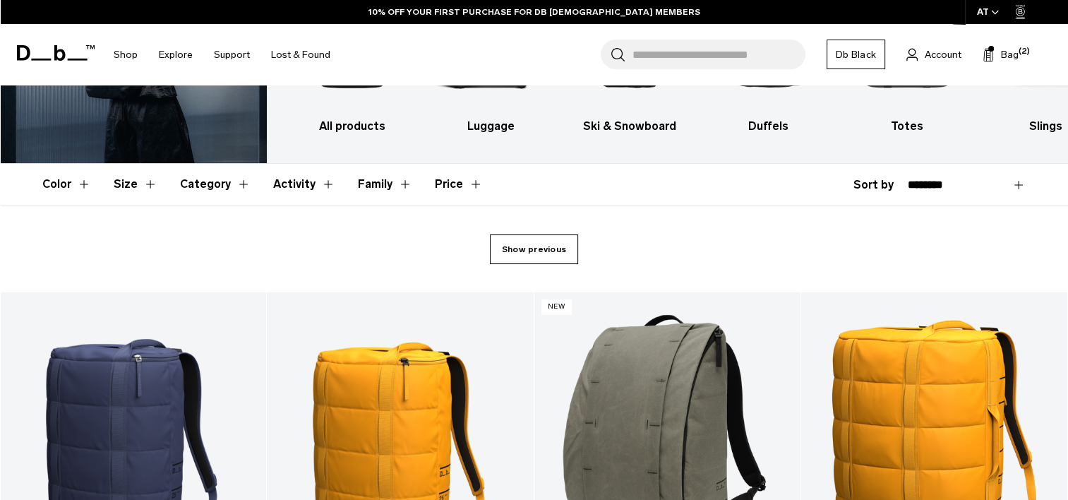
click at [505, 252] on link "Show previous" at bounding box center [534, 249] width 88 height 30
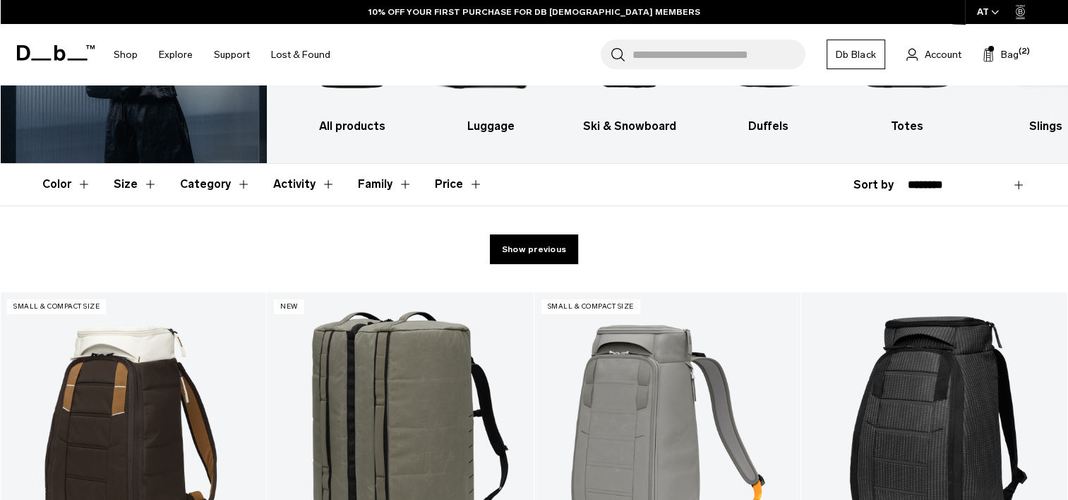
click at [368, 182] on button "Family" at bounding box center [385, 184] width 54 height 41
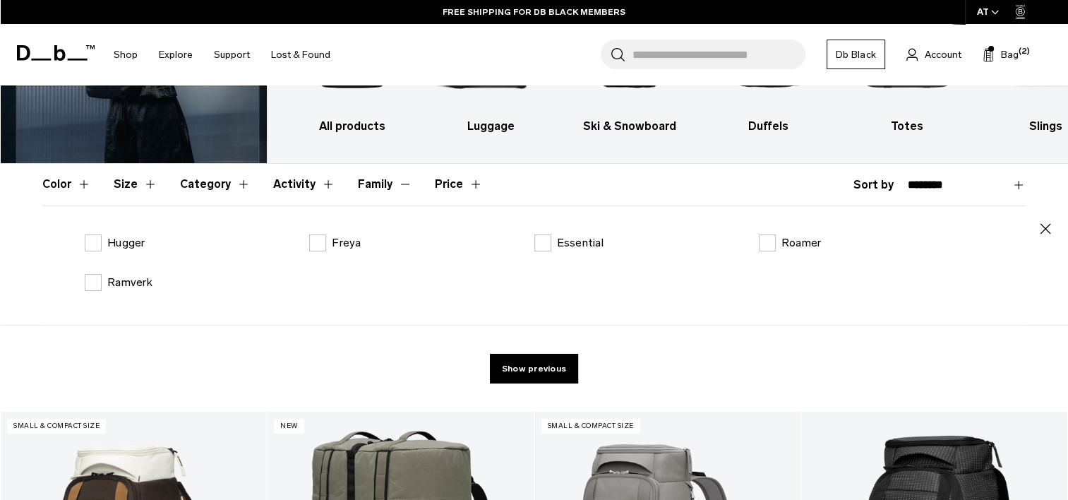
click at [368, 182] on button "Family" at bounding box center [385, 184] width 54 height 41
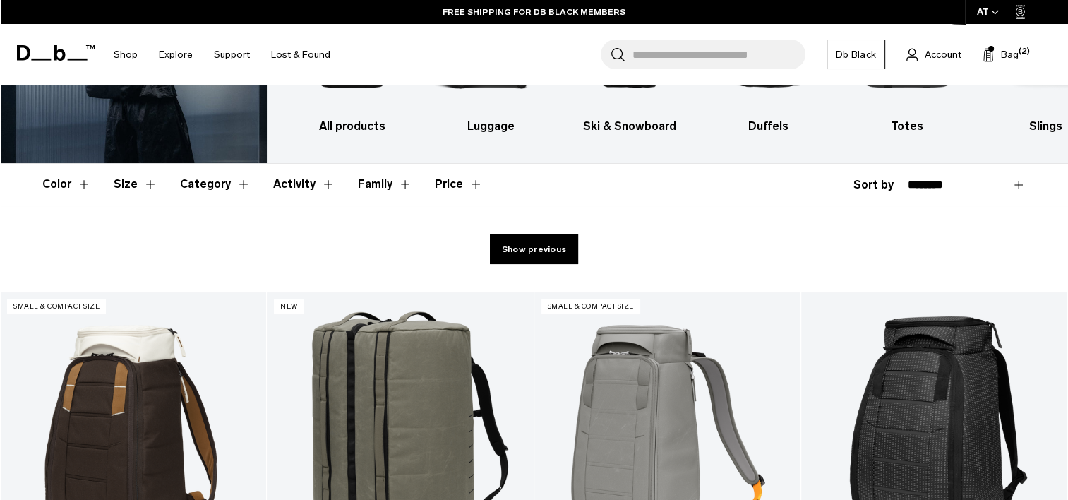
click at [368, 182] on button "Family" at bounding box center [385, 184] width 54 height 41
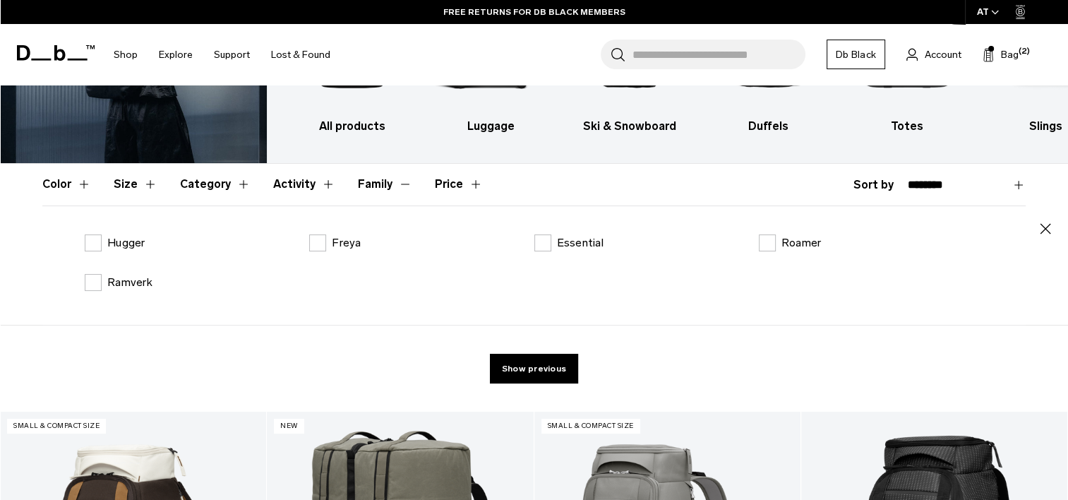
click at [368, 182] on button "Family" at bounding box center [385, 184] width 54 height 41
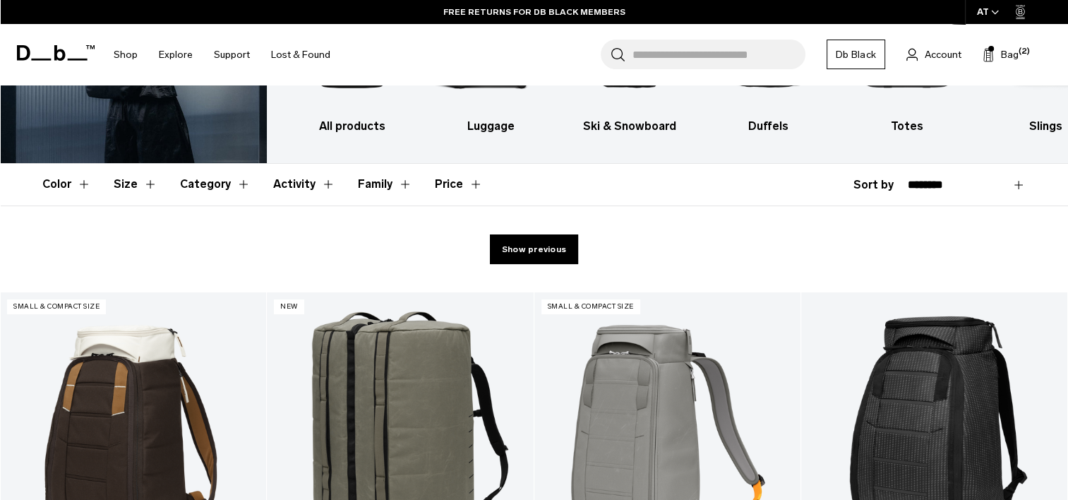
click at [186, 178] on button "Category" at bounding box center [215, 184] width 71 height 41
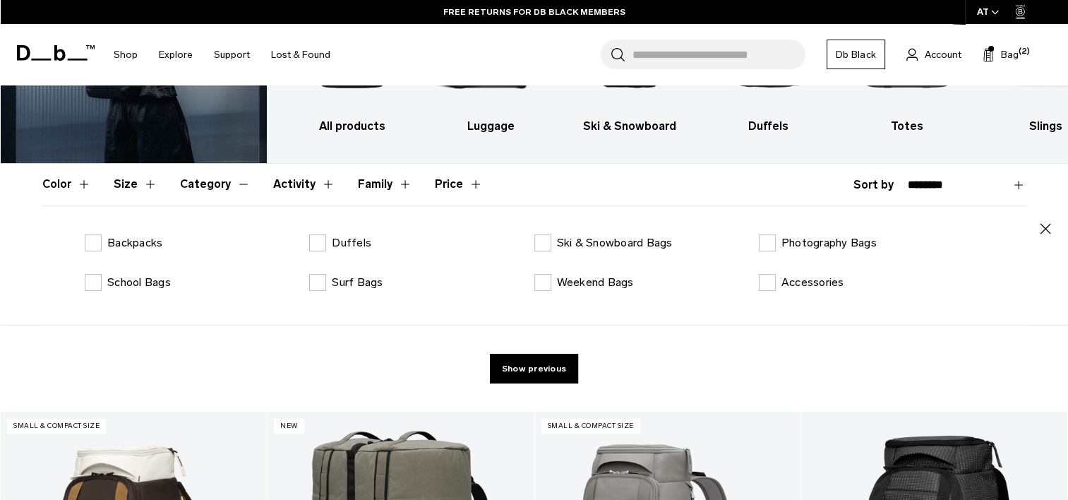
click at [186, 178] on button "Category" at bounding box center [215, 184] width 71 height 41
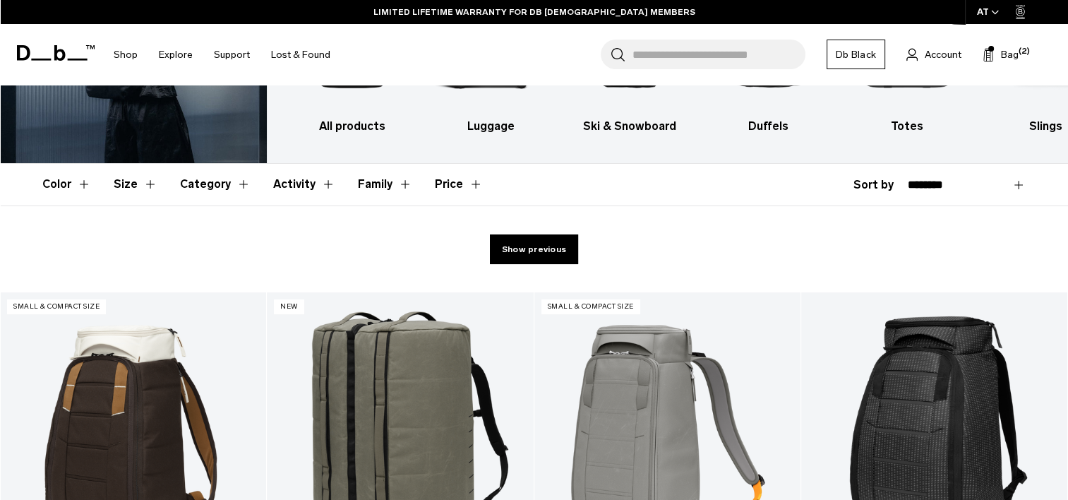
click at [306, 184] on button "Activity" at bounding box center [304, 184] width 62 height 41
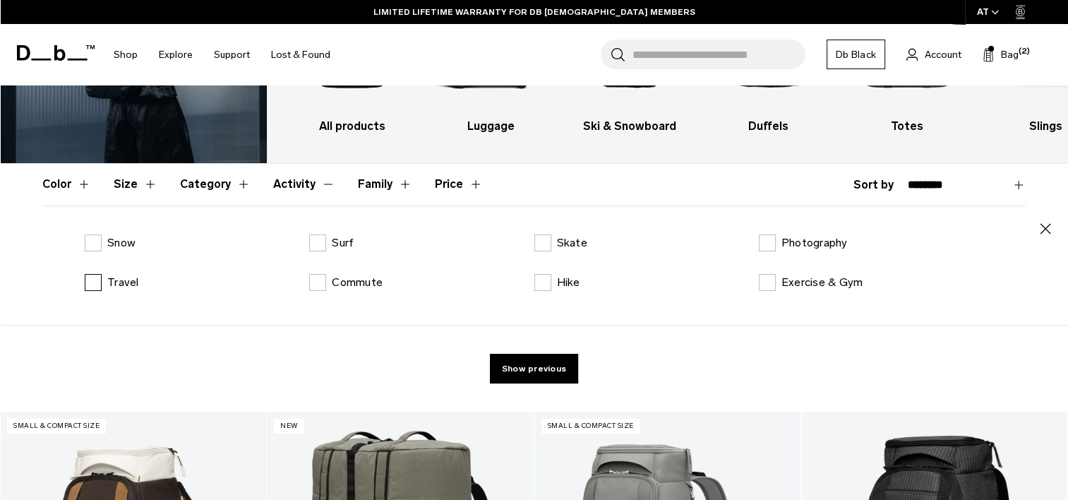
click at [95, 277] on label "Travel" at bounding box center [112, 282] width 54 height 17
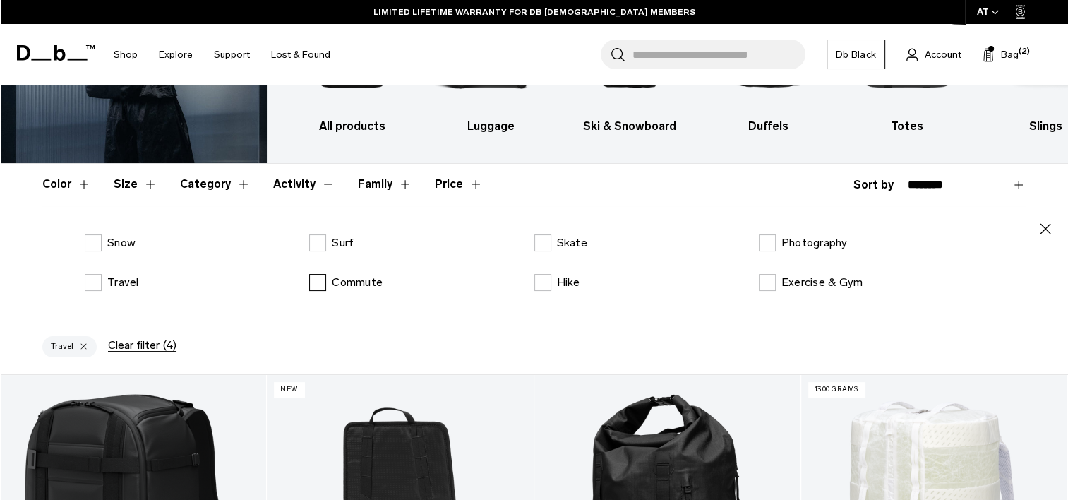
click at [325, 285] on label "Commute" at bounding box center [345, 282] width 73 height 17
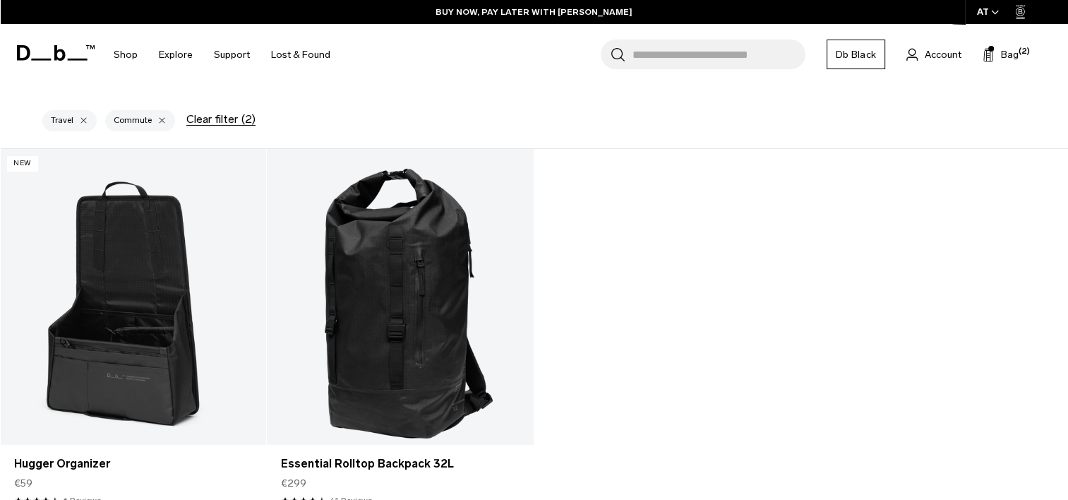
scroll to position [335, 0]
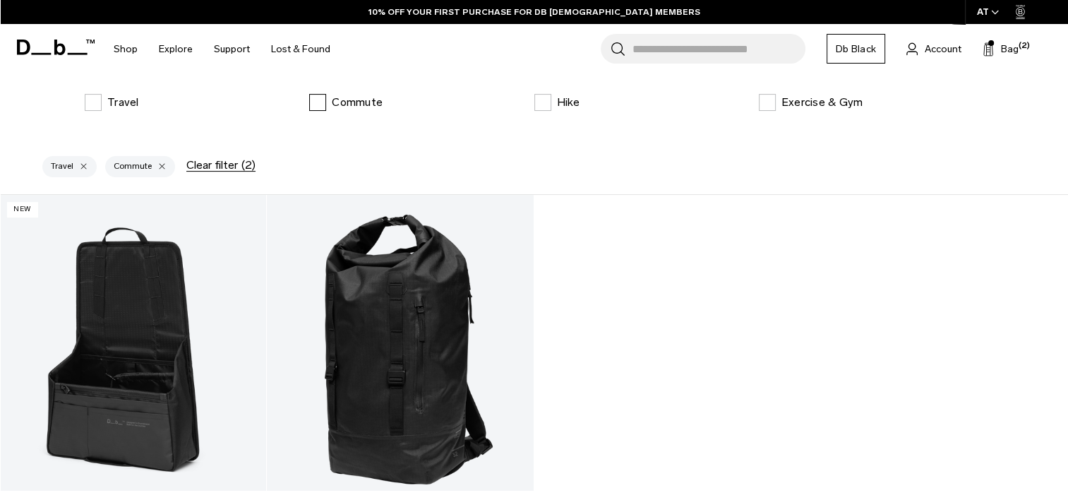
click at [324, 99] on label "Commute" at bounding box center [345, 102] width 73 height 17
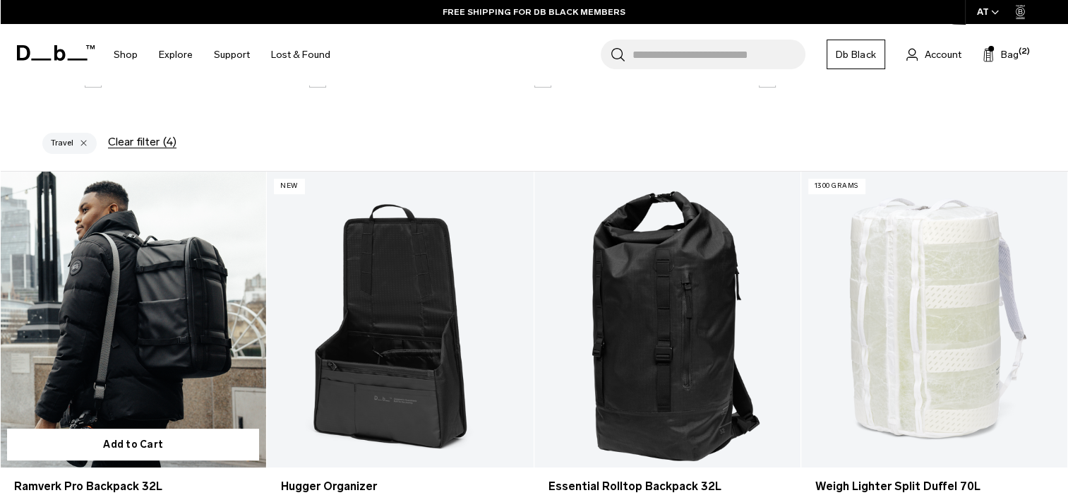
scroll to position [327, 0]
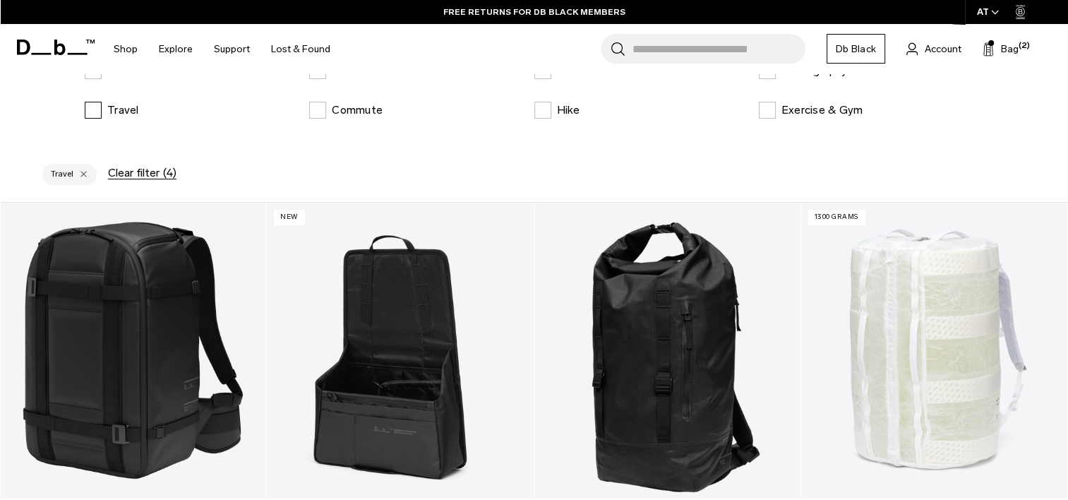
click at [97, 115] on label "Travel" at bounding box center [112, 110] width 54 height 17
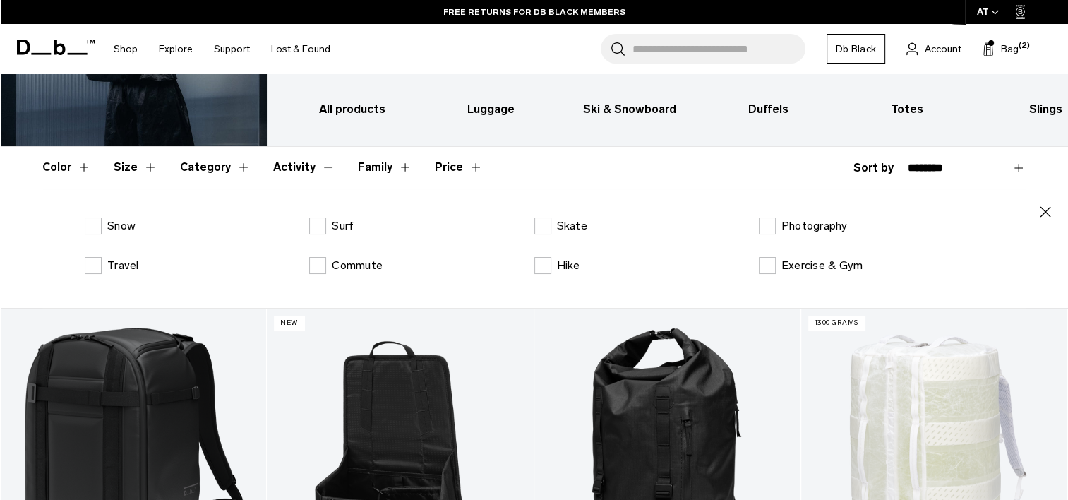
scroll to position [137, 0]
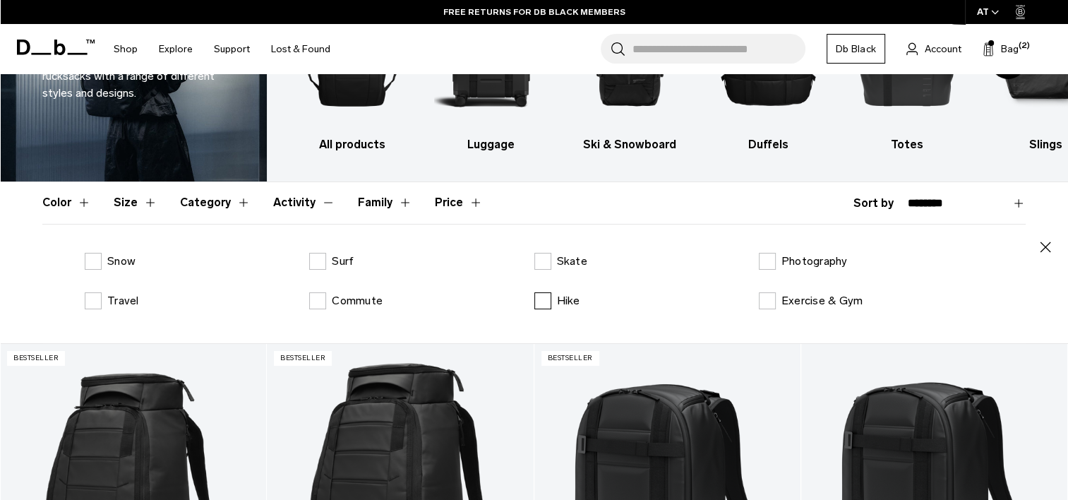
click at [540, 299] on label "Hike" at bounding box center [557, 300] width 46 height 17
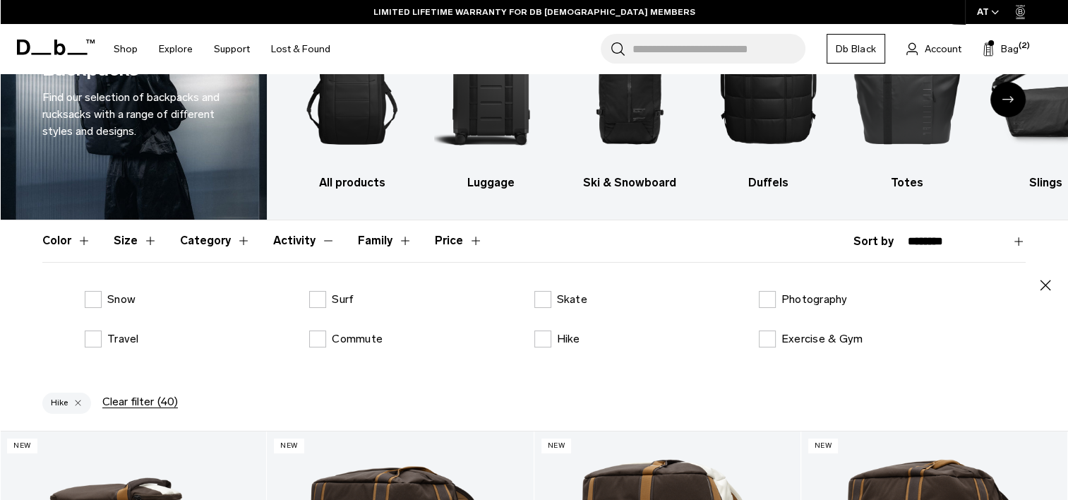
scroll to position [97, 0]
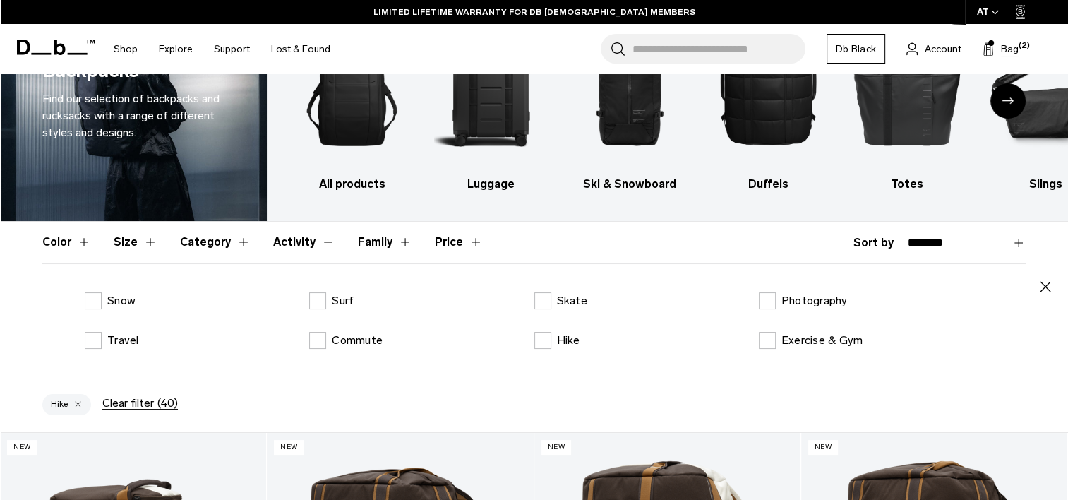
click at [1004, 51] on span "Bag" at bounding box center [1010, 49] width 18 height 15
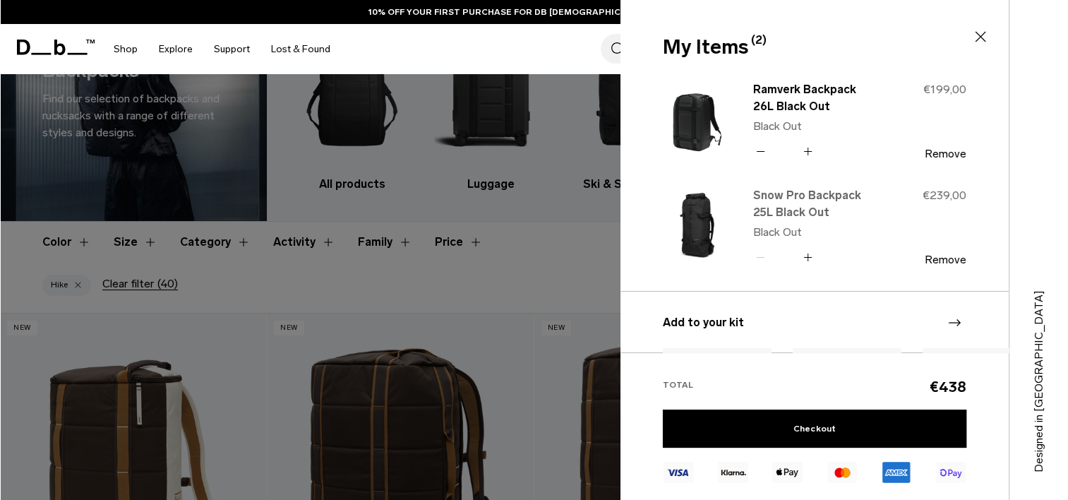
click at [798, 200] on link "Snow Pro Backpack 25L Black Out" at bounding box center [815, 204] width 124 height 34
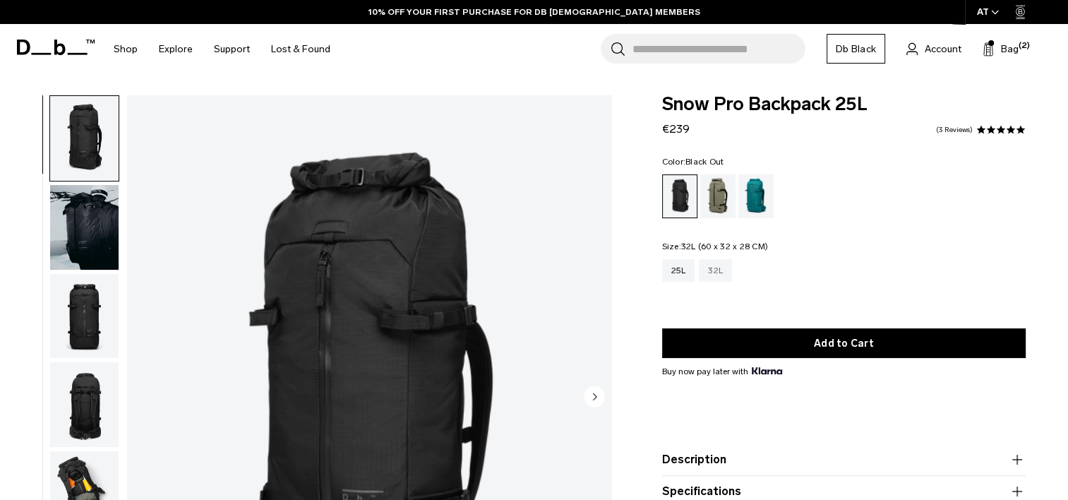
click at [721, 280] on div "32L" at bounding box center [715, 270] width 33 height 23
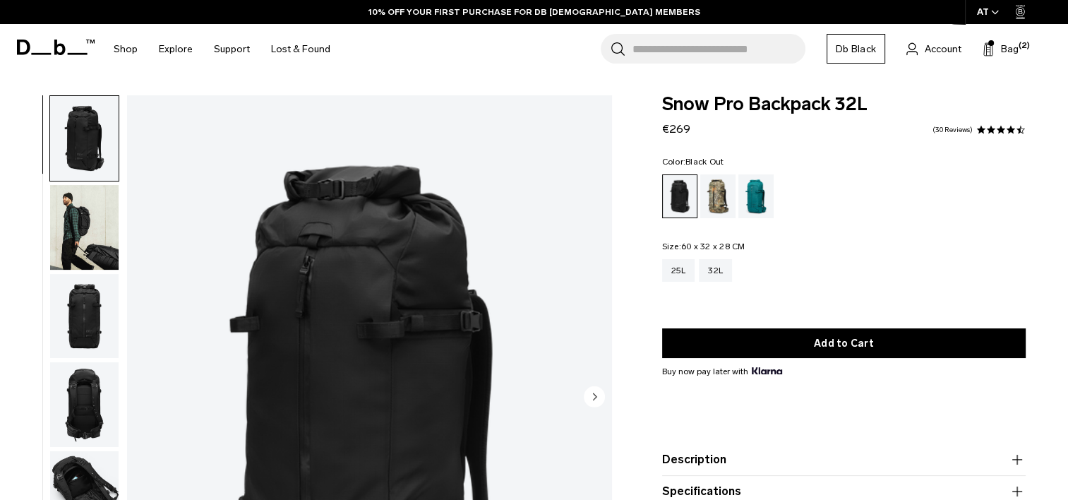
click at [85, 230] on img "button" at bounding box center [84, 227] width 68 height 85
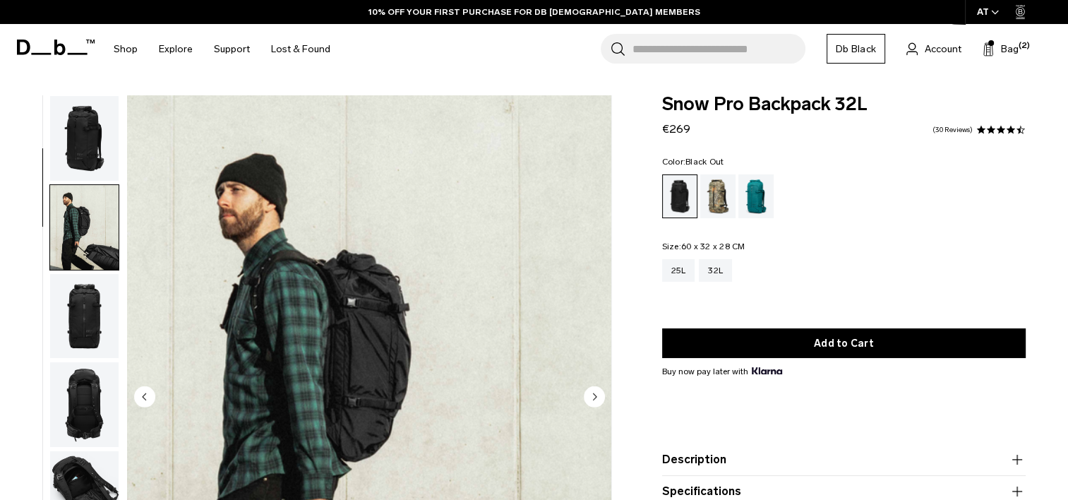
scroll to position [89, 0]
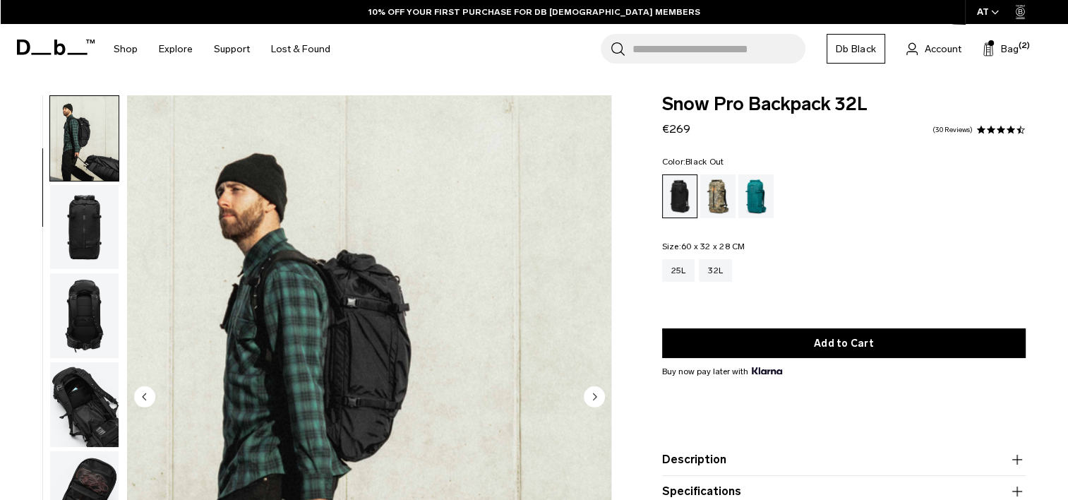
click at [76, 246] on img "button" at bounding box center [84, 227] width 68 height 85
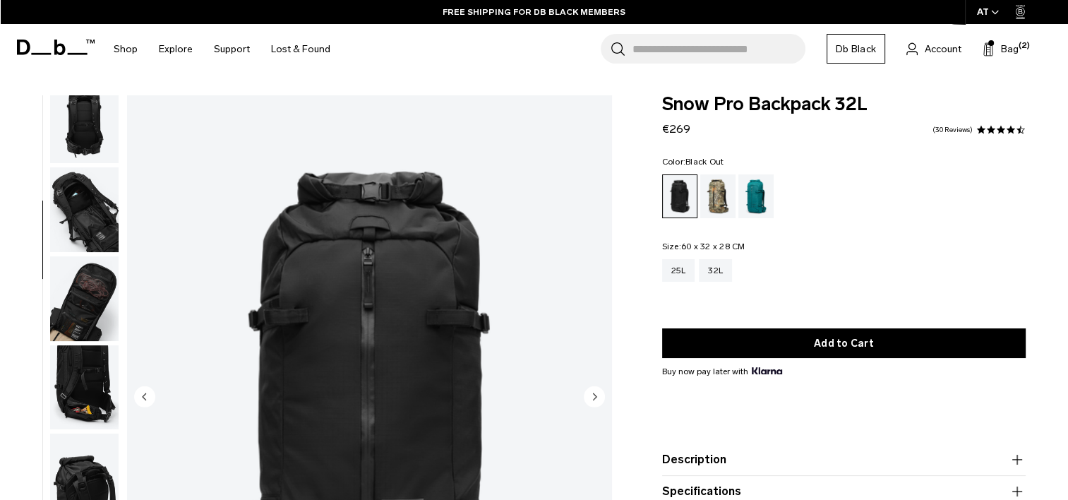
scroll to position [319, 0]
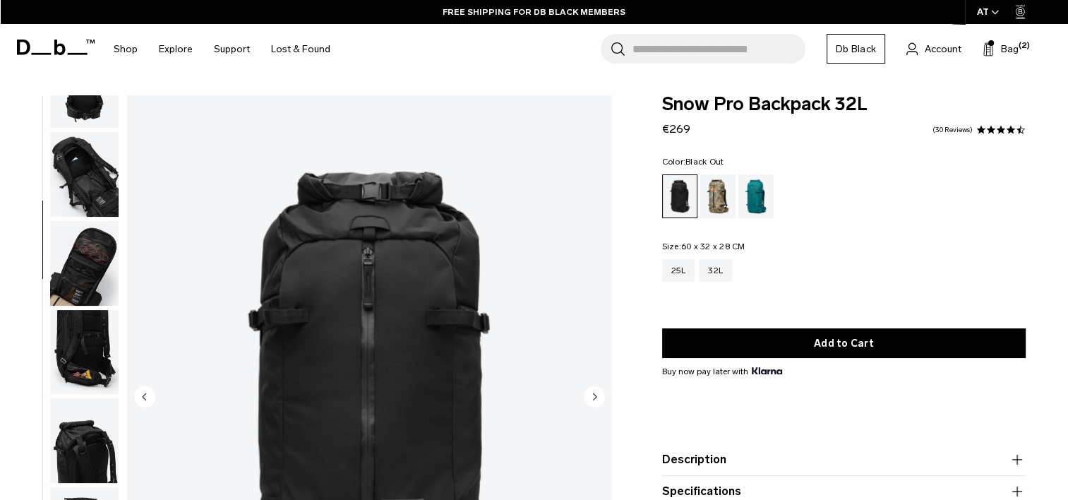
click at [104, 186] on img "button" at bounding box center [84, 174] width 68 height 85
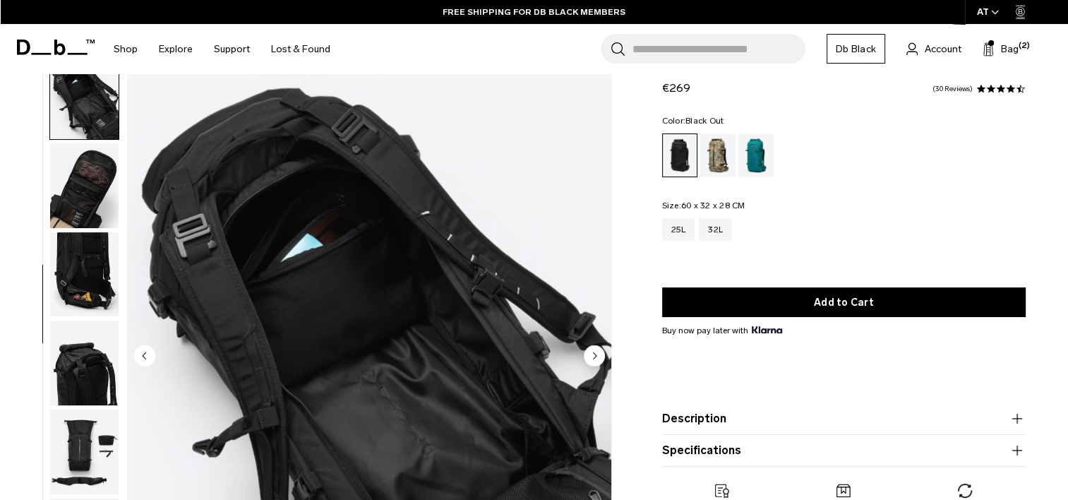
scroll to position [40, 0]
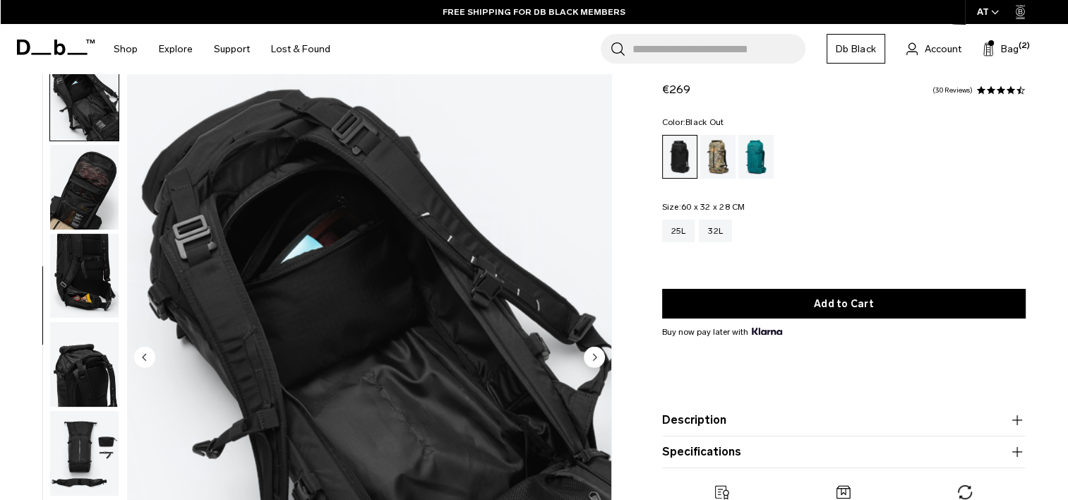
click at [102, 277] on img "button" at bounding box center [84, 276] width 68 height 85
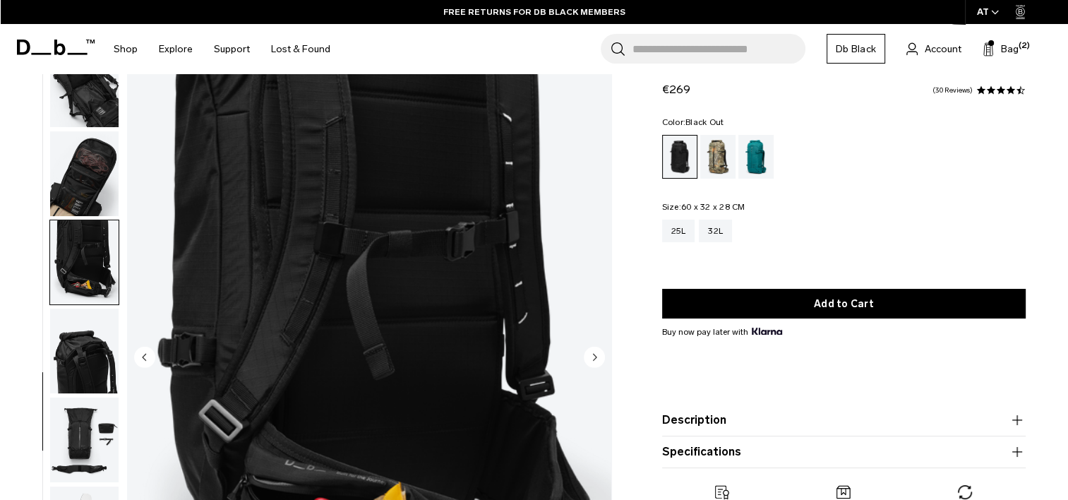
click at [78, 344] on img "button" at bounding box center [84, 350] width 68 height 85
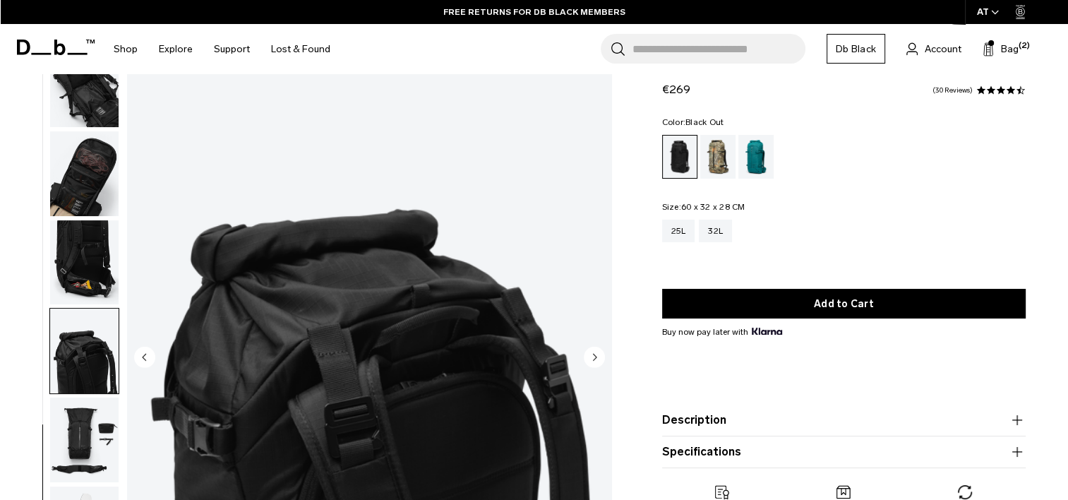
click at [72, 430] on img "button" at bounding box center [84, 439] width 68 height 85
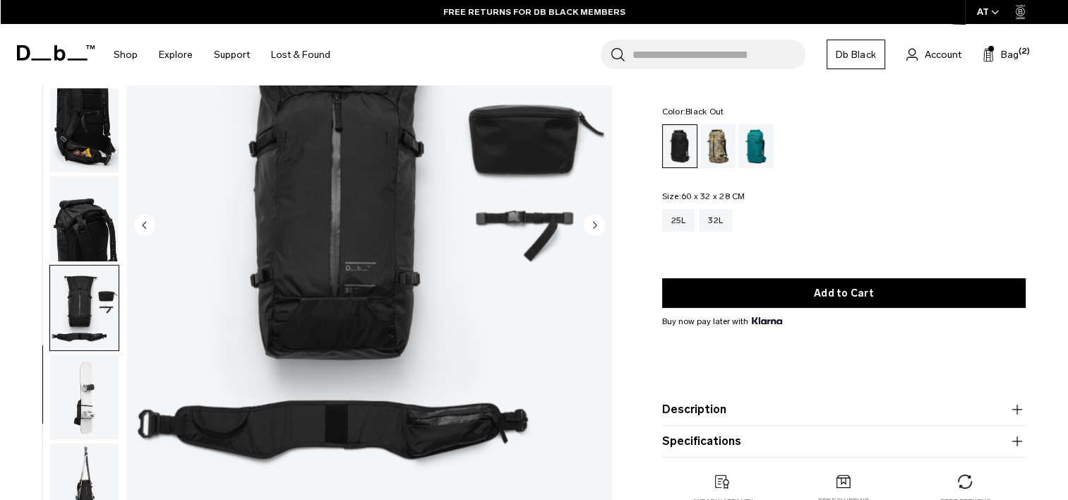
scroll to position [198, 0]
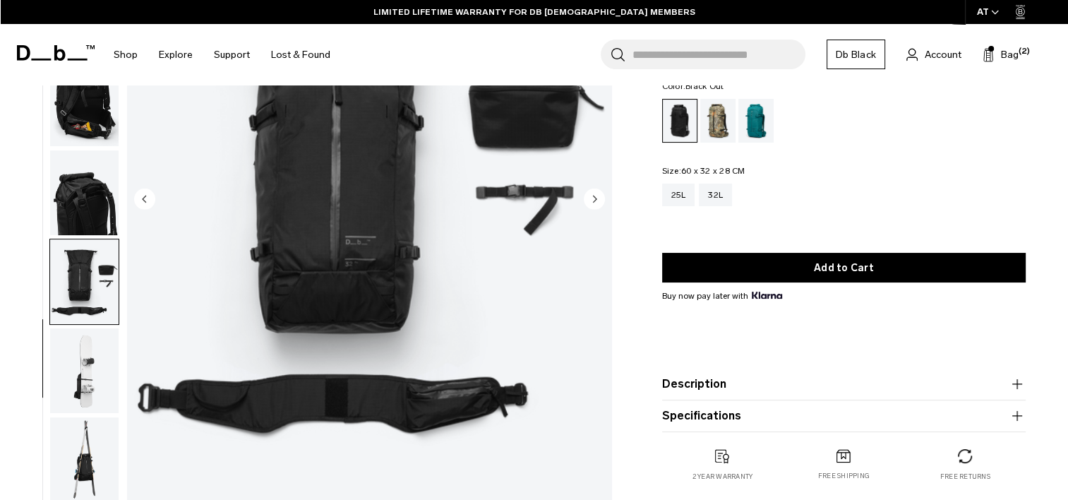
click at [64, 369] on img "button" at bounding box center [84, 370] width 68 height 85
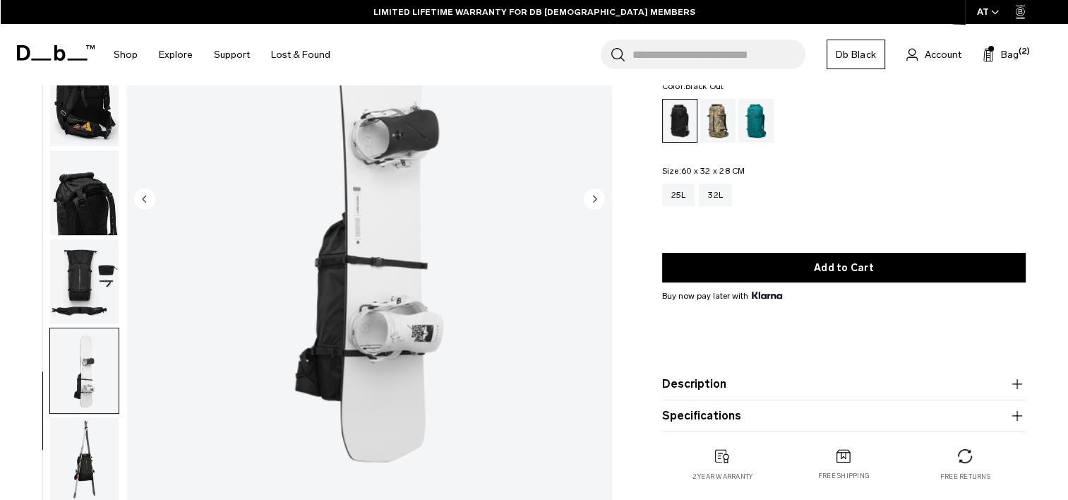
click at [78, 447] on img "button" at bounding box center [84, 459] width 68 height 85
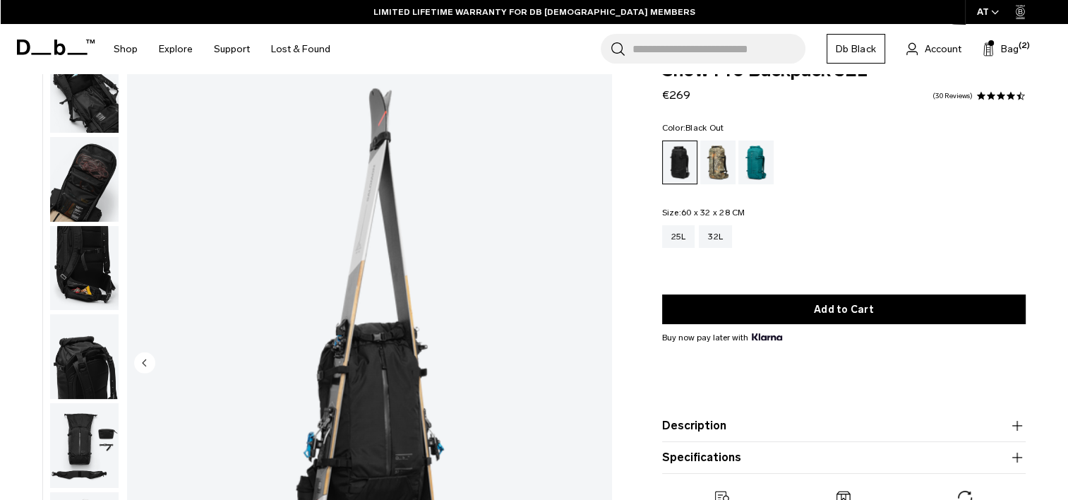
scroll to position [0, 0]
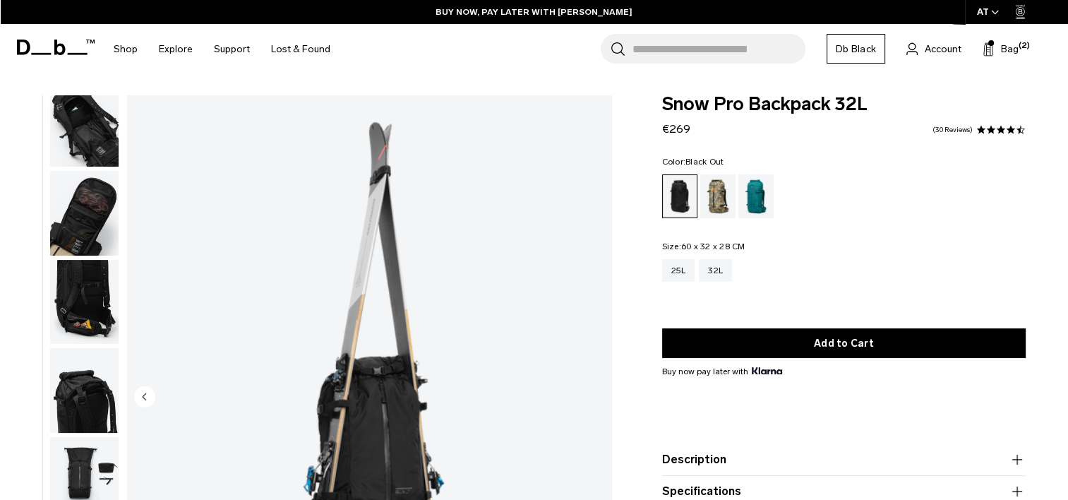
click at [97, 144] on img "button" at bounding box center [84, 124] width 68 height 85
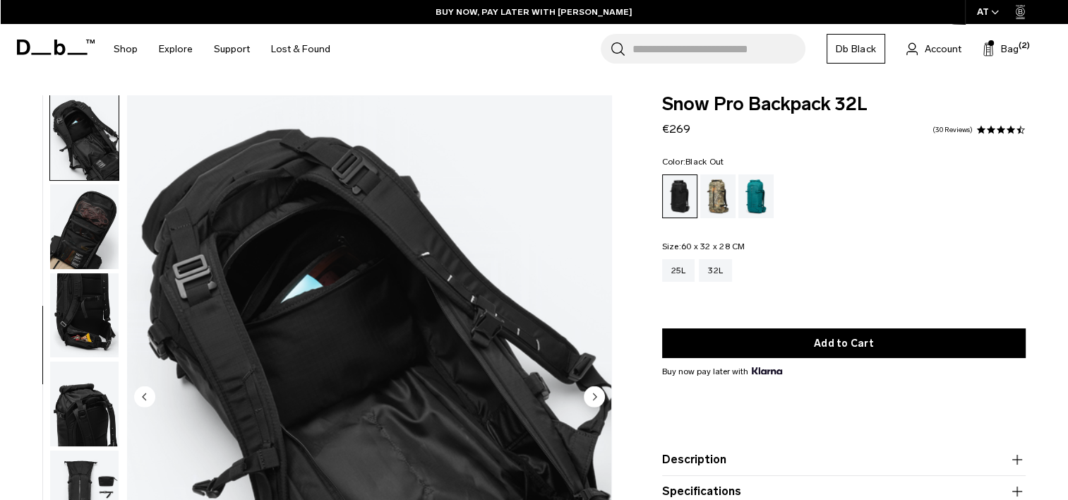
click at [83, 228] on img "button" at bounding box center [84, 226] width 68 height 85
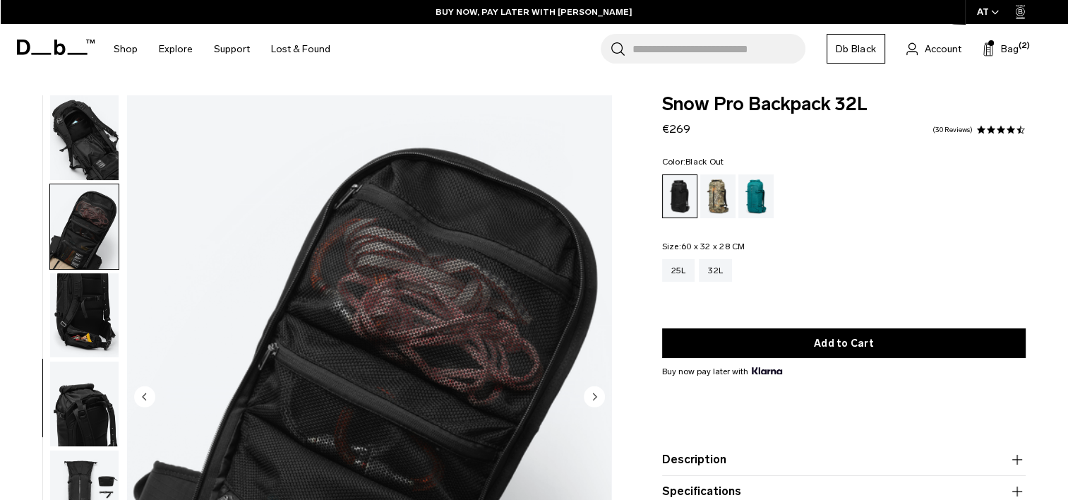
scroll to position [370, 0]
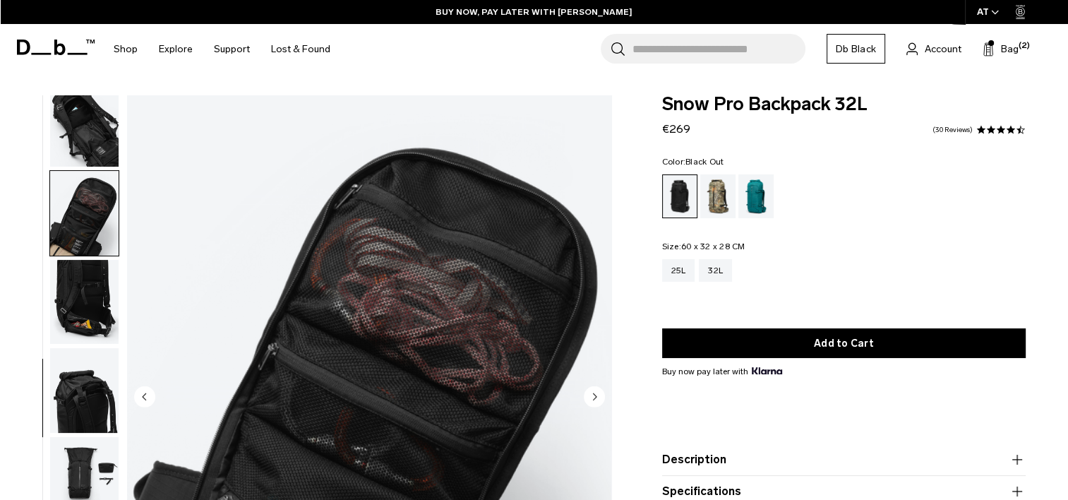
click at [76, 304] on img "button" at bounding box center [84, 302] width 68 height 85
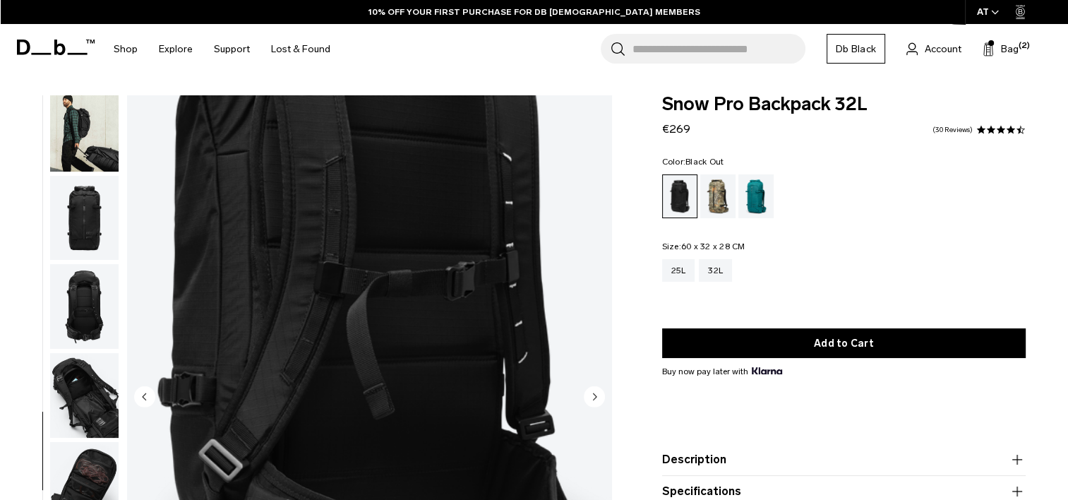
scroll to position [0, 0]
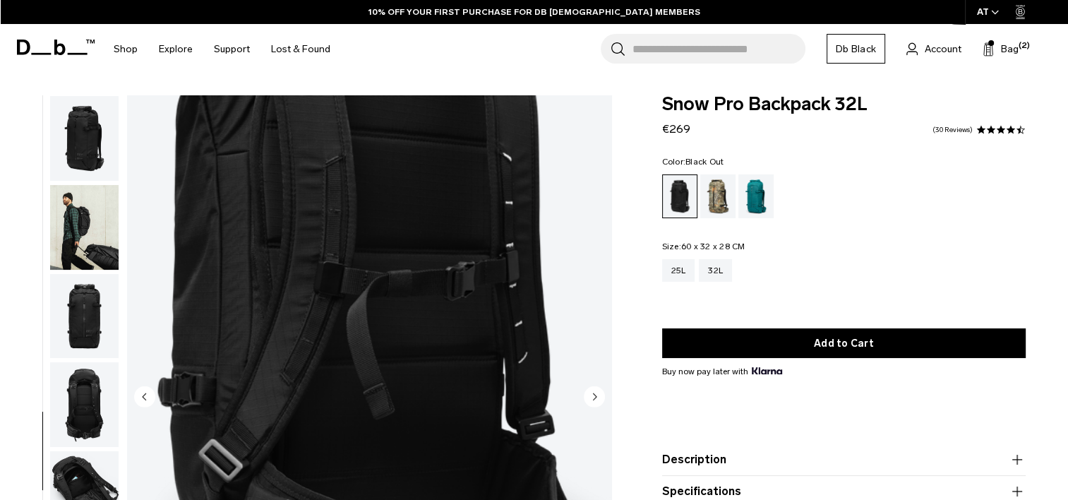
click at [95, 147] on img "button" at bounding box center [84, 138] width 68 height 85
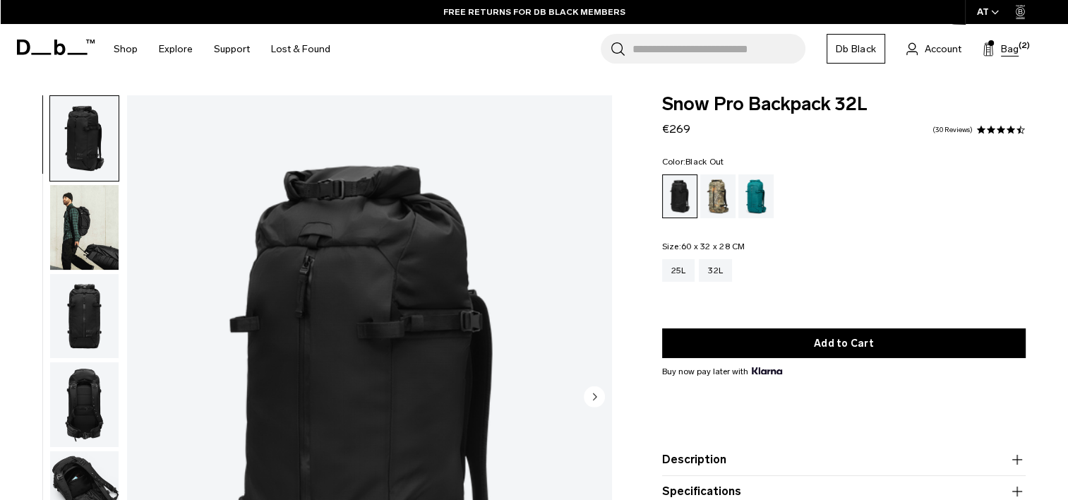
click at [1006, 45] on span "Bag" at bounding box center [1010, 49] width 18 height 15
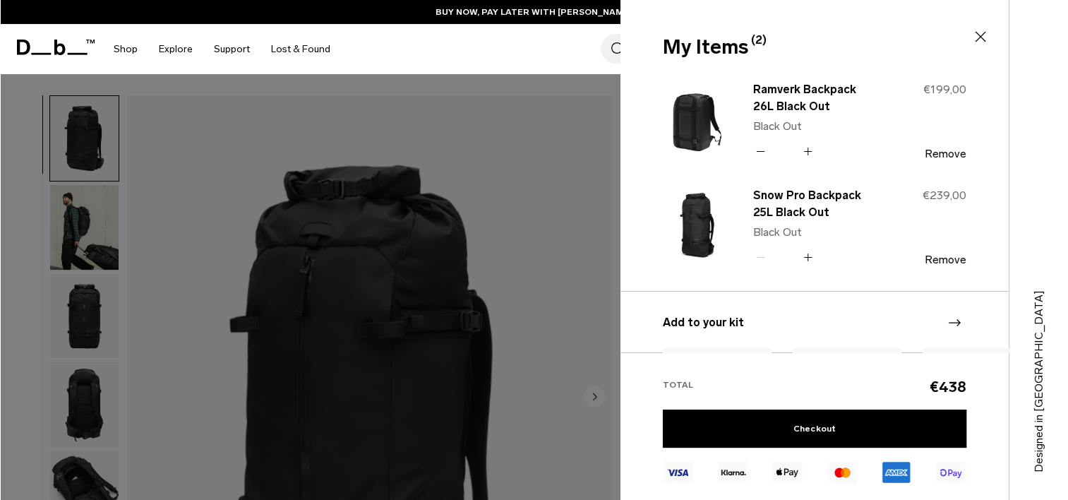
click at [572, 175] on div at bounding box center [534, 250] width 1068 height 500
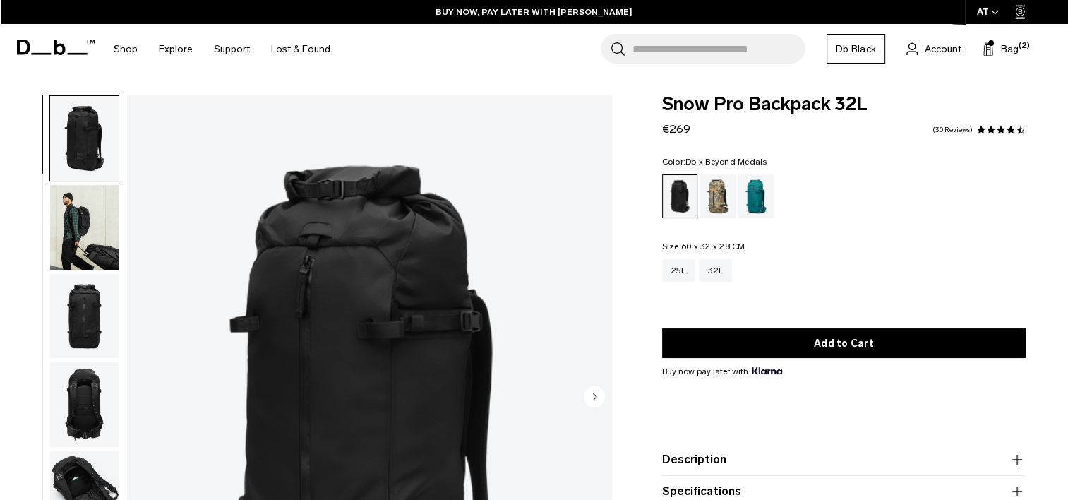
click at [720, 189] on div "Db x Beyond Medals" at bounding box center [718, 196] width 36 height 44
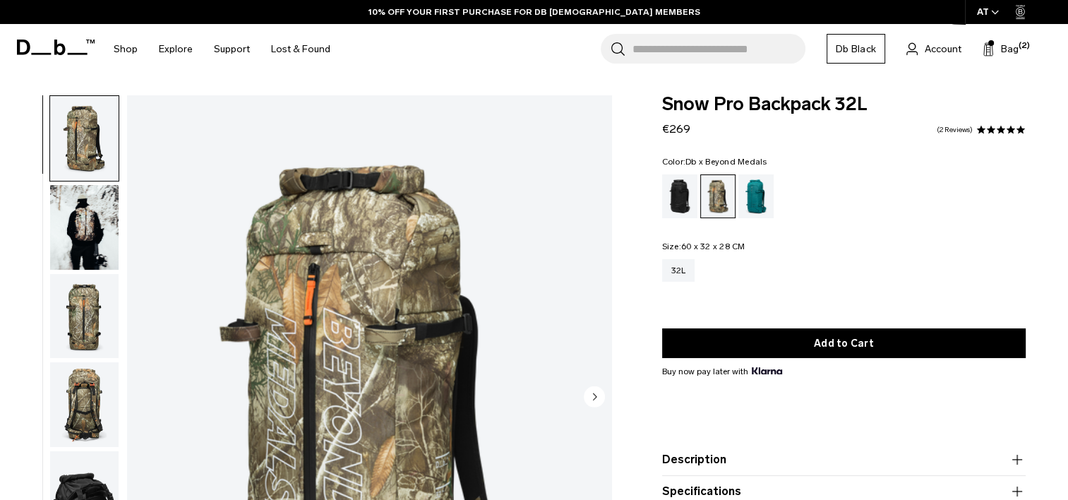
click at [97, 239] on img "button" at bounding box center [84, 227] width 68 height 85
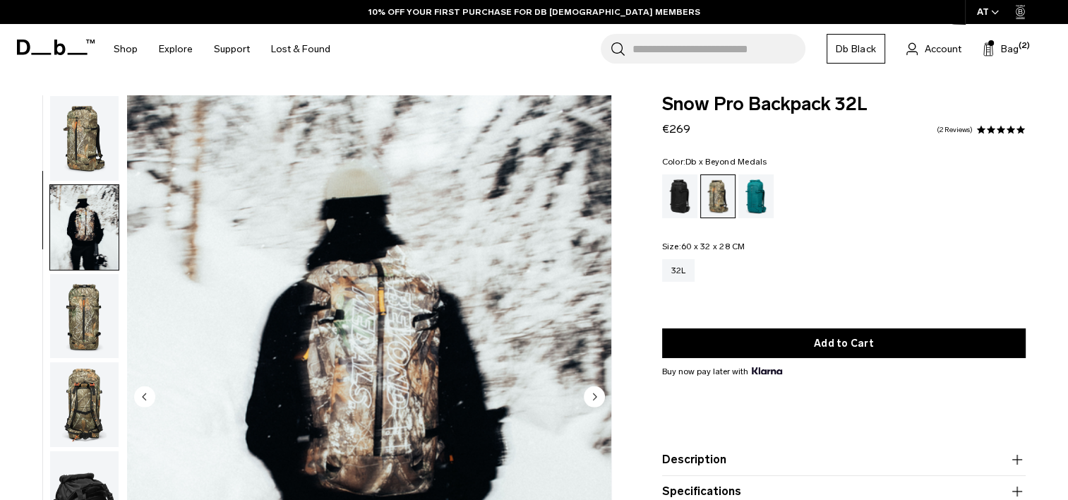
scroll to position [89, 0]
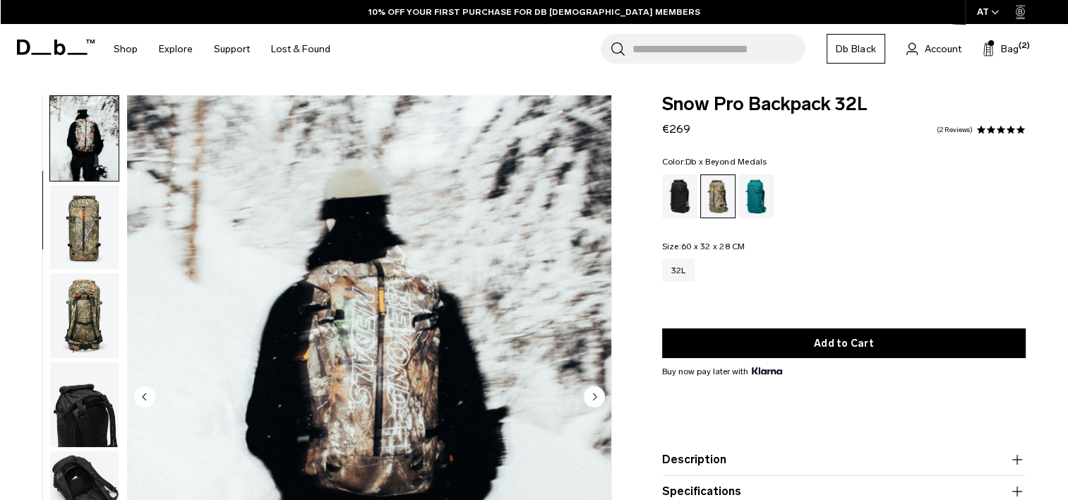
click at [90, 257] on img "button" at bounding box center [84, 227] width 68 height 85
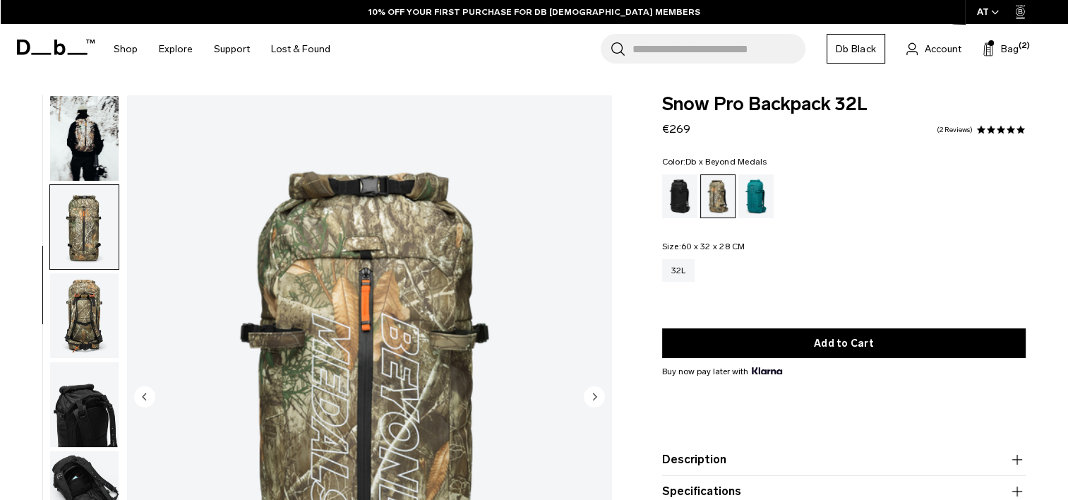
scroll to position [103, 0]
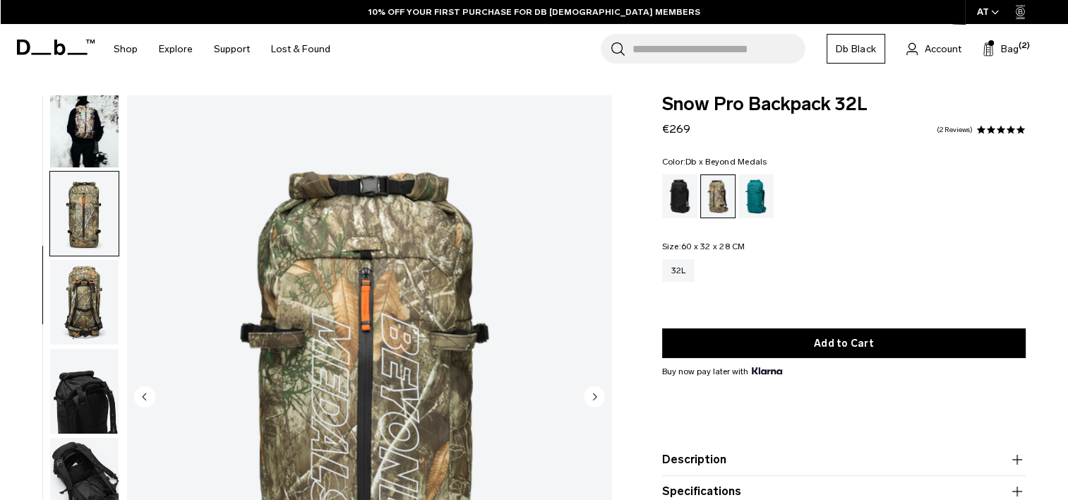
click at [87, 291] on img "button" at bounding box center [84, 302] width 68 height 85
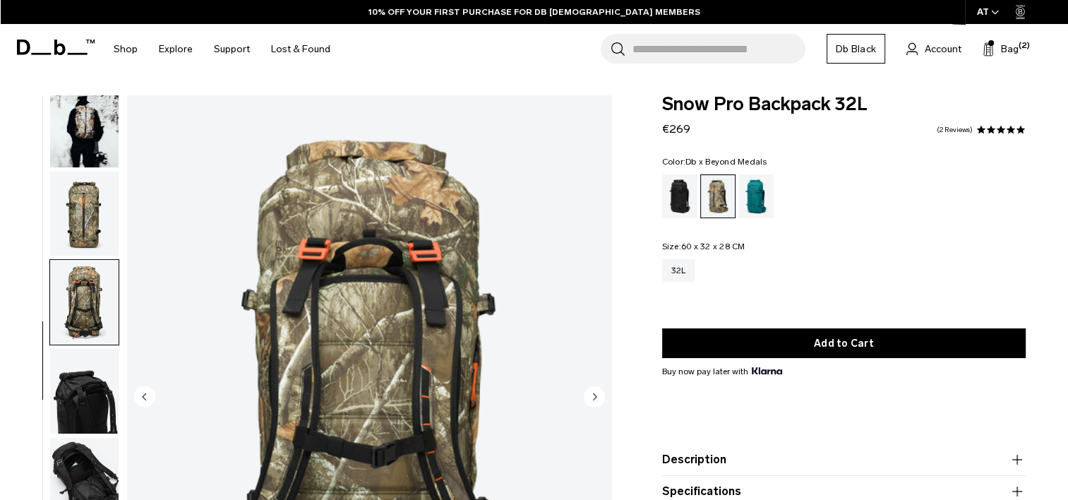
click at [71, 398] on img "button" at bounding box center [84, 391] width 68 height 85
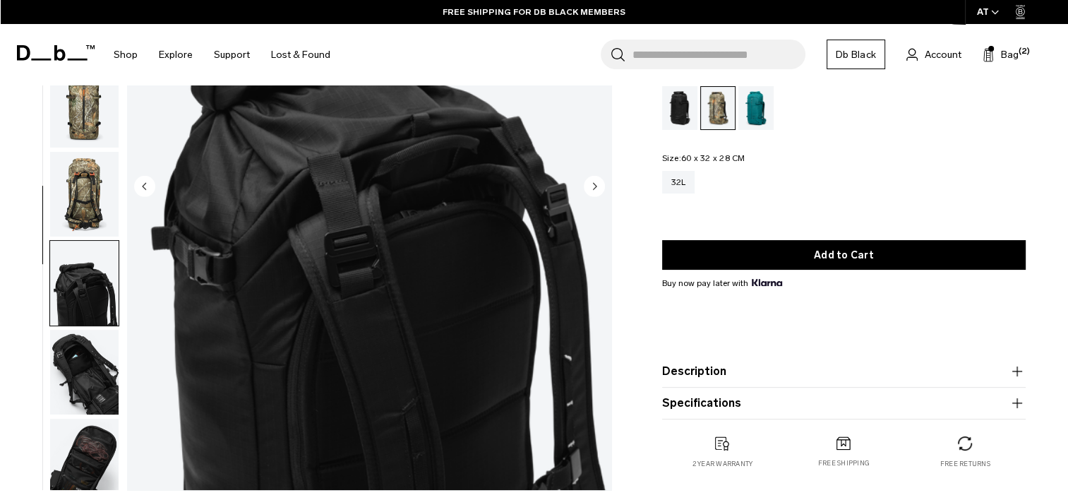
scroll to position [0, 0]
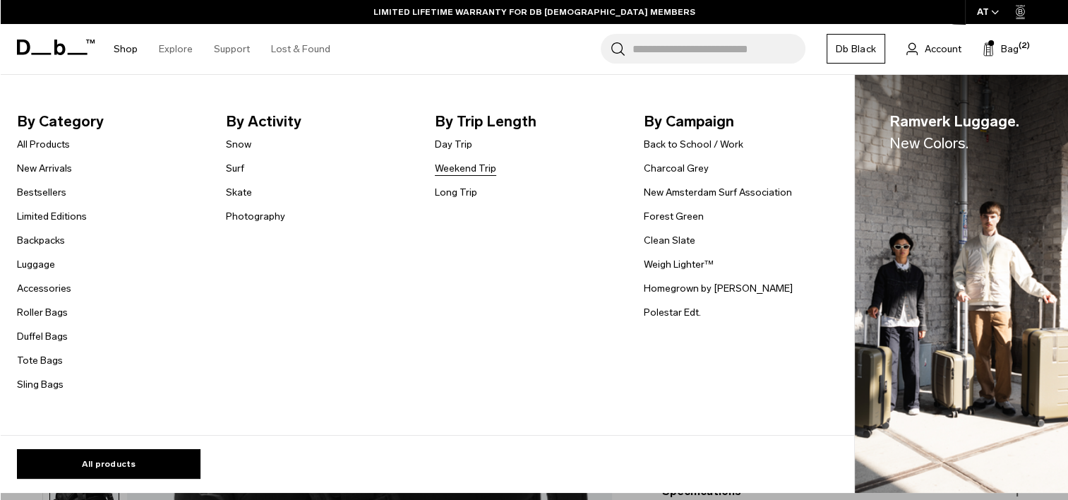
click at [464, 174] on link "Weekend Trip" at bounding box center [465, 168] width 61 height 15
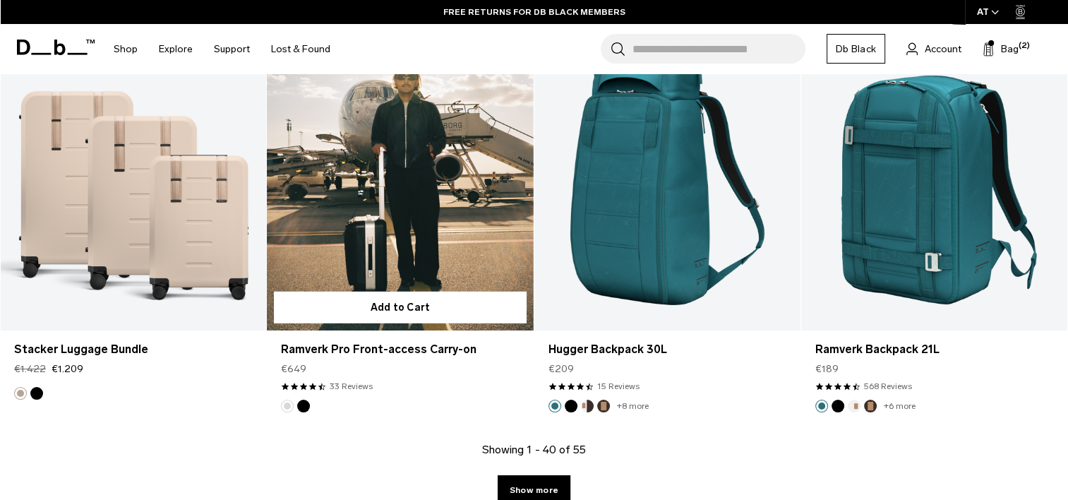
scroll to position [4161, 0]
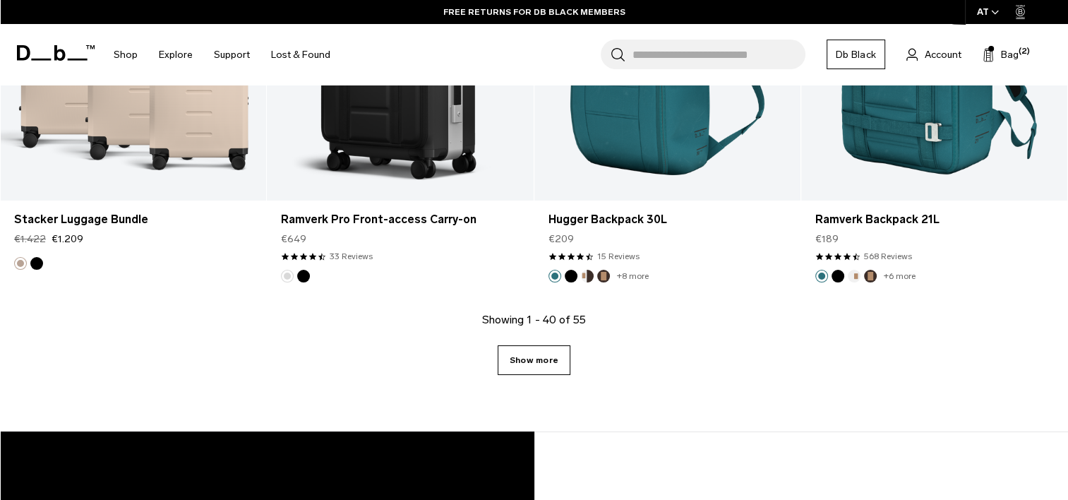
click at [551, 370] on link "Show more" at bounding box center [534, 360] width 73 height 30
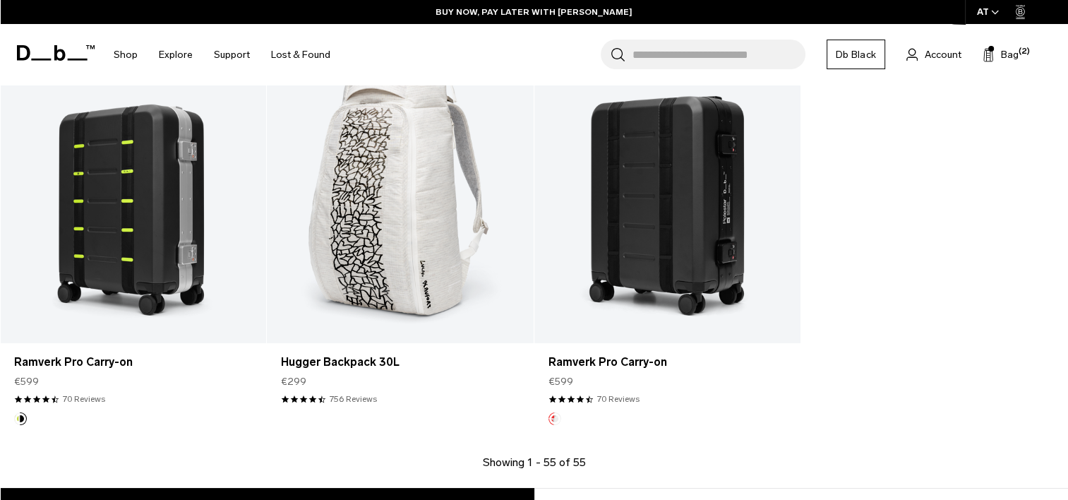
scroll to position [5644, 0]
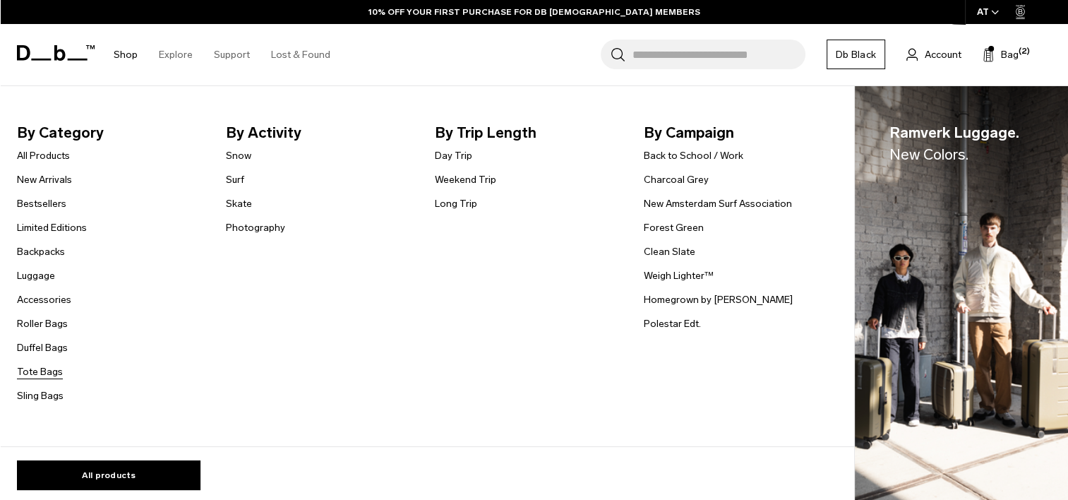
click at [42, 375] on link "Tote Bags" at bounding box center [40, 371] width 46 height 15
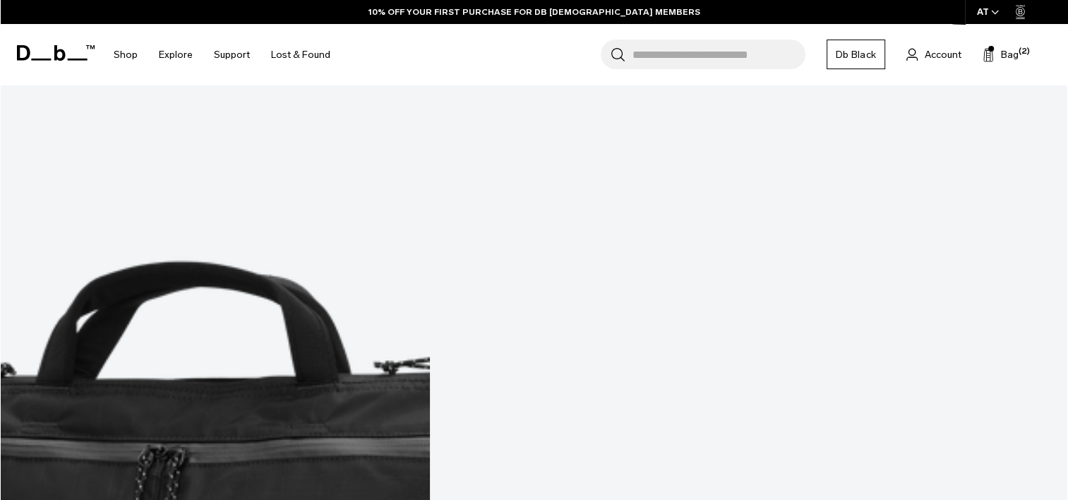
scroll to position [327, 0]
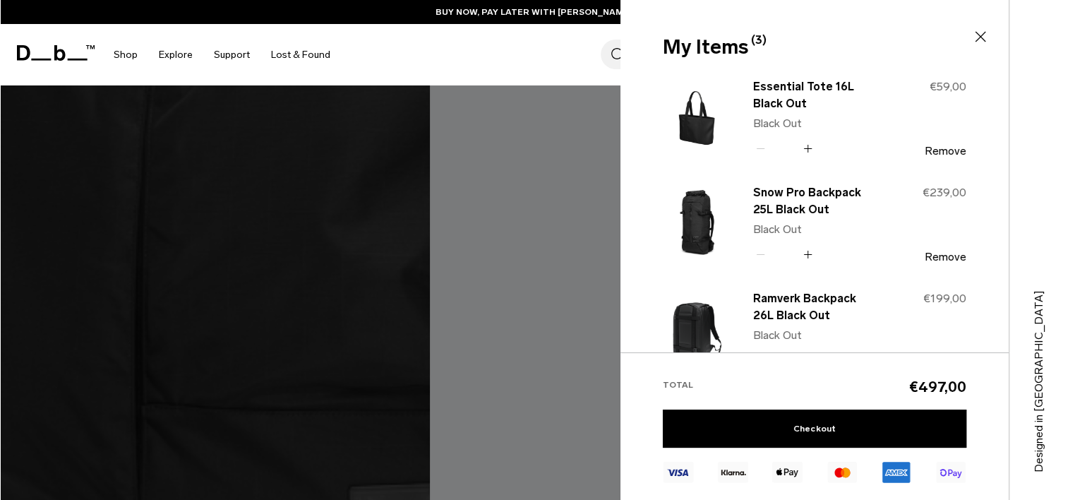
scroll to position [0, 0]
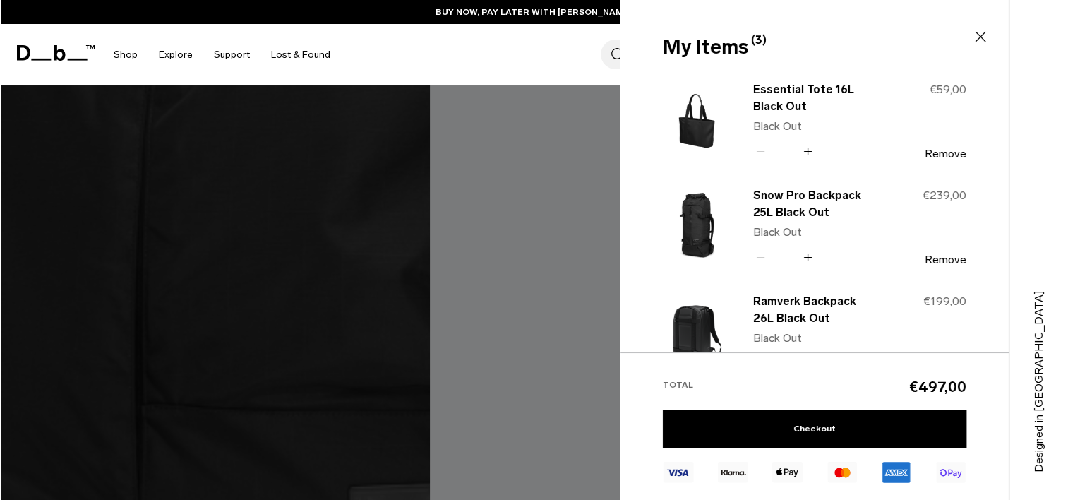
click at [440, 296] on div at bounding box center [534, 250] width 1068 height 500
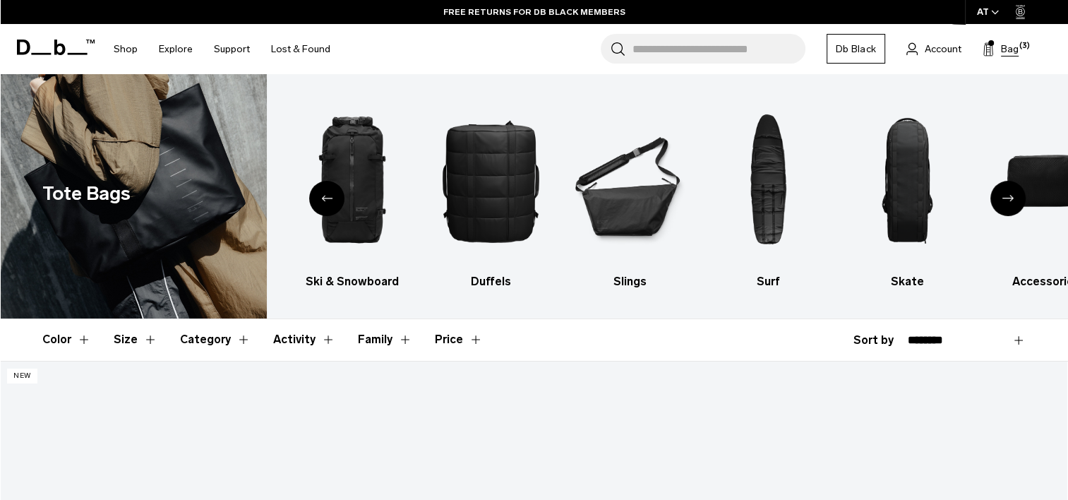
click at [1002, 48] on span "Bag" at bounding box center [1010, 49] width 18 height 15
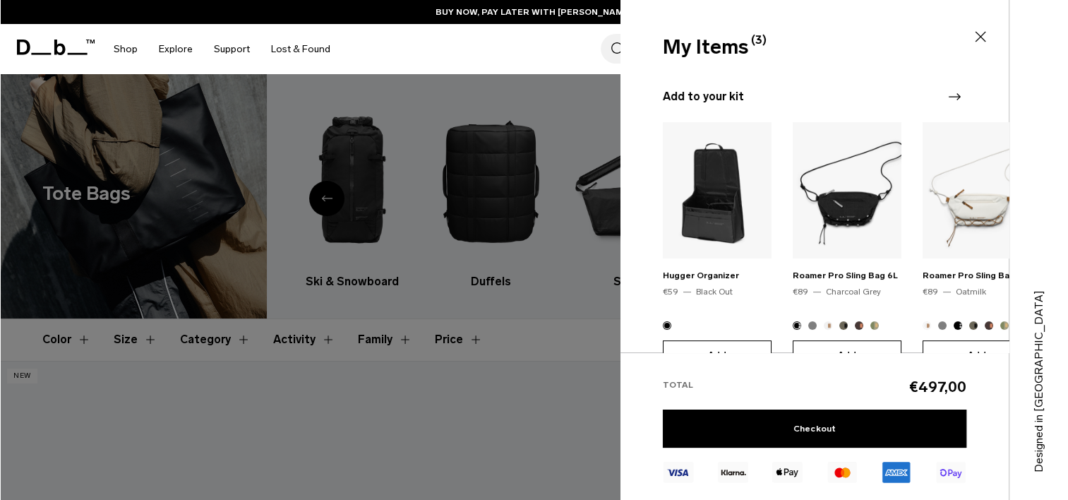
scroll to position [352, 0]
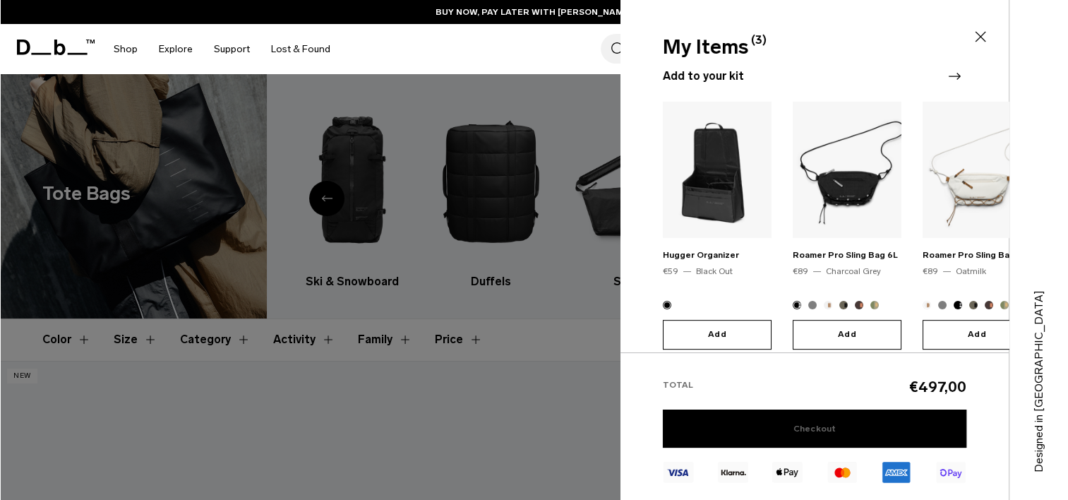
click at [708, 421] on link "Checkout" at bounding box center [814, 428] width 303 height 38
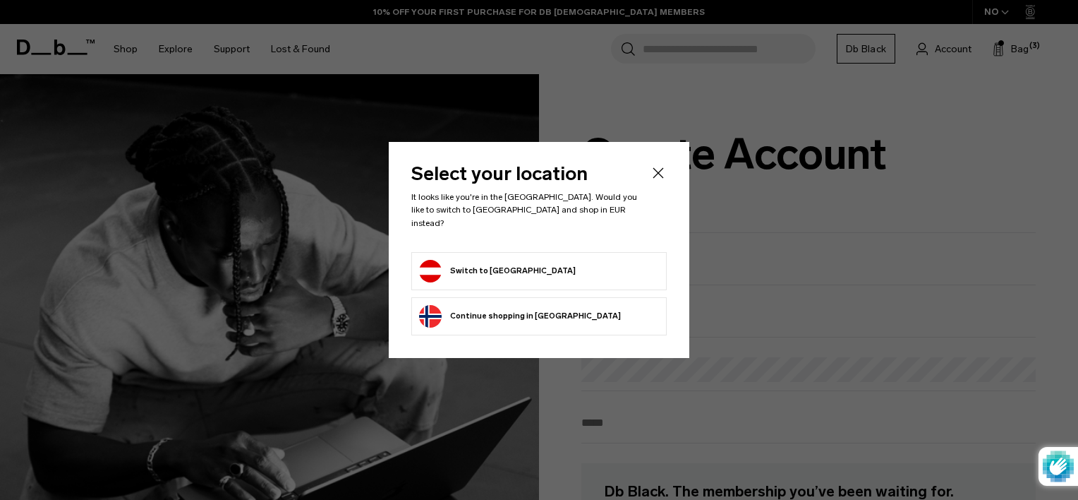
click at [522, 265] on form "Switch to [GEOGRAPHIC_DATA]" at bounding box center [539, 271] width 240 height 23
click at [658, 181] on icon "Close" at bounding box center [658, 172] width 17 height 17
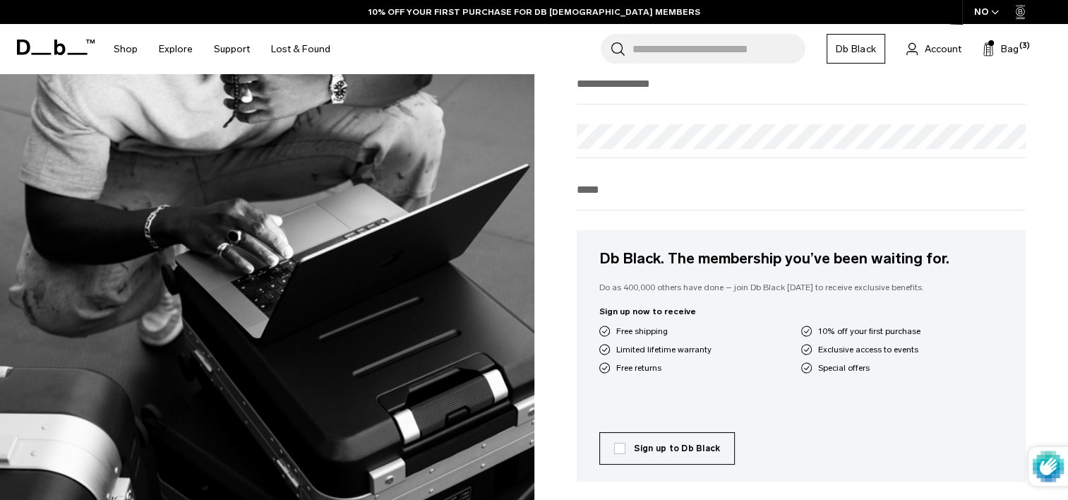
scroll to position [248, 0]
